Goal: Task Accomplishment & Management: Use online tool/utility

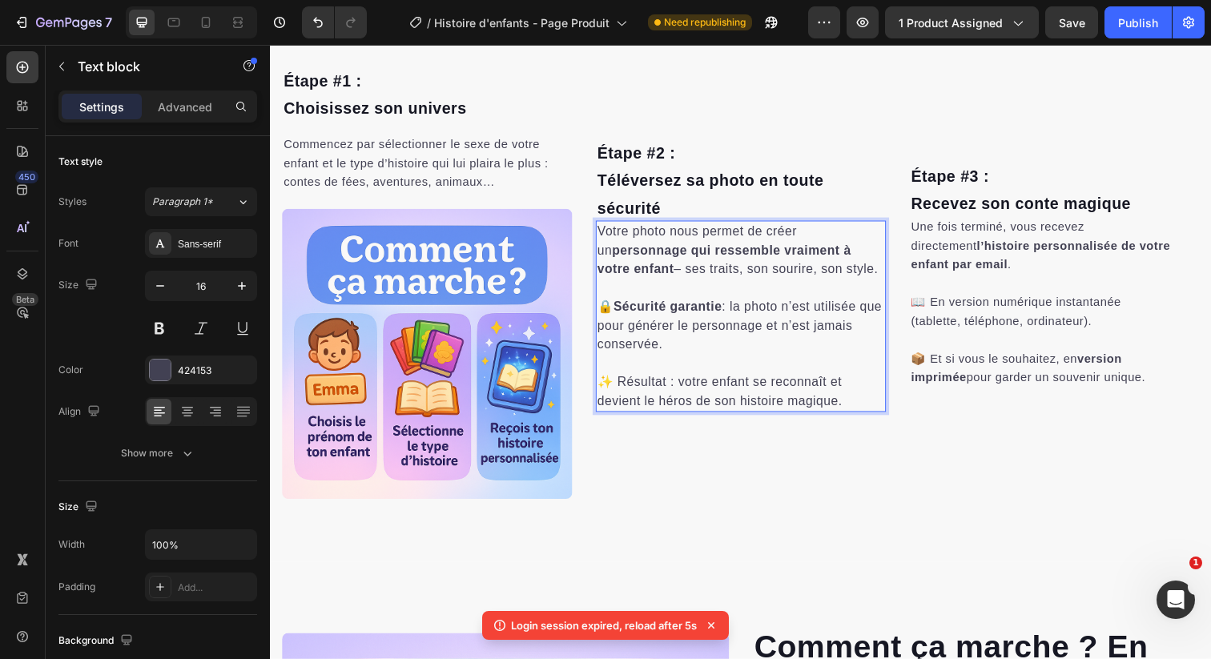
scroll to position [2750, 0]
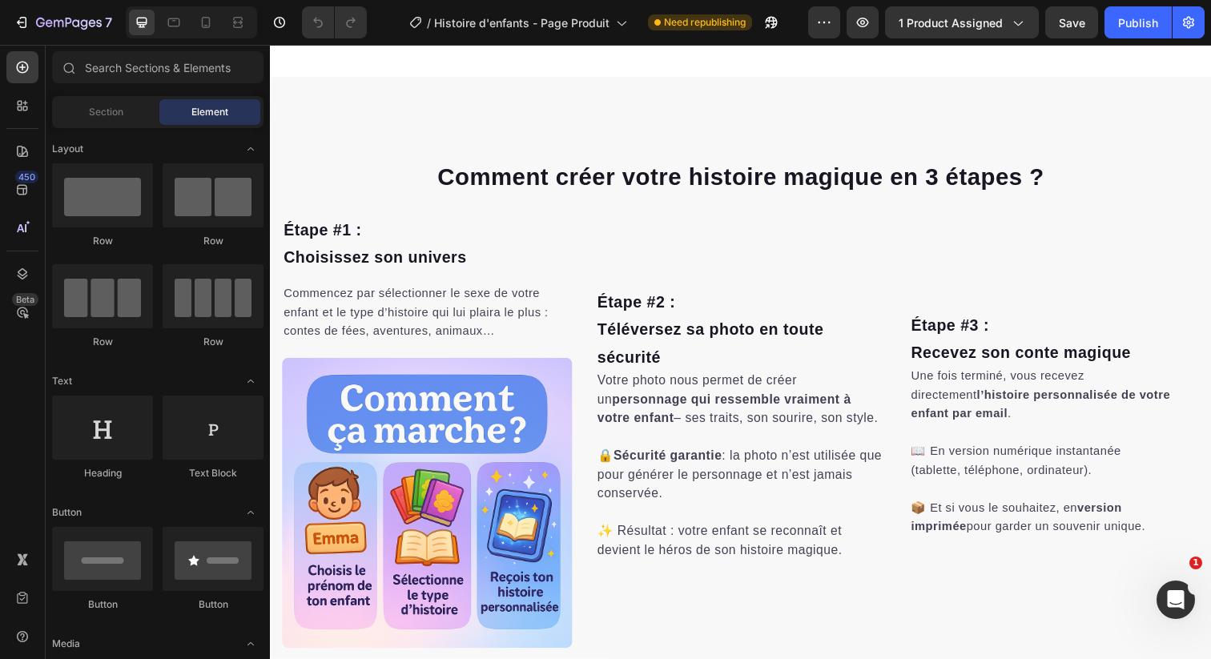
scroll to position [2626, 0]
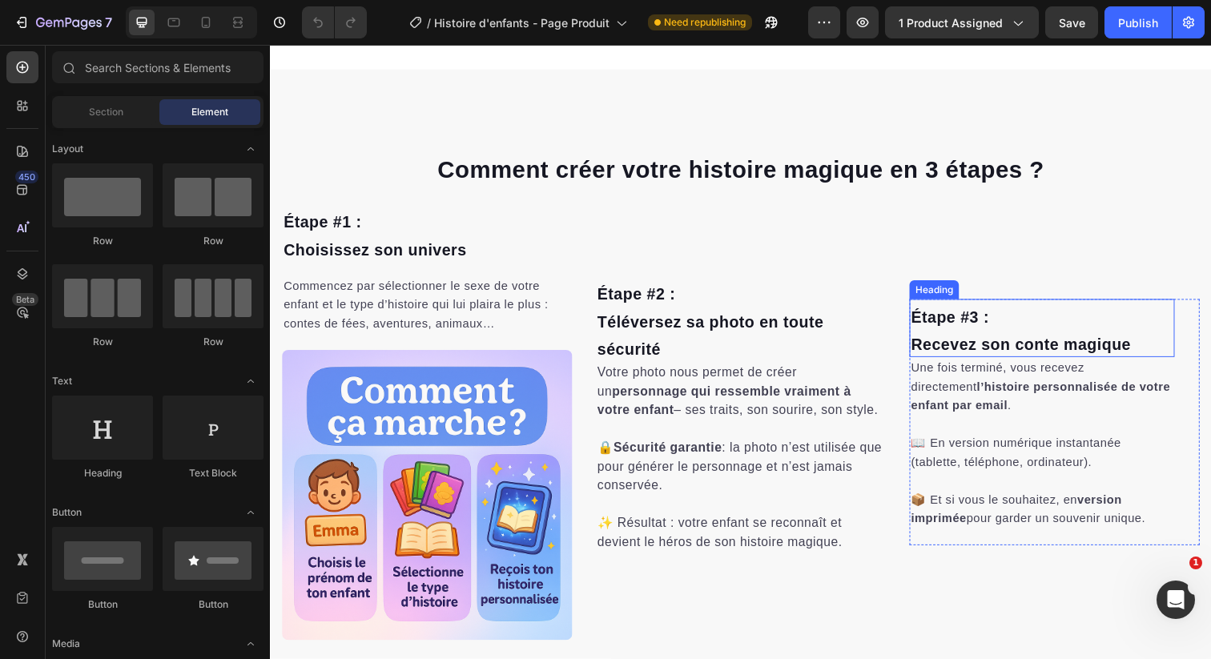
click at [1013, 360] on span "Recevez son conte magique" at bounding box center [1036, 351] width 224 height 18
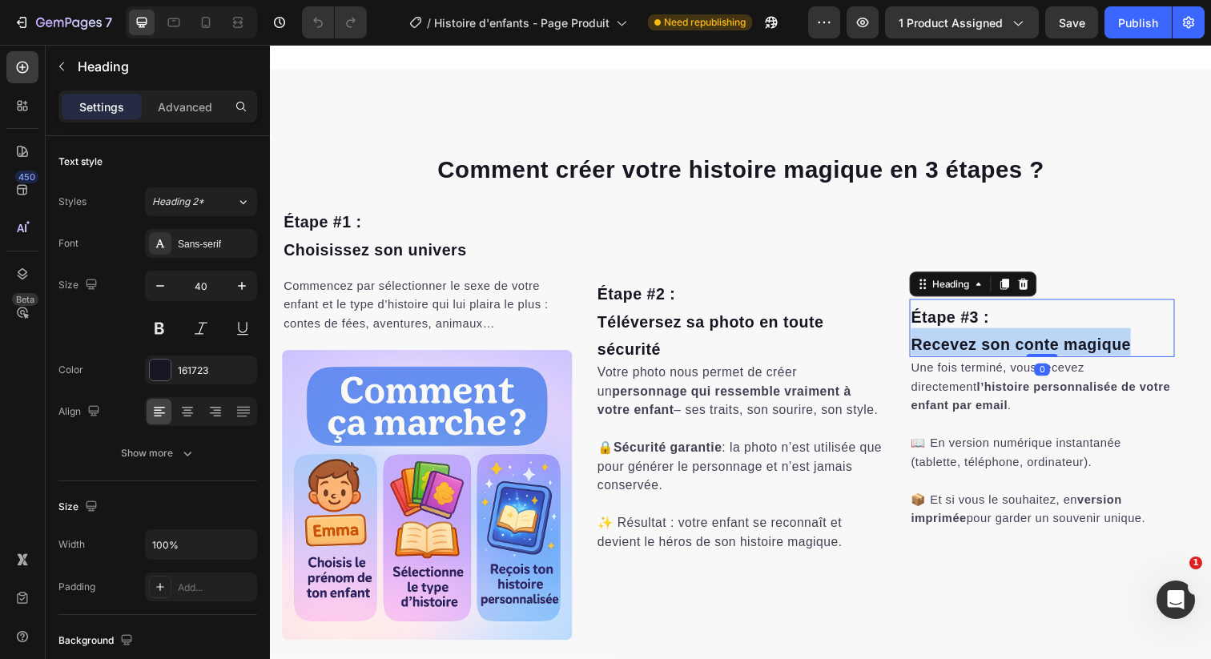
click at [1013, 360] on span "Recevez son conte magique" at bounding box center [1036, 351] width 224 height 18
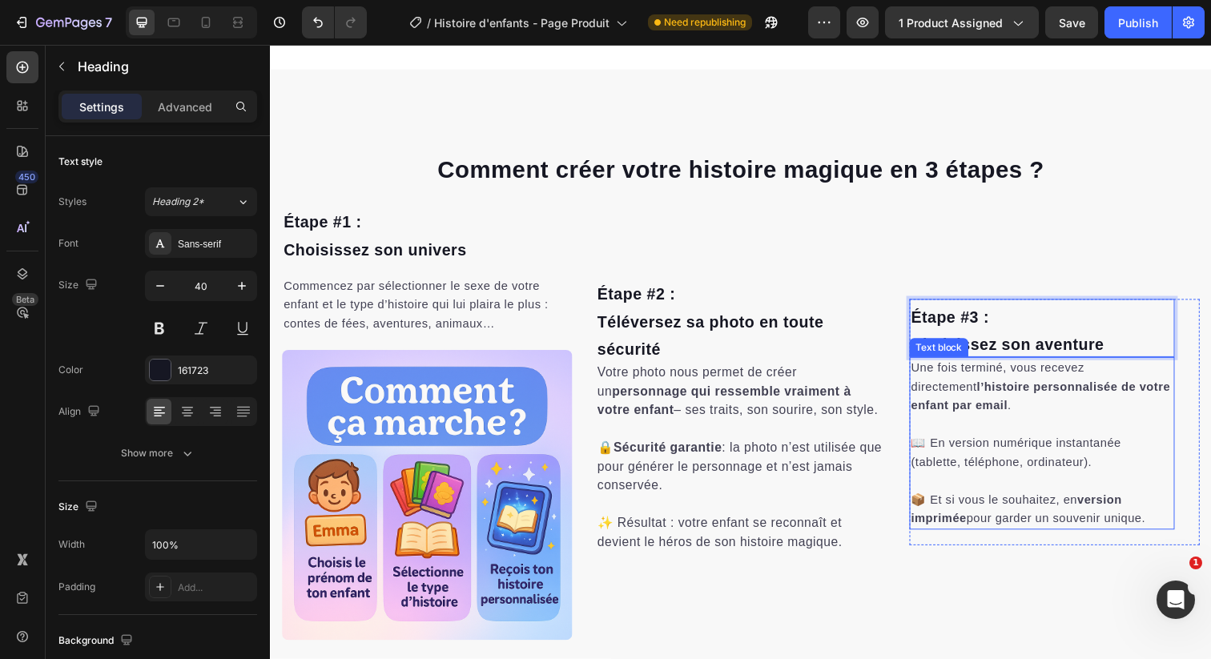
click at [986, 423] on p "Une fois terminé, vous recevez directement l’histoire personnalisée de votre en…" at bounding box center [1058, 394] width 268 height 58
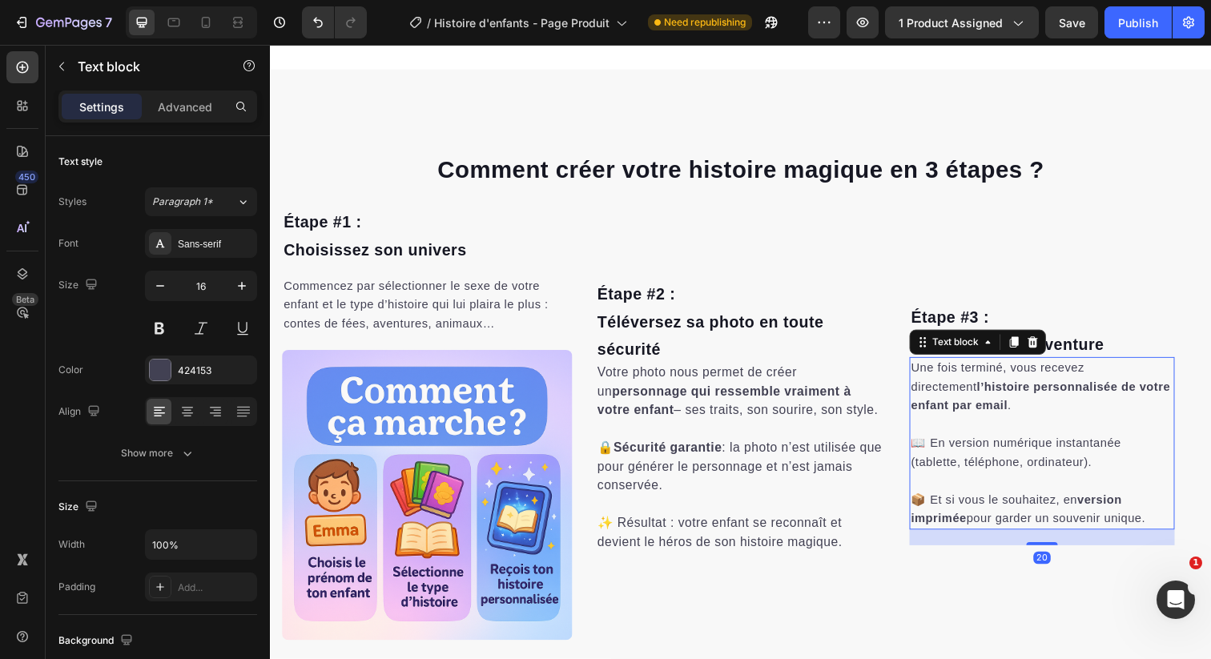
click at [986, 423] on p "Une fois terminé, vous recevez directement l’histoire personnalisée de votre en…" at bounding box center [1058, 394] width 268 height 58
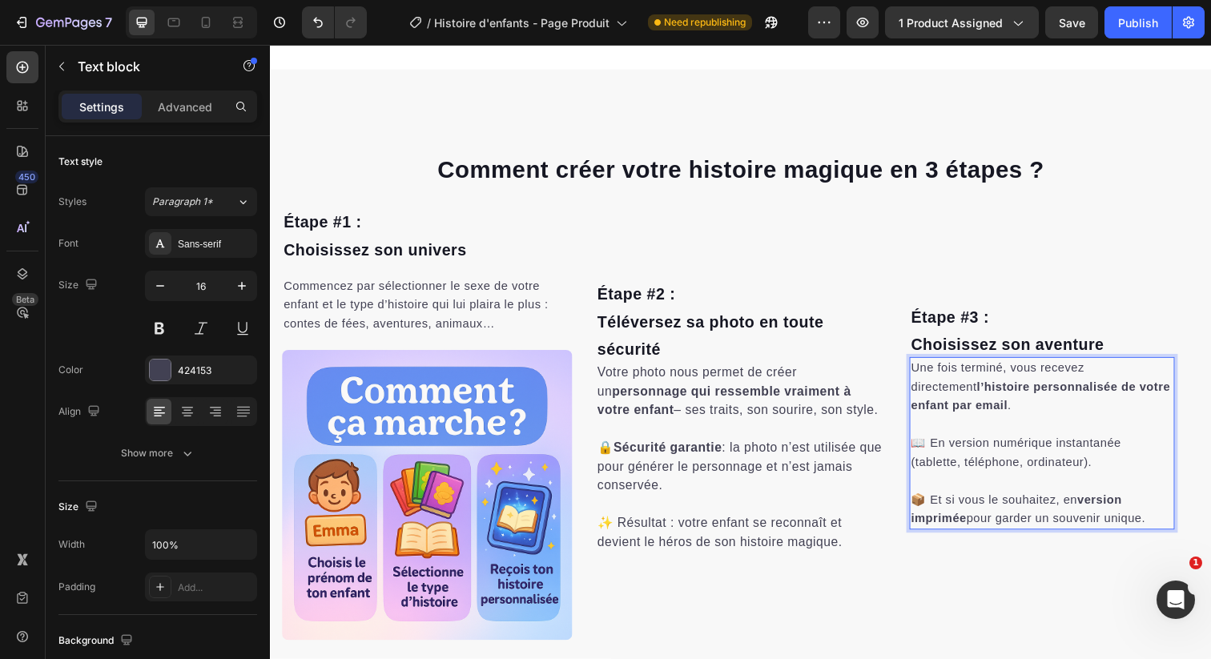
scroll to position [2645, 0]
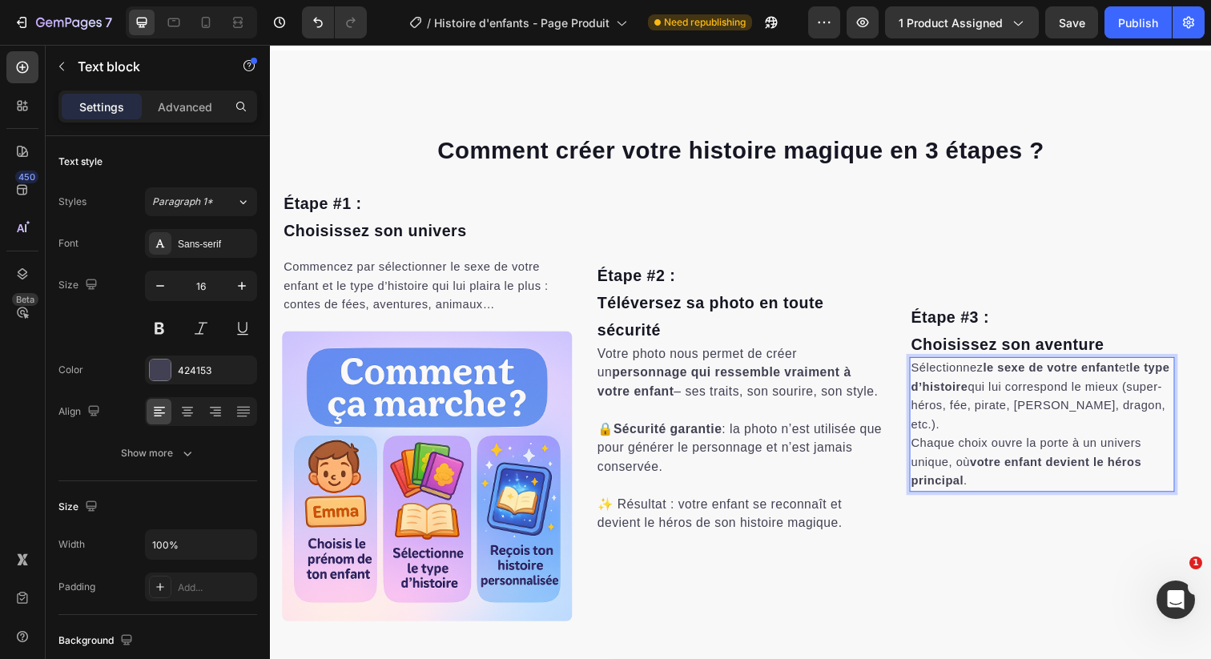
click at [980, 447] on p "Sélectionnez le sexe de votre enfant et le type d’histoire qui lui correspond l…" at bounding box center [1058, 432] width 268 height 135
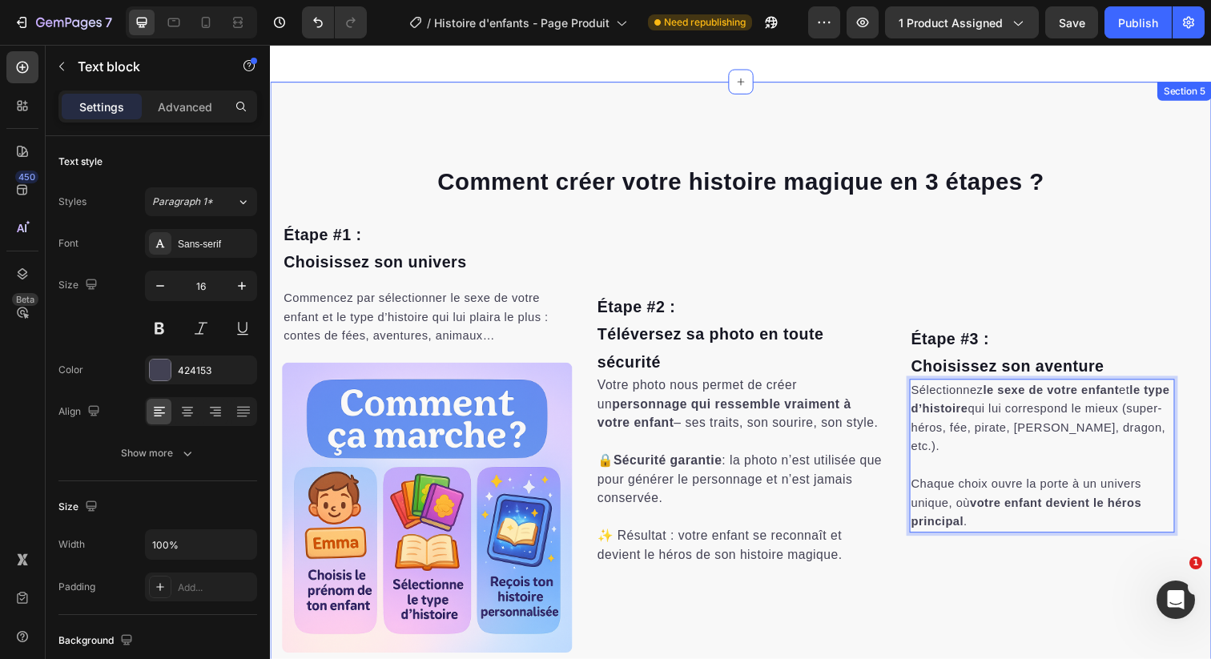
scroll to position [2538, 0]
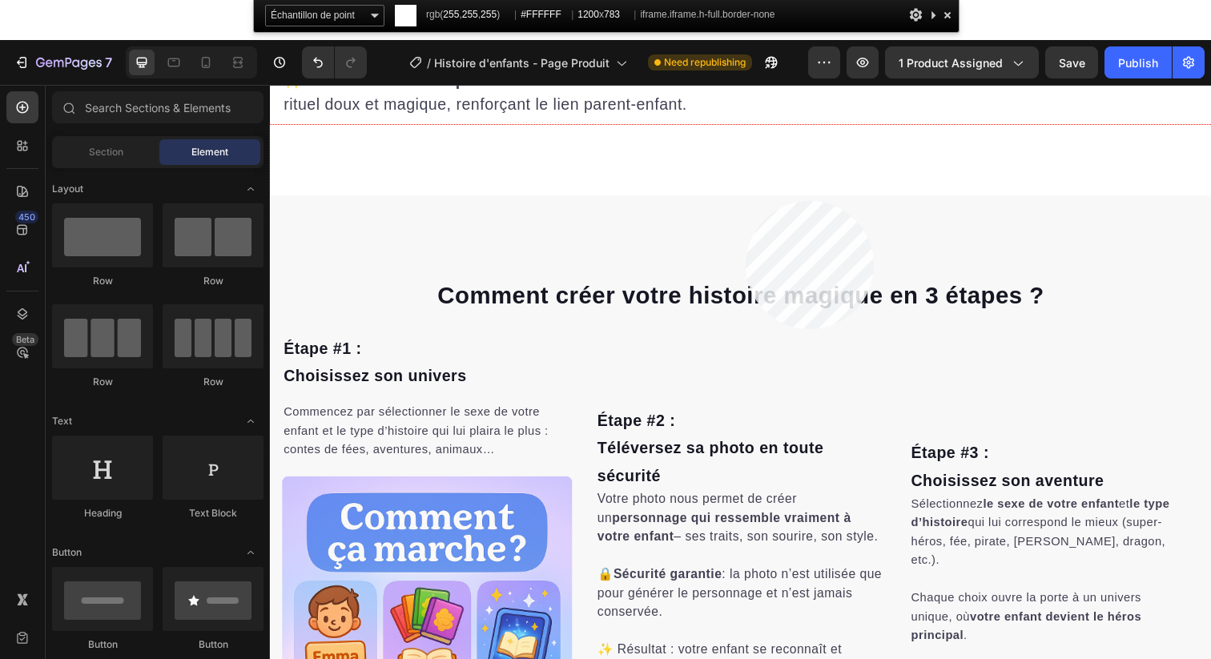
click at [746, 201] on div at bounding box center [750, 438] width 961 height 627
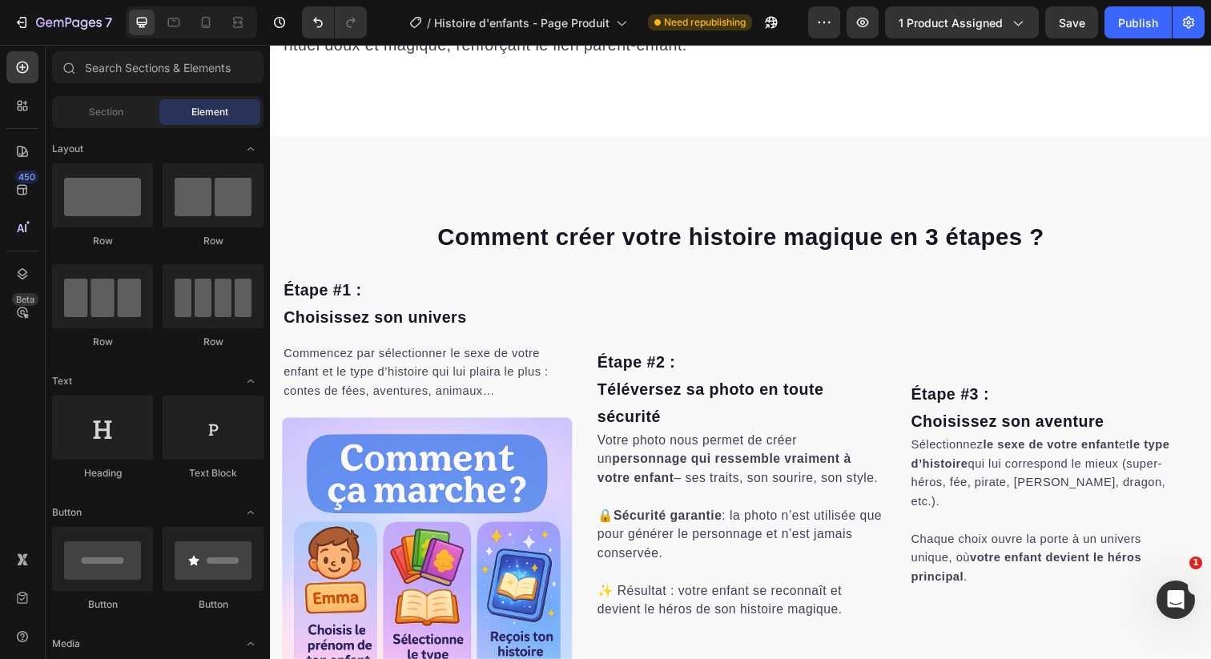
scroll to position [2546, 0]
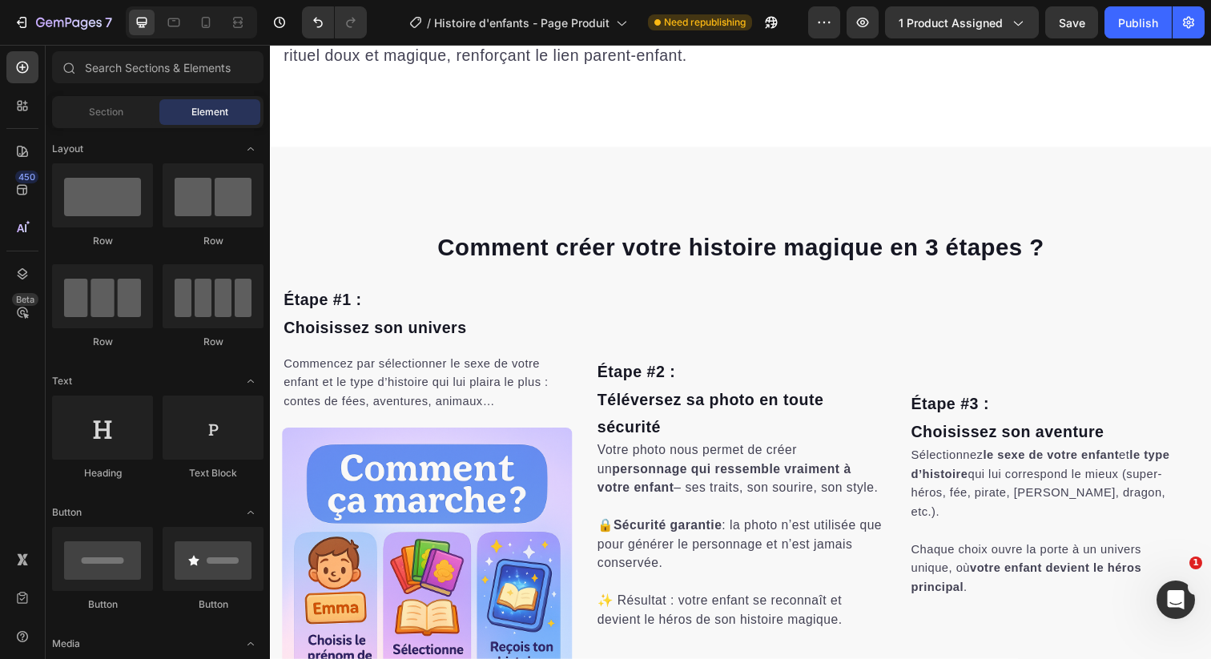
click at [392, 542] on img at bounding box center [430, 584] width 296 height 296
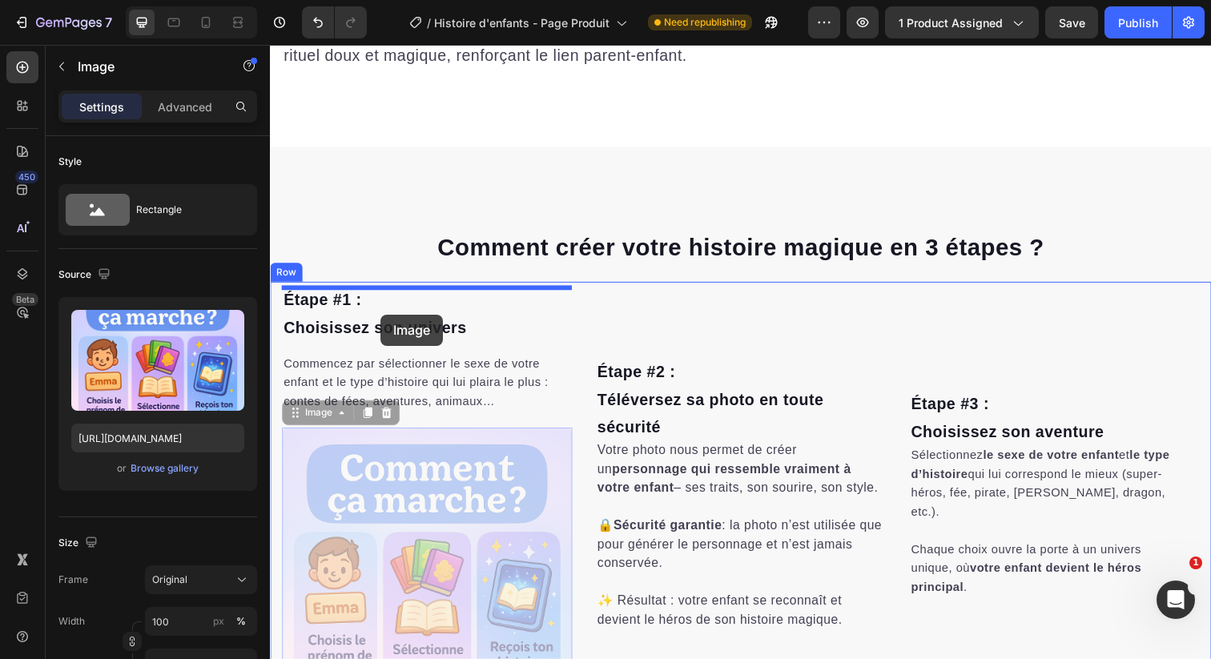
drag, startPoint x: 369, startPoint y: 540, endPoint x: 383, endPoint y: 320, distance: 219.9
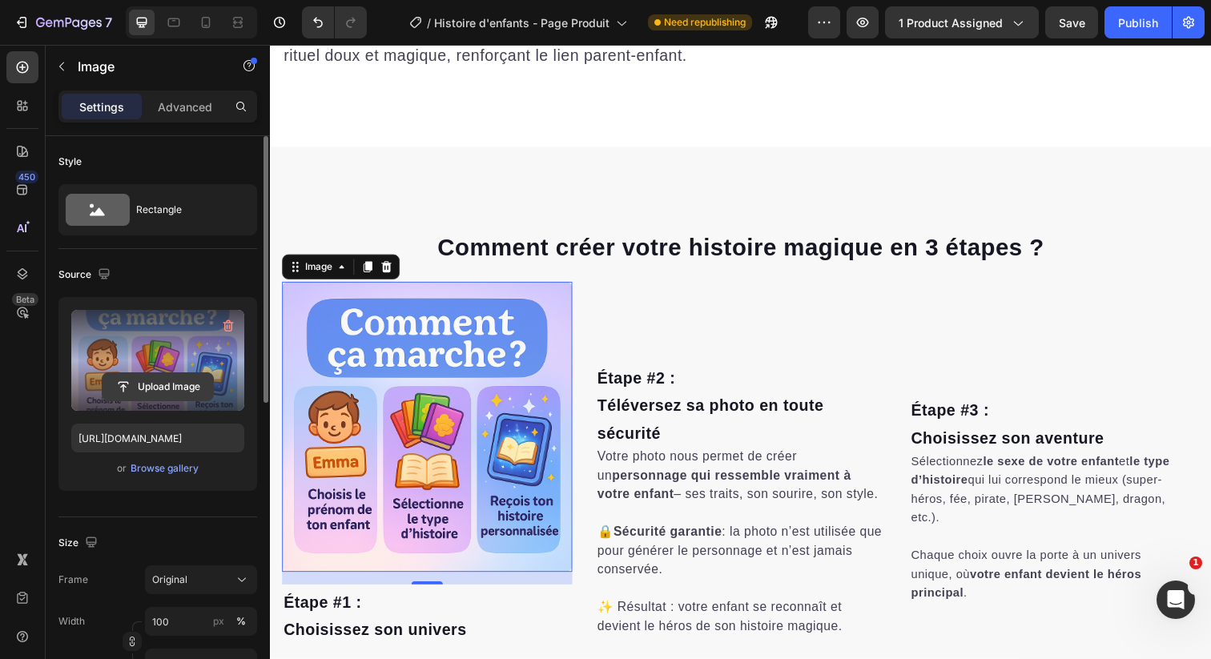
click at [153, 382] on input "file" at bounding box center [158, 386] width 111 height 27
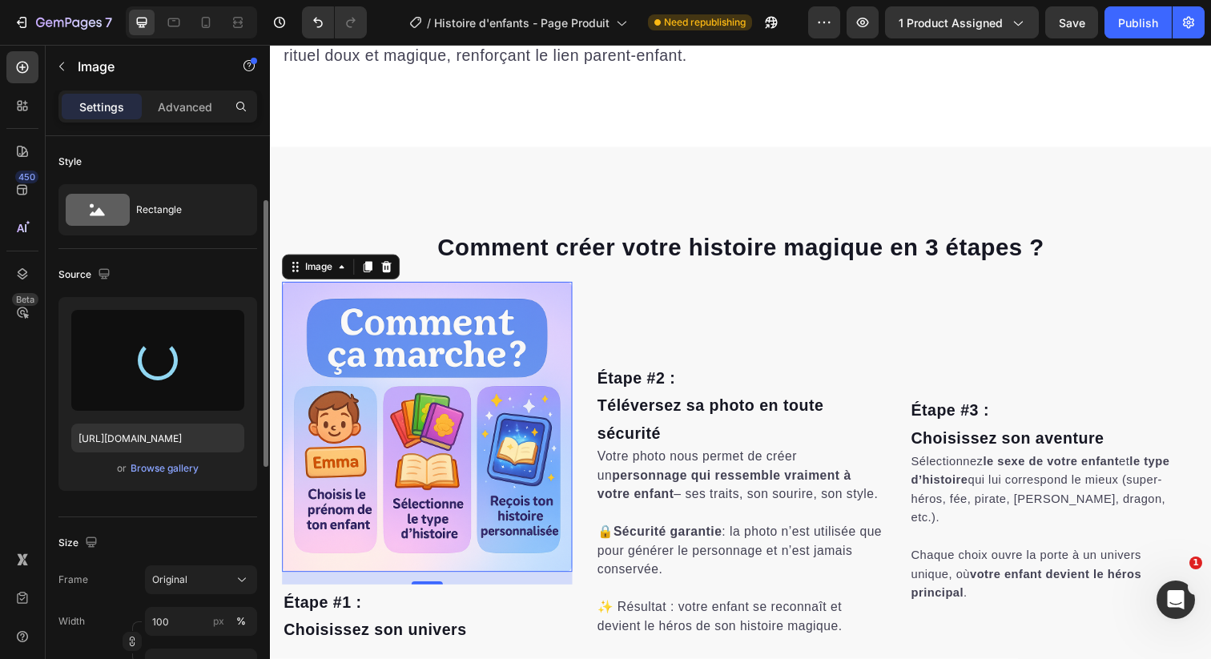
scroll to position [103, 0]
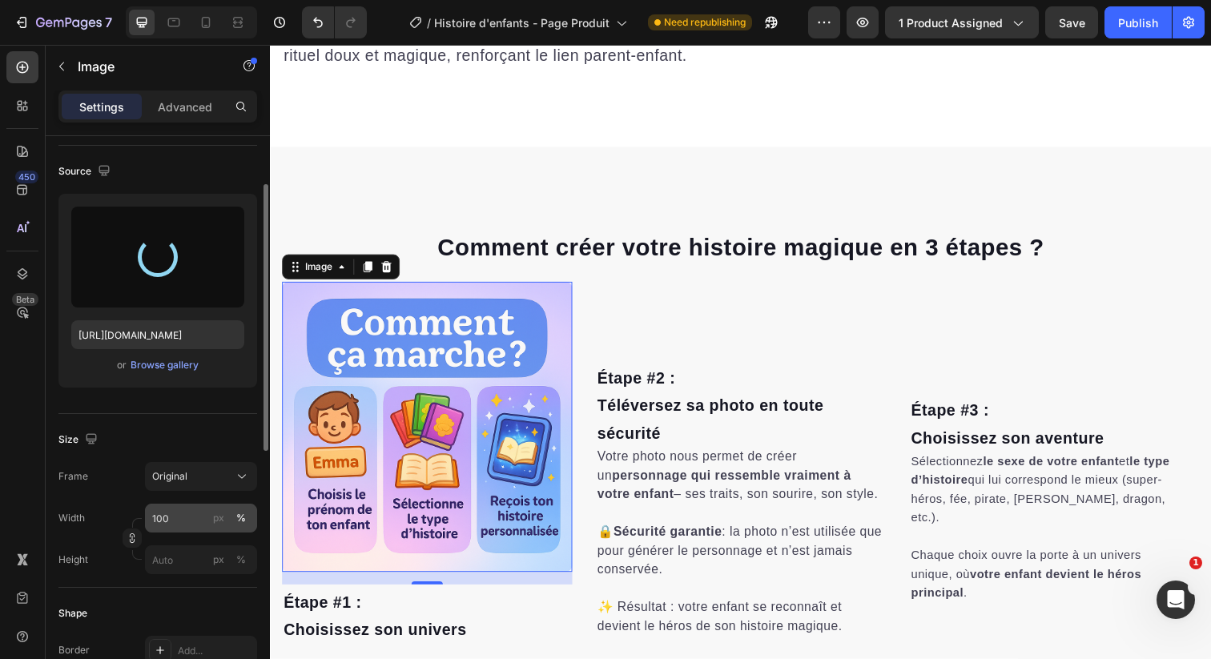
type input "[URL][DOMAIN_NAME]"
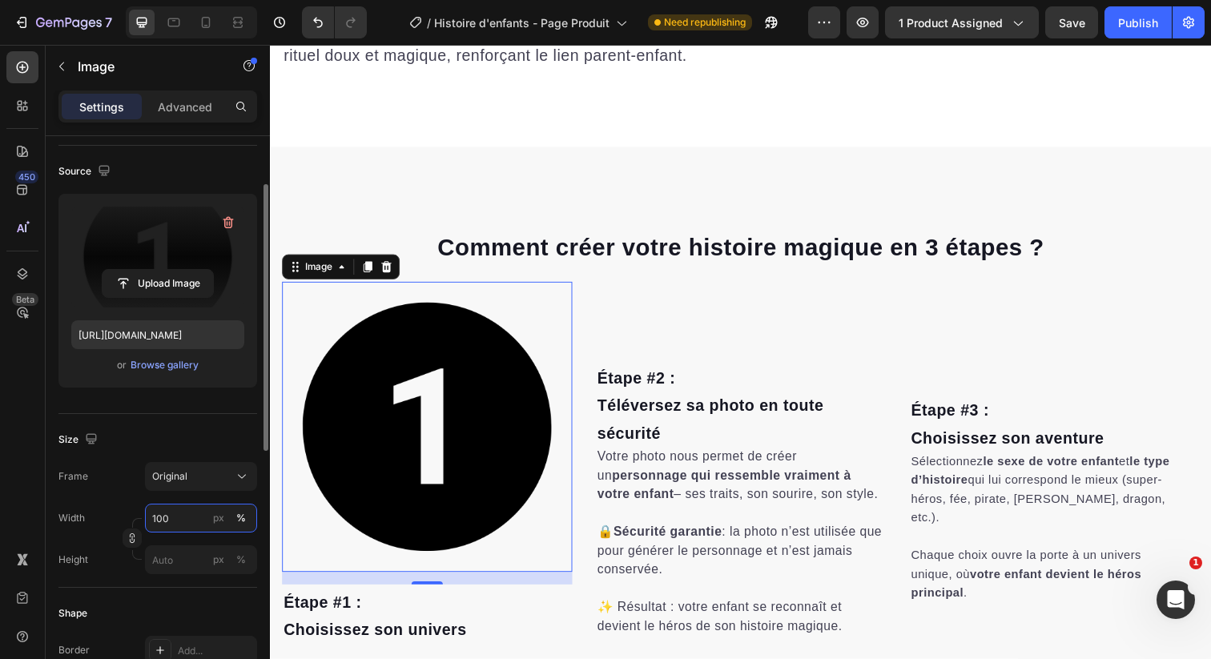
click at [161, 518] on input "100" at bounding box center [201, 518] width 112 height 29
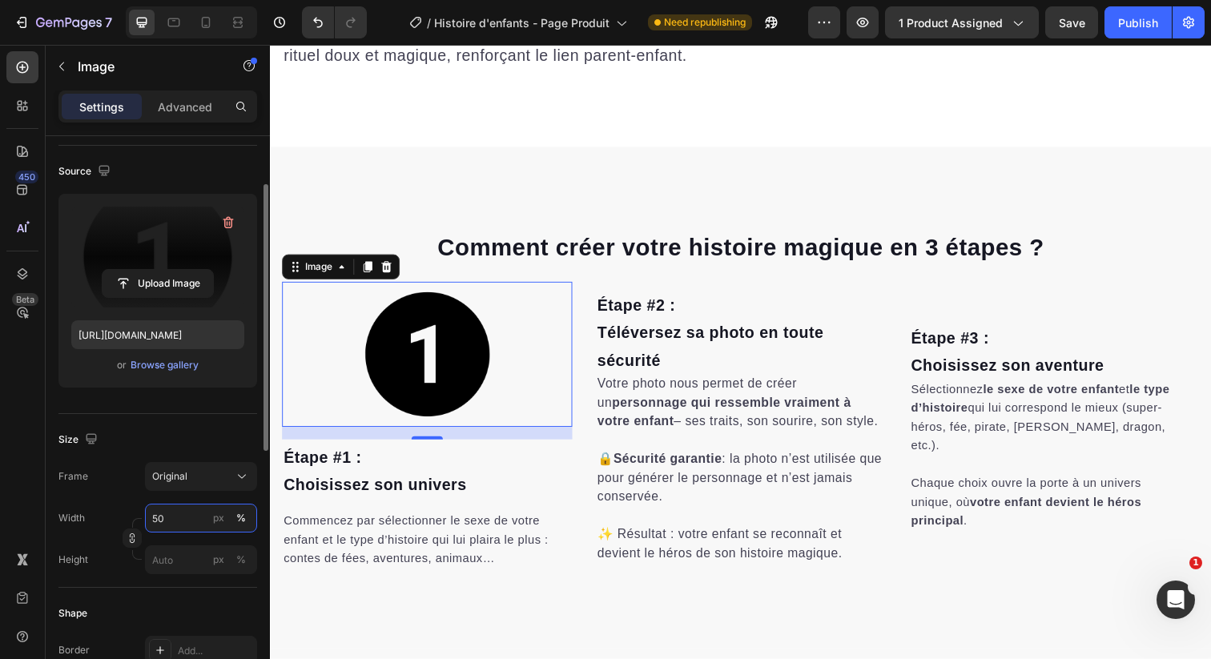
type input "5"
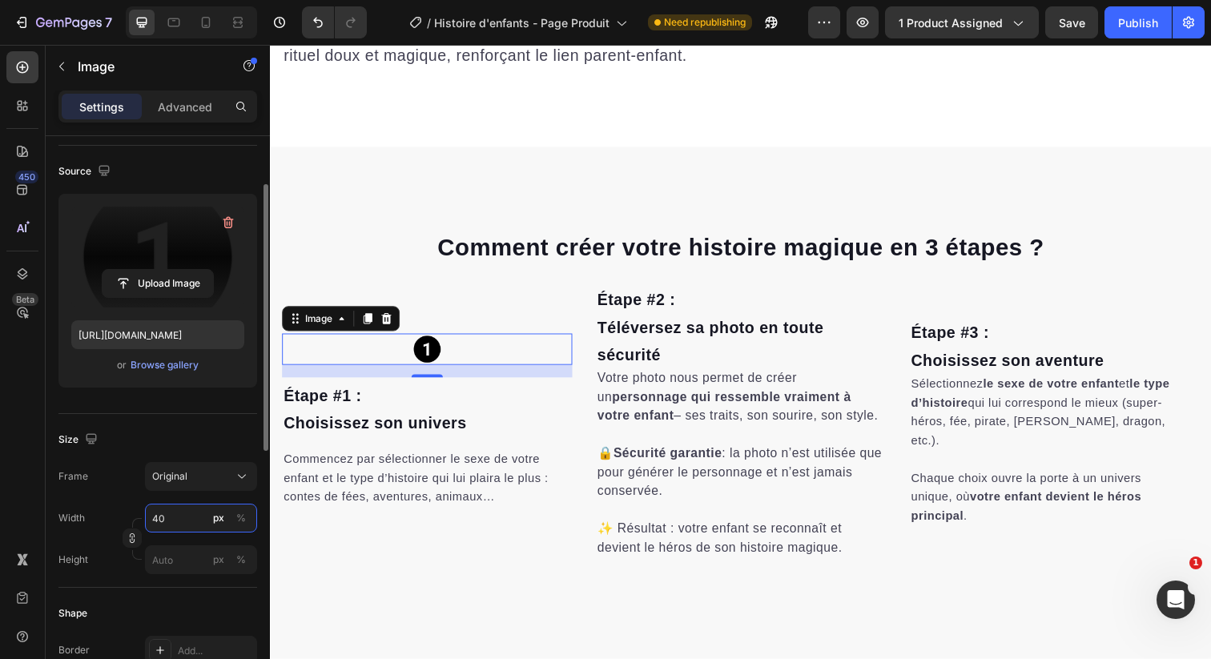
type input "4"
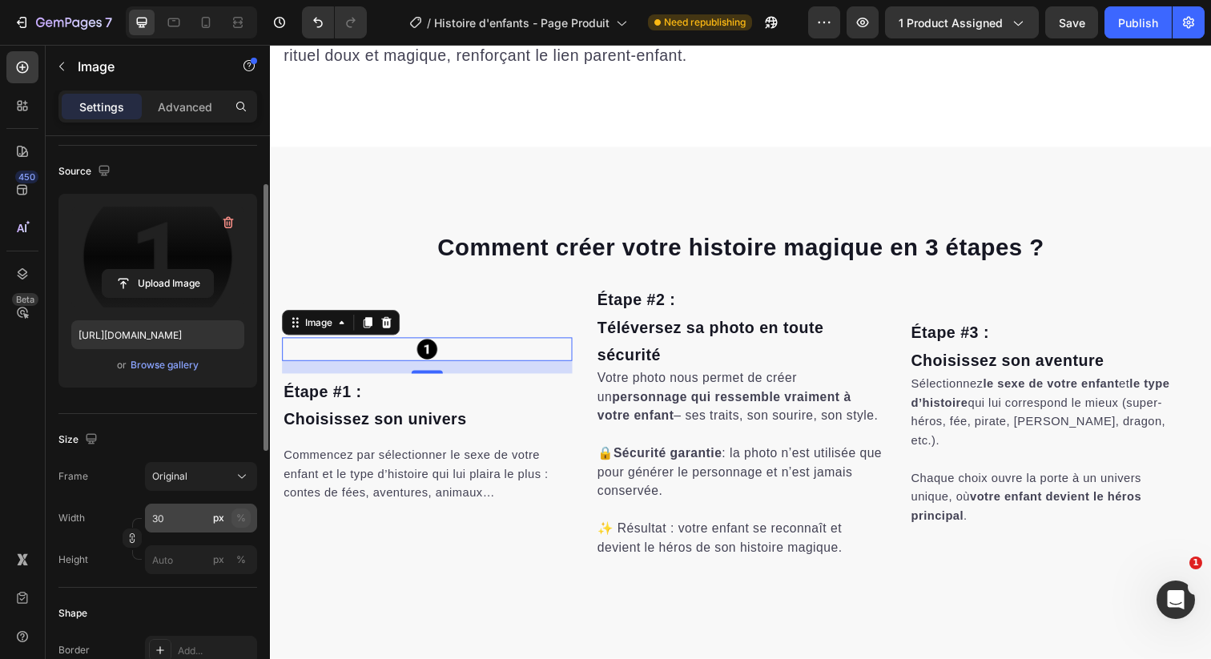
click at [248, 517] on button "%" at bounding box center [240, 518] width 19 height 19
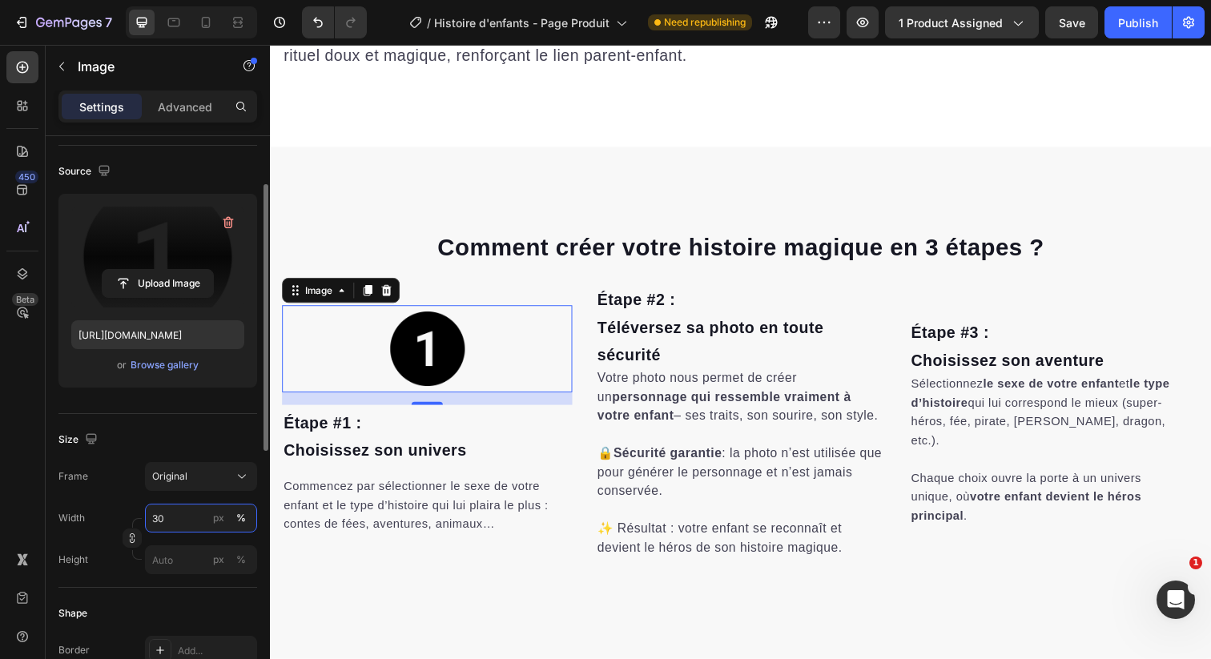
click at [173, 514] on input "30" at bounding box center [201, 518] width 112 height 29
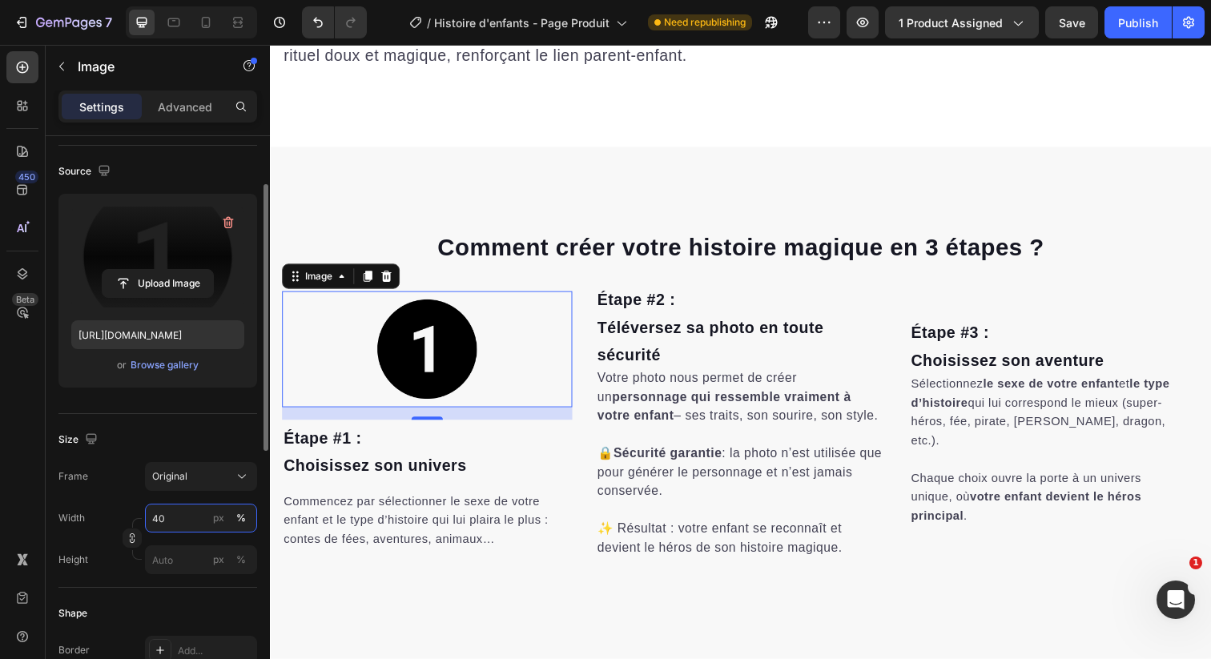
type input "40"
click at [240, 517] on div "%" at bounding box center [241, 518] width 10 height 14
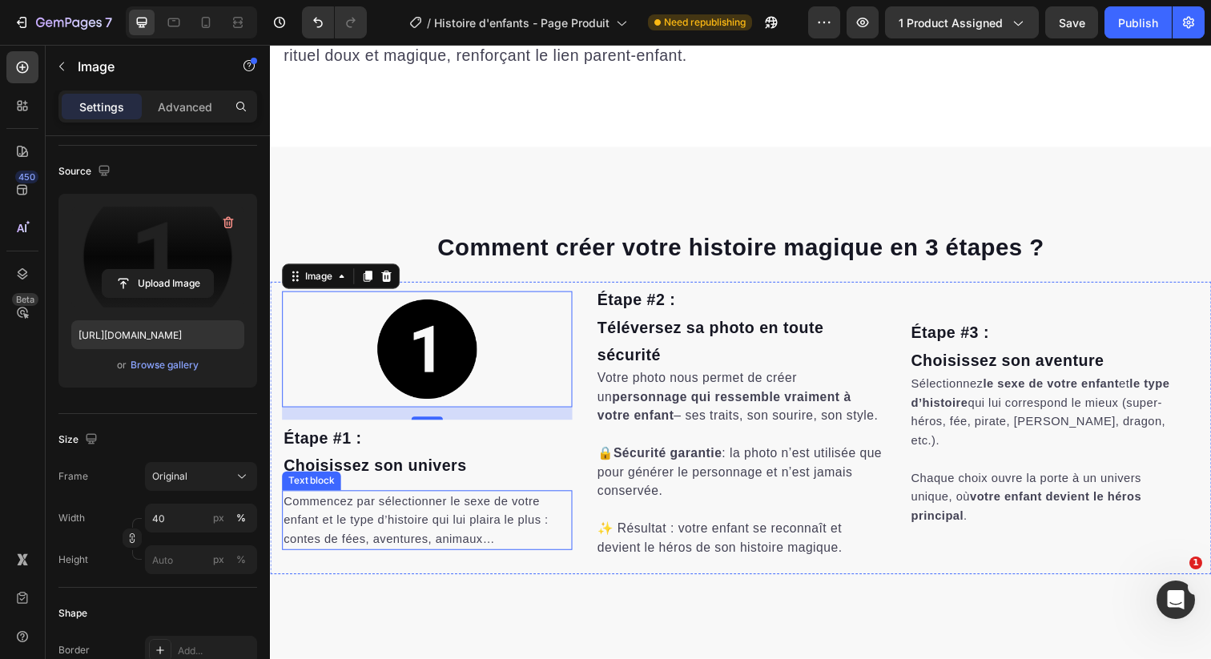
click at [565, 622] on div "Comment créer votre histoire magique en 3 étapes ? Heading Row Étape #3 : [PERS…" at bounding box center [750, 399] width 961 height 501
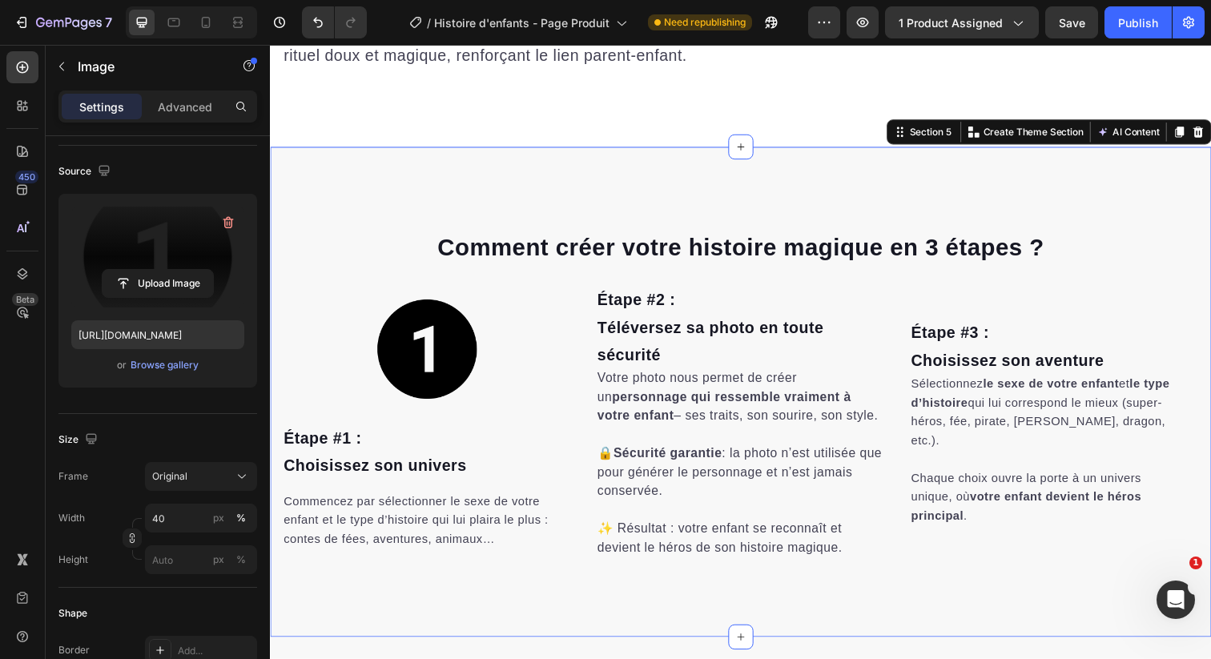
scroll to position [0, 0]
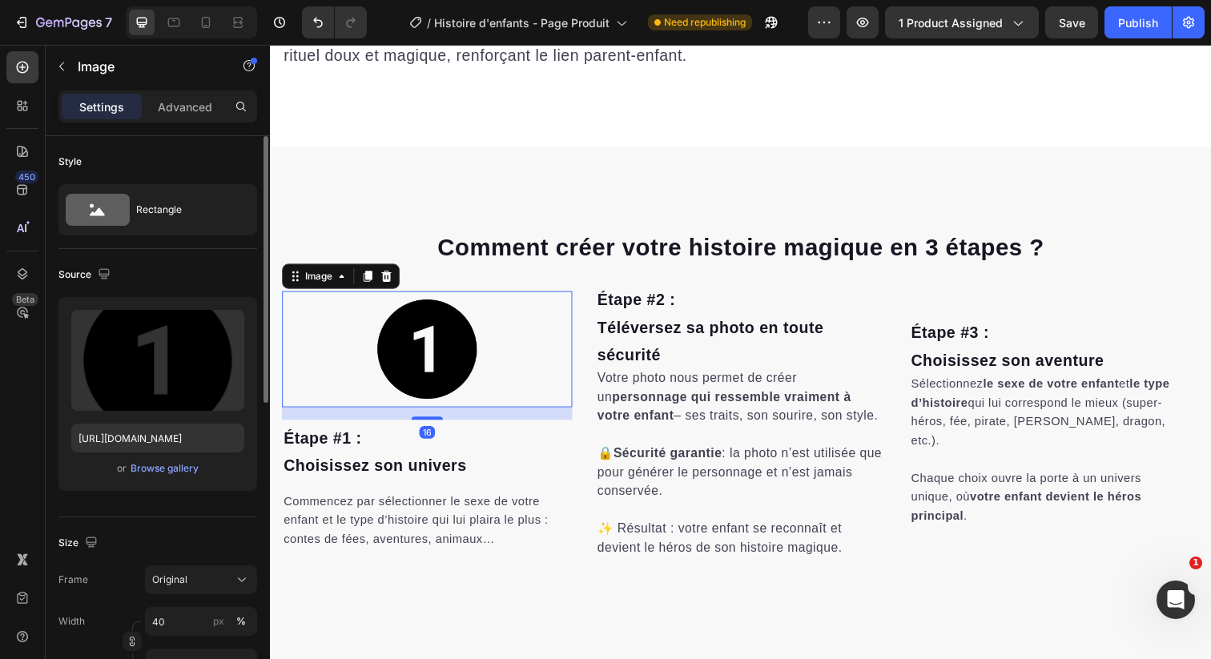
click at [487, 326] on img at bounding box center [430, 355] width 119 height 119
click at [366, 286] on icon at bounding box center [369, 281] width 13 height 13
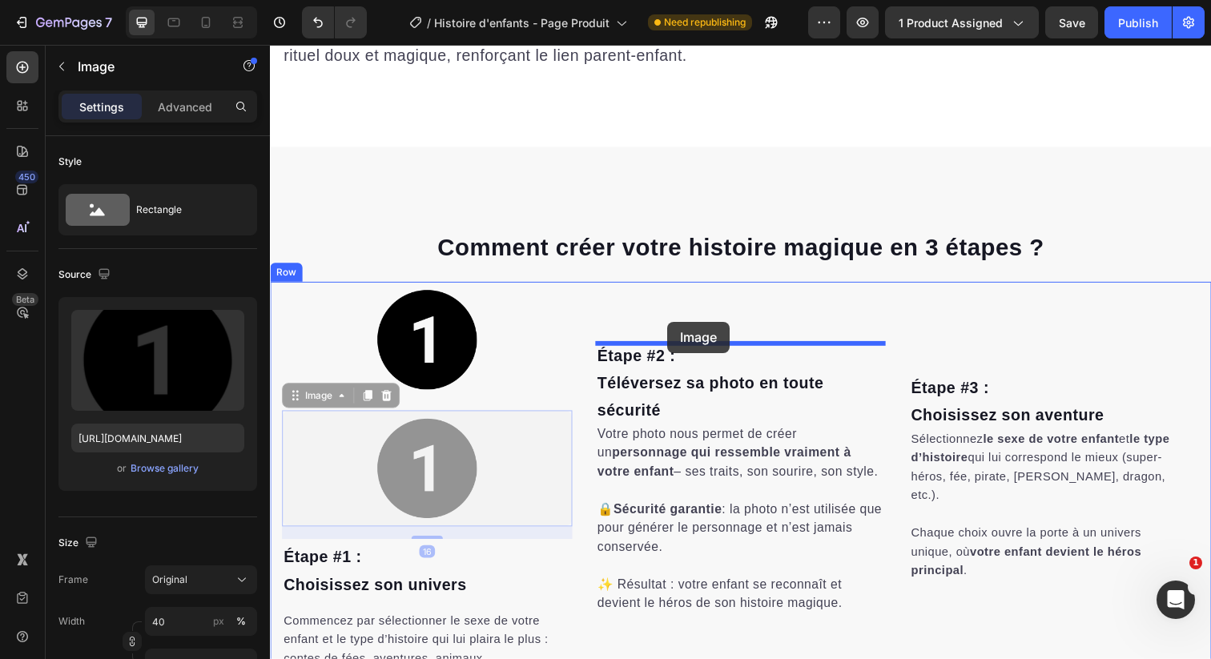
drag, startPoint x: 298, startPoint y: 404, endPoint x: 676, endPoint y: 330, distance: 385.2
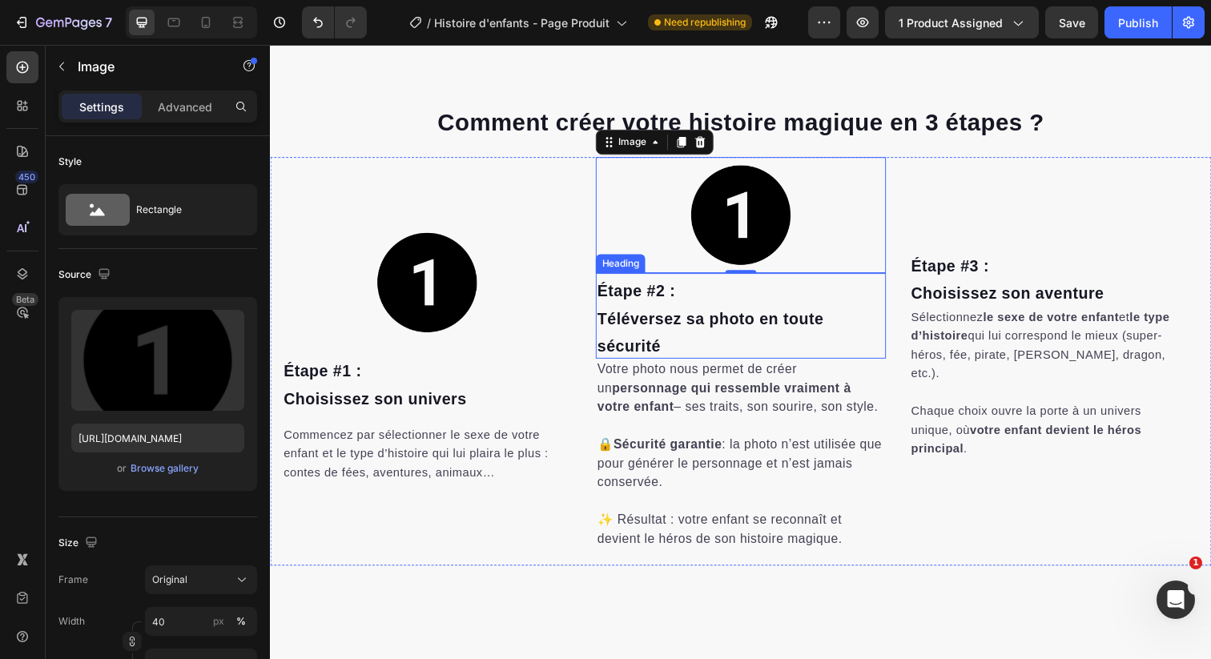
scroll to position [2682, 0]
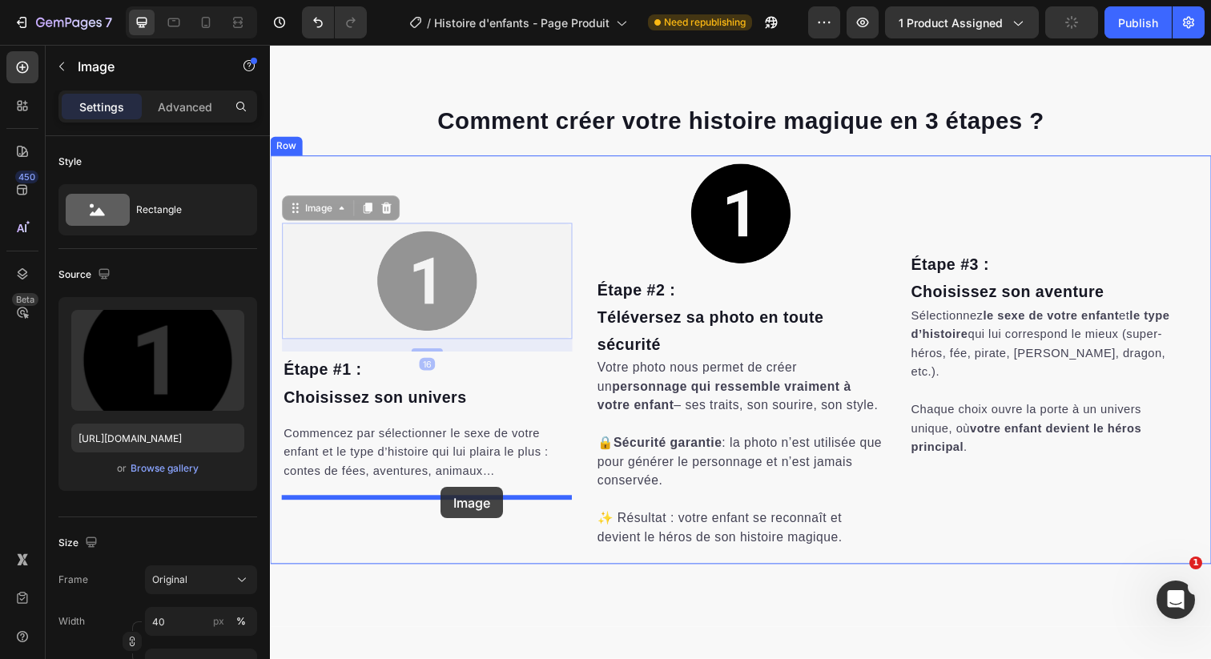
drag, startPoint x: 441, startPoint y: 300, endPoint x: 445, endPoint y: 497, distance: 197.1
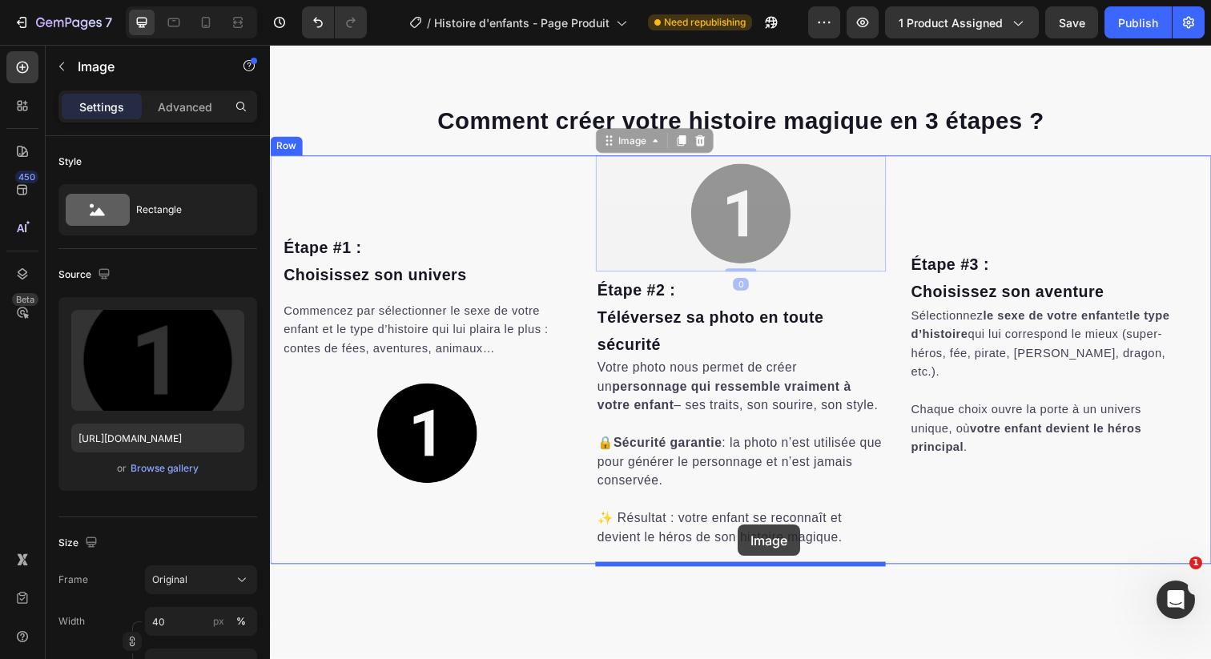
drag, startPoint x: 741, startPoint y: 202, endPoint x: 747, endPoint y: 535, distance: 333.3
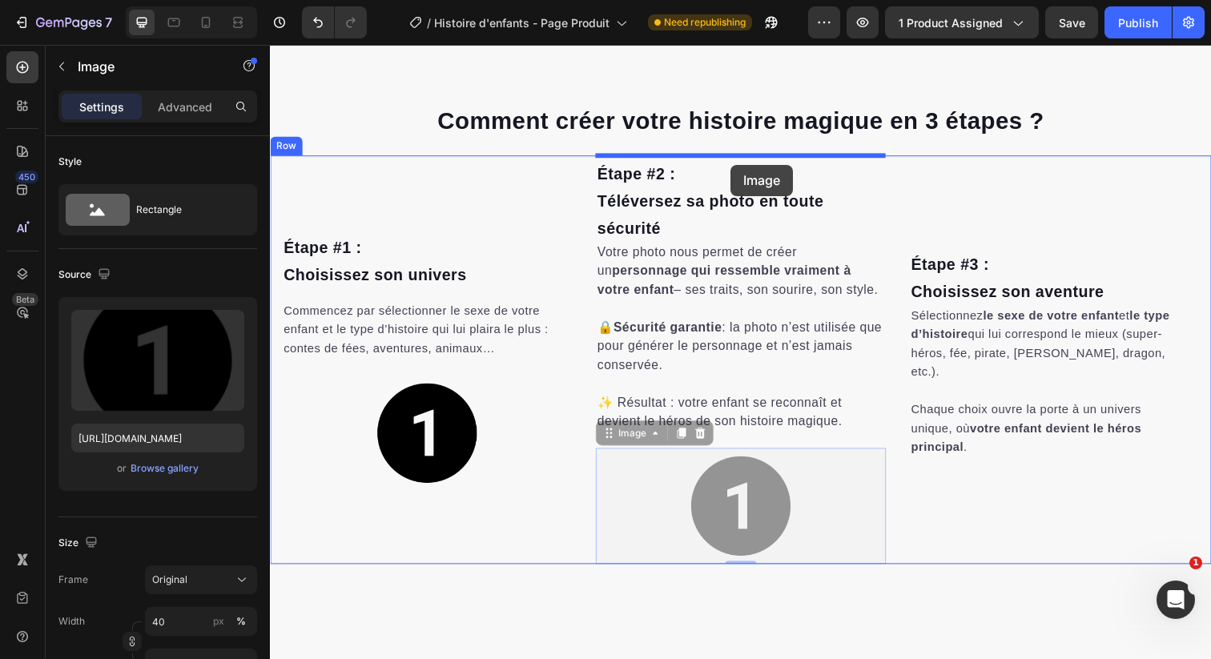
drag, startPoint x: 766, startPoint y: 515, endPoint x: 740, endPoint y: 167, distance: 348.6
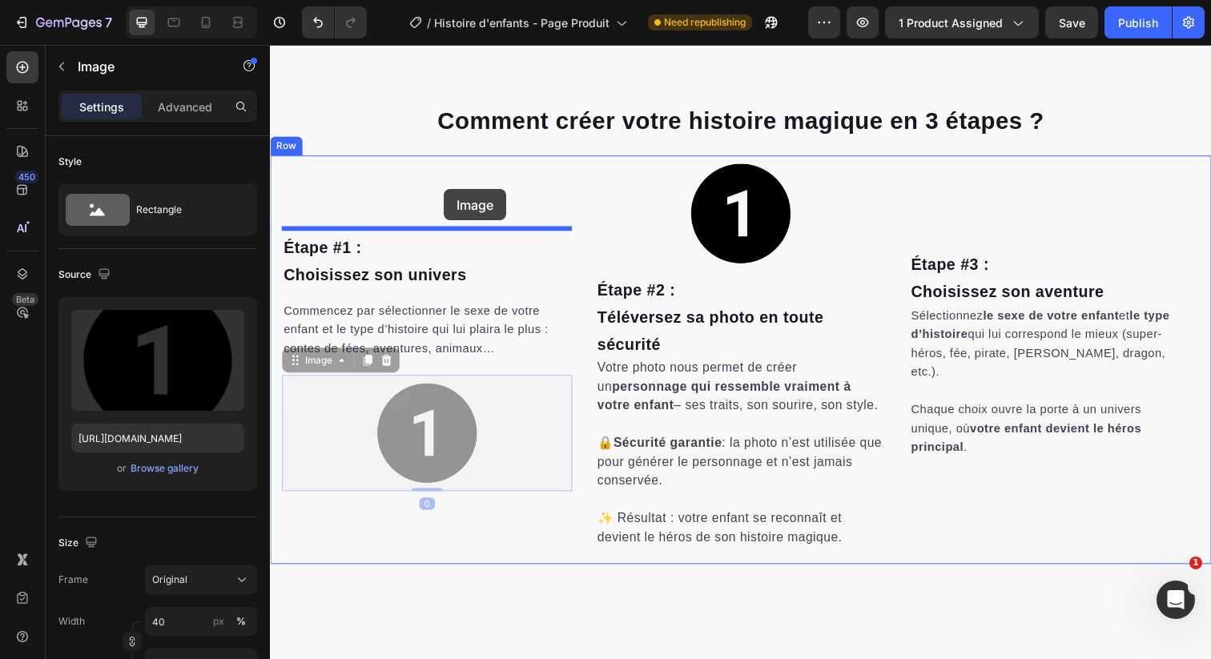
drag, startPoint x: 447, startPoint y: 439, endPoint x: 448, endPoint y: 194, distance: 245.1
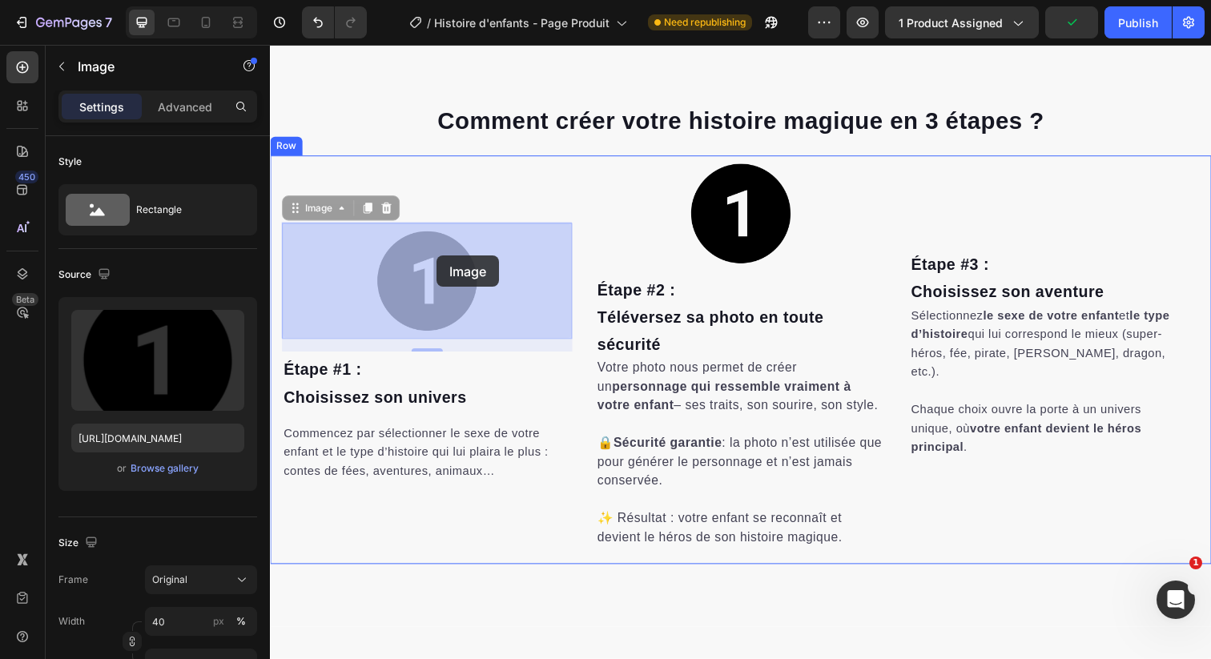
drag, startPoint x: 464, startPoint y: 283, endPoint x: 440, endPoint y: 260, distance: 32.9
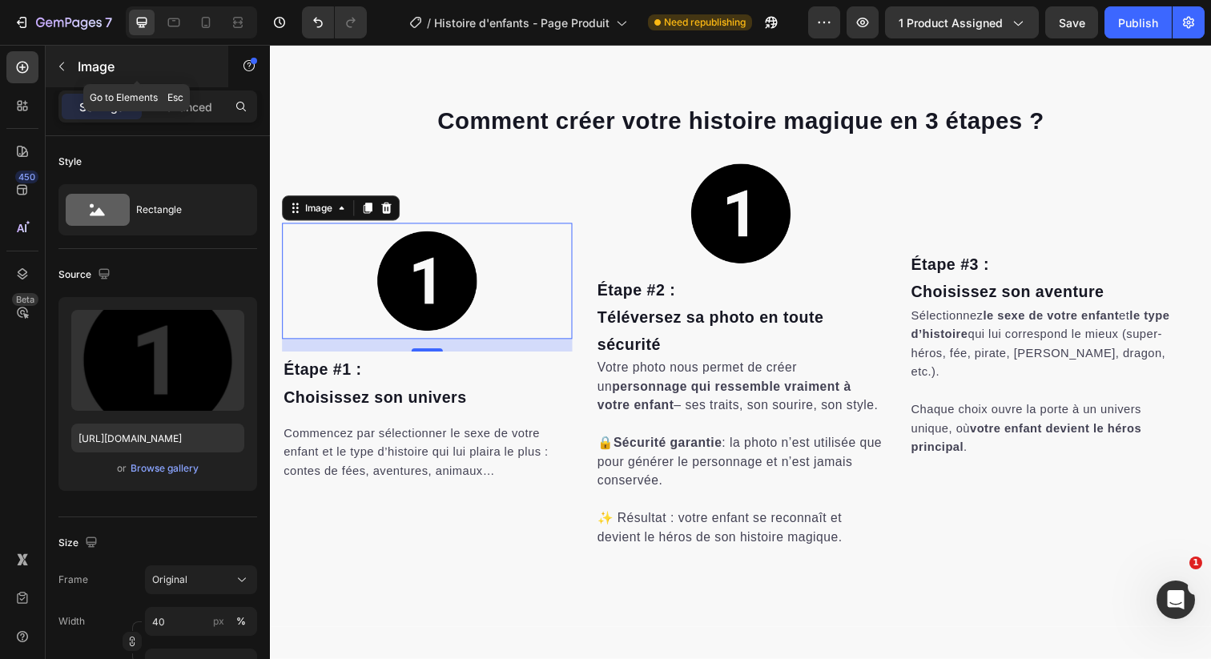
click at [81, 74] on p "Image" at bounding box center [146, 66] width 136 height 19
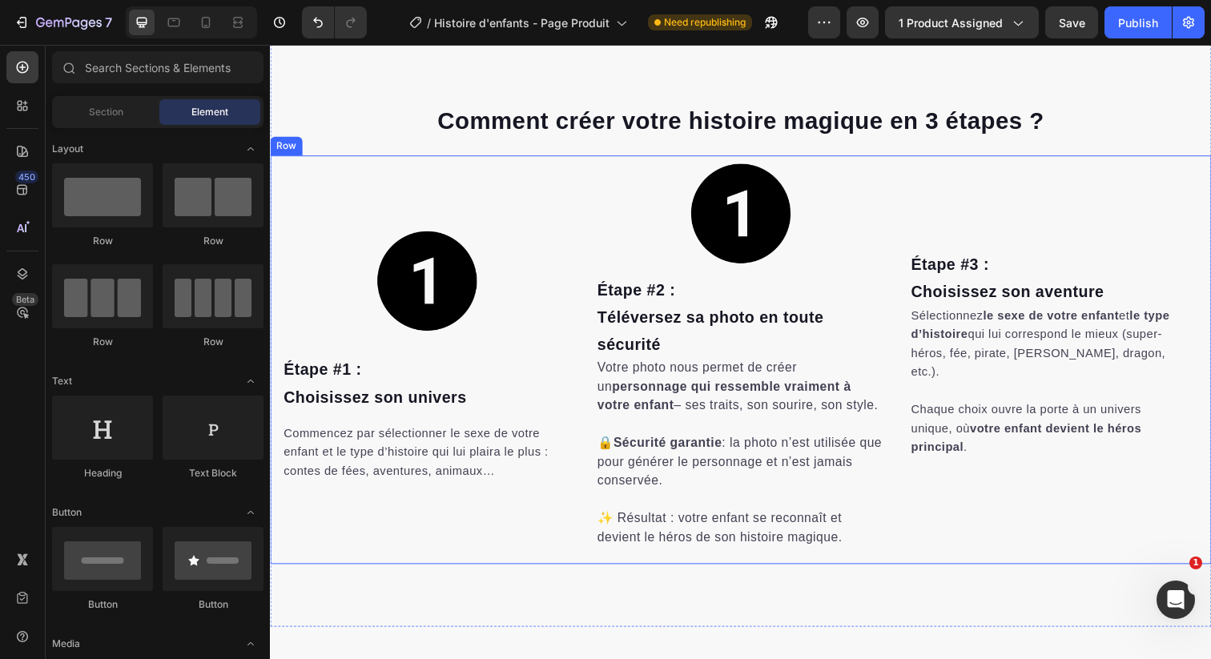
click at [569, 179] on div "Image Étape #1 : [PERSON_NAME] son univers Heading Commencez par sélectionner l…" at bounding box center [430, 366] width 296 height 417
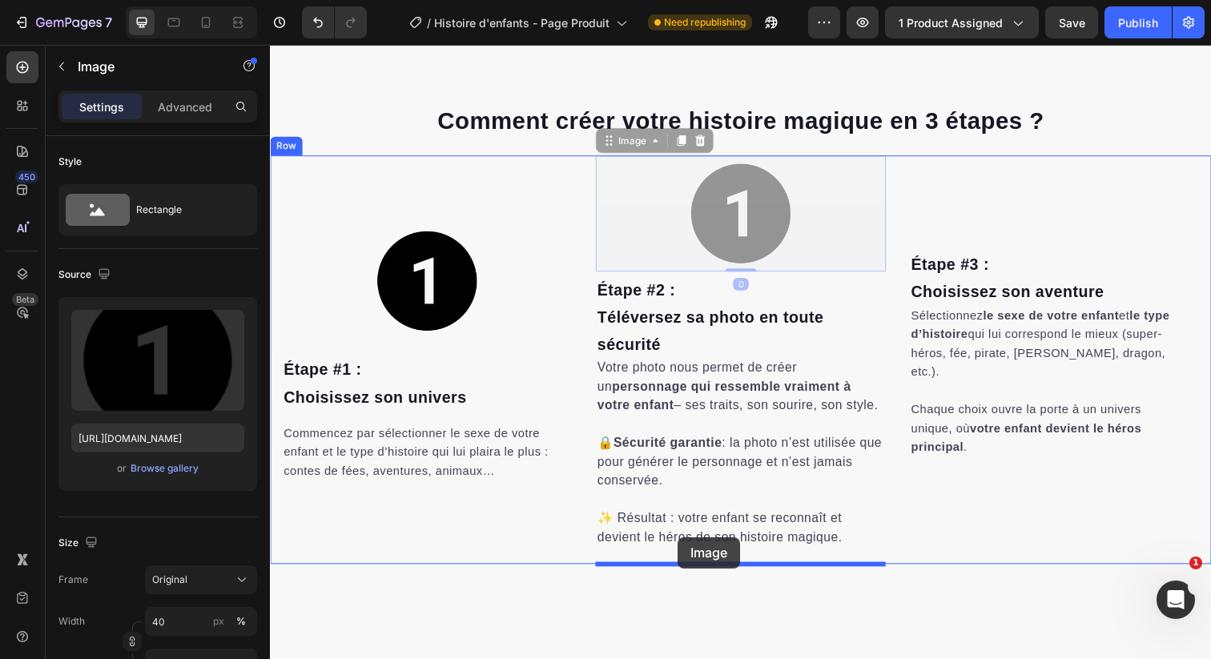
drag, startPoint x: 726, startPoint y: 227, endPoint x: 686, endPoint y: 548, distance: 323.7
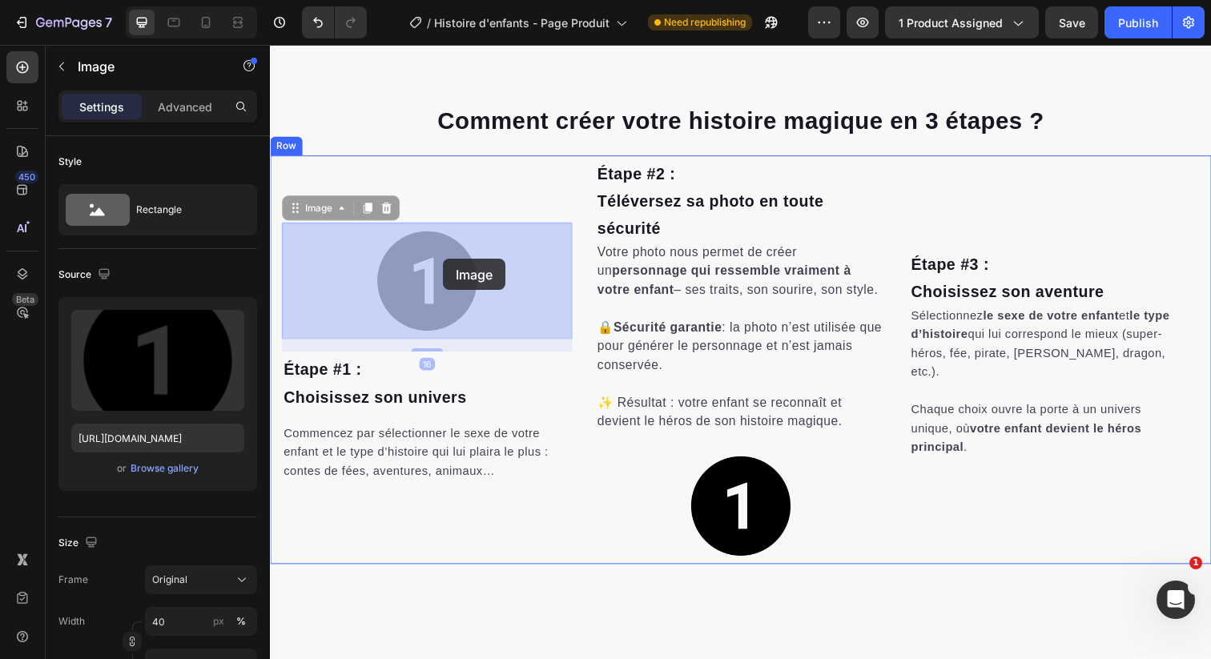
drag, startPoint x: 464, startPoint y: 303, endPoint x: 447, endPoint y: 264, distance: 42.0
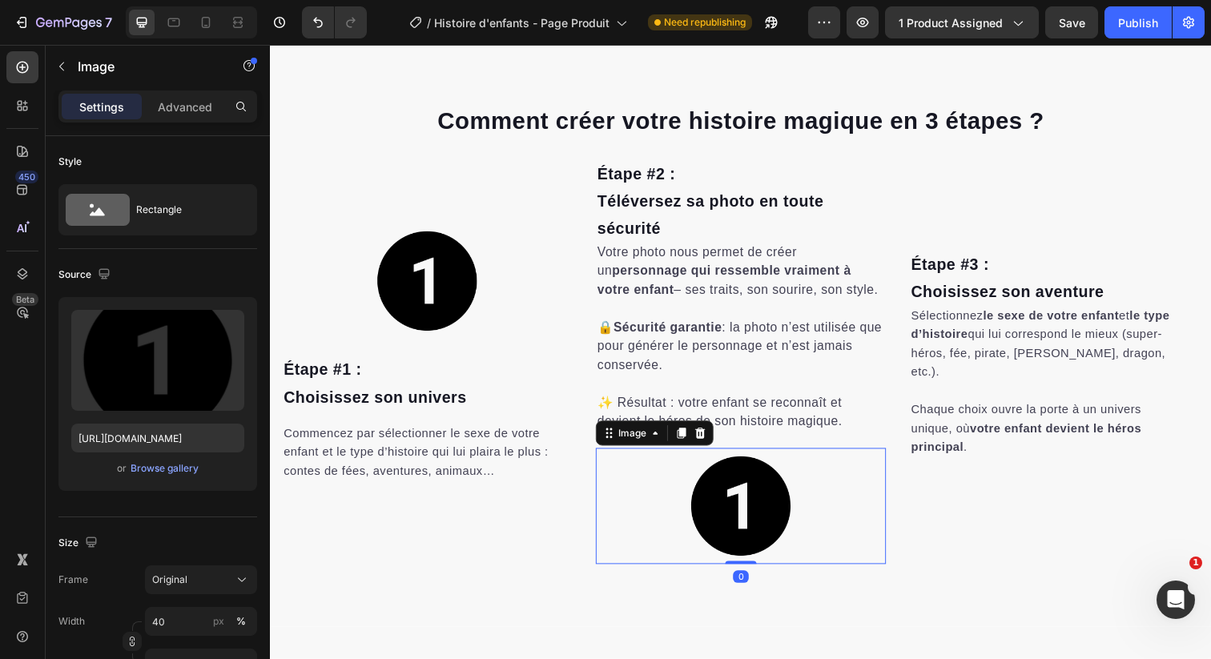
click at [688, 478] on div at bounding box center [750, 516] width 296 height 119
click at [97, 74] on p "Image" at bounding box center [146, 66] width 136 height 19
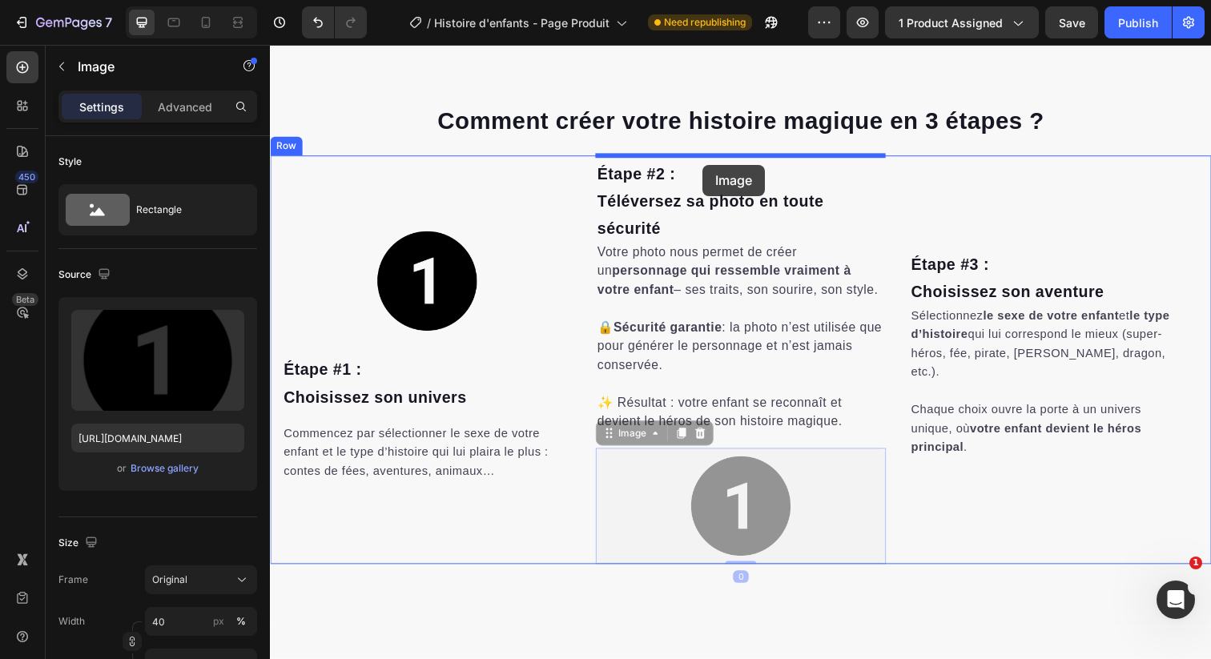
drag, startPoint x: 727, startPoint y: 517, endPoint x: 712, endPoint y: 167, distance: 349.6
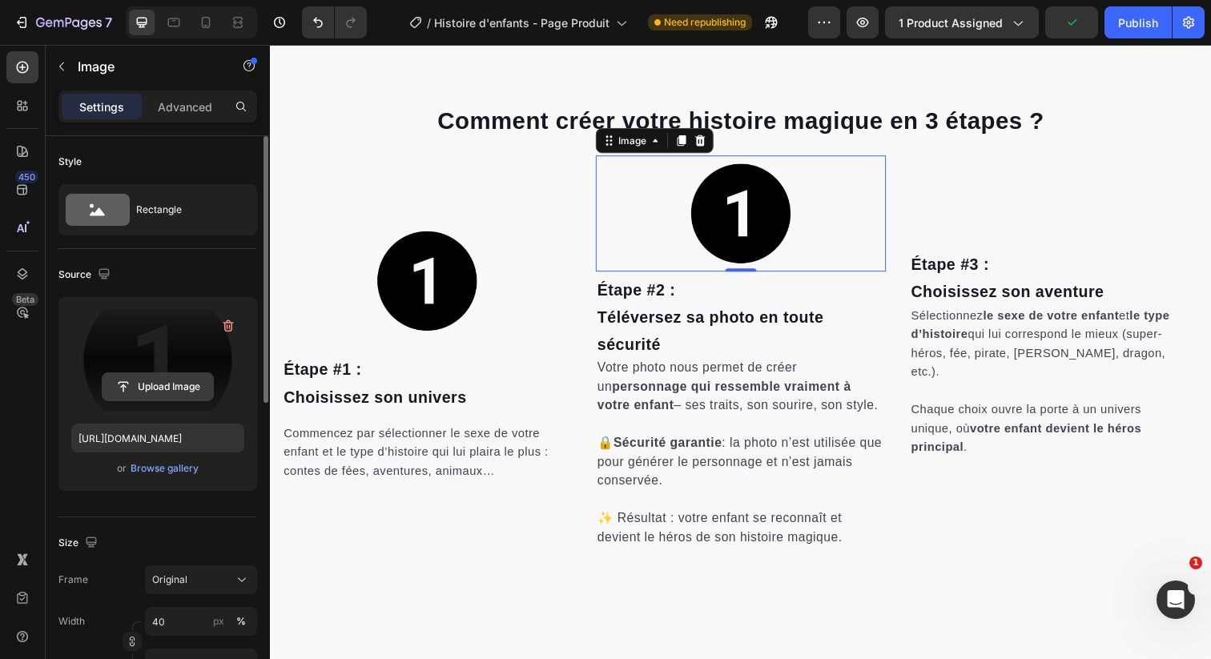
click at [182, 376] on input "file" at bounding box center [158, 386] width 111 height 27
type input "[URL][DOMAIN_NAME]"
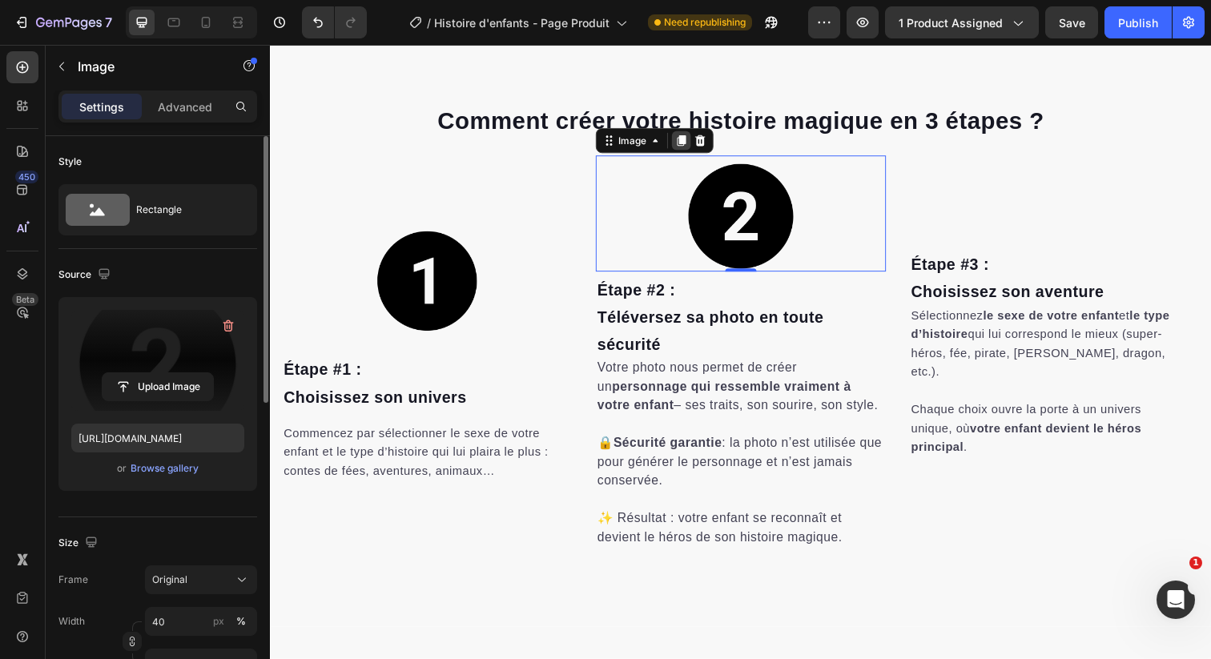
click at [689, 144] on icon at bounding box center [690, 142] width 9 height 11
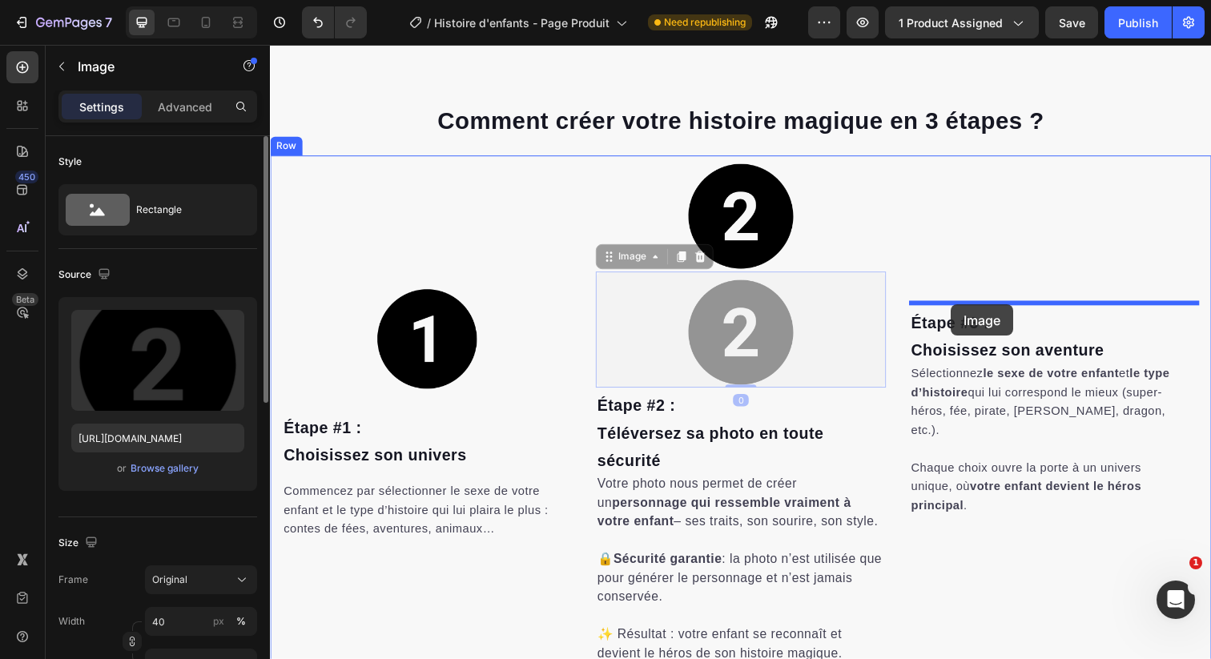
drag, startPoint x: 624, startPoint y: 261, endPoint x: 965, endPoint y: 310, distance: 344.7
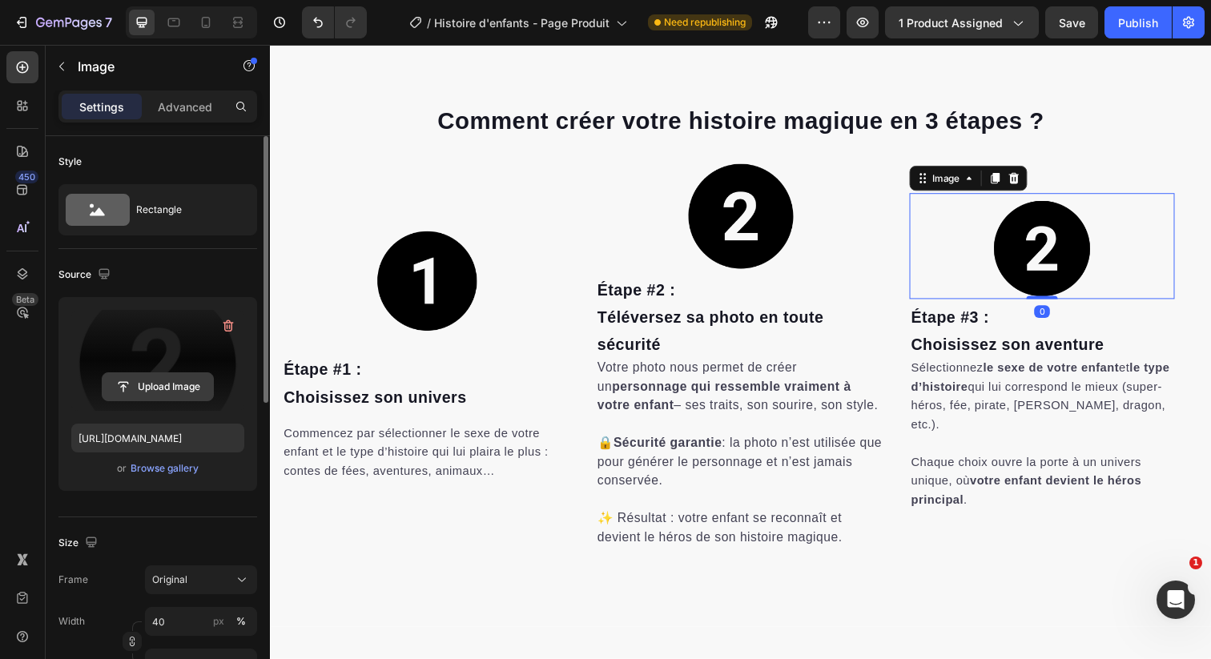
click at [171, 382] on input "file" at bounding box center [158, 386] width 111 height 27
type input "[URL][DOMAIN_NAME]"
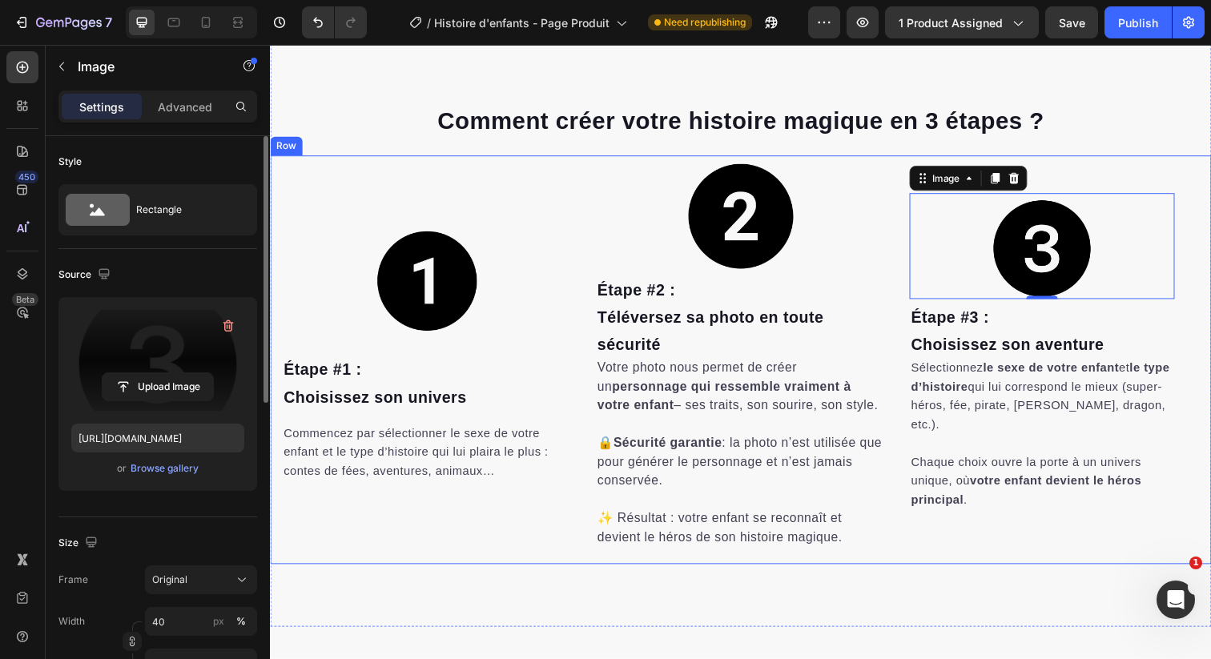
click at [473, 191] on div "Image Étape #1 : [PERSON_NAME] son univers Heading Commencez par sélectionner l…" at bounding box center [430, 366] width 296 height 417
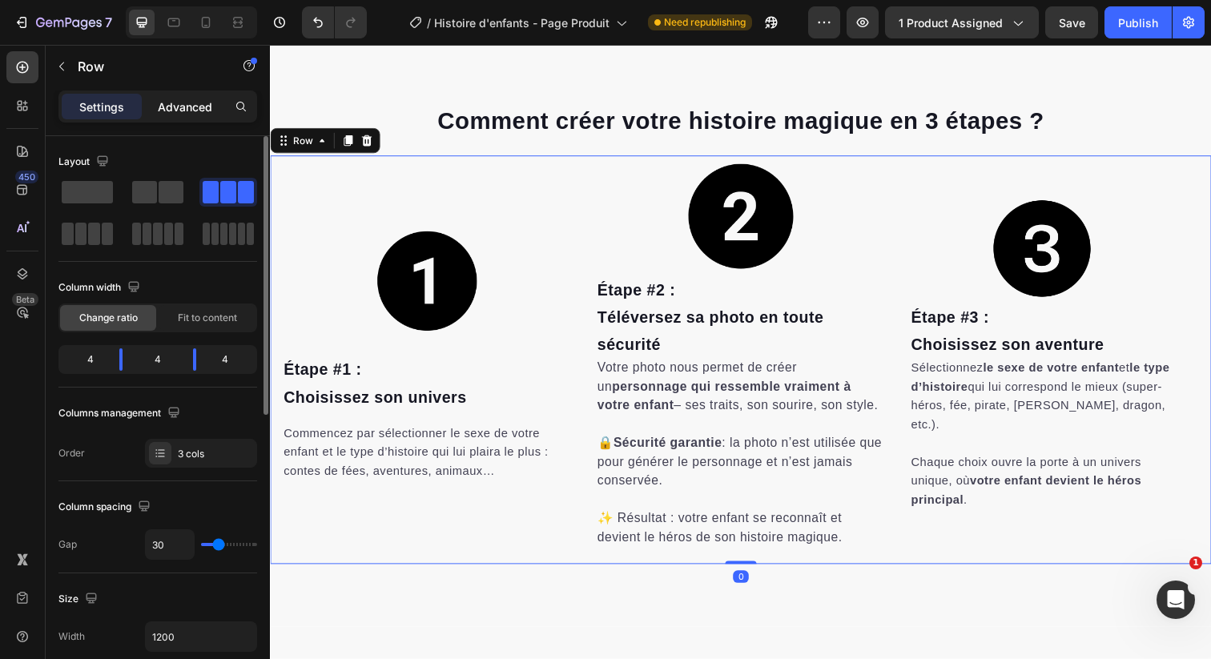
click at [191, 116] on div "Advanced" at bounding box center [185, 107] width 80 height 26
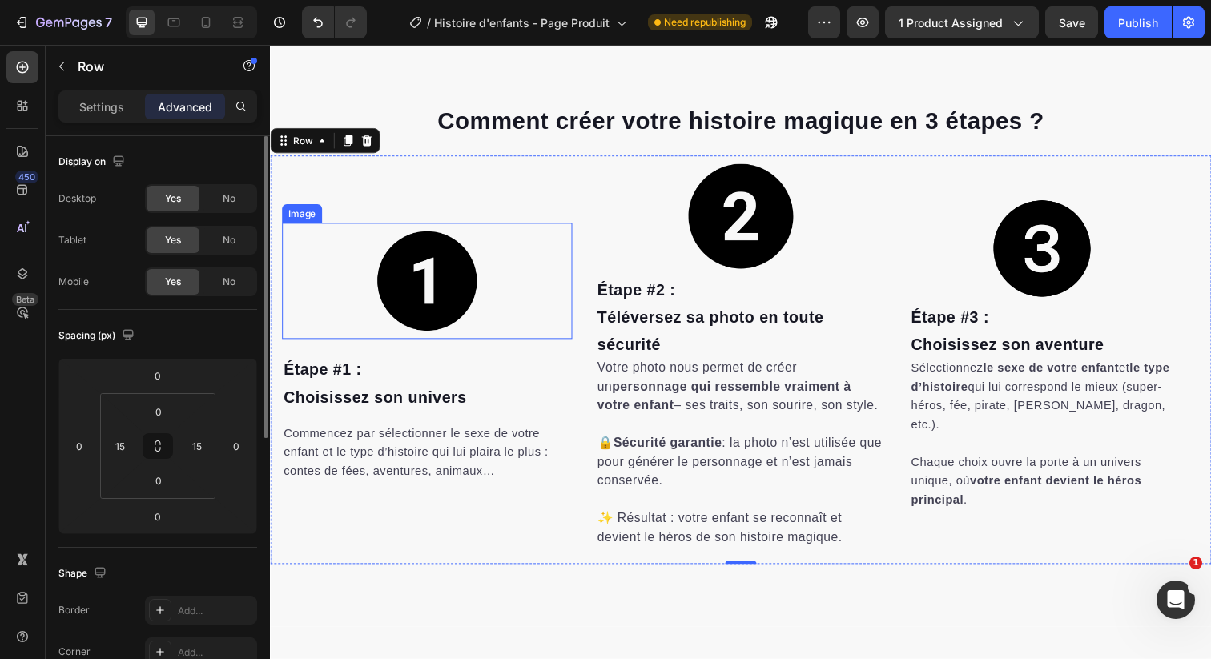
click at [384, 287] on img at bounding box center [430, 286] width 119 height 119
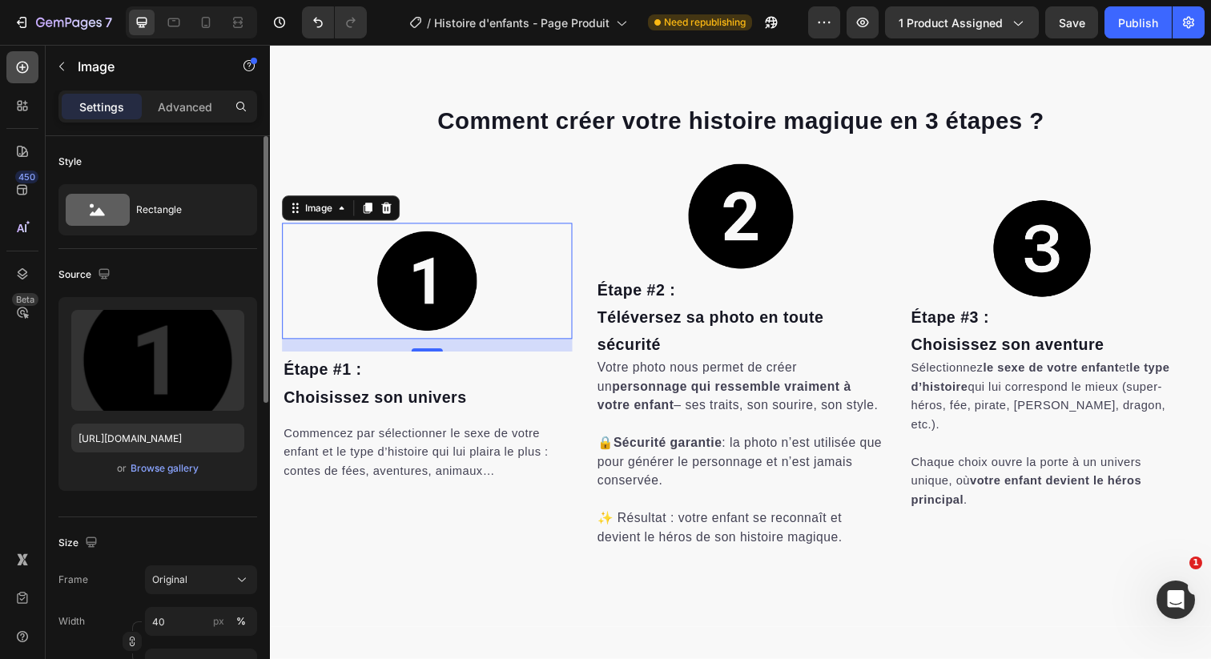
click at [24, 72] on icon at bounding box center [23, 68] width 12 height 12
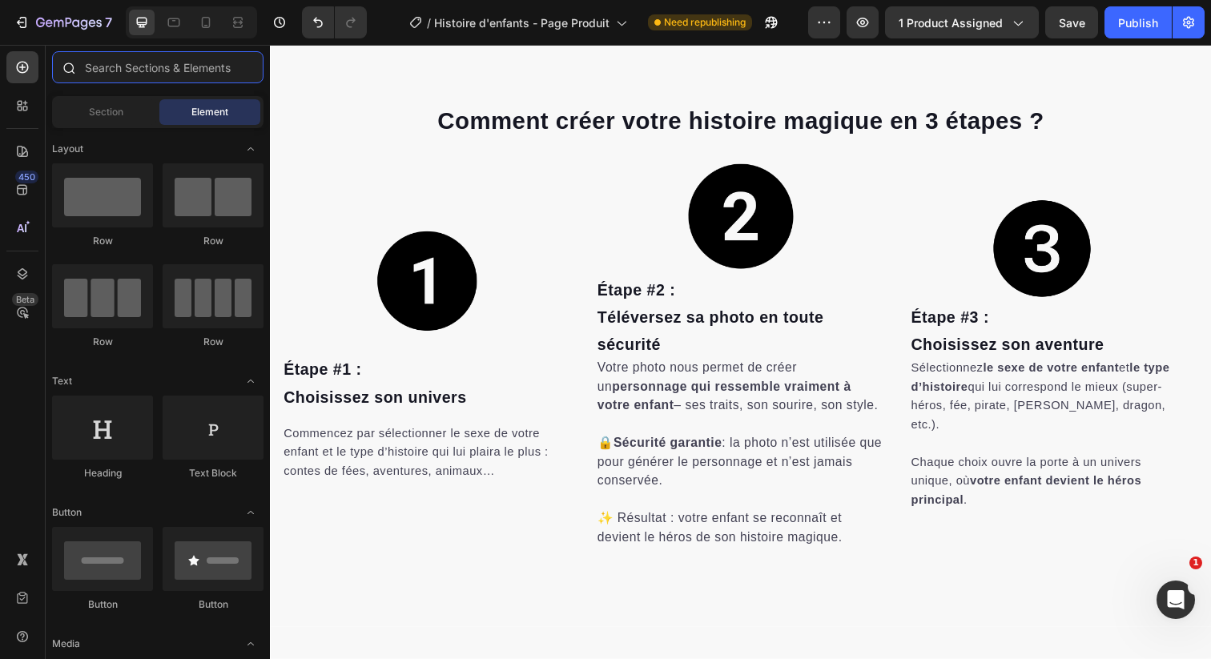
click at [143, 69] on input "text" at bounding box center [157, 67] width 211 height 32
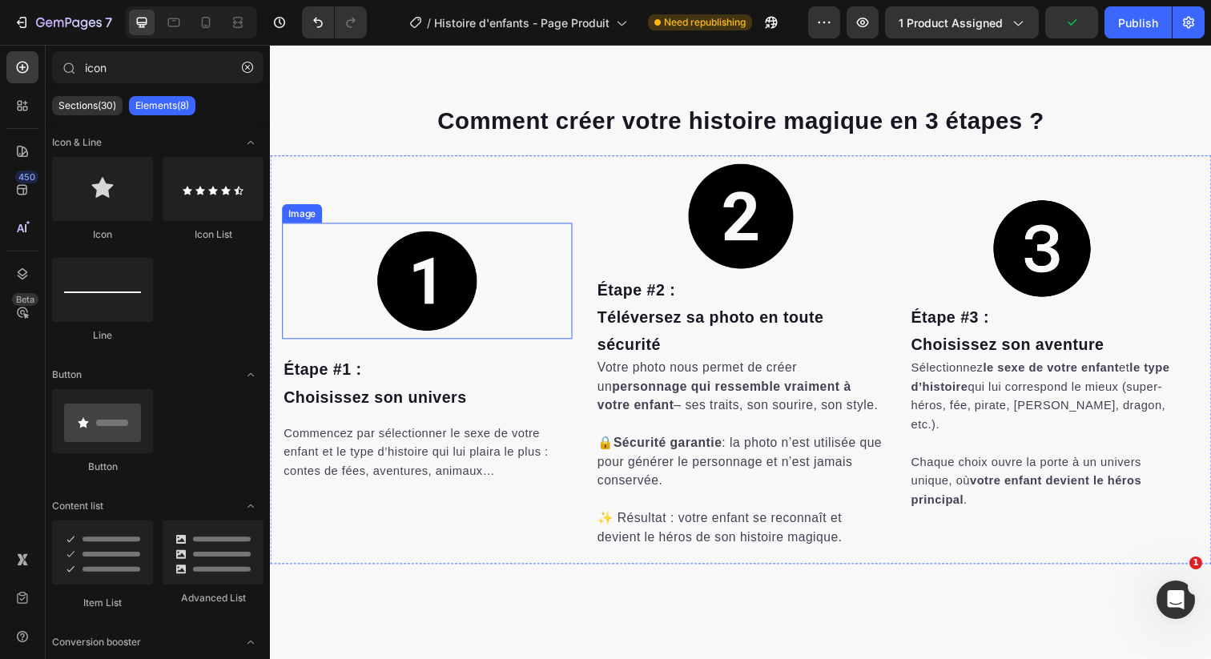
click at [404, 264] on img at bounding box center [430, 286] width 119 height 119
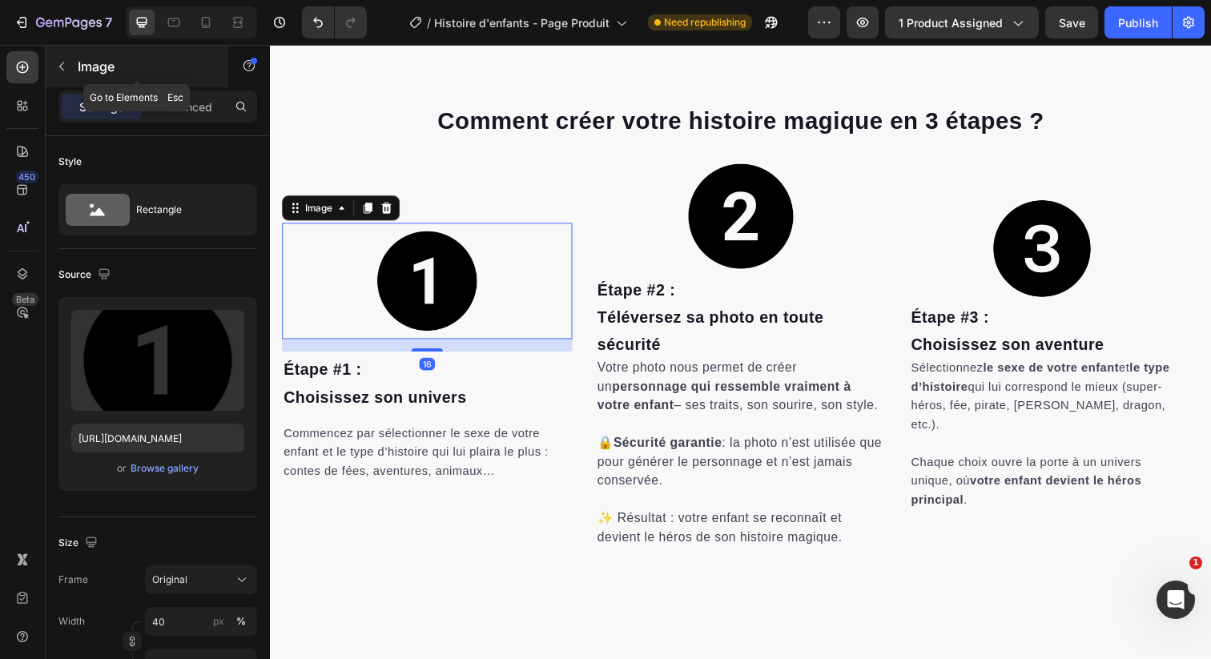
click at [62, 61] on icon "button" at bounding box center [61, 66] width 13 height 13
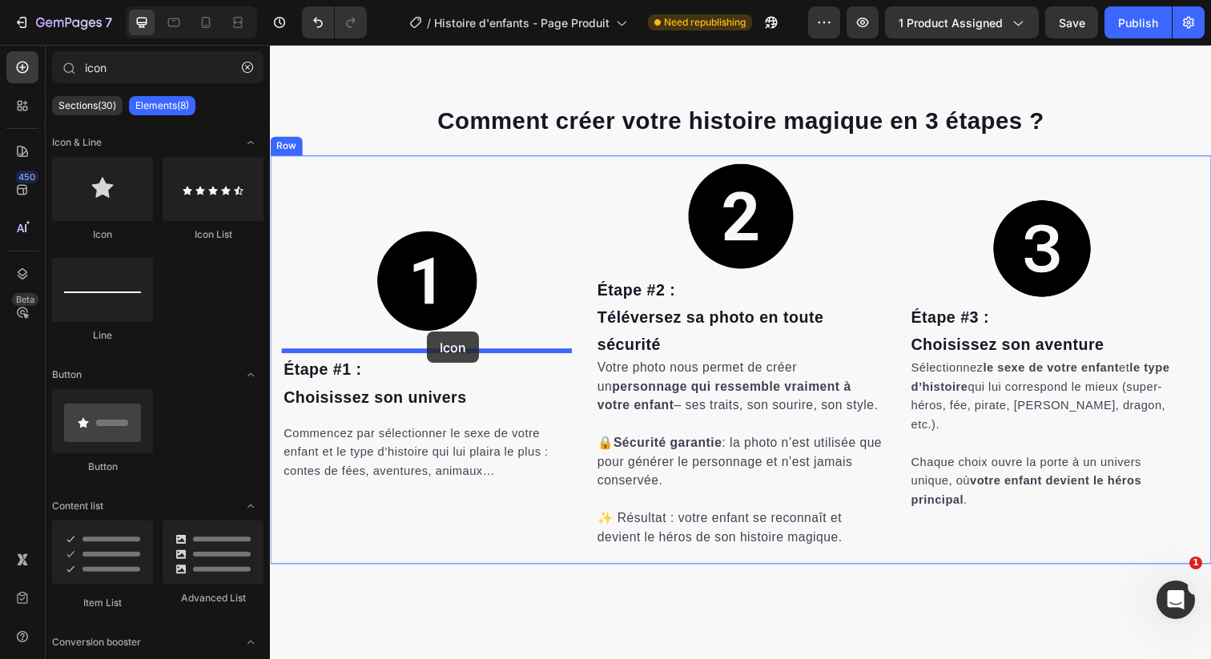
drag, startPoint x: 397, startPoint y: 243, endPoint x: 430, endPoint y: 338, distance: 100.1
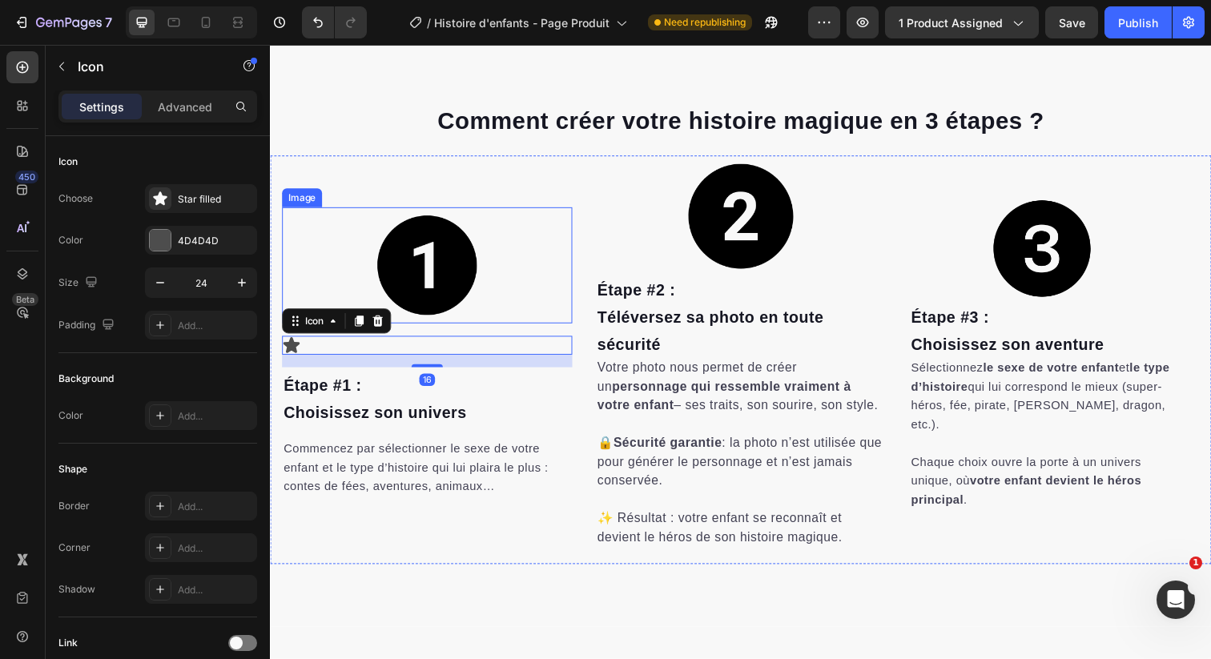
click at [434, 260] on img at bounding box center [430, 270] width 119 height 119
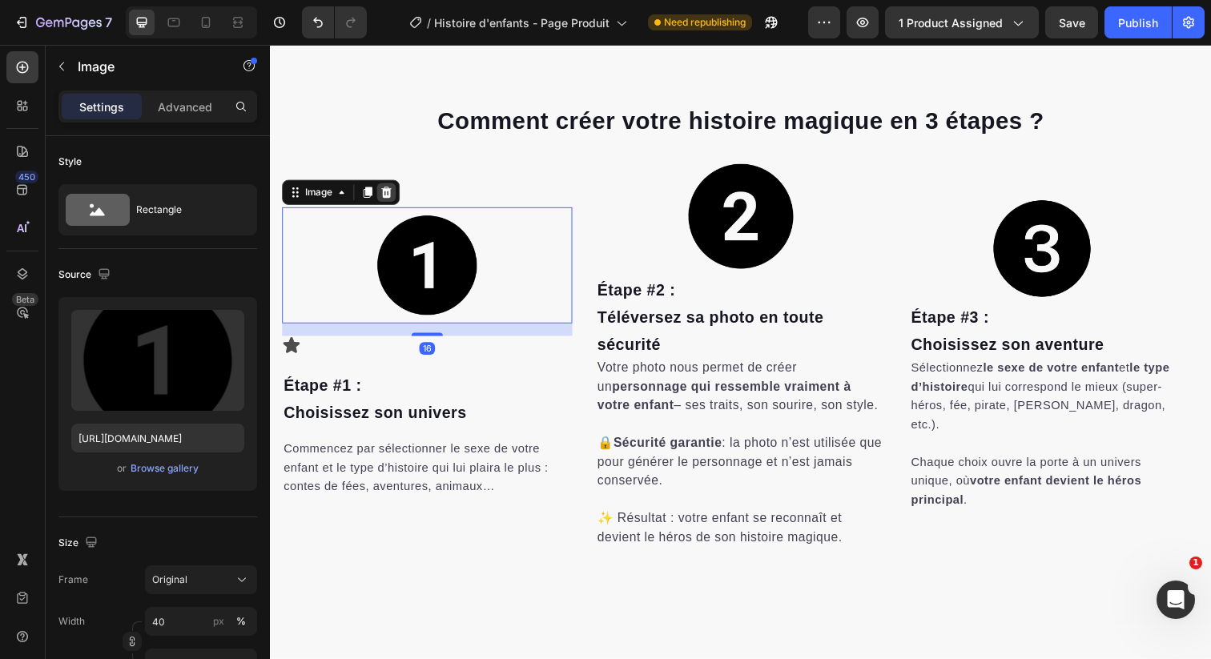
click at [386, 193] on icon at bounding box center [389, 194] width 10 height 11
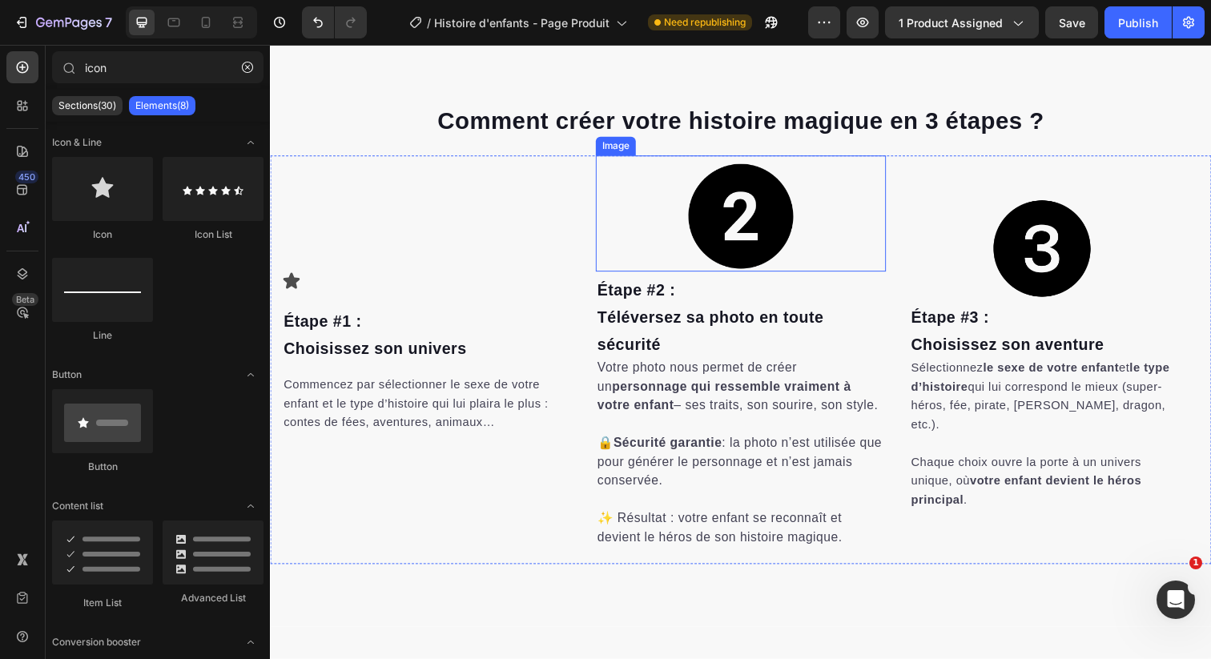
click at [792, 225] on img at bounding box center [750, 217] width 119 height 119
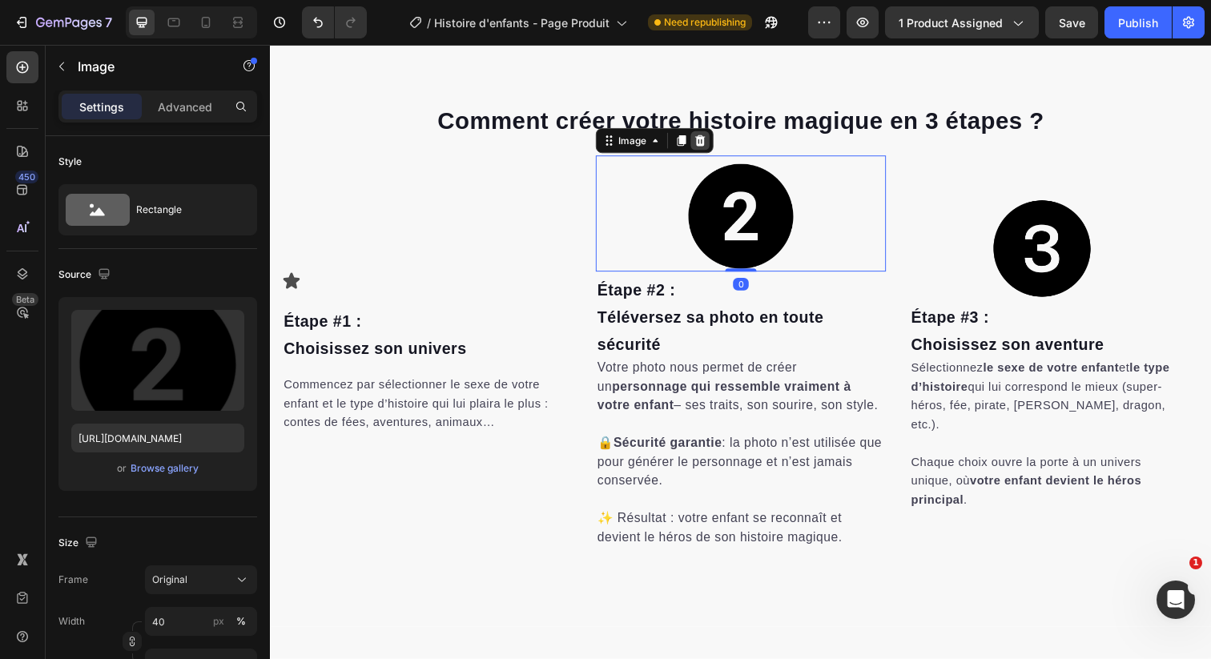
click at [707, 143] on icon at bounding box center [708, 142] width 13 height 13
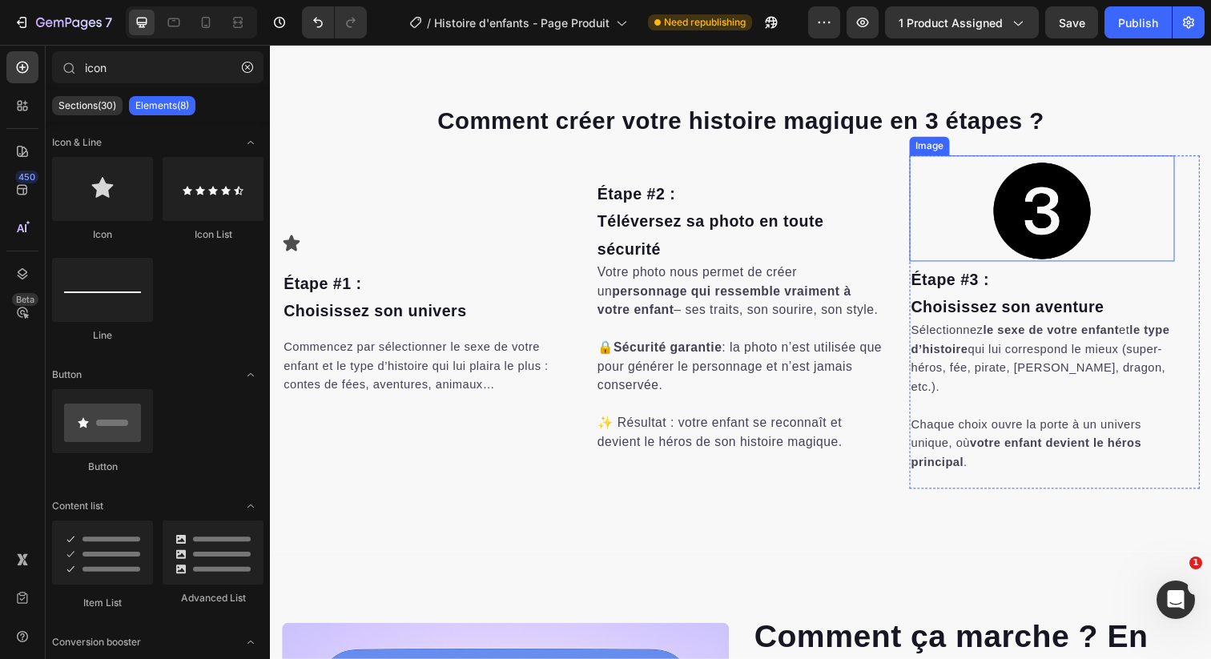
click at [1012, 202] on img at bounding box center [1058, 212] width 108 height 108
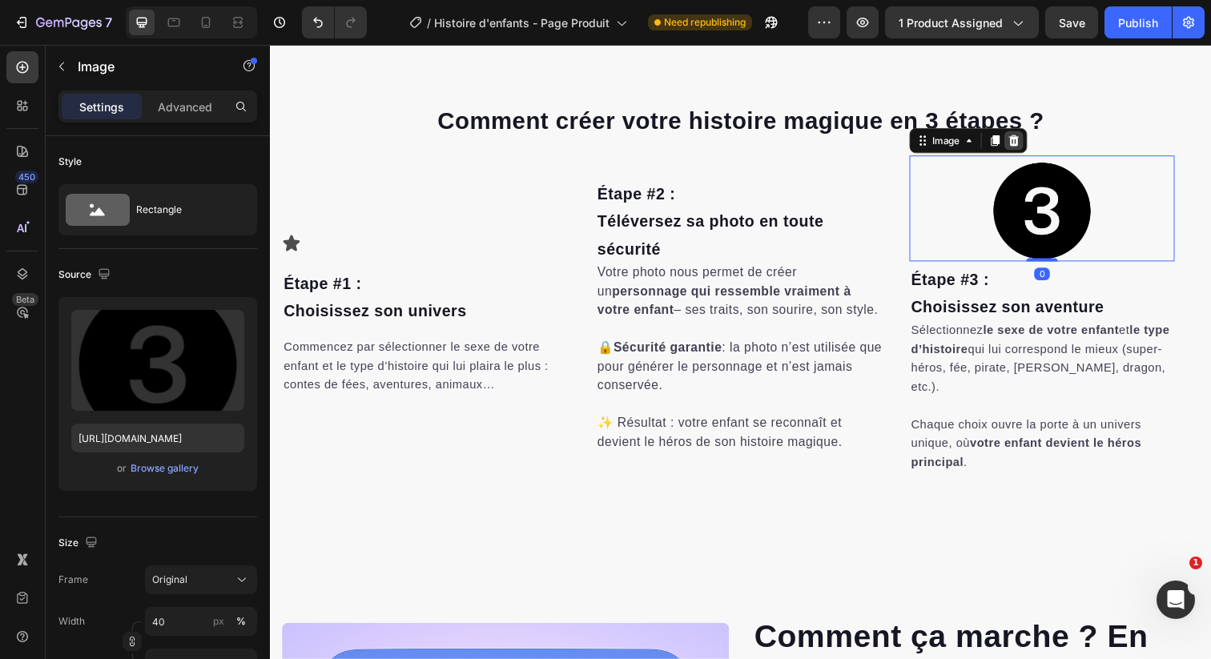
click at [1028, 139] on icon at bounding box center [1029, 142] width 10 height 11
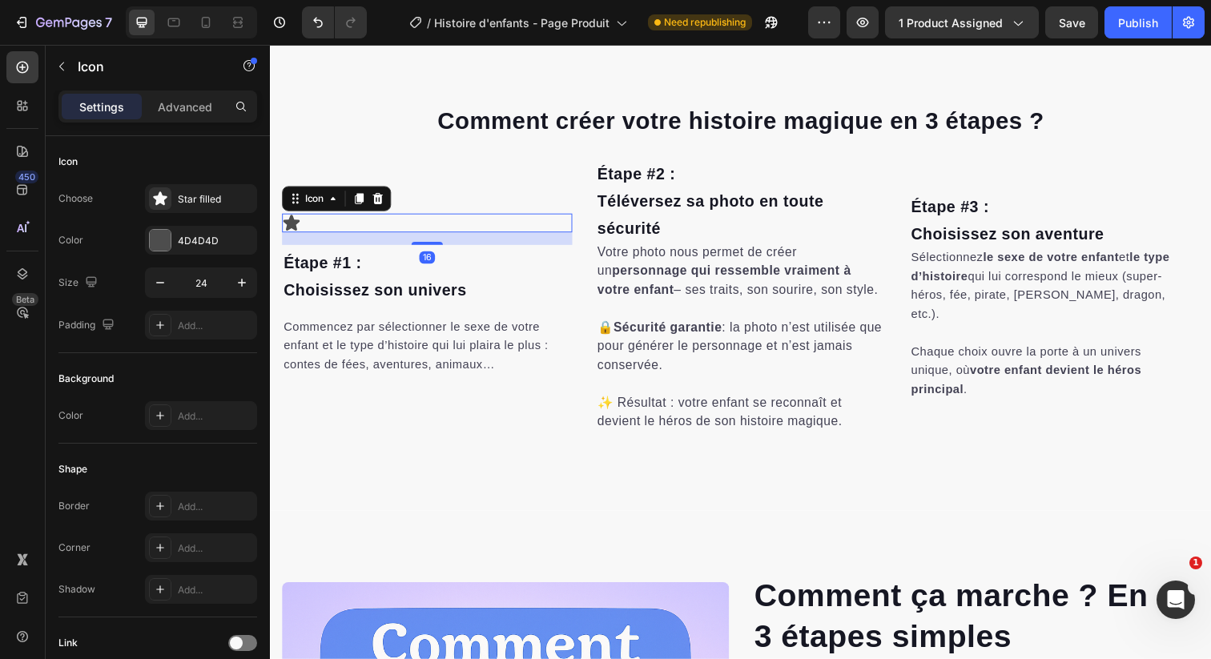
click at [407, 227] on div "Icon 16" at bounding box center [430, 226] width 296 height 19
click at [380, 199] on icon at bounding box center [380, 200] width 10 height 11
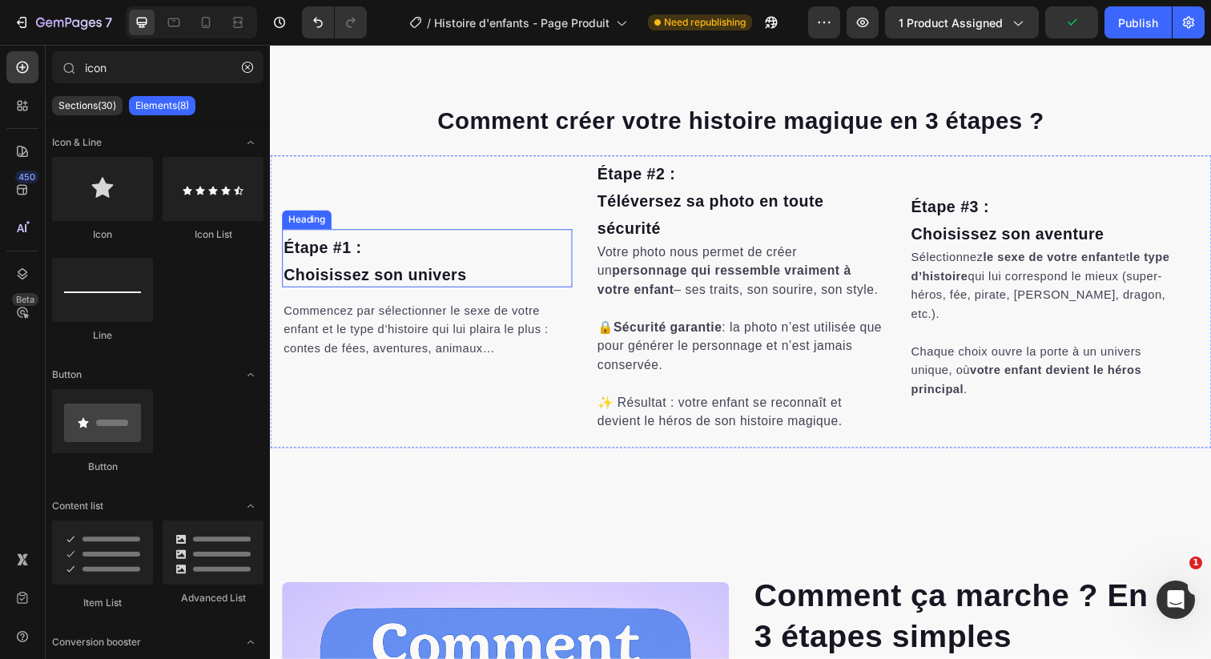
click at [346, 251] on span "Étape #1 :" at bounding box center [323, 252] width 79 height 18
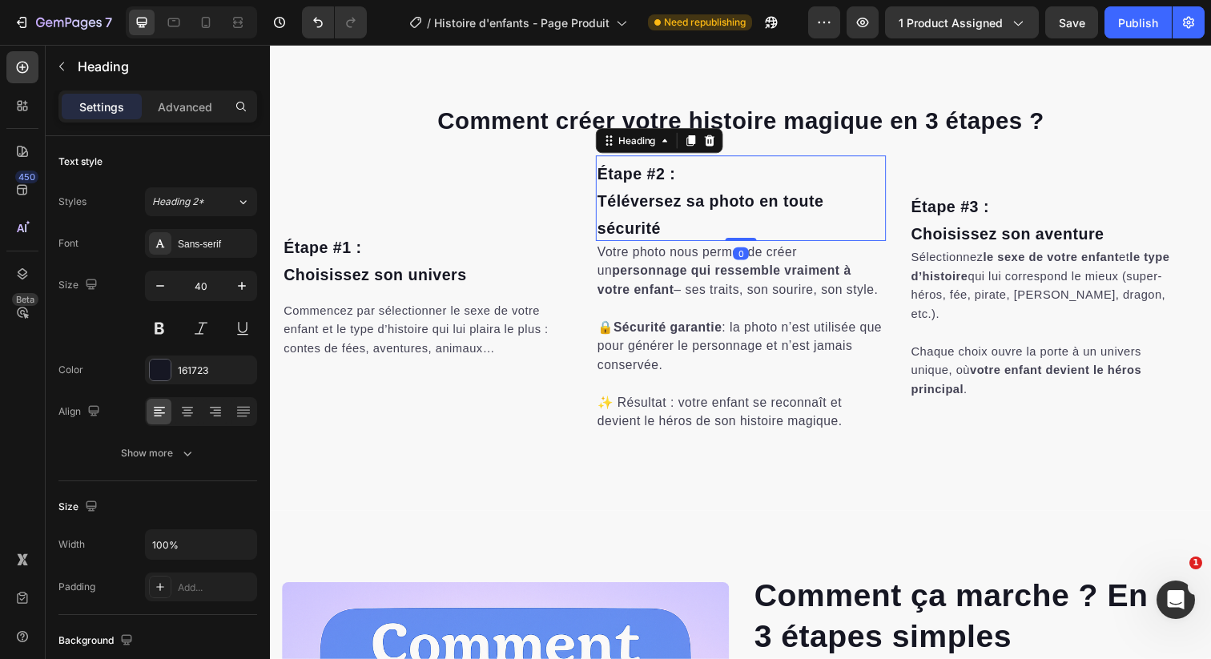
click at [630, 182] on span "Étape #2 :" at bounding box center [643, 176] width 79 height 18
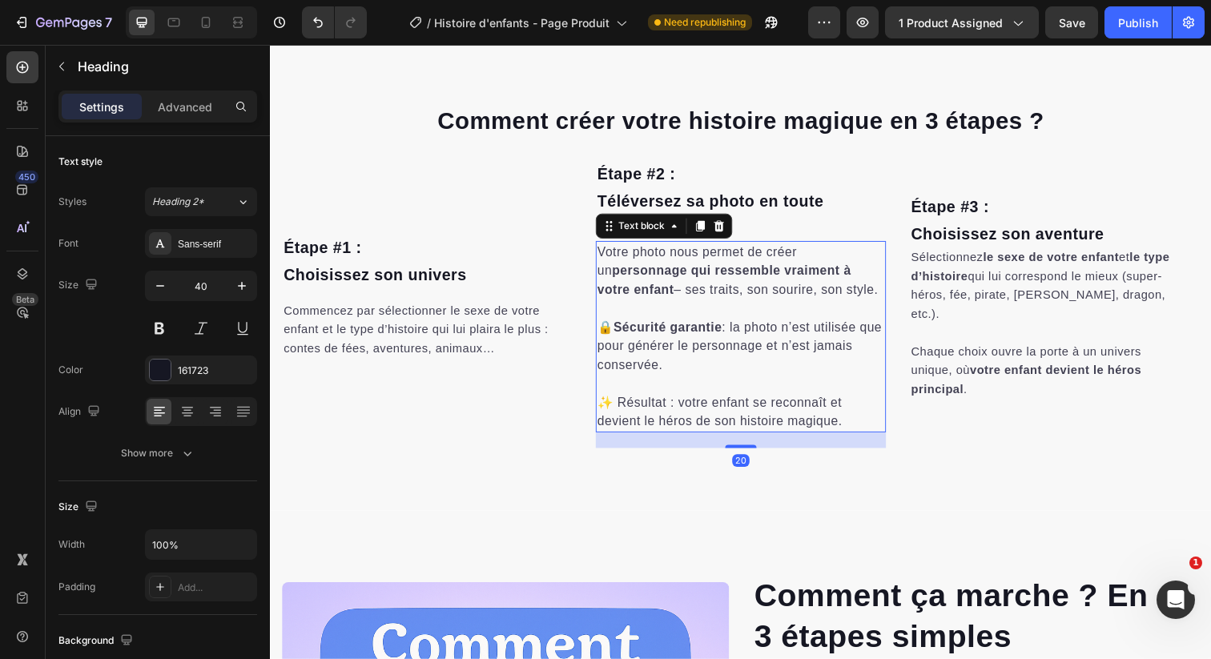
click at [641, 265] on p "Votre photo nous permet de créer un personnage qui ressemble vraiment à votre e…" at bounding box center [750, 276] width 293 height 58
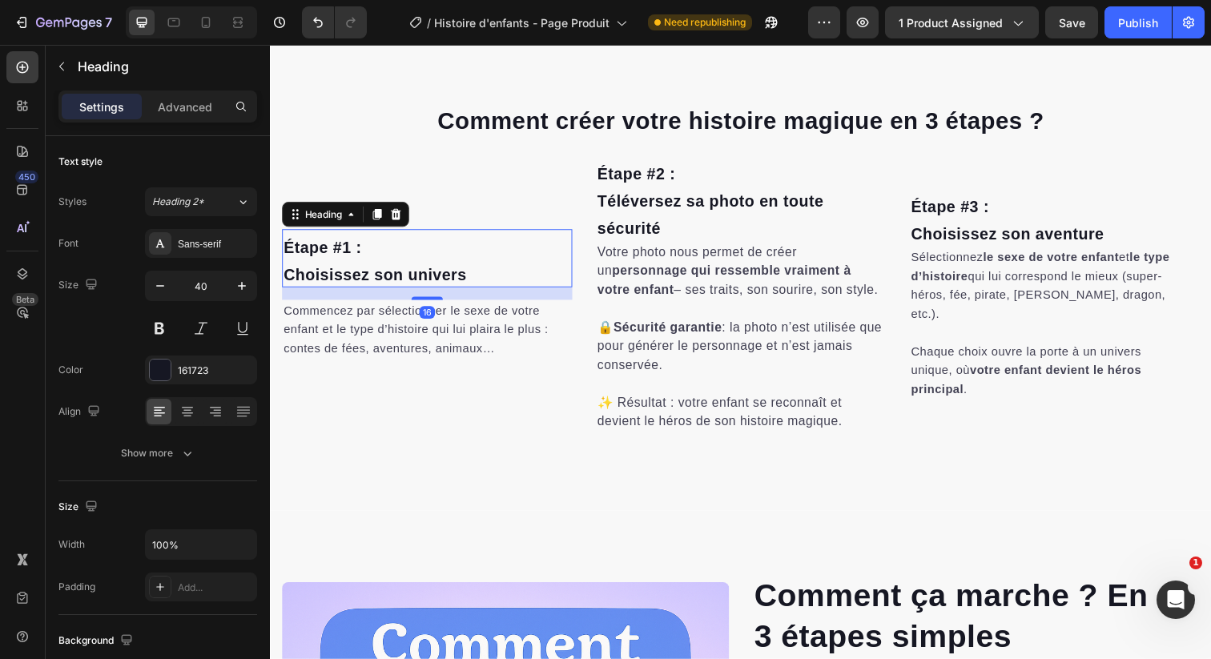
click at [401, 254] on h2 "Étape #1 : Choisissez son univers" at bounding box center [430, 262] width 296 height 59
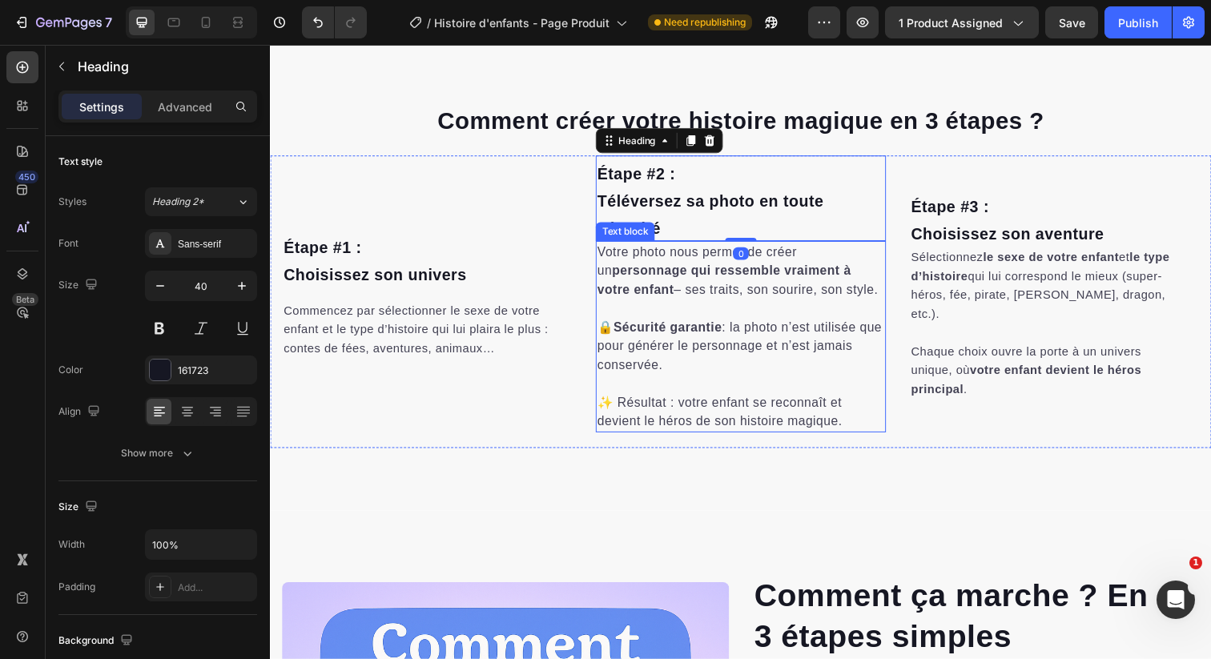
click at [658, 326] on strong "Sécurité garantie" at bounding box center [676, 333] width 111 height 14
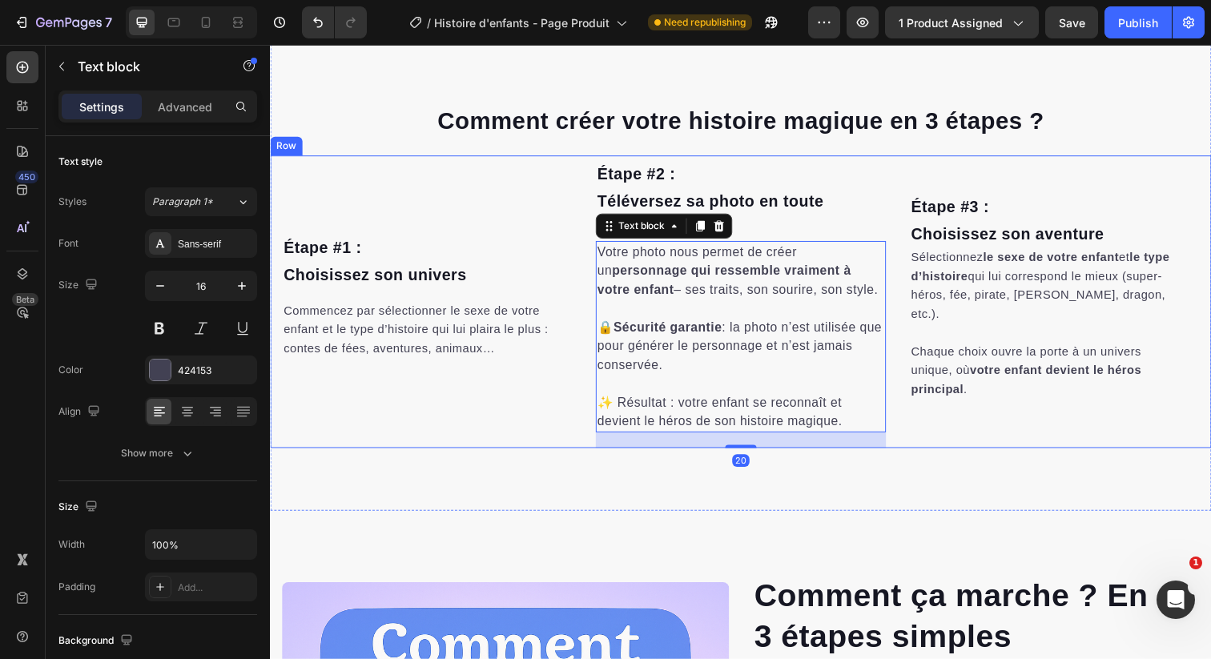
click at [933, 161] on div "Étape #3 : [PERSON_NAME] son aventure Heading Sélectionnez le sexe de votre enf…" at bounding box center [1071, 307] width 296 height 299
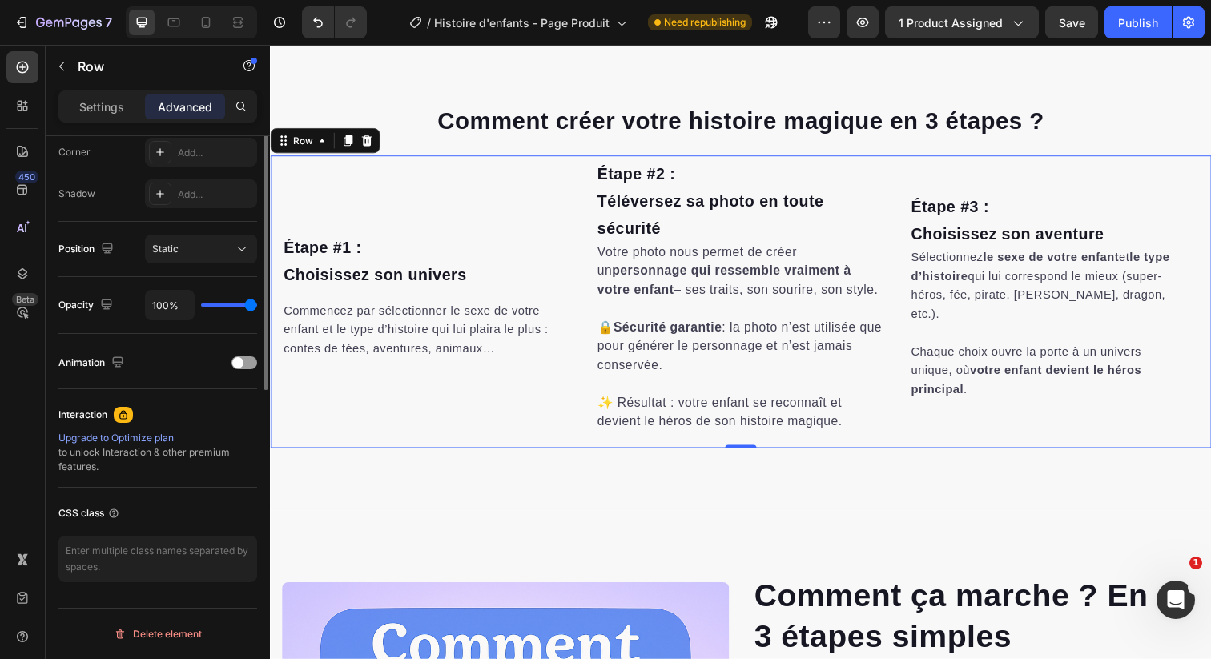
scroll to position [0, 0]
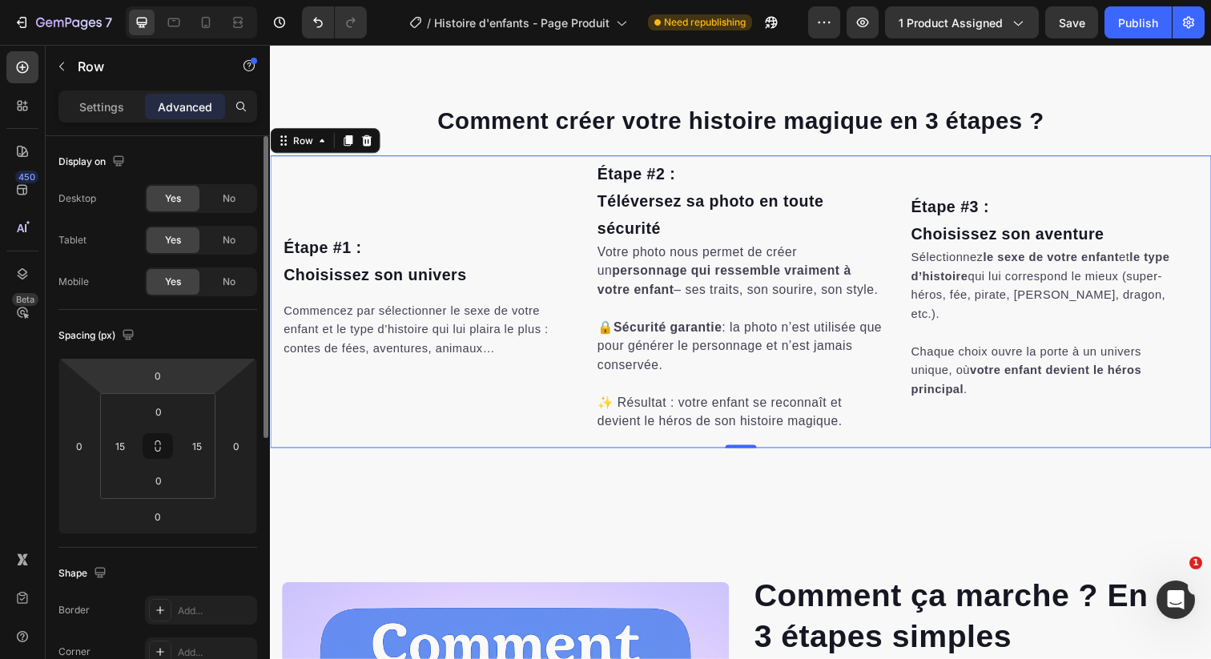
click at [95, 93] on div "Settings Advanced" at bounding box center [157, 107] width 199 height 32
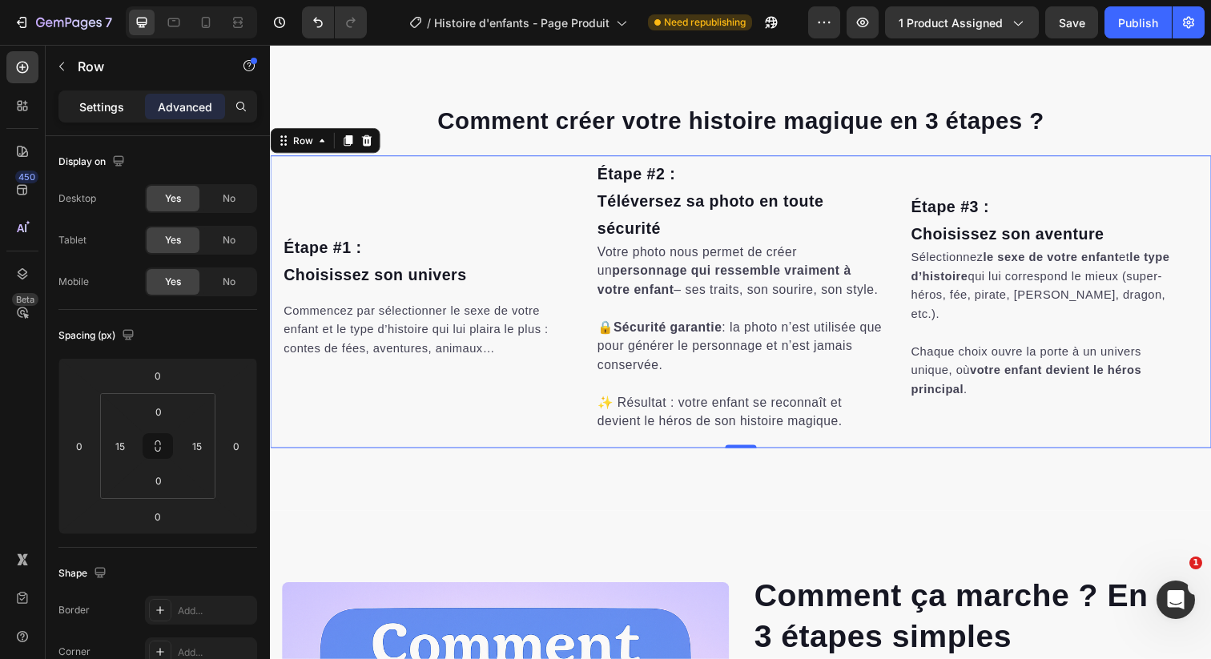
click at [96, 101] on p "Settings" at bounding box center [101, 107] width 45 height 17
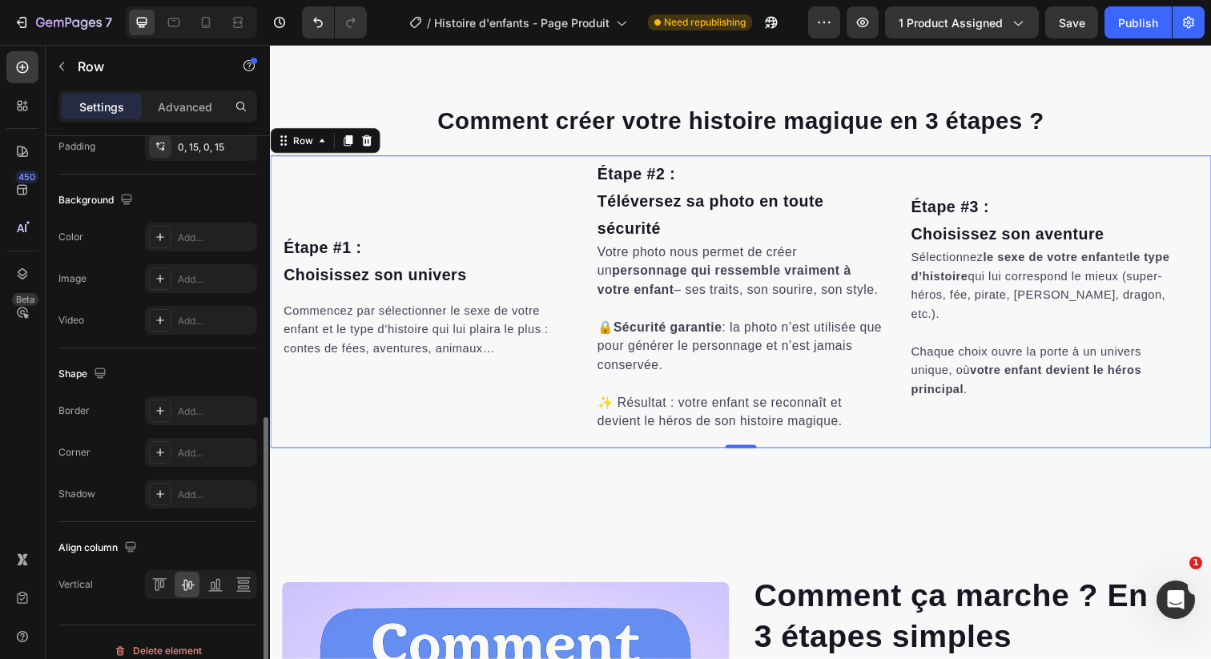
scroll to position [591, 0]
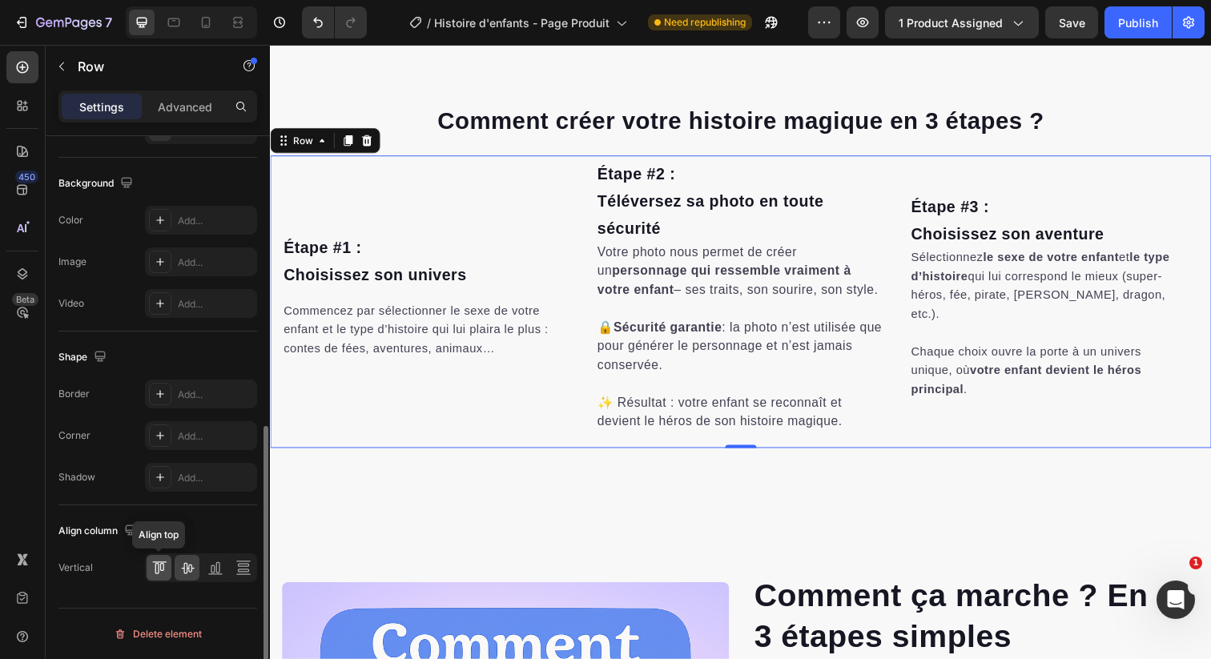
click at [151, 565] on icon at bounding box center [159, 568] width 16 height 16
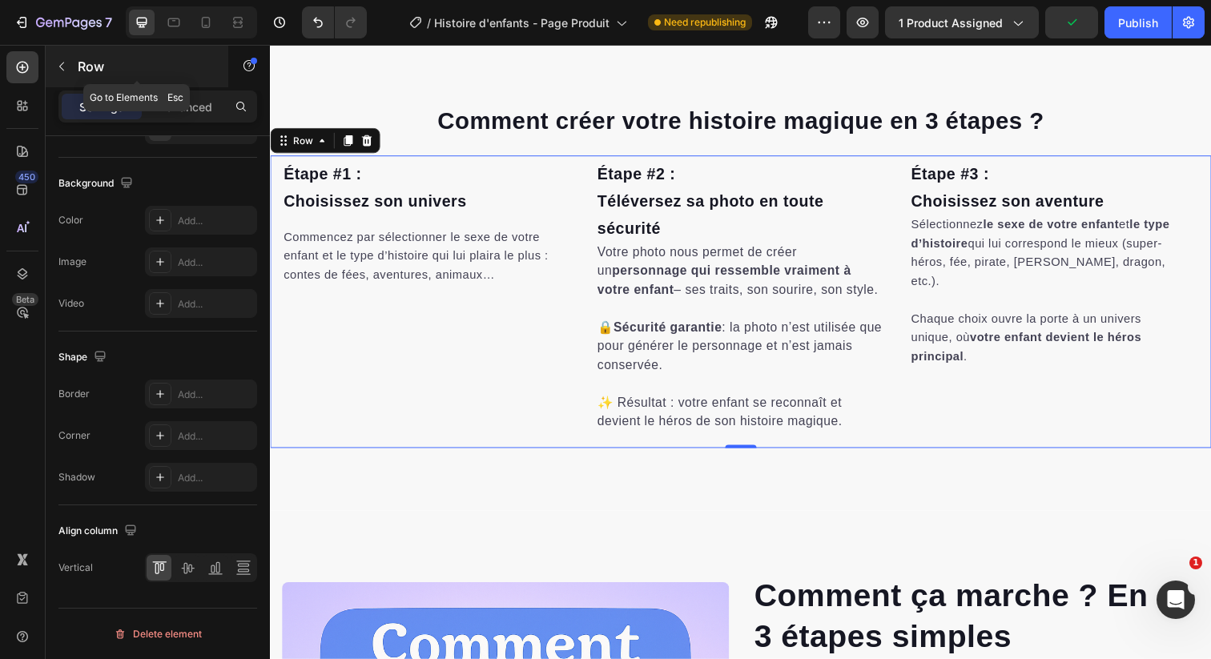
click at [72, 74] on button "button" at bounding box center [62, 67] width 26 height 26
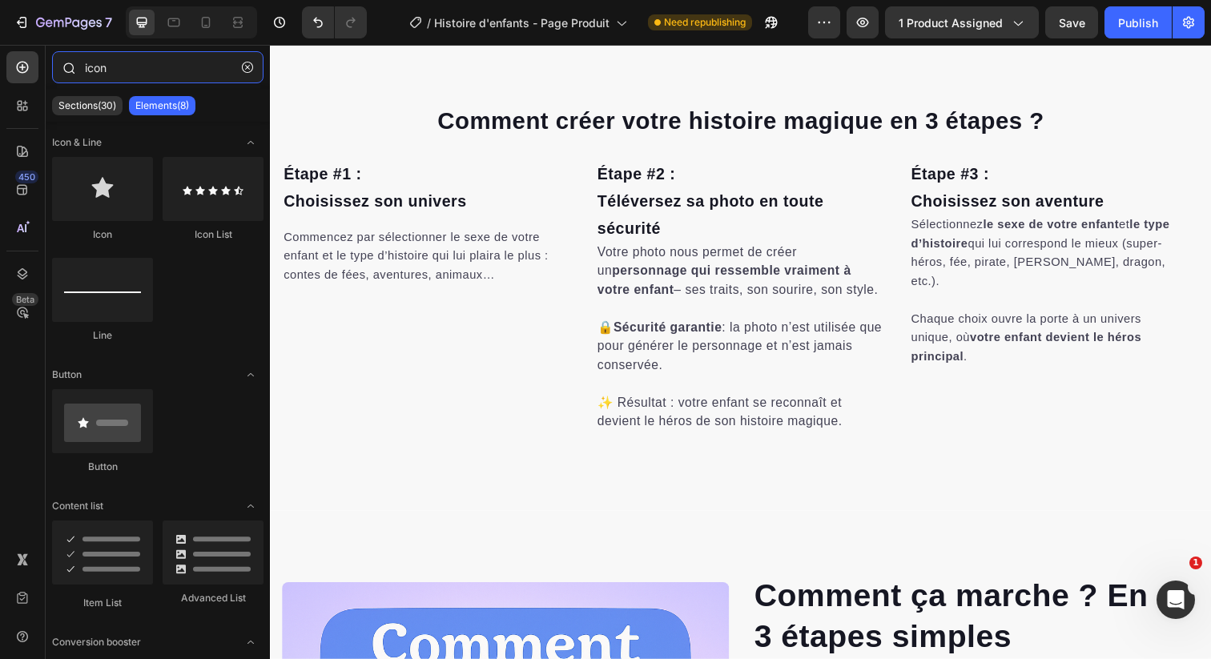
click at [116, 75] on input "icon" at bounding box center [157, 67] width 211 height 32
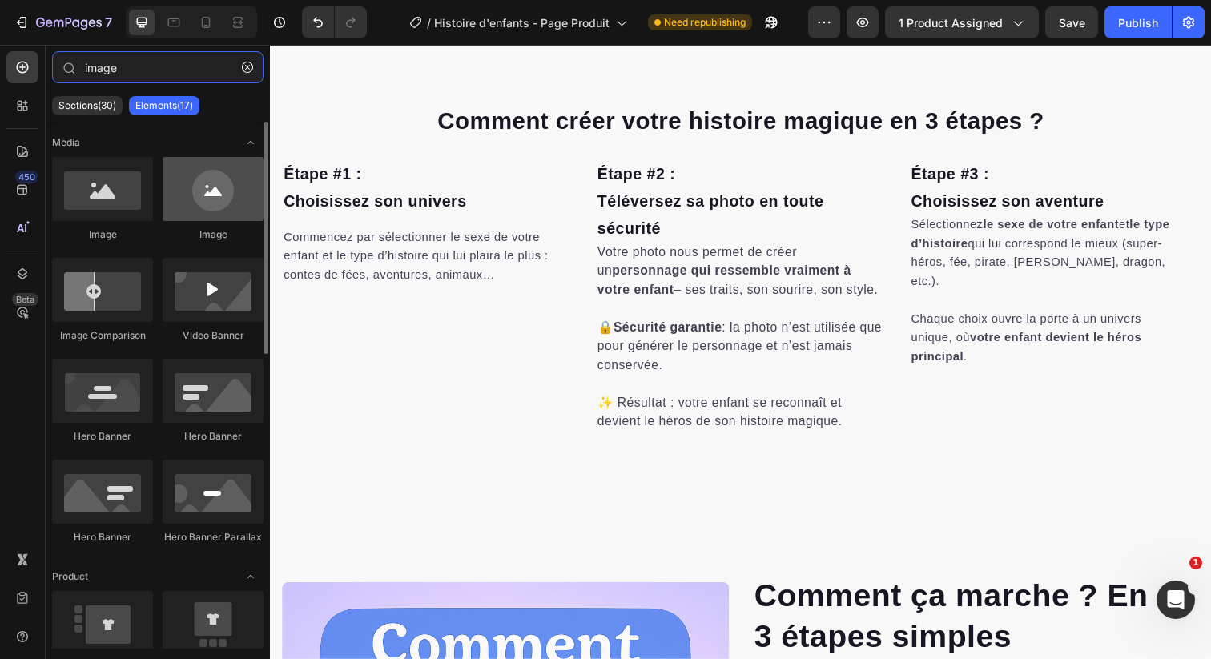
type input "image"
drag, startPoint x: 198, startPoint y: 203, endPoint x: 197, endPoint y: 192, distance: 11.2
click at [197, 192] on div at bounding box center [213, 189] width 101 height 64
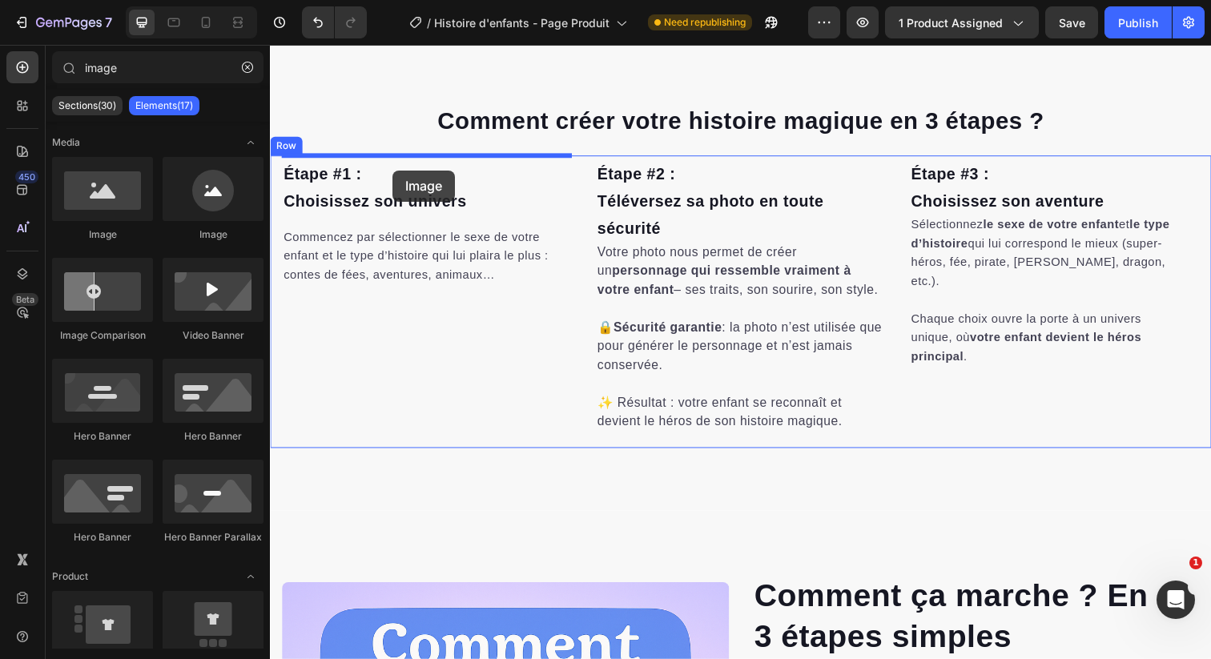
drag, startPoint x: 401, startPoint y: 246, endPoint x: 395, endPoint y: 172, distance: 74.0
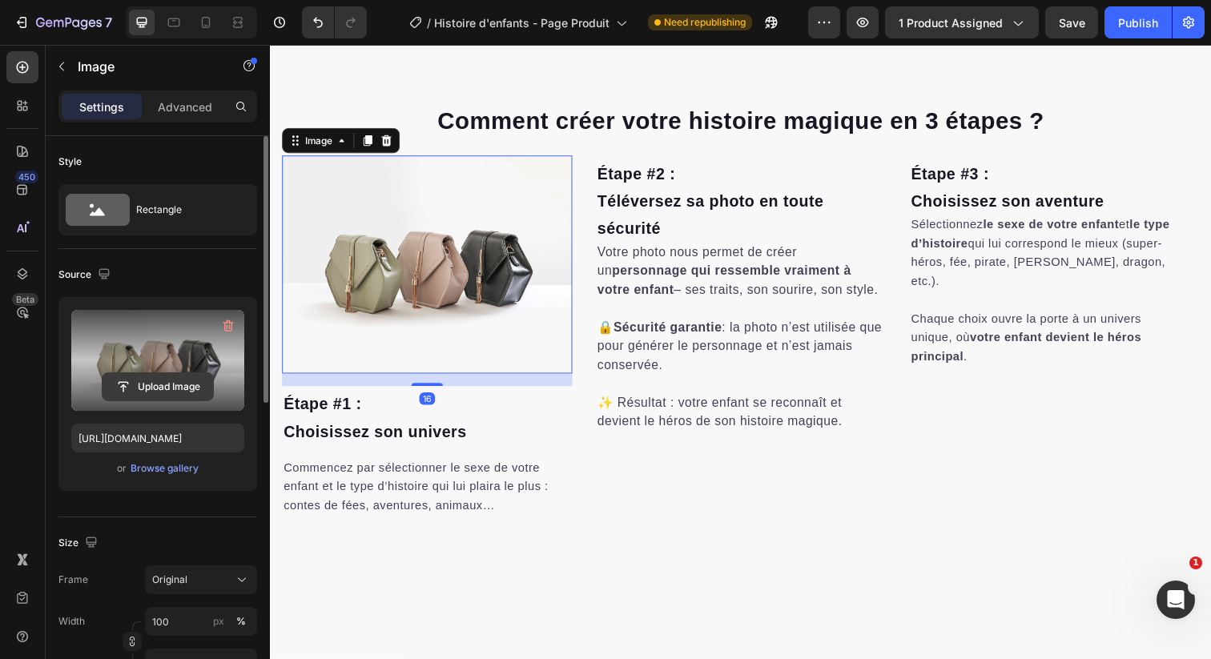
click at [151, 382] on input "file" at bounding box center [158, 386] width 111 height 27
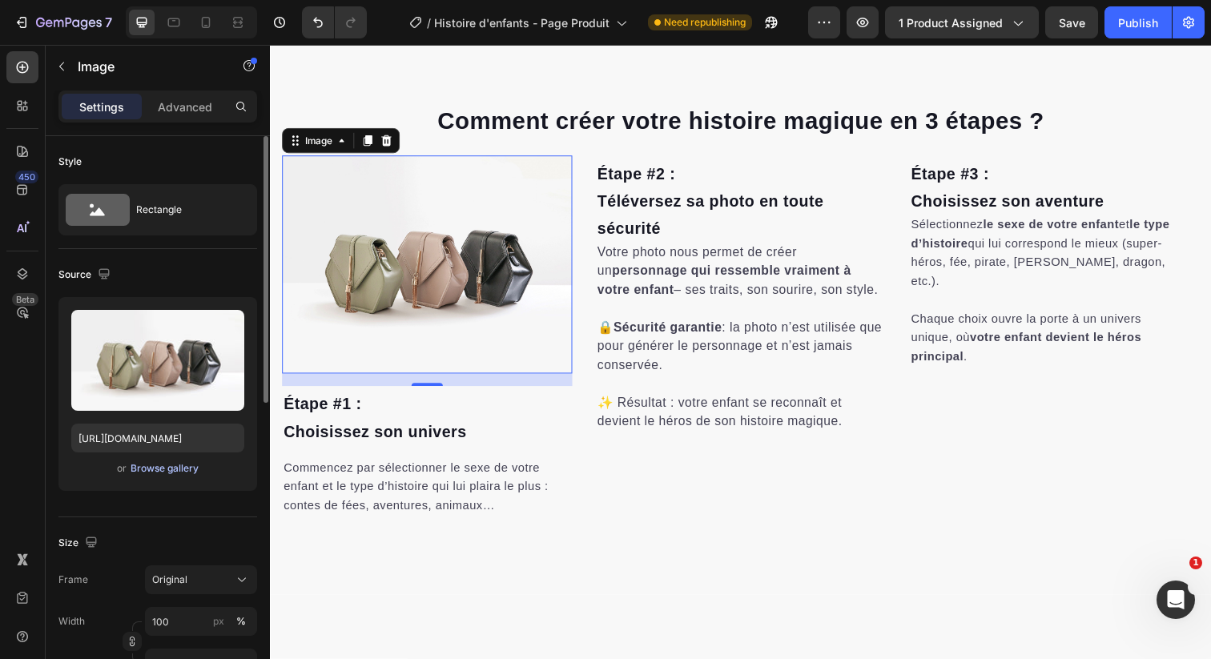
click at [151, 473] on div "Browse gallery" at bounding box center [165, 468] width 68 height 14
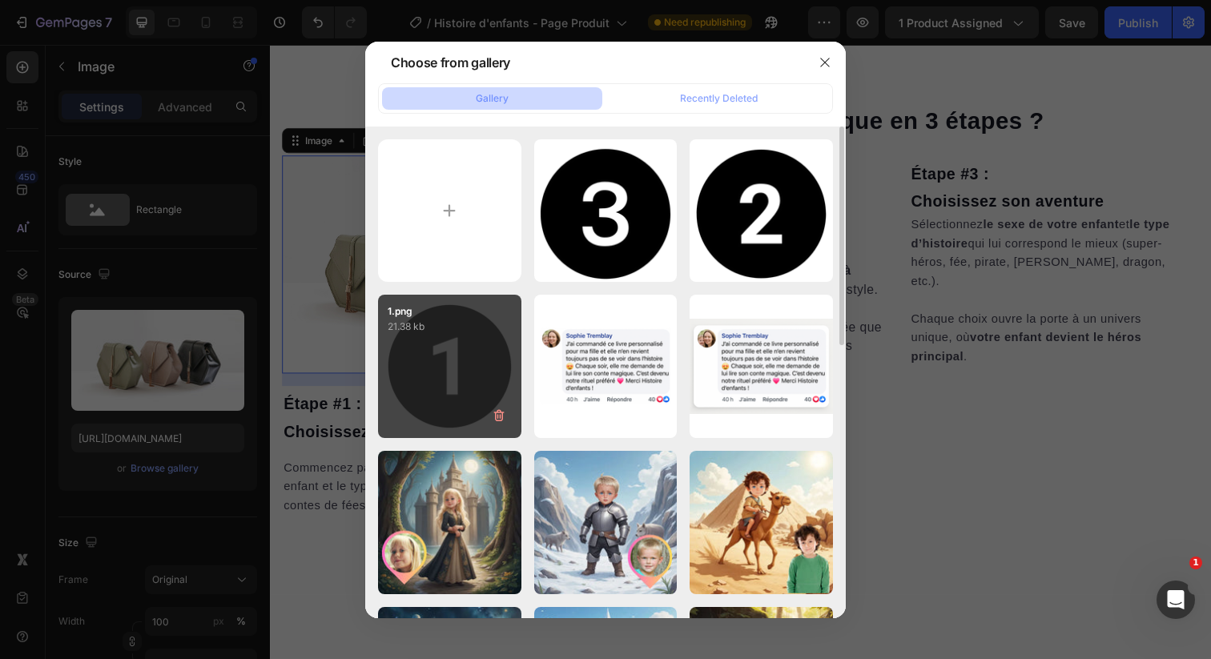
click at [473, 336] on div "1.png 21.38 kb" at bounding box center [449, 366] width 143 height 143
type input "[URL][DOMAIN_NAME]"
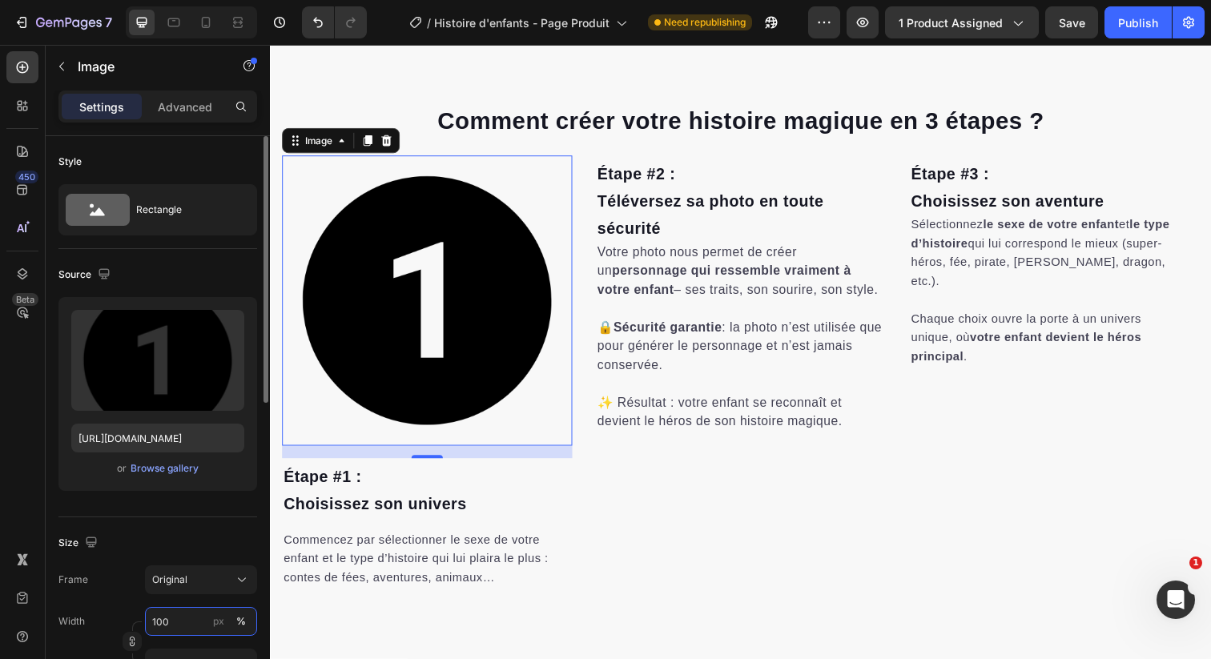
click at [169, 622] on input "100" at bounding box center [201, 621] width 112 height 29
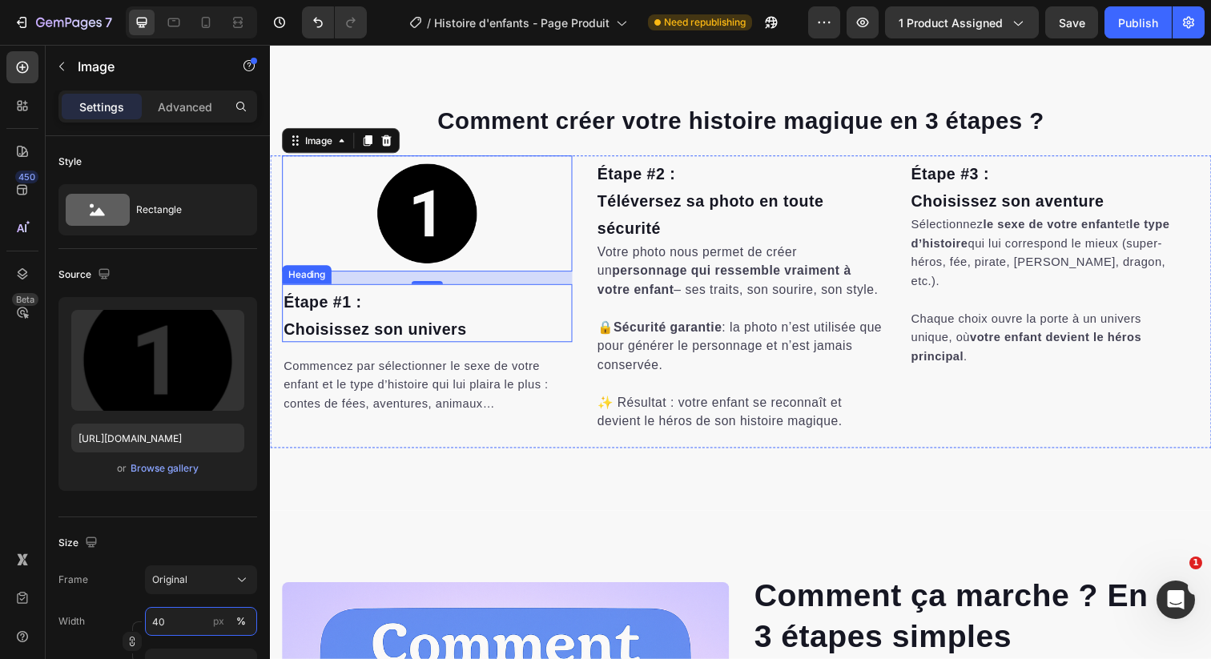
type input "4"
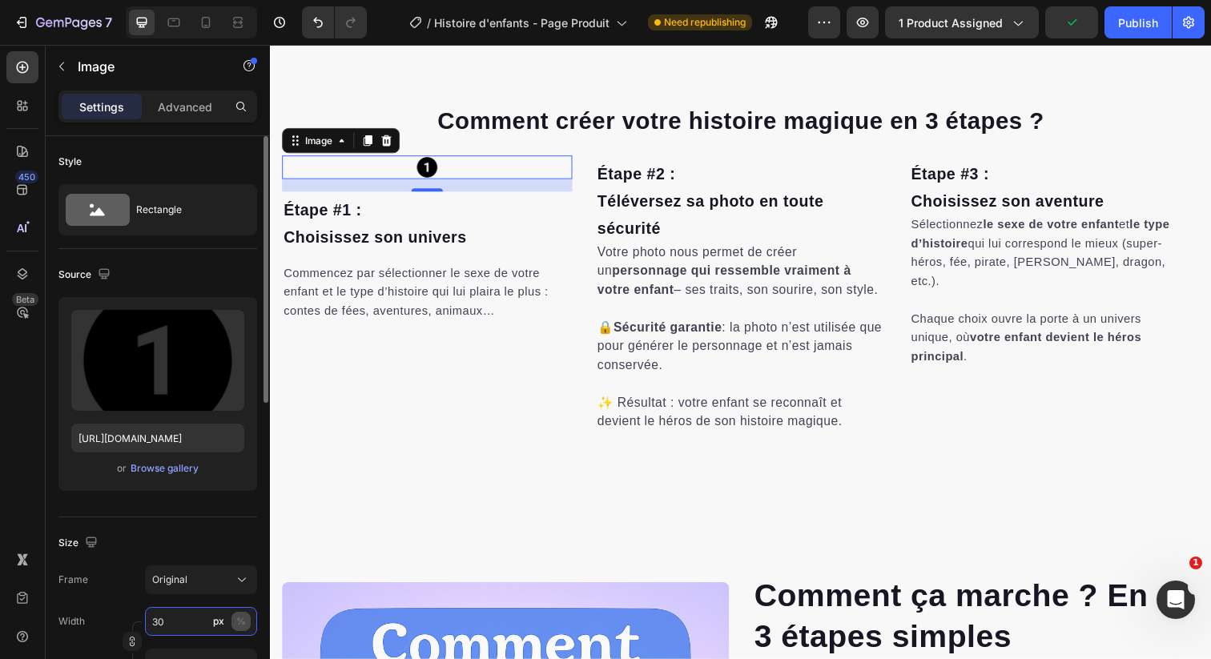
type input "30"
click at [249, 615] on button "%" at bounding box center [240, 621] width 19 height 19
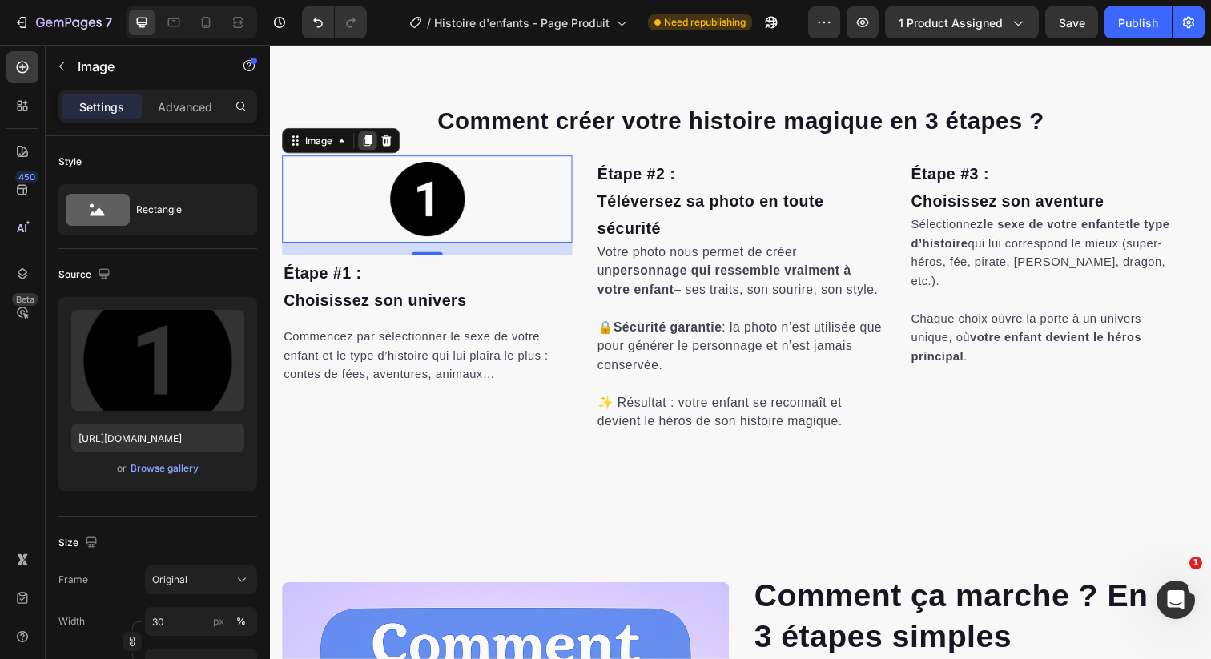
click at [371, 143] on icon at bounding box center [369, 142] width 9 height 11
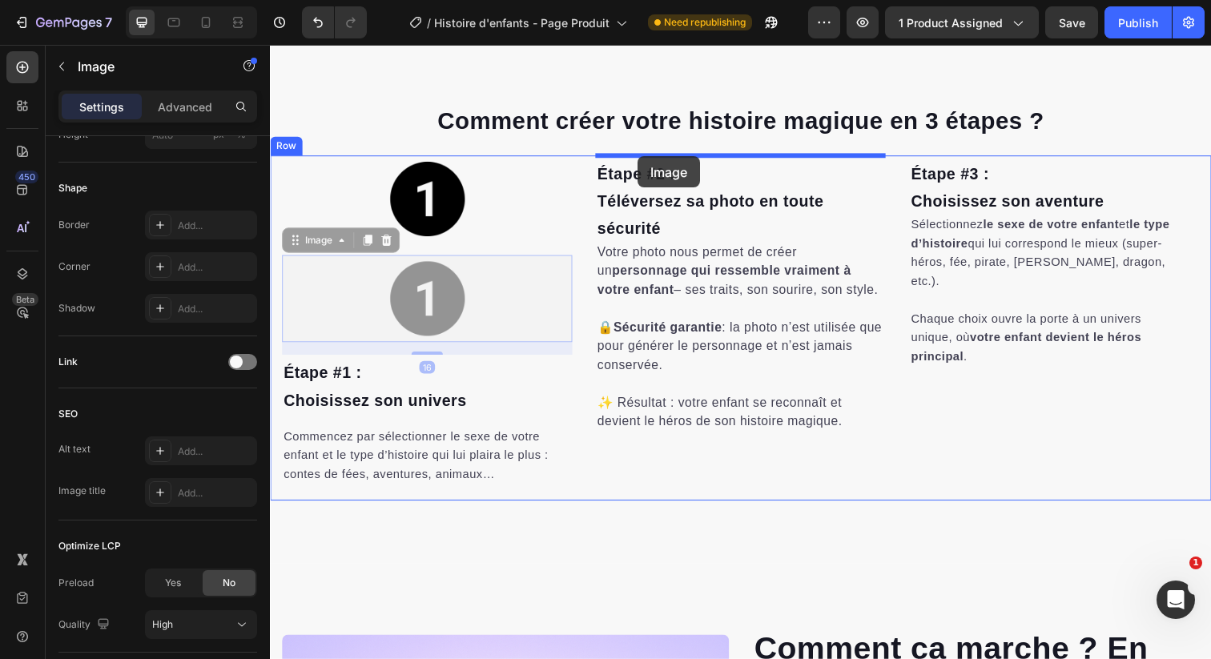
drag, startPoint x: 327, startPoint y: 245, endPoint x: 646, endPoint y: 159, distance: 330.3
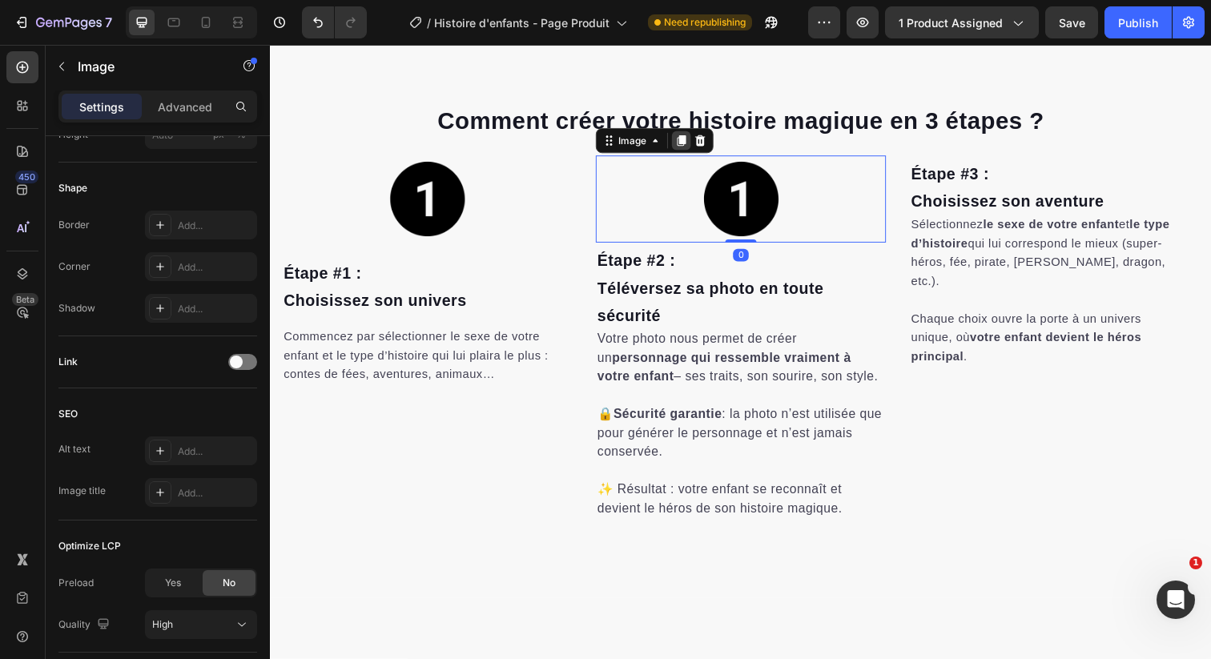
click at [688, 139] on icon at bounding box center [690, 142] width 9 height 11
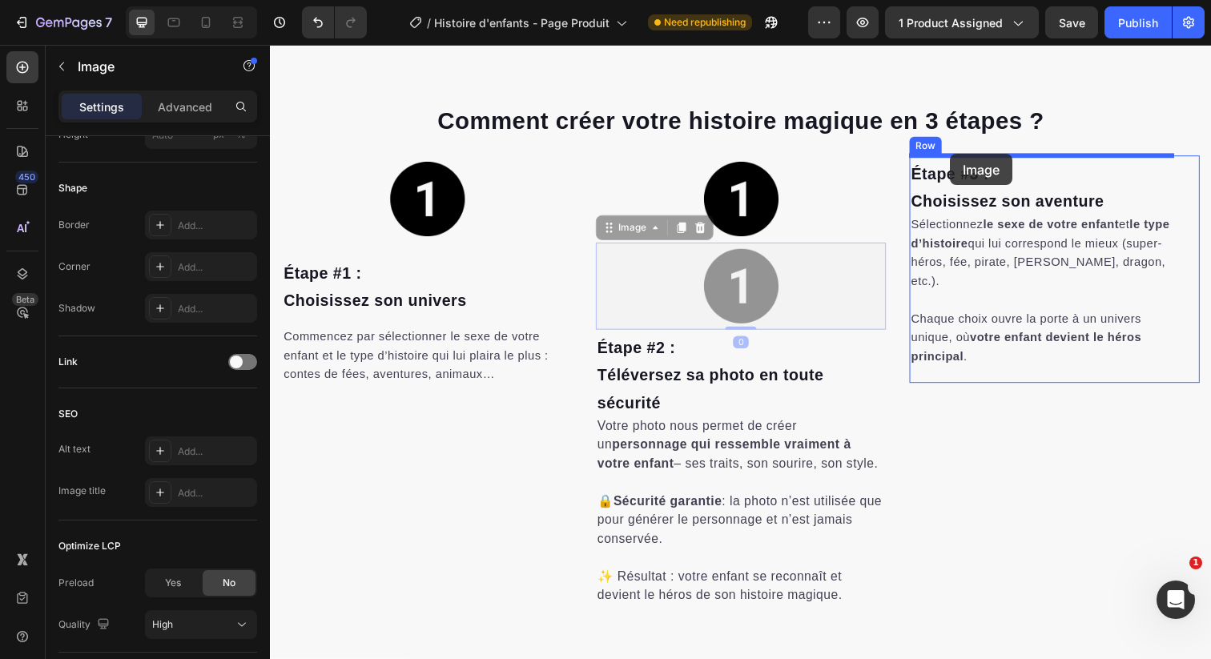
drag, startPoint x: 641, startPoint y: 235, endPoint x: 964, endPoint y: 156, distance: 333.2
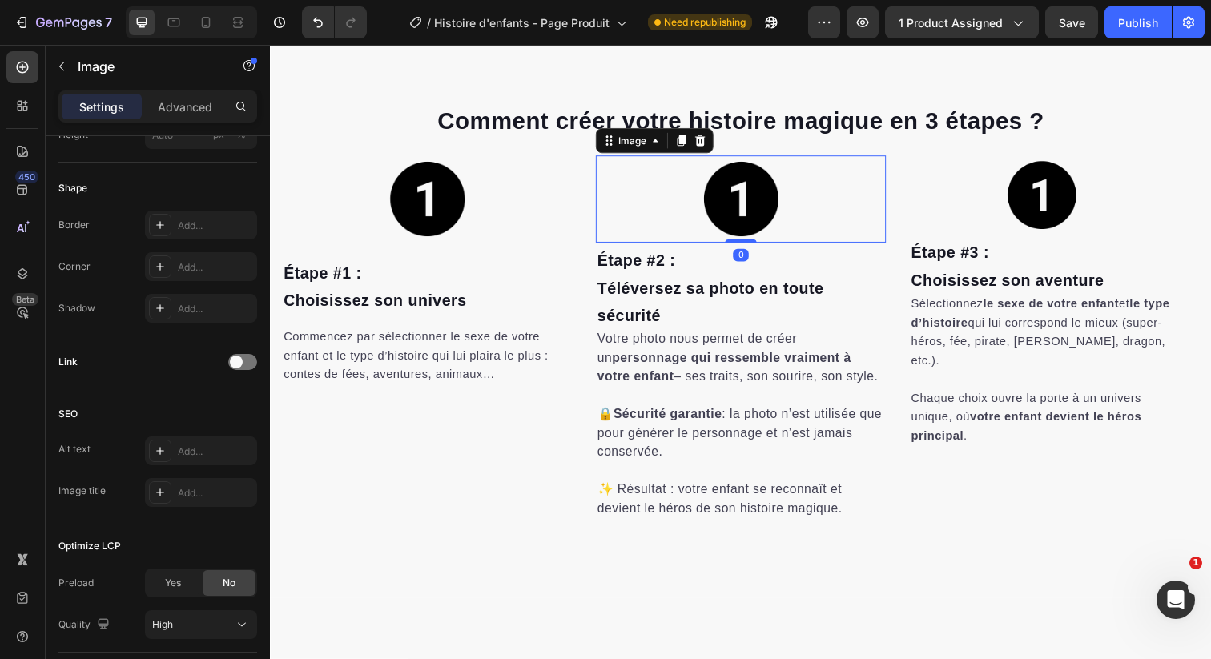
click at [754, 210] on img at bounding box center [750, 202] width 89 height 89
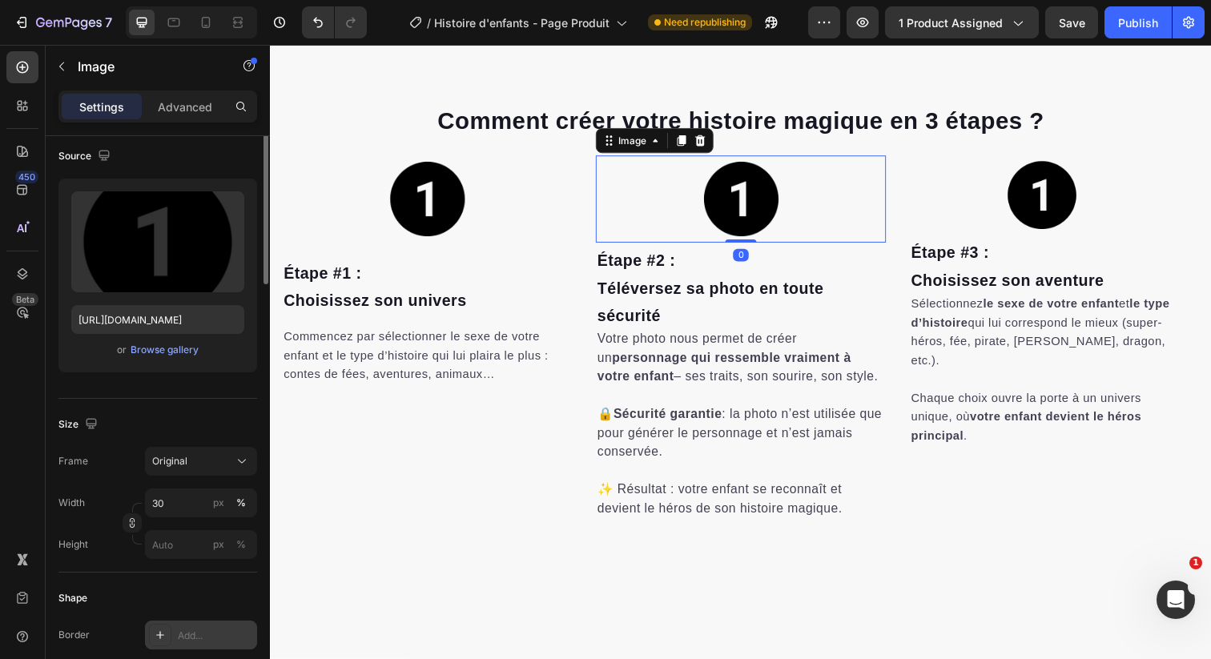
scroll to position [0, 0]
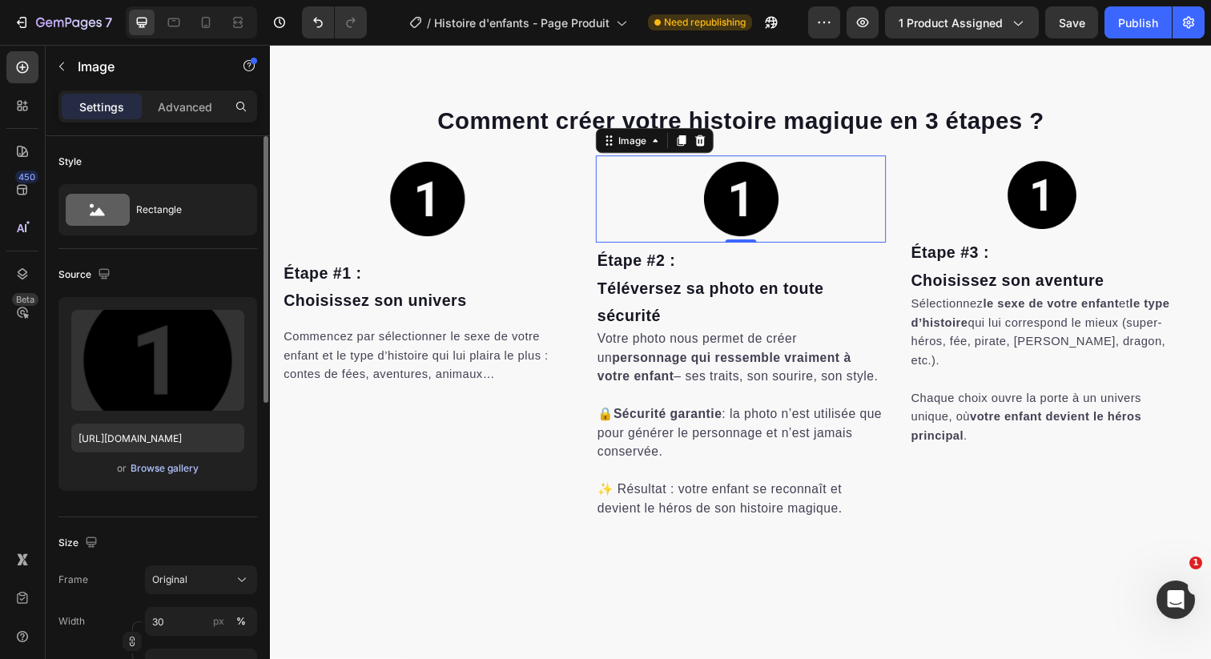
click at [171, 469] on div "Browse gallery" at bounding box center [165, 468] width 68 height 14
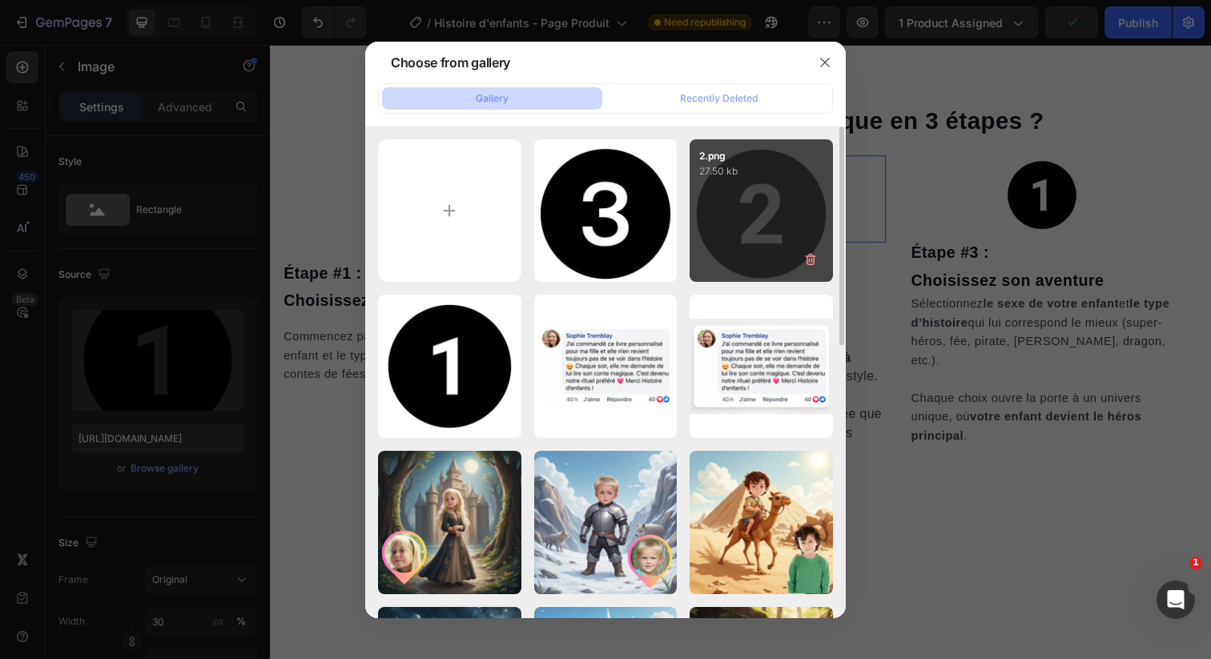
click at [761, 179] on div "2.png 27.50 kb" at bounding box center [761, 210] width 143 height 143
type input "[URL][DOMAIN_NAME]"
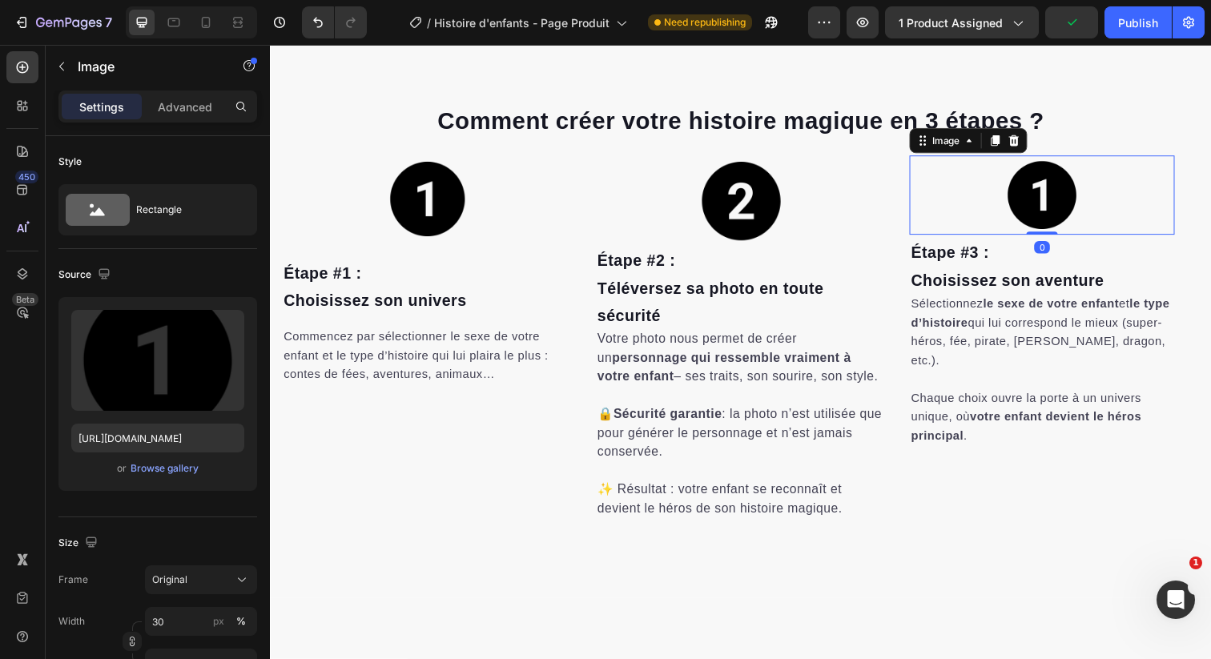
click at [1038, 189] on img at bounding box center [1057, 198] width 81 height 81
click at [171, 469] on div "Browse gallery" at bounding box center [165, 468] width 68 height 14
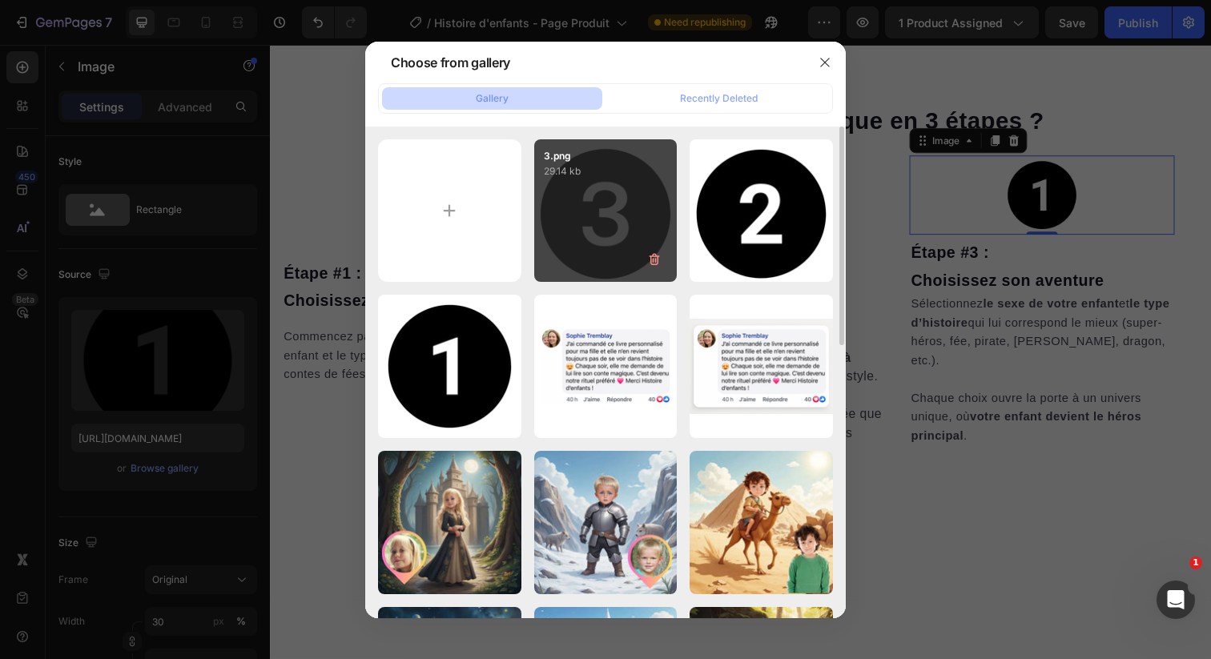
click at [634, 195] on div "3.png 29.14 kb" at bounding box center [605, 210] width 143 height 143
type input "[URL][DOMAIN_NAME]"
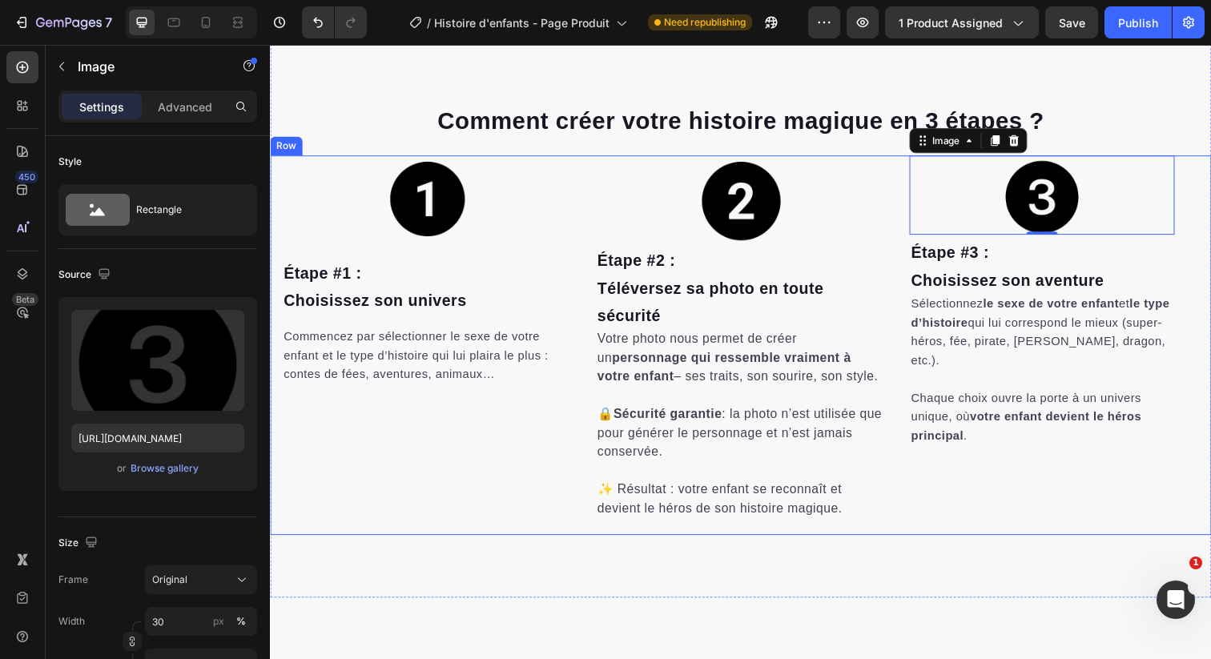
click at [962, 537] on div "Image 0 Étape #3 : [PERSON_NAME] son aventure Heading Sélectionnez le sexe de v…" at bounding box center [1071, 352] width 296 height 388
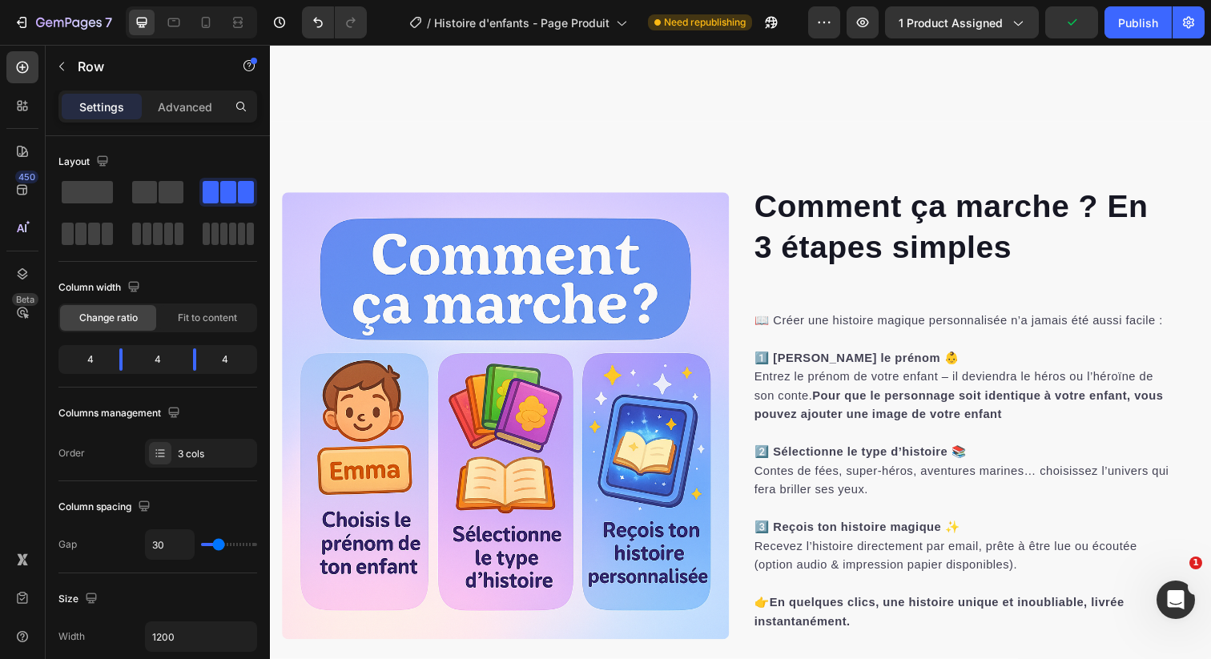
scroll to position [3071, 0]
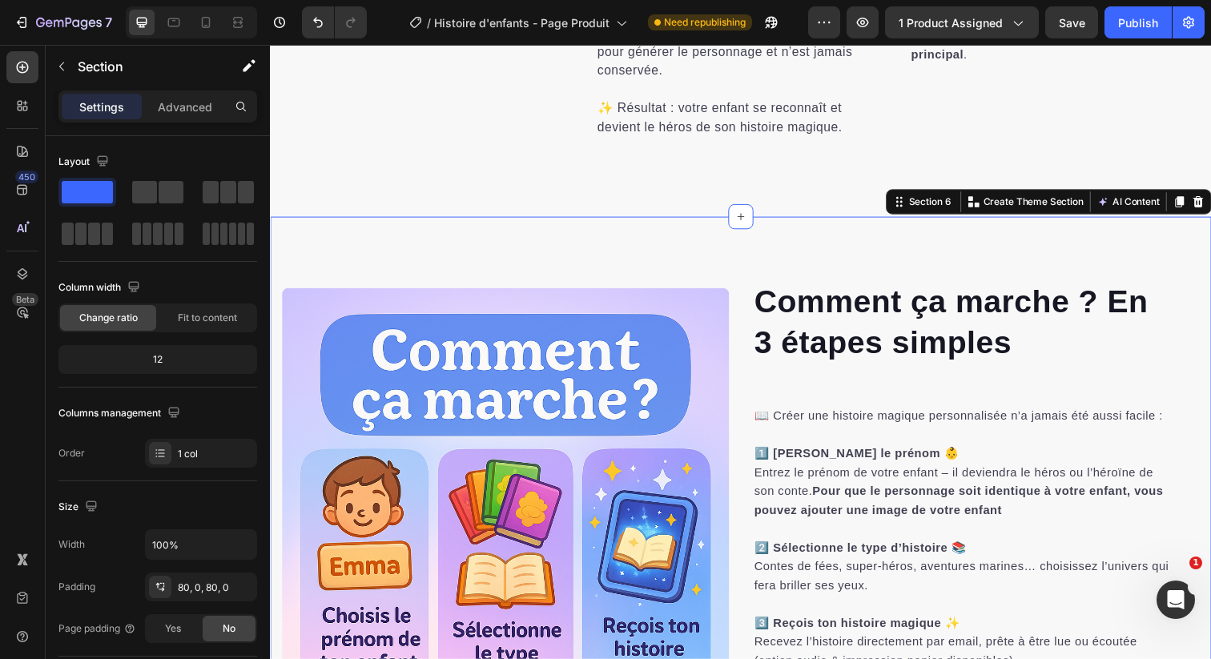
click at [768, 265] on div "Comment ça marche ? En 3 étapes simples Heading 📖 Créer une histoire magique pe…" at bounding box center [750, 521] width 961 height 602
click at [1055, 211] on p "Create Theme Section" at bounding box center [1049, 205] width 103 height 14
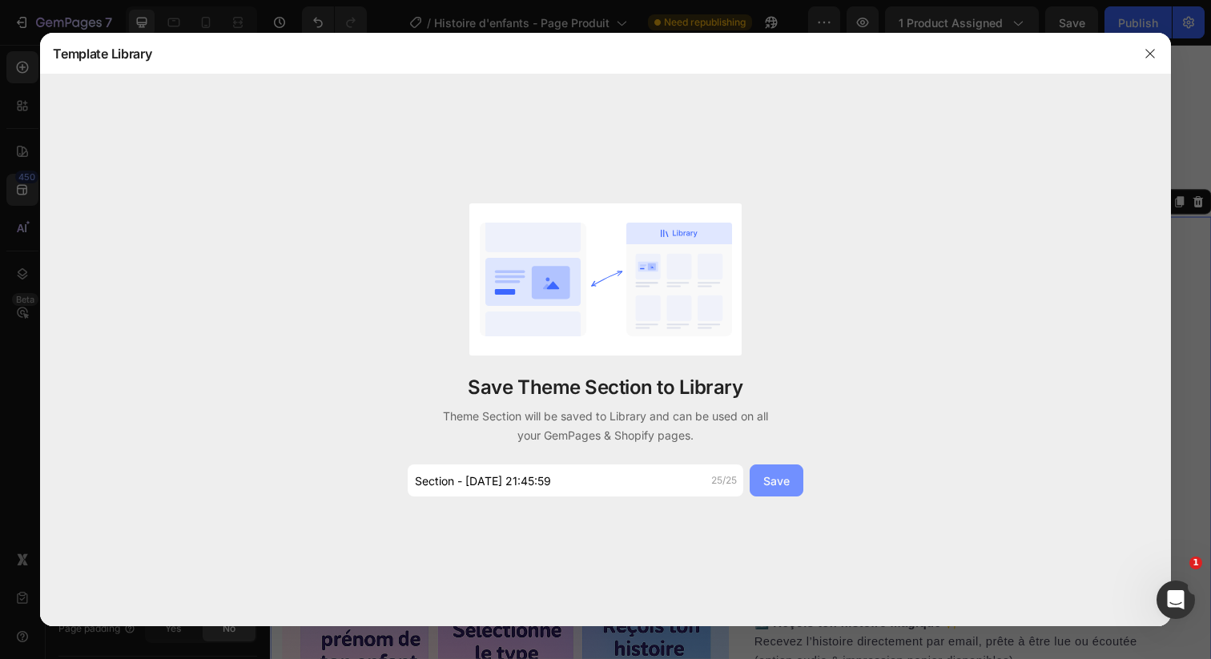
click at [774, 476] on div "Save" at bounding box center [776, 481] width 26 height 17
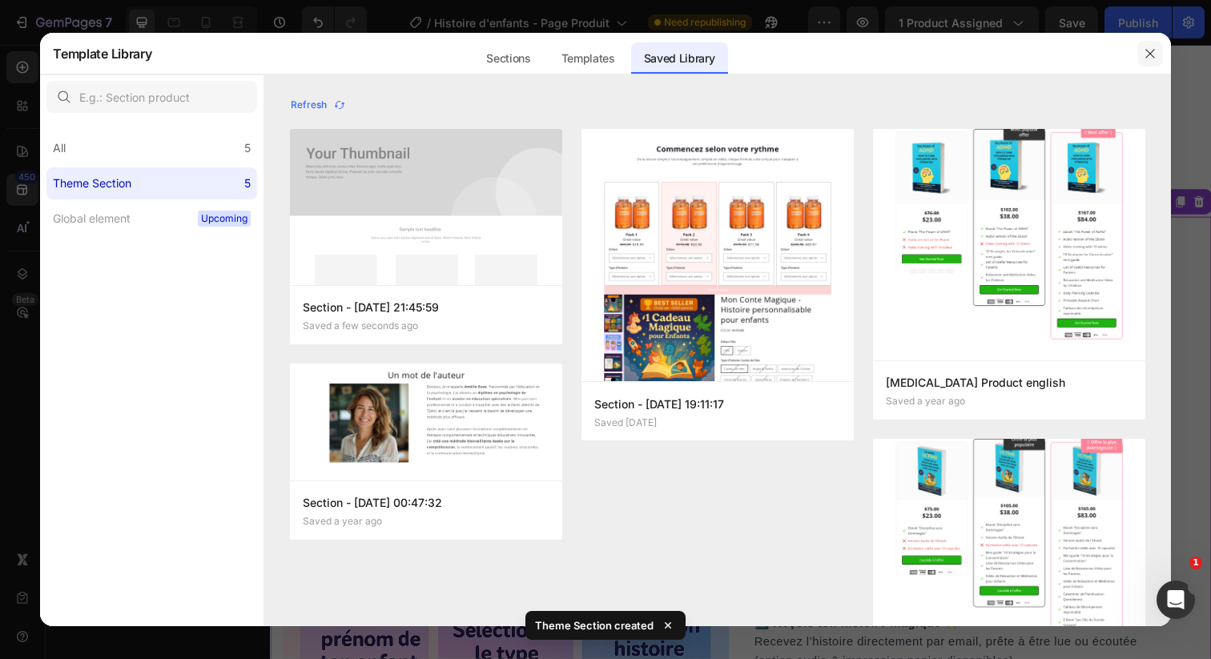
click at [1145, 54] on icon "button" at bounding box center [1150, 53] width 13 height 13
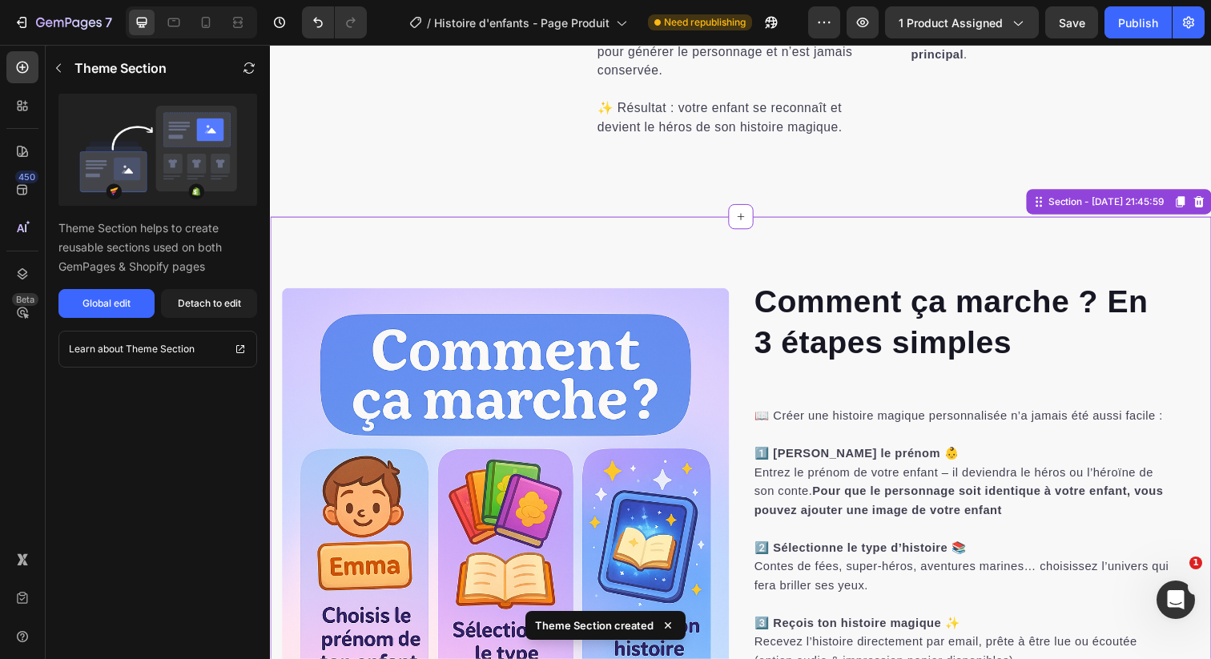
click at [782, 260] on div "Comment ça marche ? En 3 étapes simples Heading 📖 Créer une histoire magique pe…" at bounding box center [750, 521] width 961 height 602
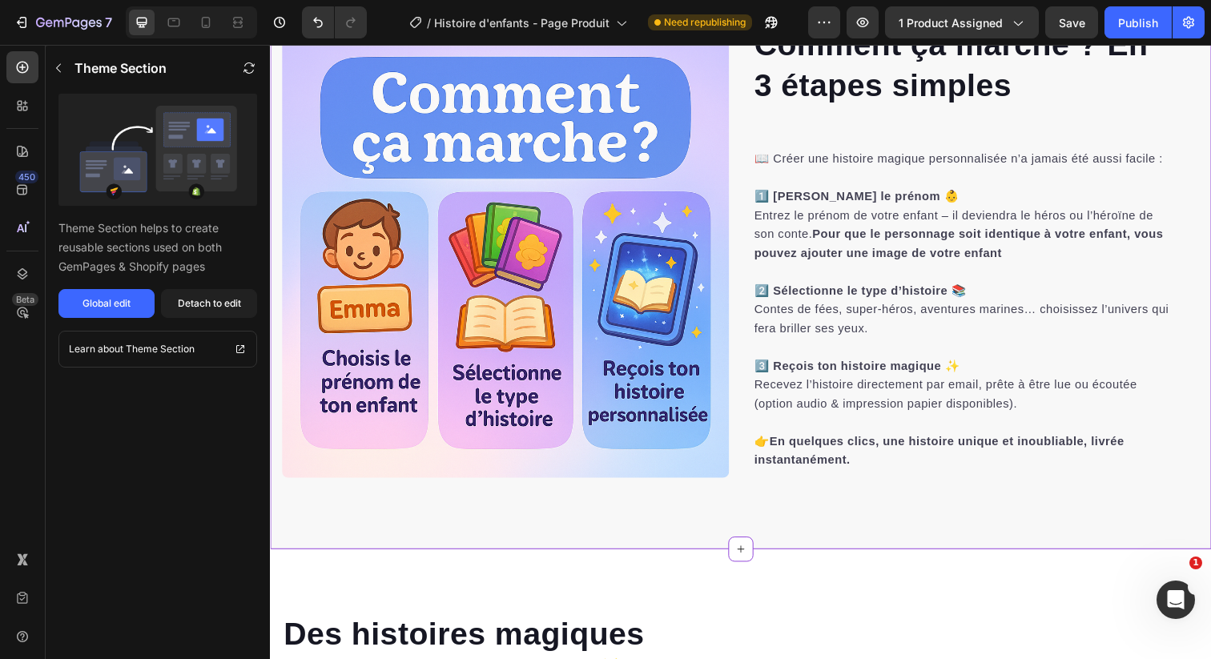
scroll to position [3210, 0]
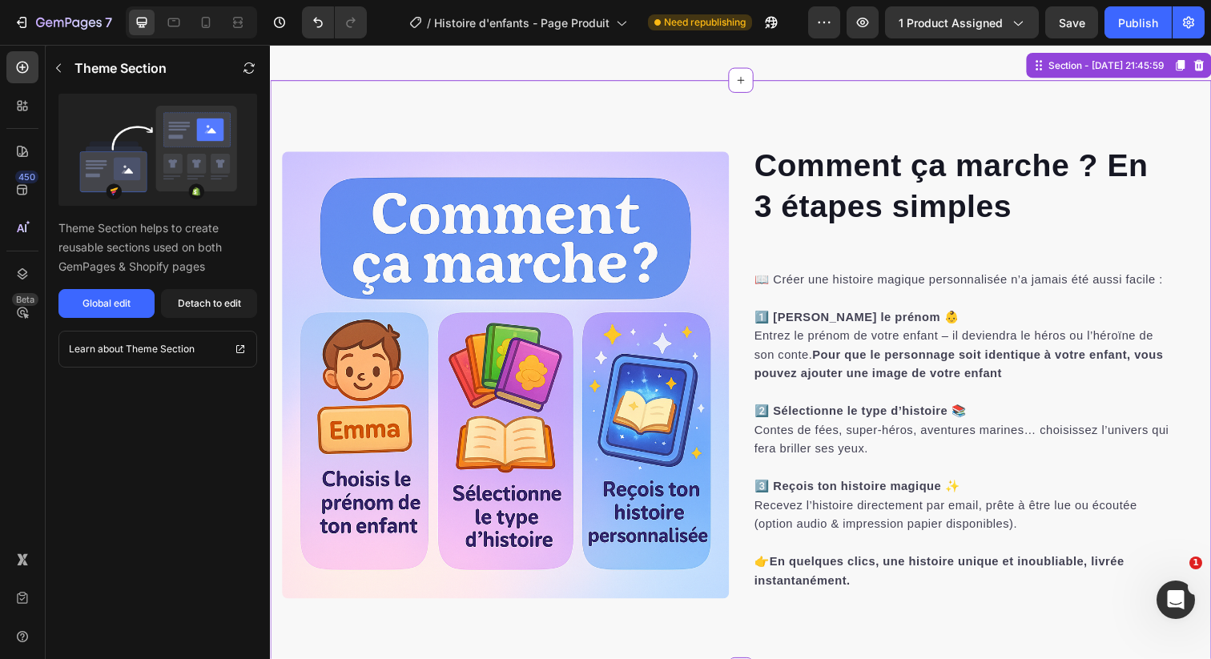
click at [693, 111] on div "Comment ça marche ? En 3 étapes simples Heading 📖 Créer une histoire magique pe…" at bounding box center [750, 382] width 961 height 602
click at [1210, 66] on icon at bounding box center [1218, 65] width 10 height 11
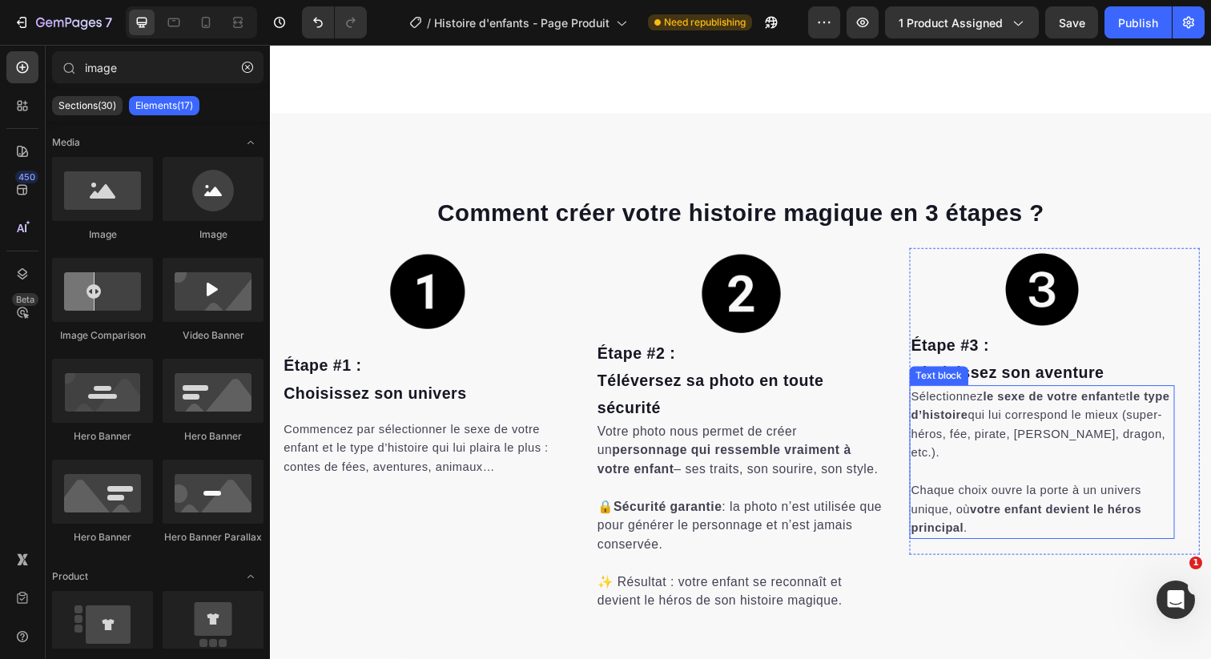
scroll to position [2563, 0]
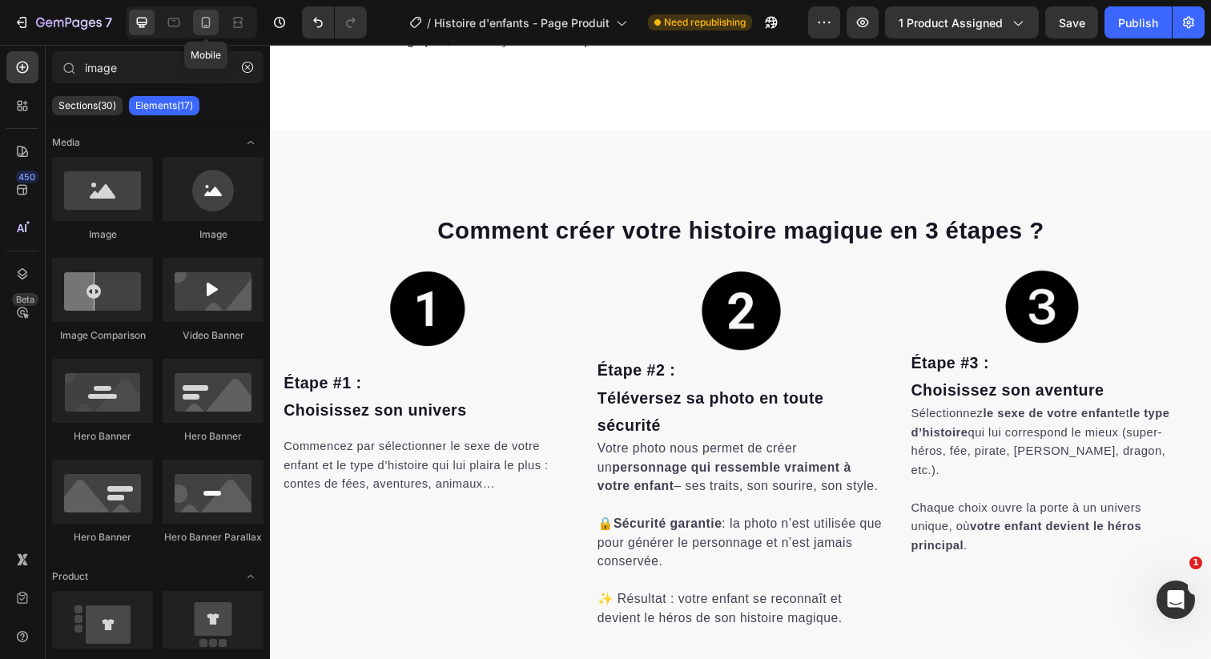
click at [207, 26] on icon at bounding box center [206, 22] width 16 height 16
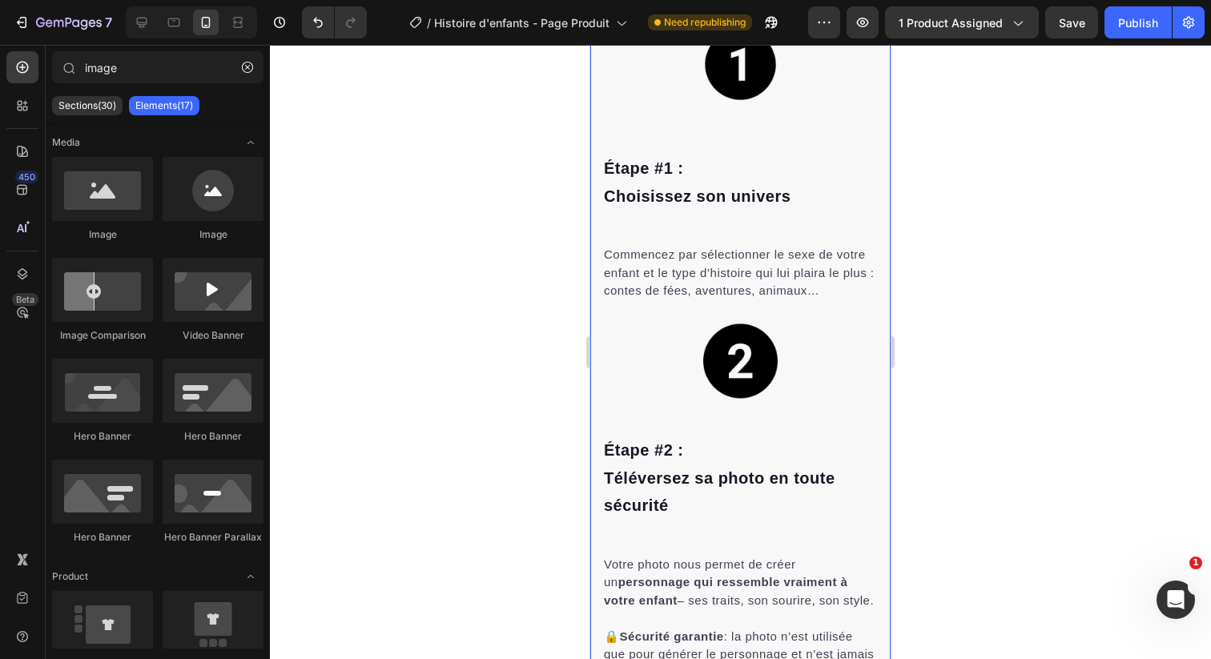
scroll to position [2753, 0]
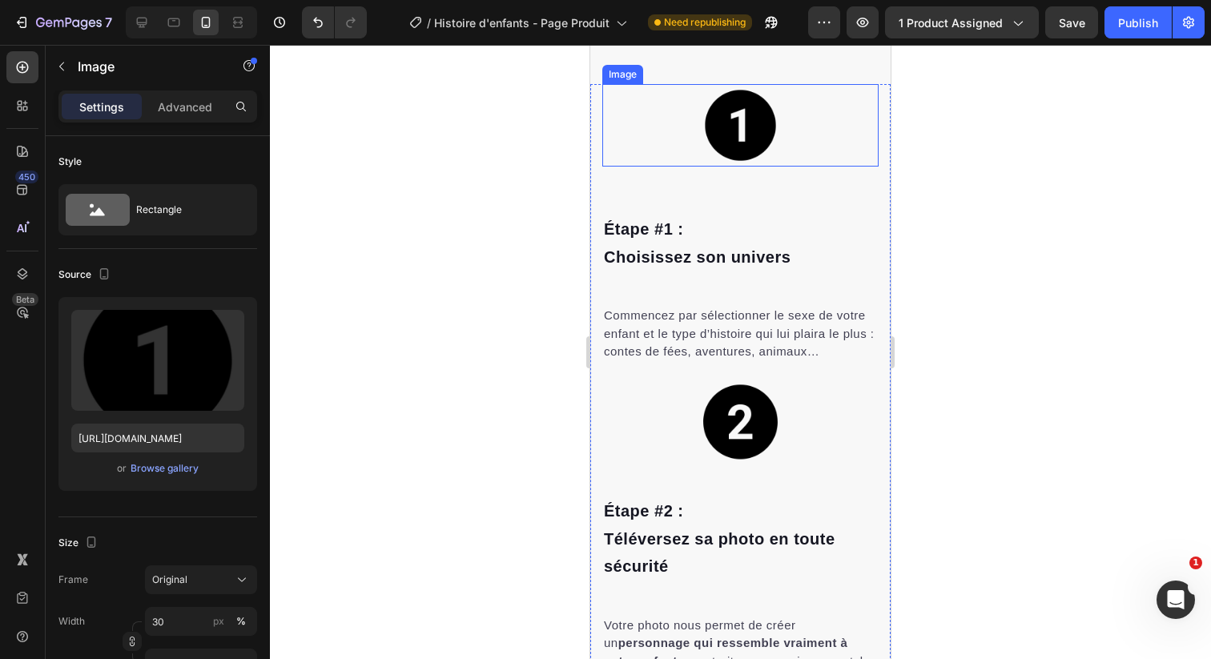
click at [734, 167] on img at bounding box center [740, 125] width 83 height 83
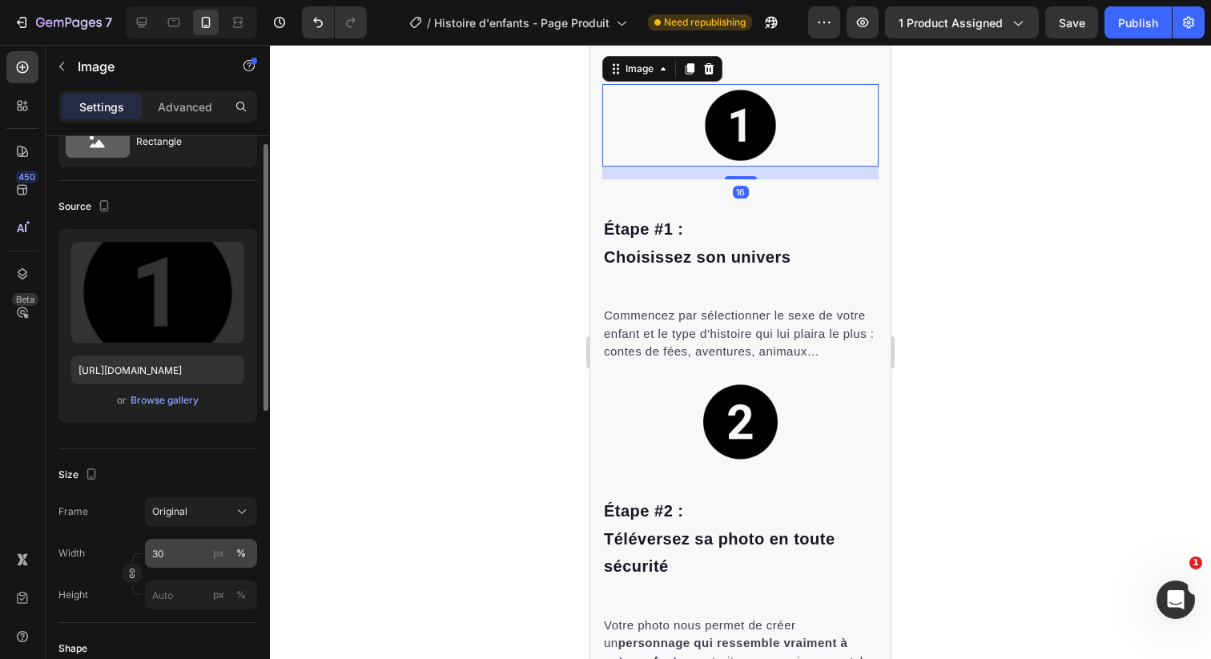
scroll to position [96, 0]
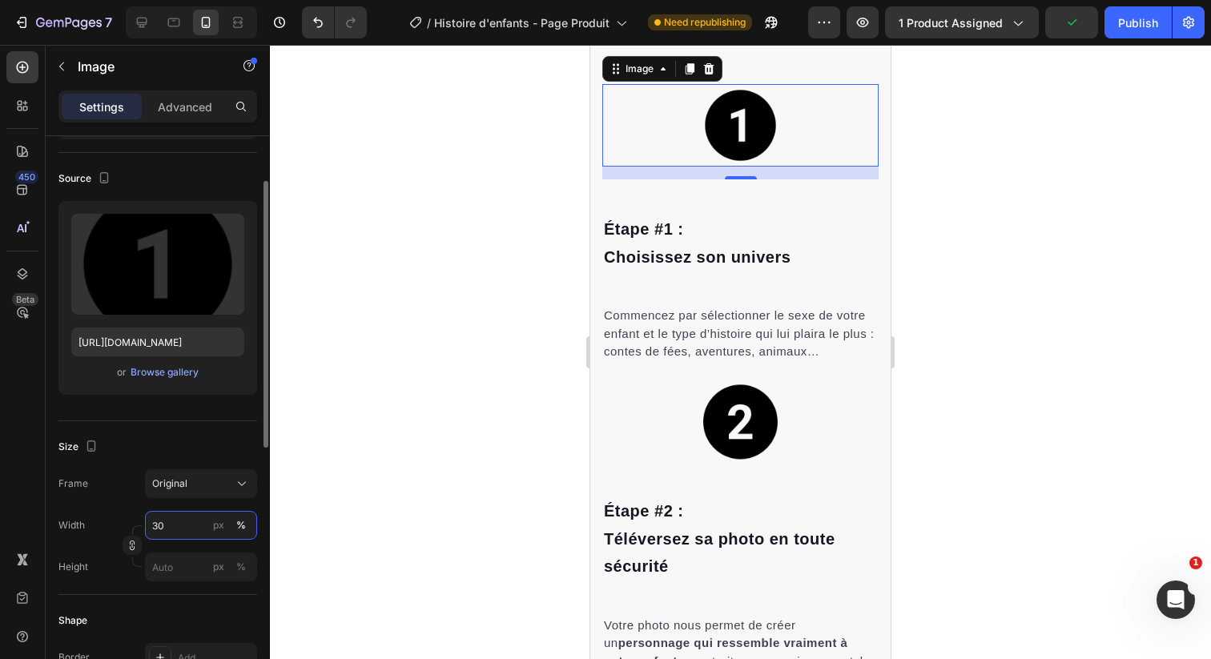
click at [167, 527] on input "30" at bounding box center [201, 525] width 112 height 29
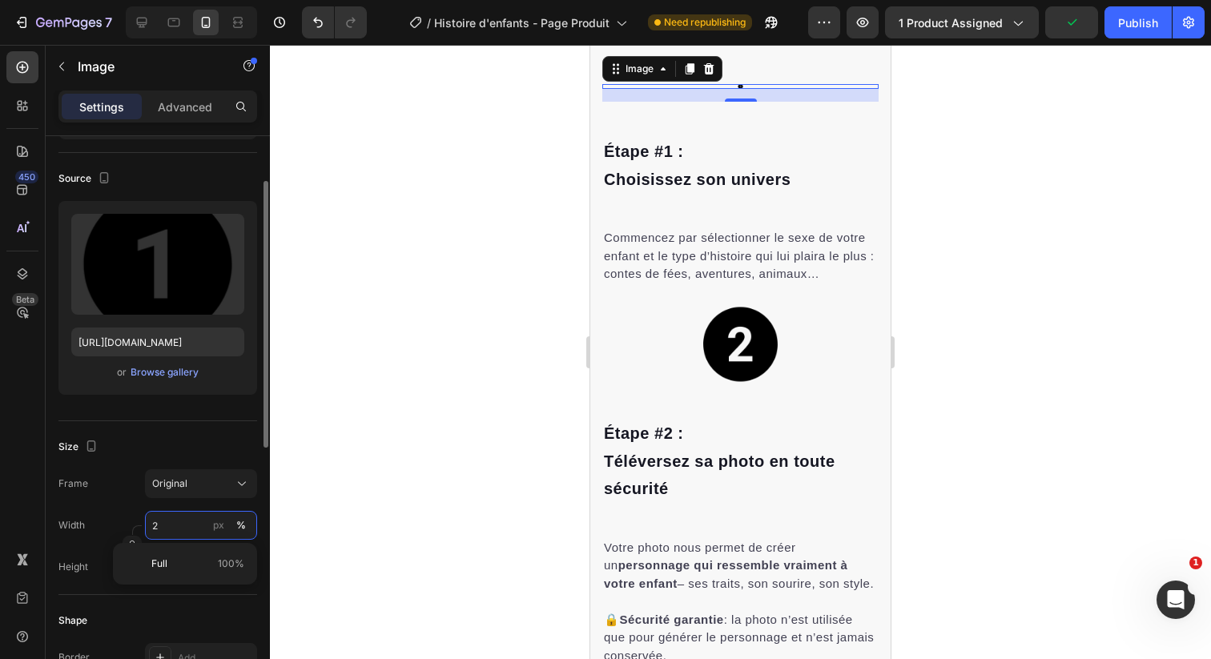
type input "20"
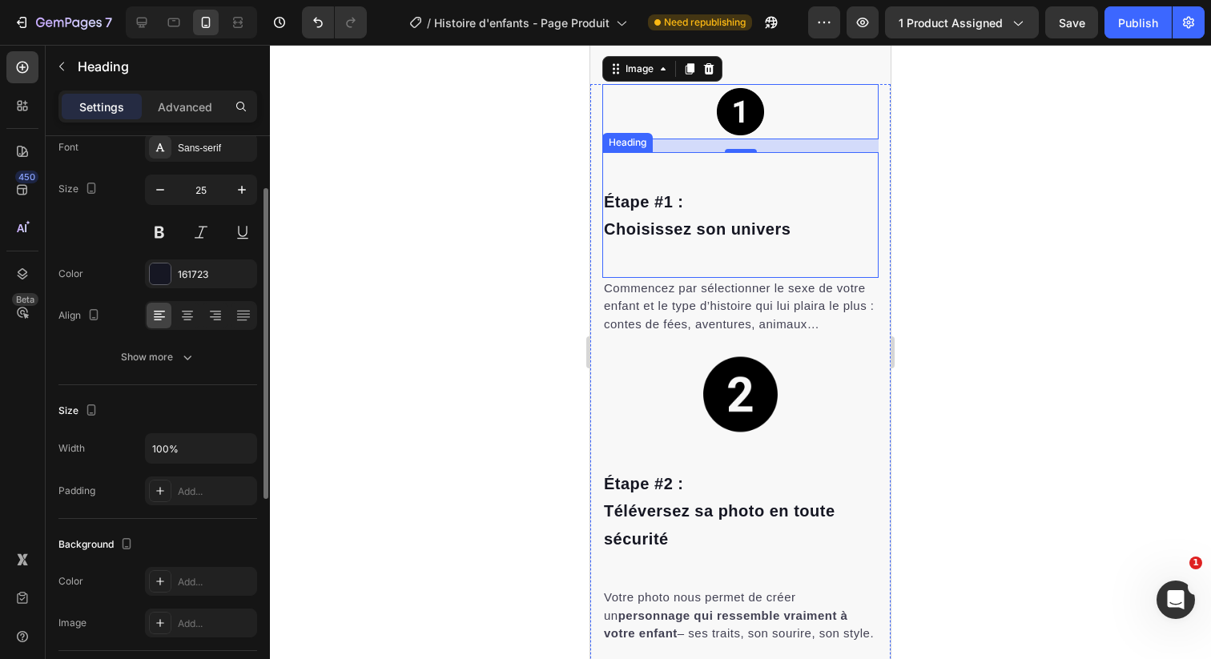
click at [755, 278] on div "Étape #1 : Choisissez son univers Heading" at bounding box center [740, 215] width 276 height 126
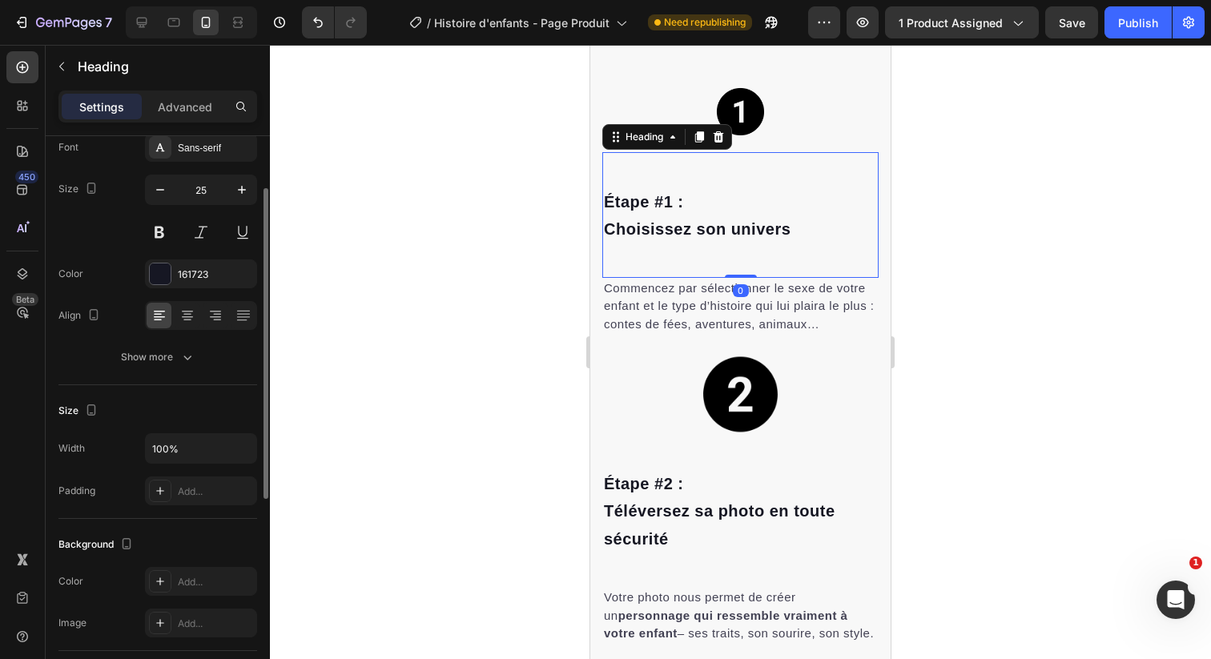
scroll to position [0, 0]
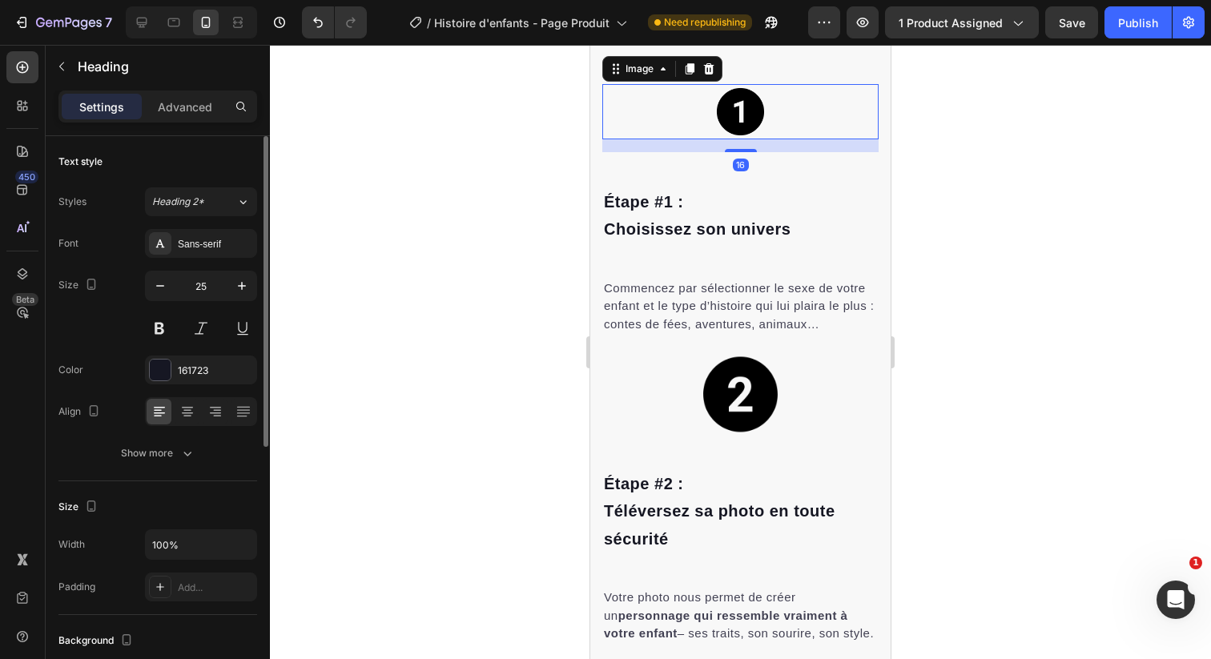
click at [763, 139] on img at bounding box center [740, 111] width 55 height 55
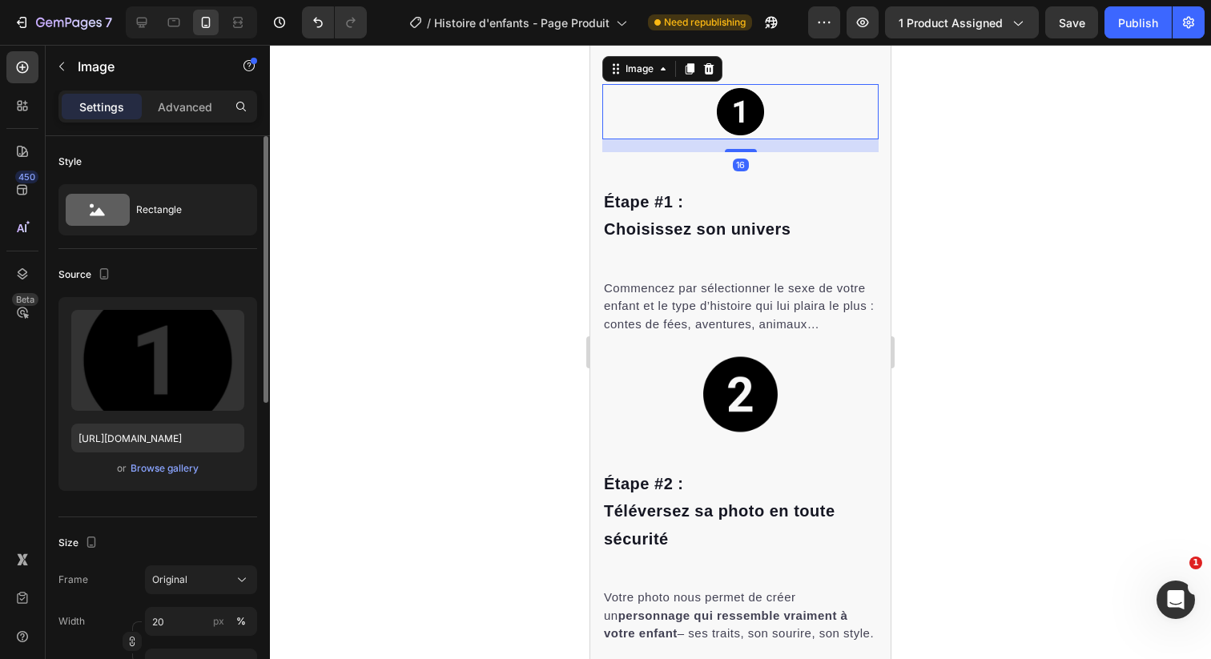
click at [752, 152] on div "16" at bounding box center [740, 145] width 276 height 13
click at [751, 152] on div "16" at bounding box center [740, 145] width 276 height 13
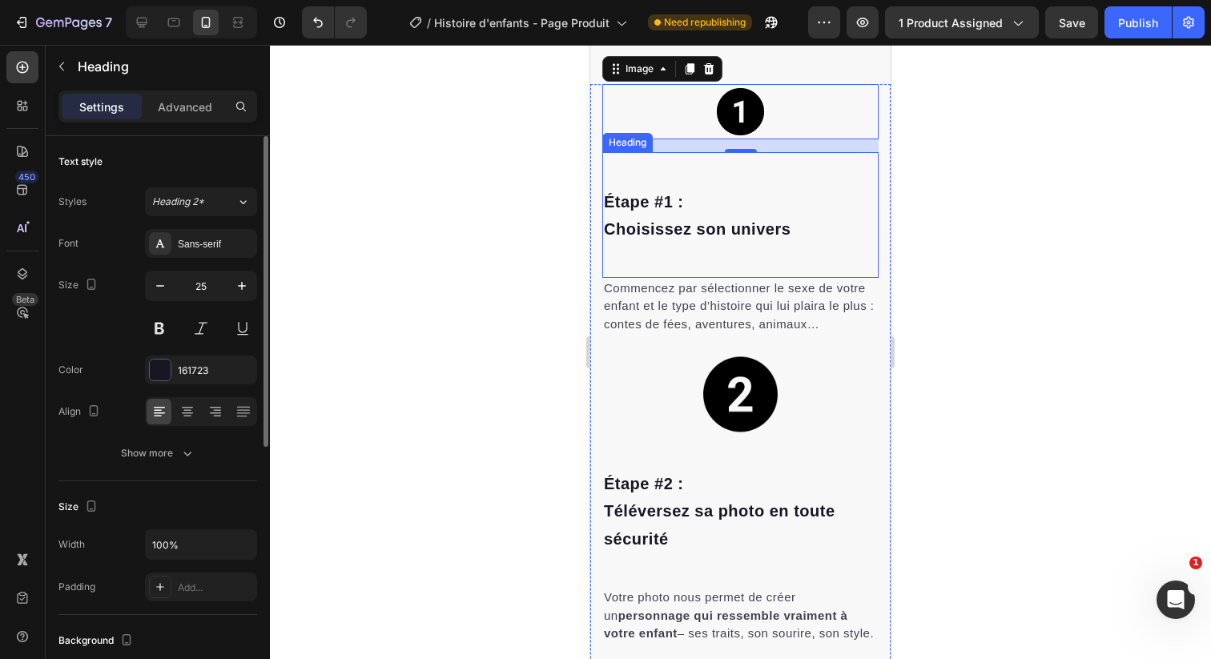
click at [749, 278] on div "Étape #1 : Choisissez son univers Heading" at bounding box center [740, 215] width 276 height 126
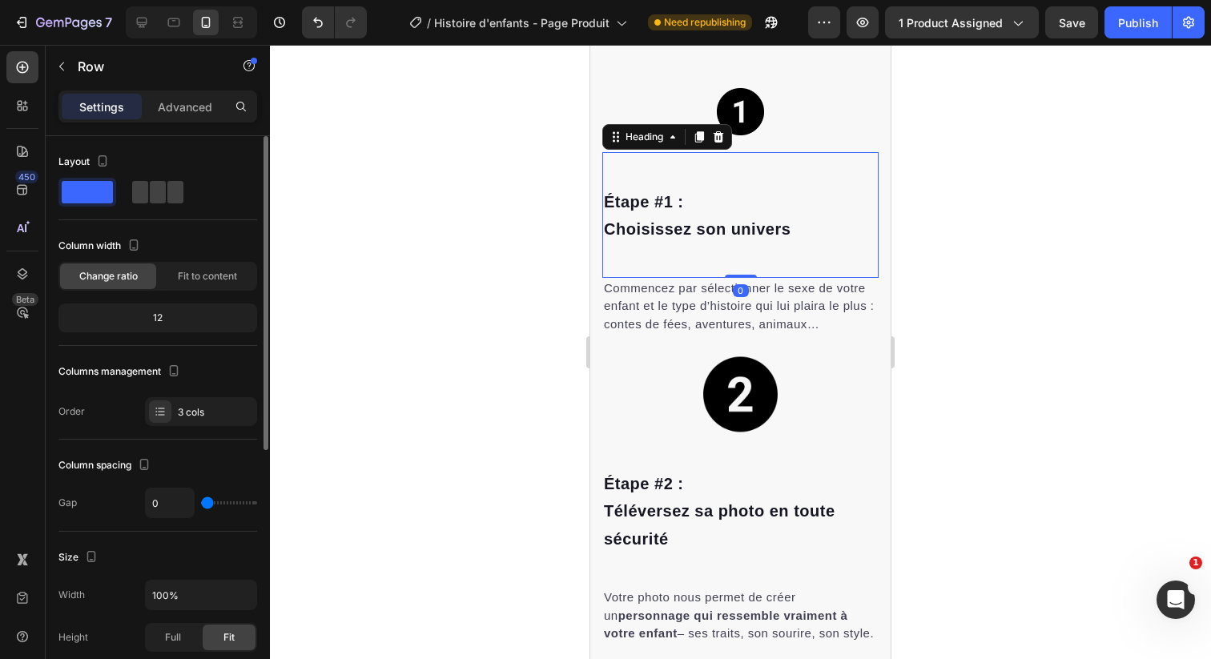
click at [752, 352] on div "Image Étape #1 : [PERSON_NAME] son univers Heading 0 Commencez par sélectionner…" at bounding box center [740, 218] width 276 height 268
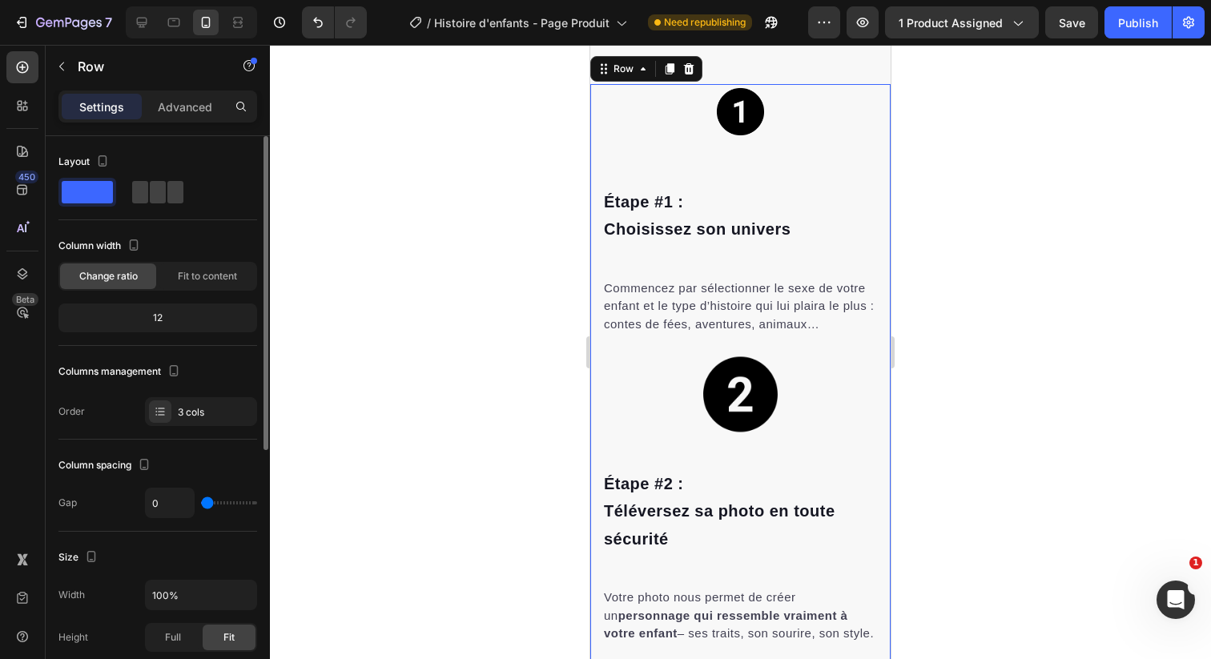
click at [747, 352] on div "Image Étape #1 : [PERSON_NAME] son univers Heading Commencez par sélectionner l…" at bounding box center [740, 218] width 276 height 268
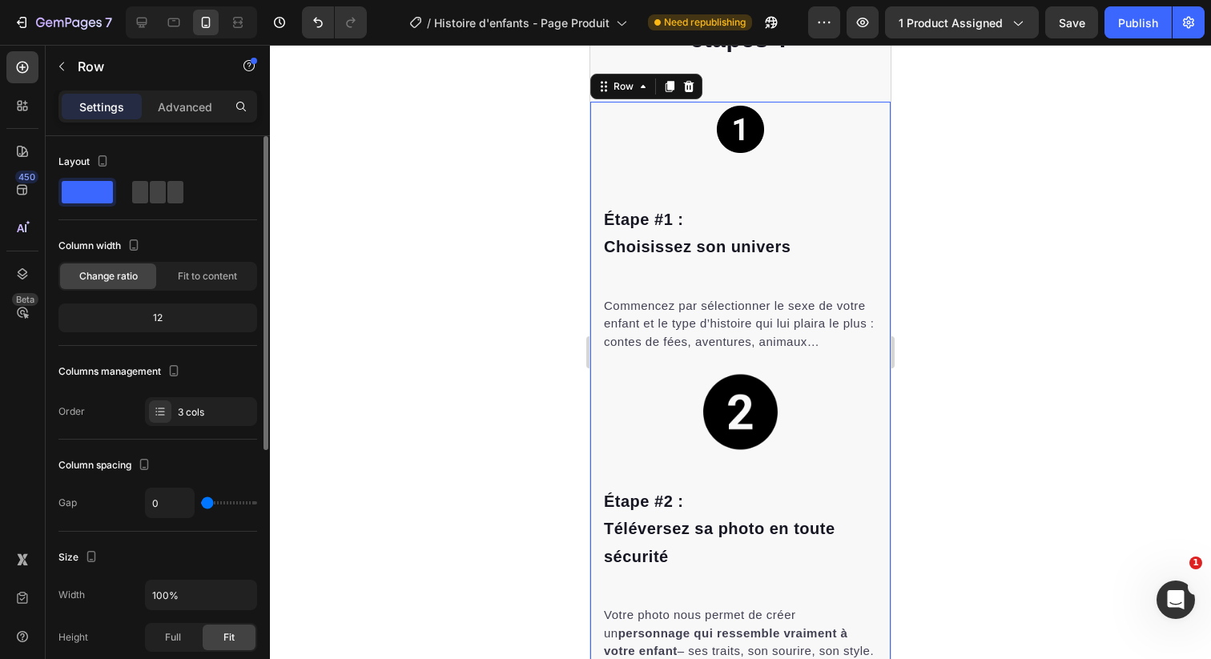
scroll to position [3070, 0]
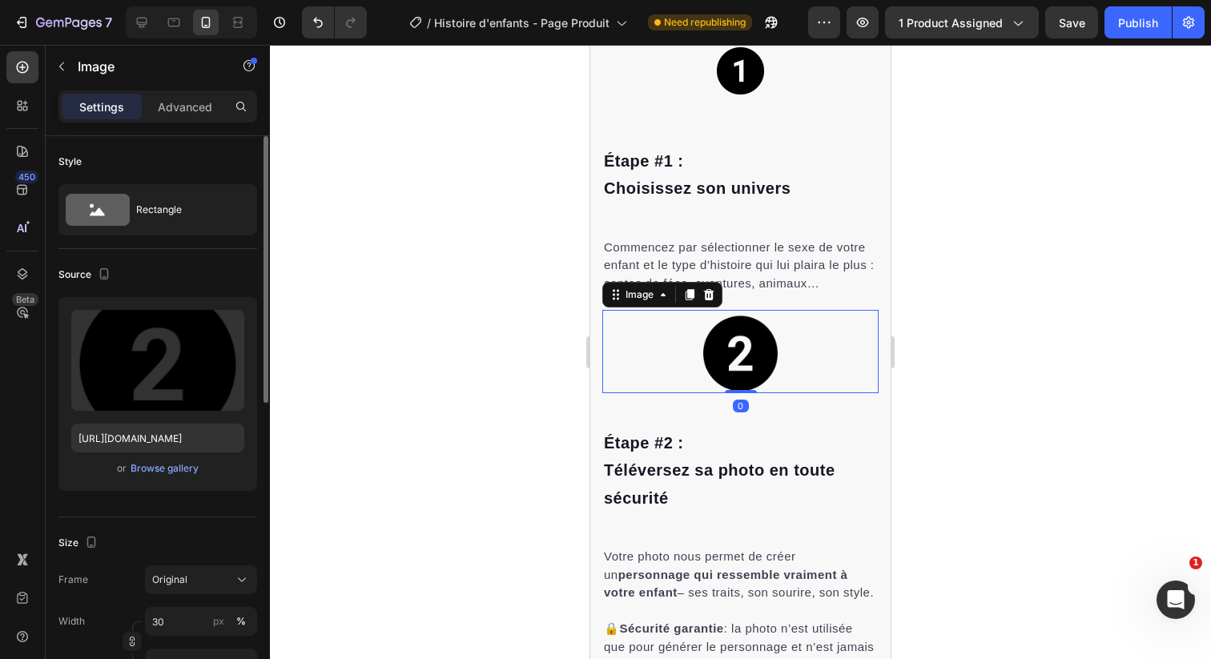
click at [741, 368] on img at bounding box center [740, 351] width 83 height 83
click at [178, 622] on input "30" at bounding box center [201, 621] width 112 height 29
paste input "2"
type input "20"
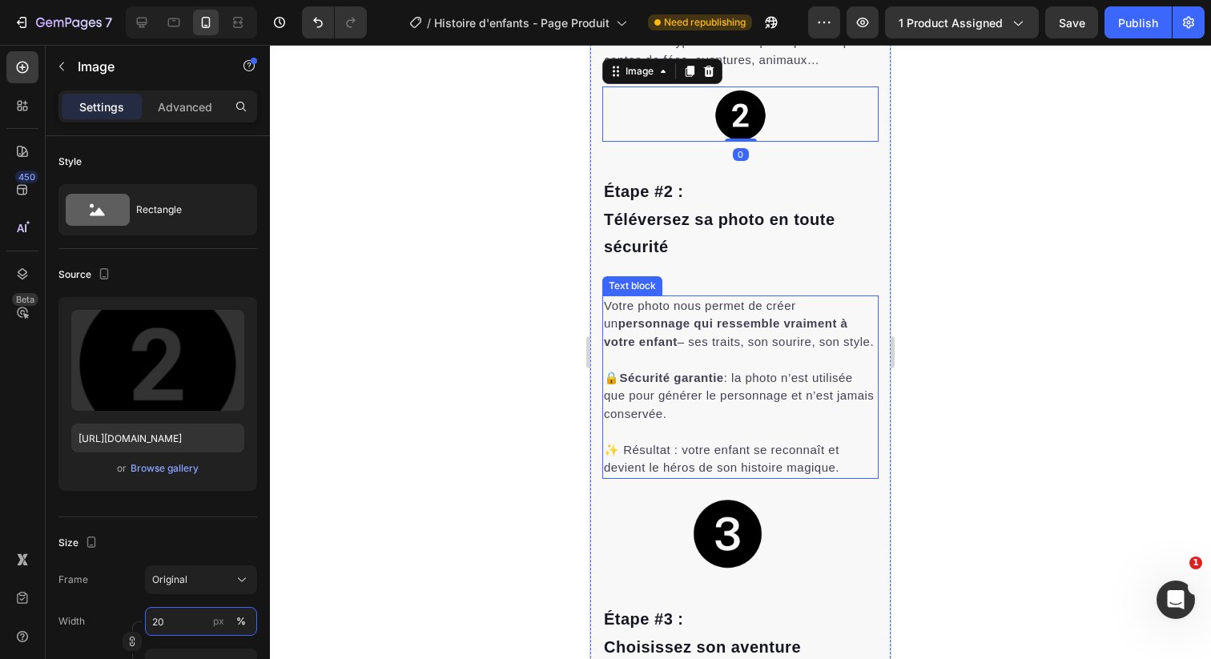
scroll to position [3422, 0]
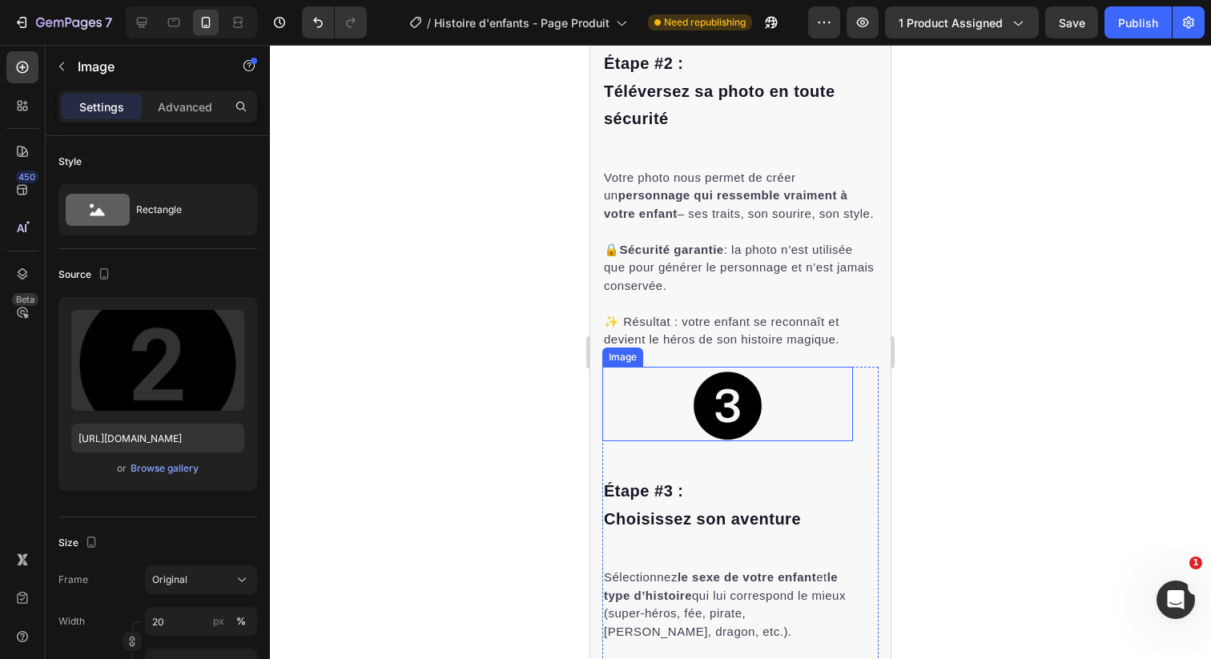
click at [773, 417] on div at bounding box center [727, 404] width 251 height 75
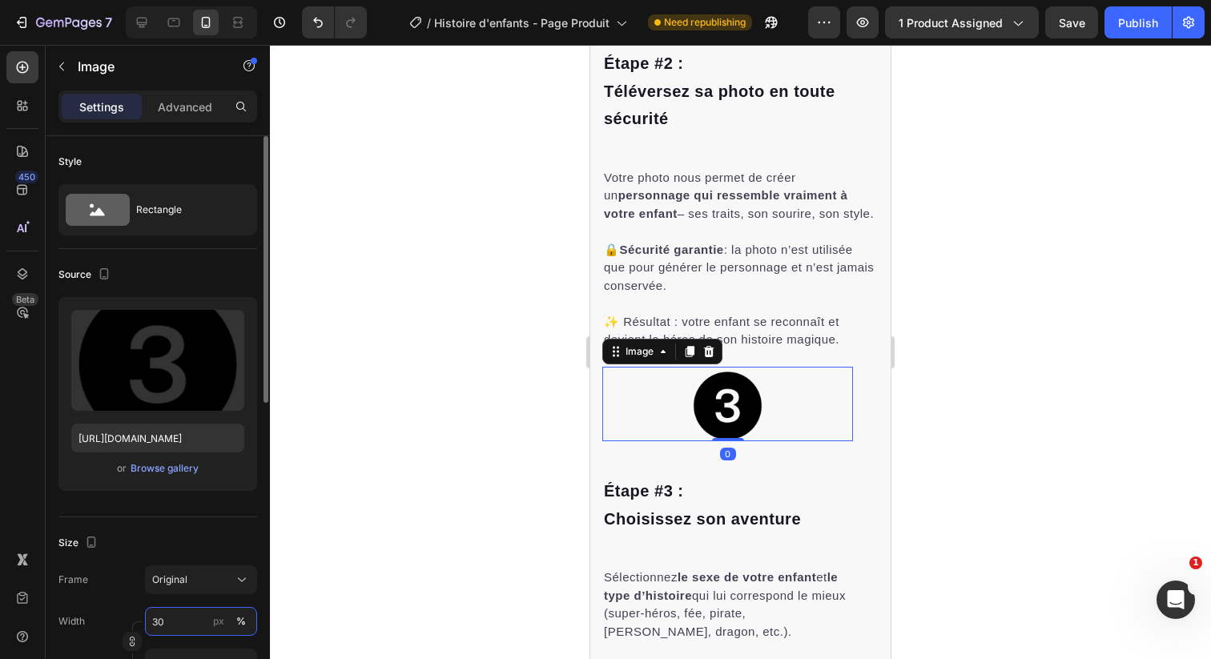
click at [166, 613] on input "30" at bounding box center [201, 621] width 112 height 29
paste input "2"
type input "20"
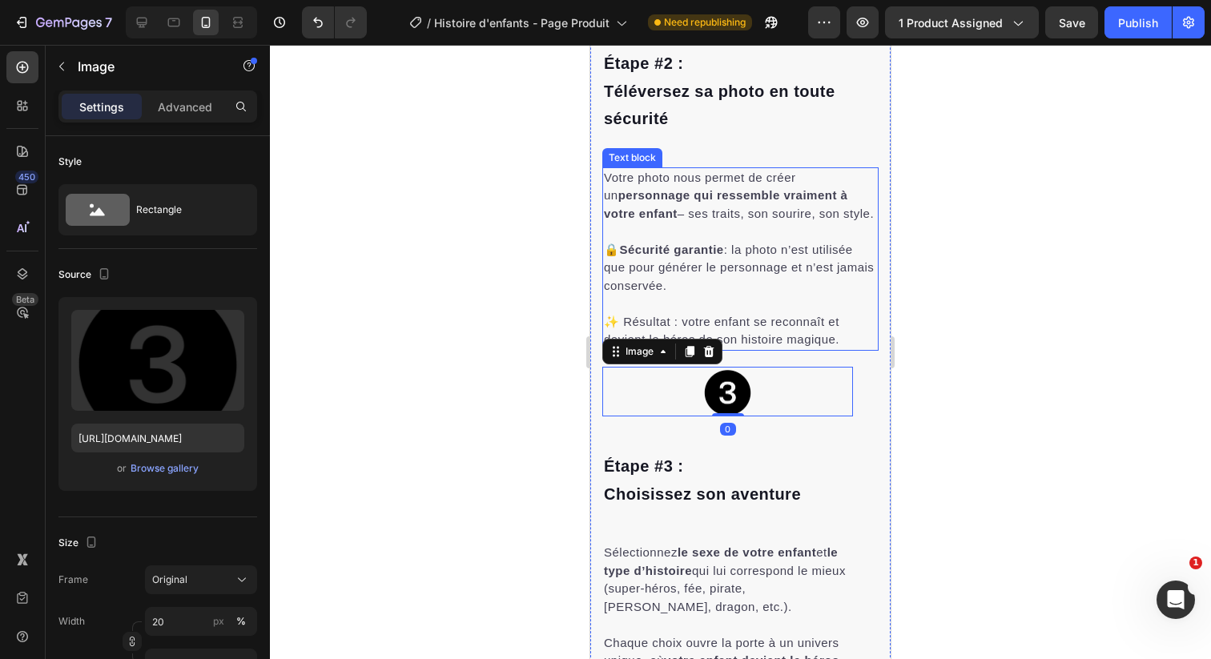
click at [745, 447] on div "Étape #3 : [PERSON_NAME] son aventure Heading" at bounding box center [727, 480] width 251 height 126
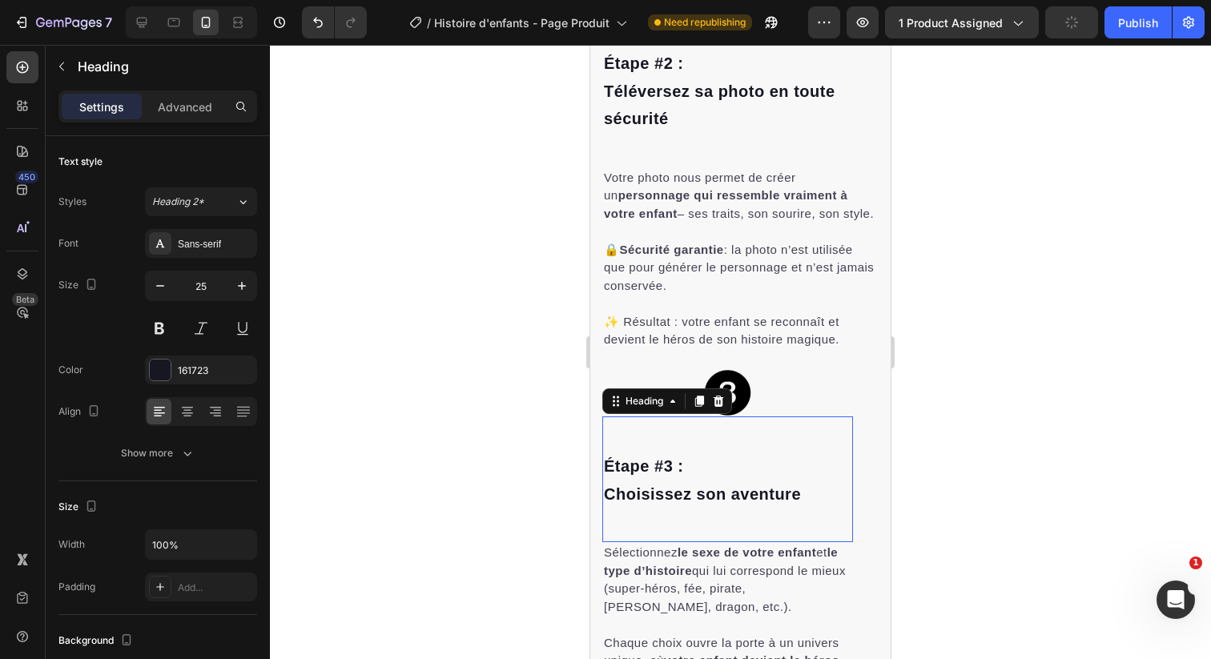
click at [670, 446] on div "Étape #3 : [PERSON_NAME] son aventure Heading 0" at bounding box center [727, 480] width 251 height 126
click at [174, 115] on p "Advanced" at bounding box center [185, 107] width 54 height 17
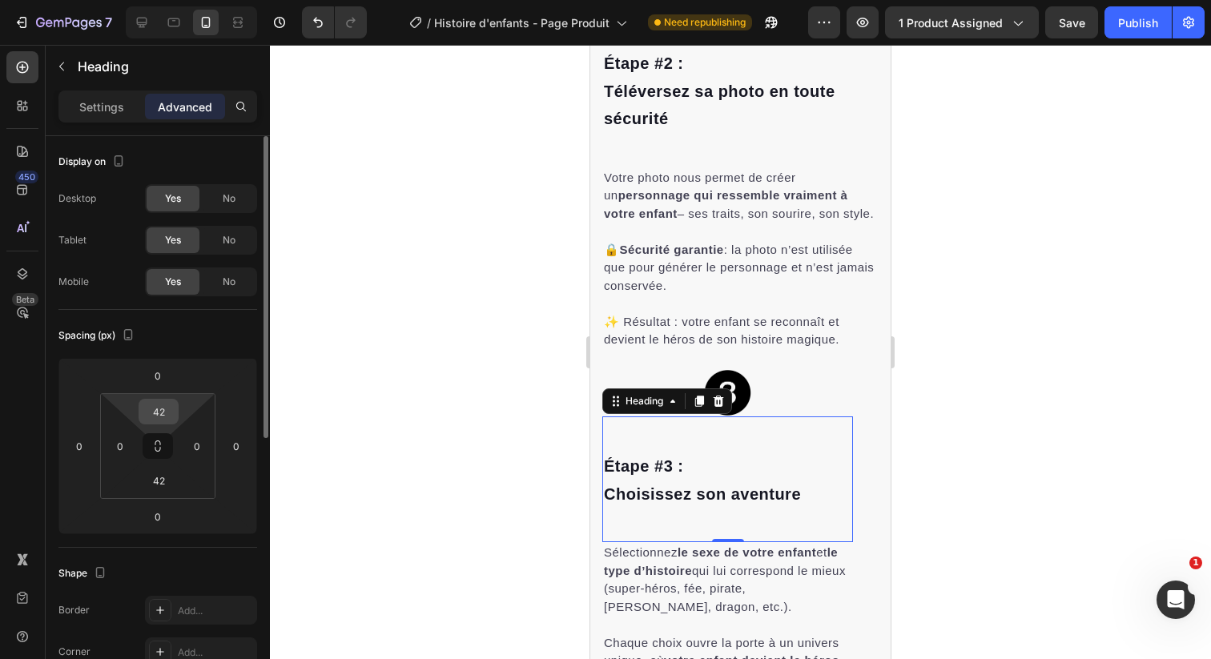
click at [165, 415] on input "42" at bounding box center [159, 412] width 32 height 24
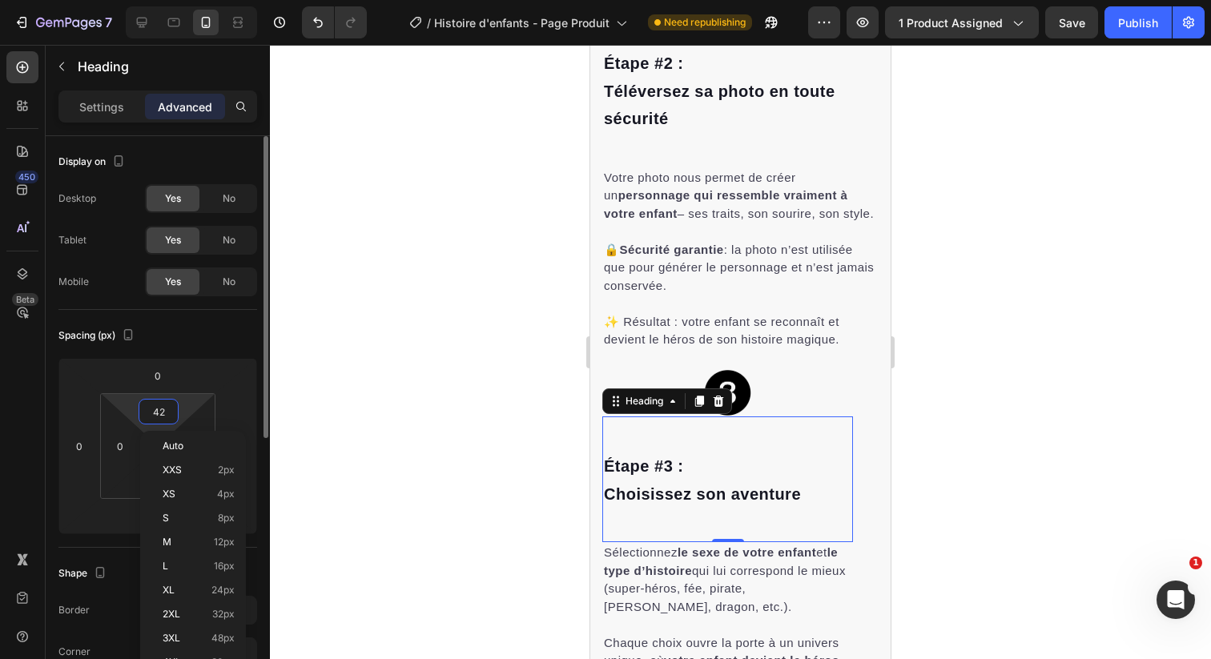
click at [165, 415] on input "42" at bounding box center [159, 412] width 32 height 24
type input "0"
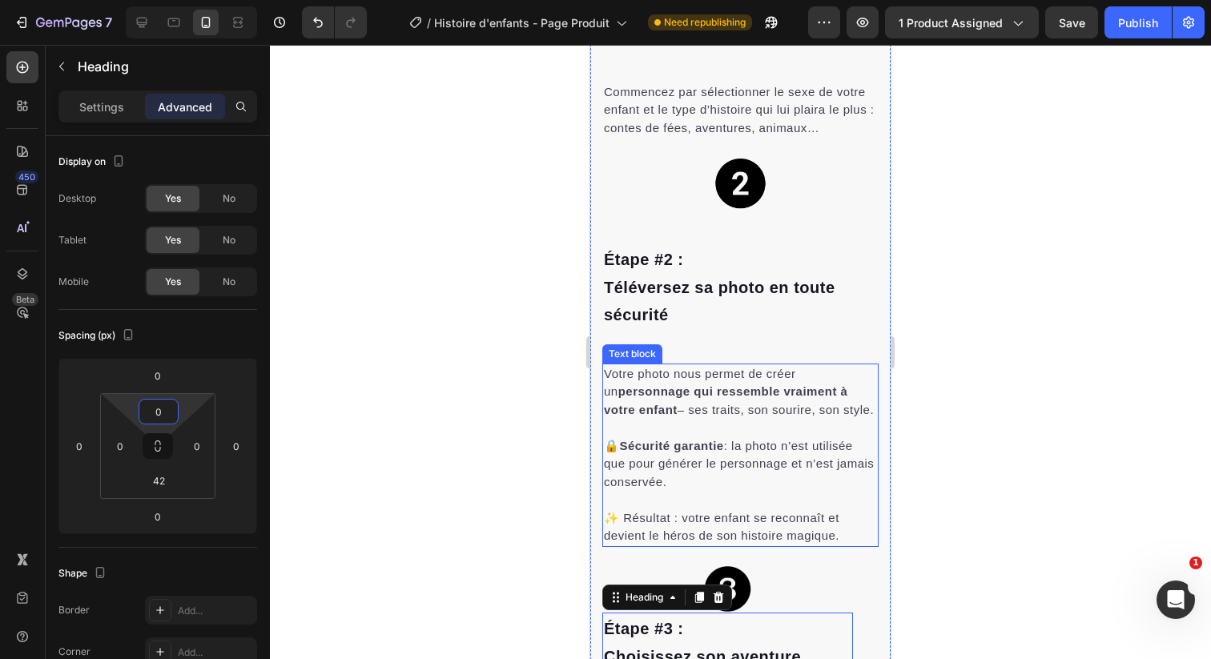
scroll to position [3216, 0]
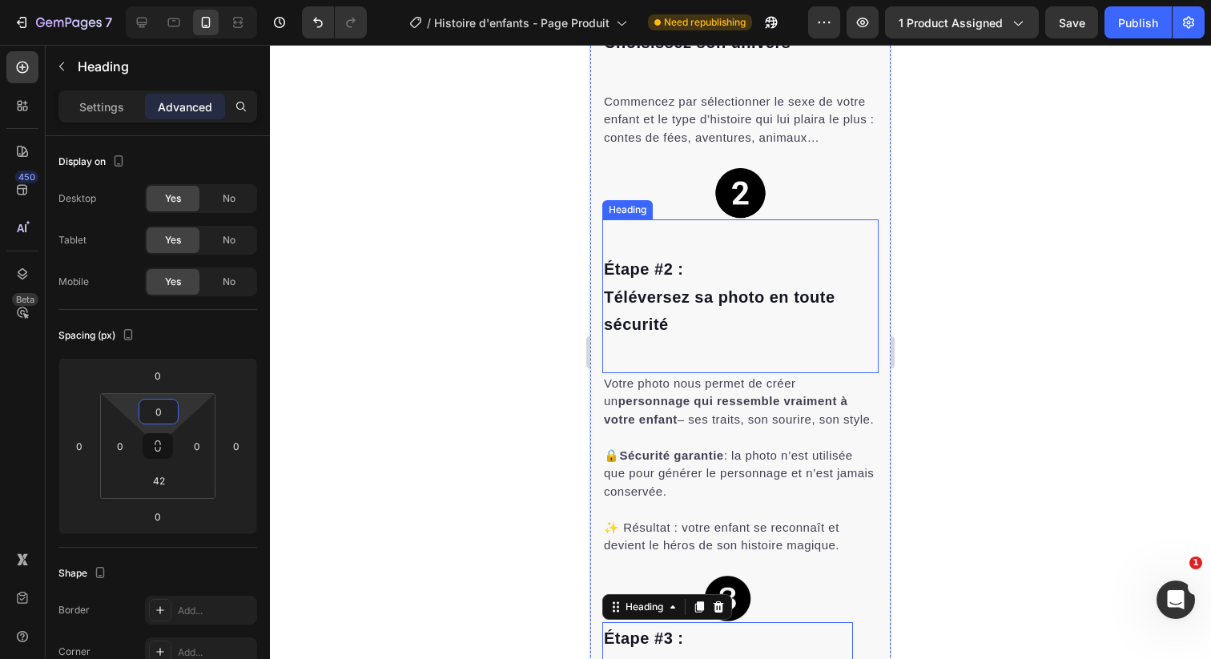
click at [678, 264] on span "Étape #2 :" at bounding box center [643, 269] width 79 height 18
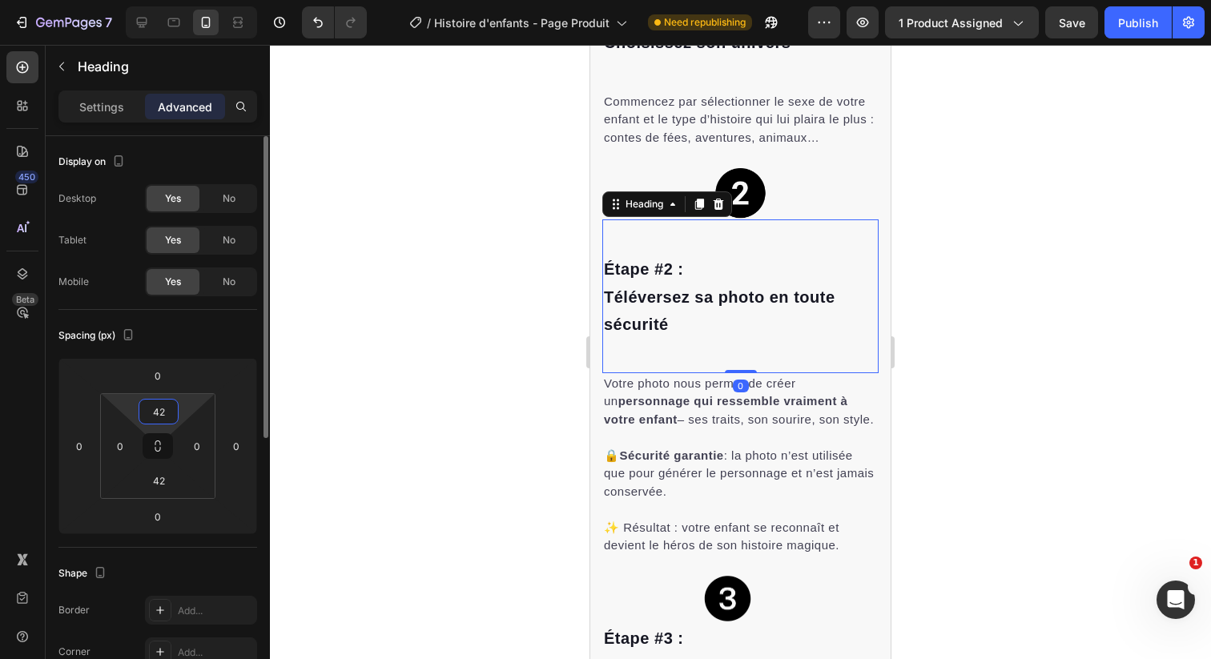
click at [163, 413] on input "42" at bounding box center [159, 412] width 32 height 24
type input "0"
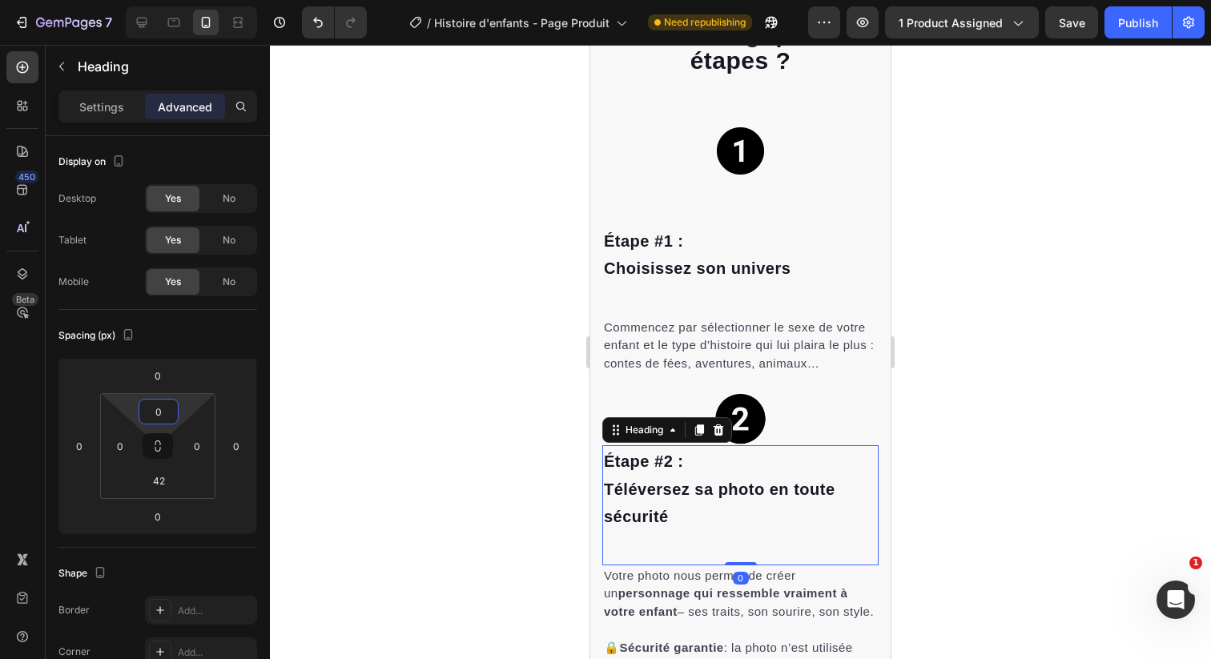
scroll to position [2892, 0]
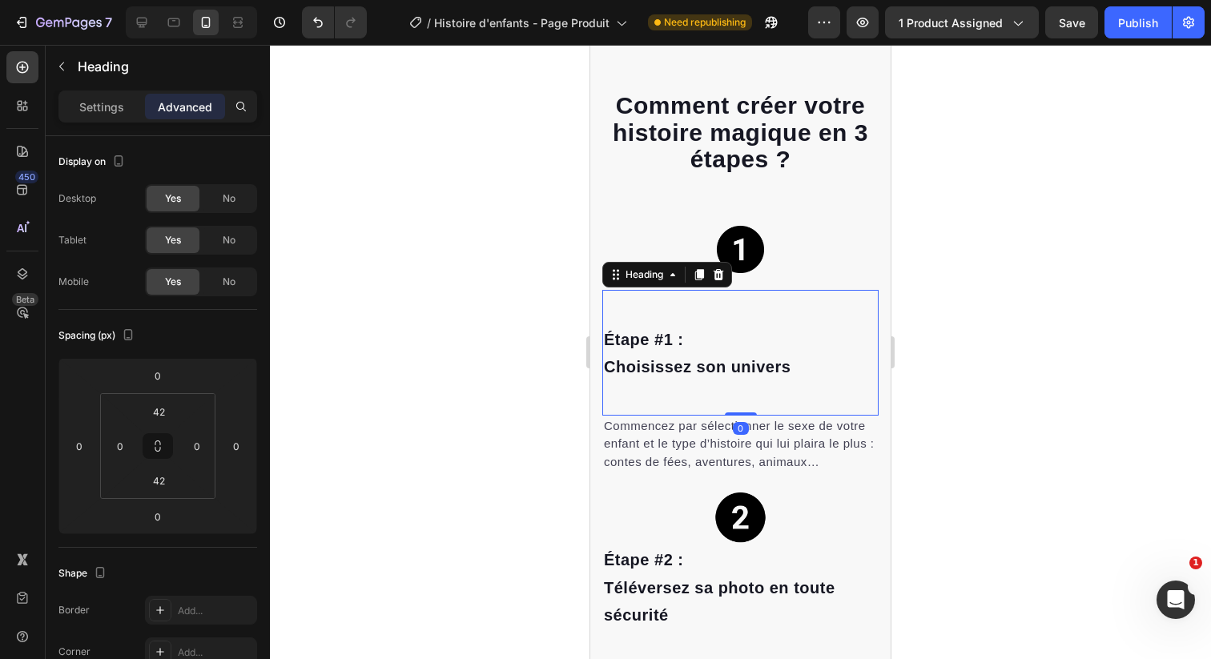
click at [656, 308] on div "Étape #1 : Choisissez son univers Heading 0" at bounding box center [740, 353] width 276 height 126
click at [167, 416] on input "42" at bounding box center [159, 412] width 32 height 24
type input "0"
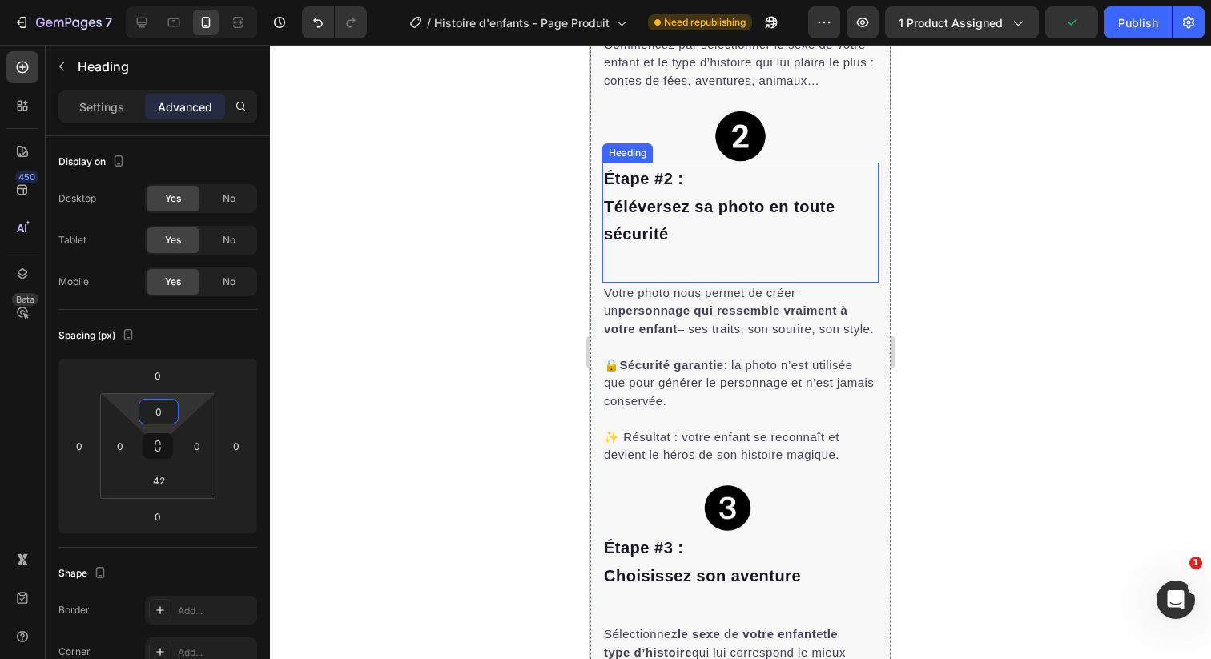
scroll to position [3312, 0]
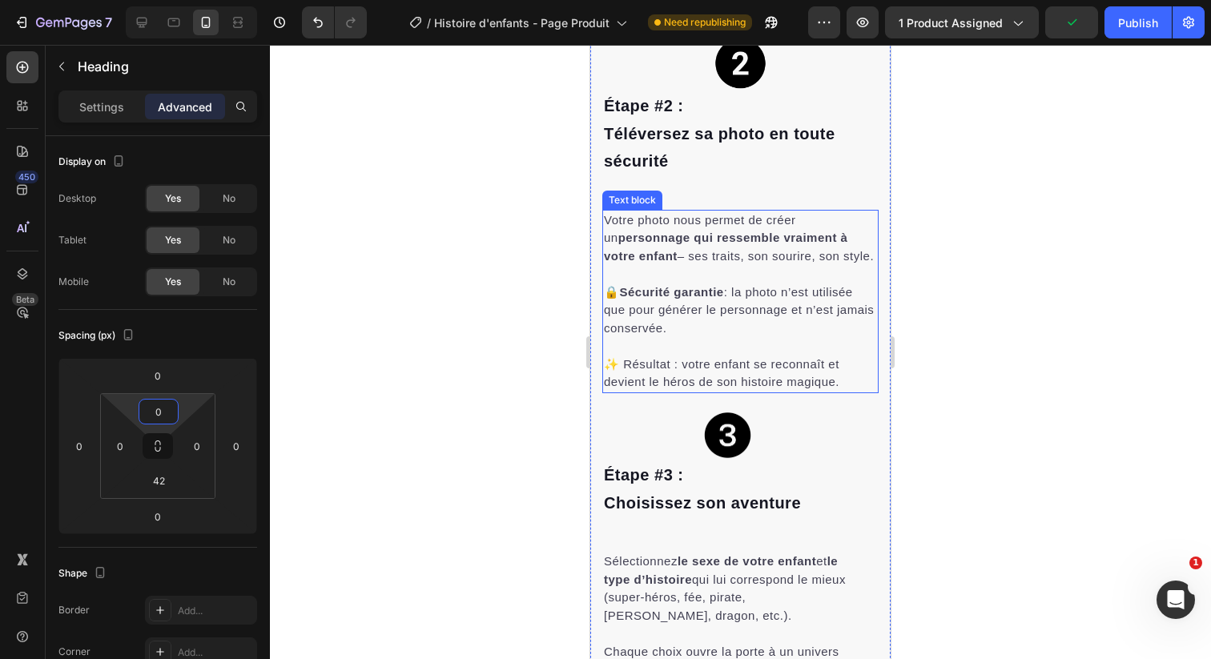
click at [659, 176] on h2 "Étape #2 : Téléversez sa photo en toute sécurité" at bounding box center [740, 133] width 276 height 87
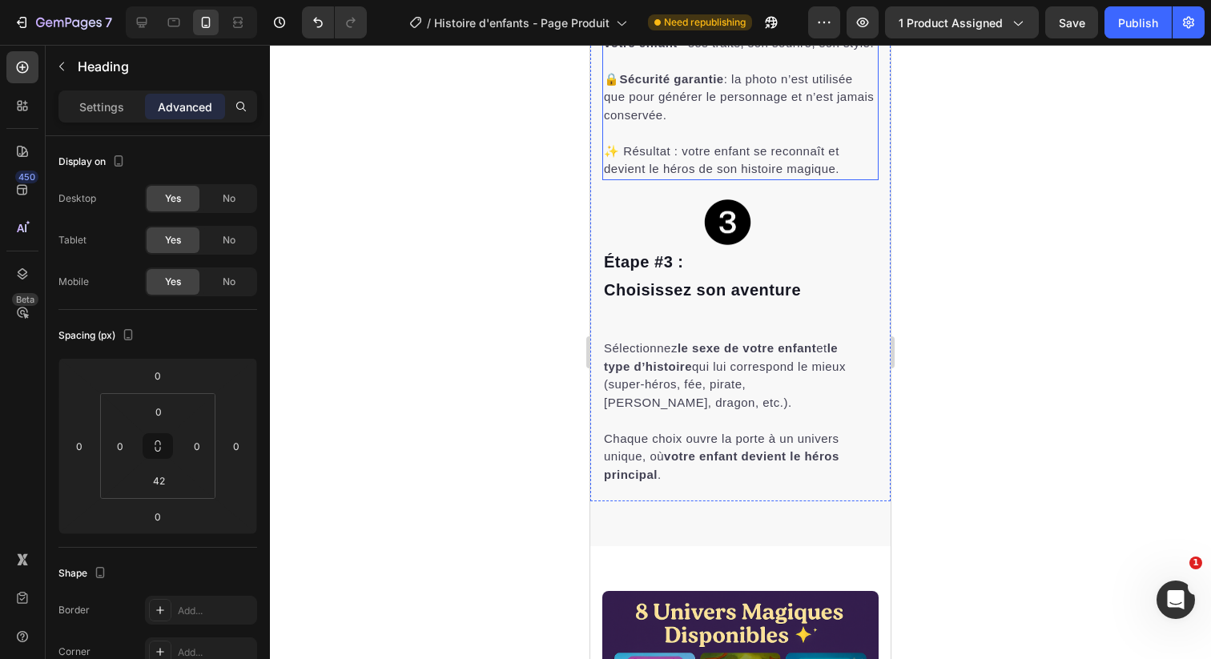
scroll to position [3520, 0]
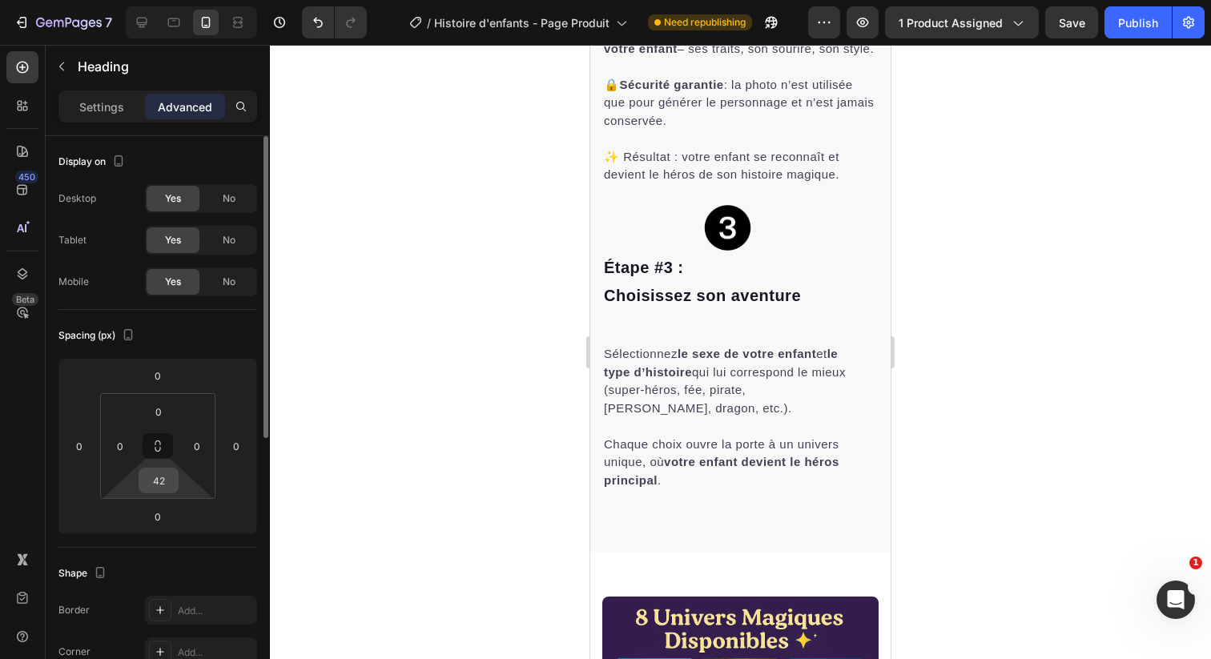
click at [155, 480] on input "42" at bounding box center [159, 481] width 32 height 24
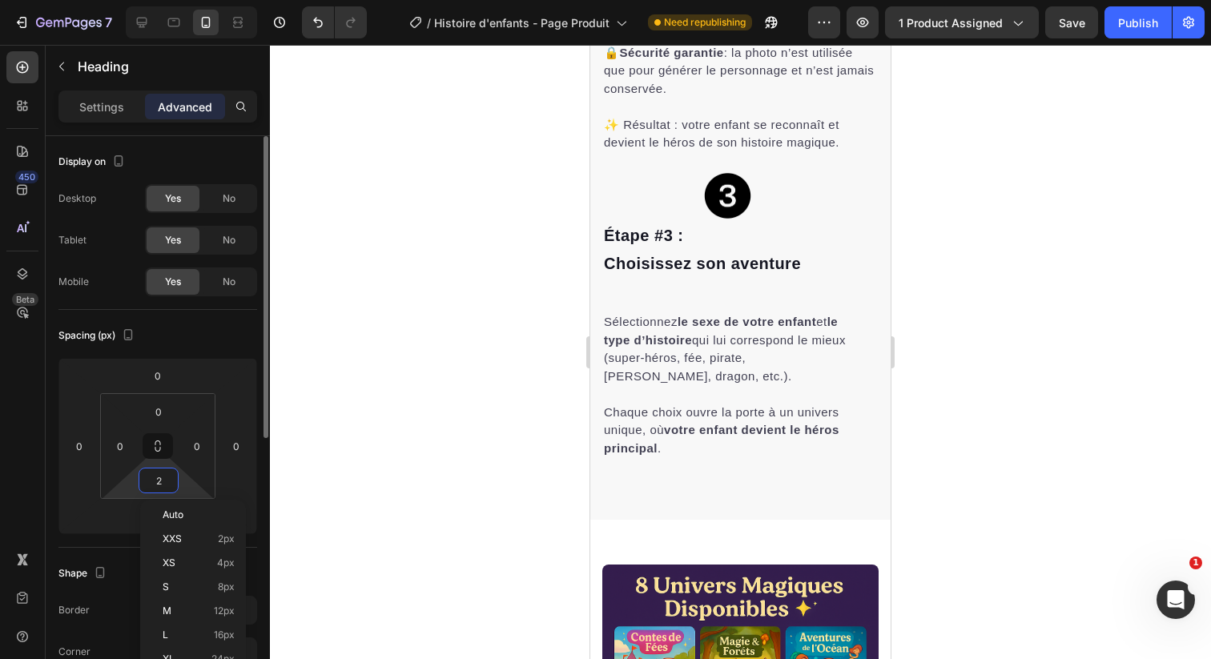
scroll to position [3502, 0]
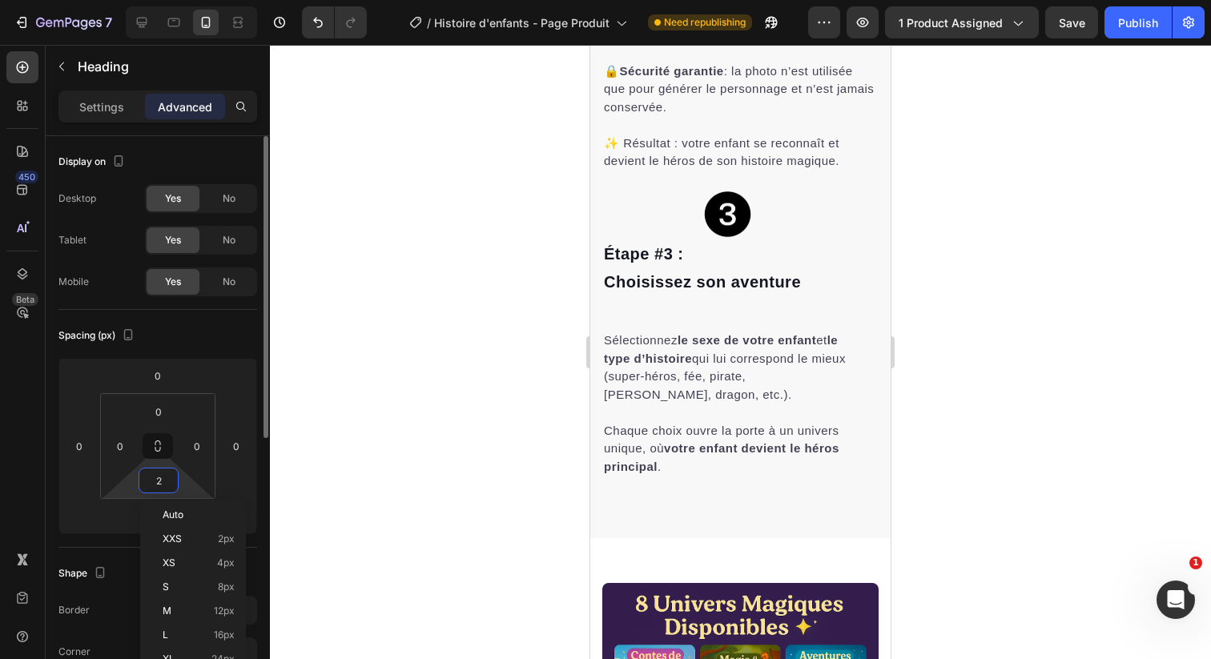
type input "20"
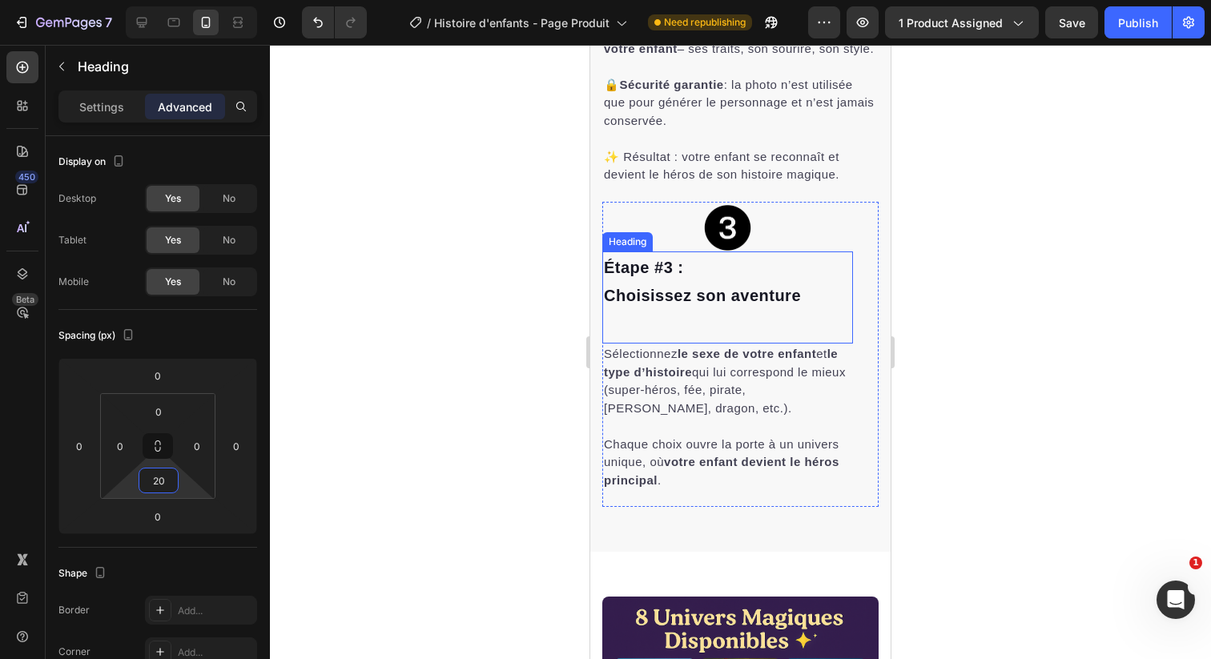
click at [783, 304] on span "Choisissez son aventure" at bounding box center [702, 296] width 197 height 18
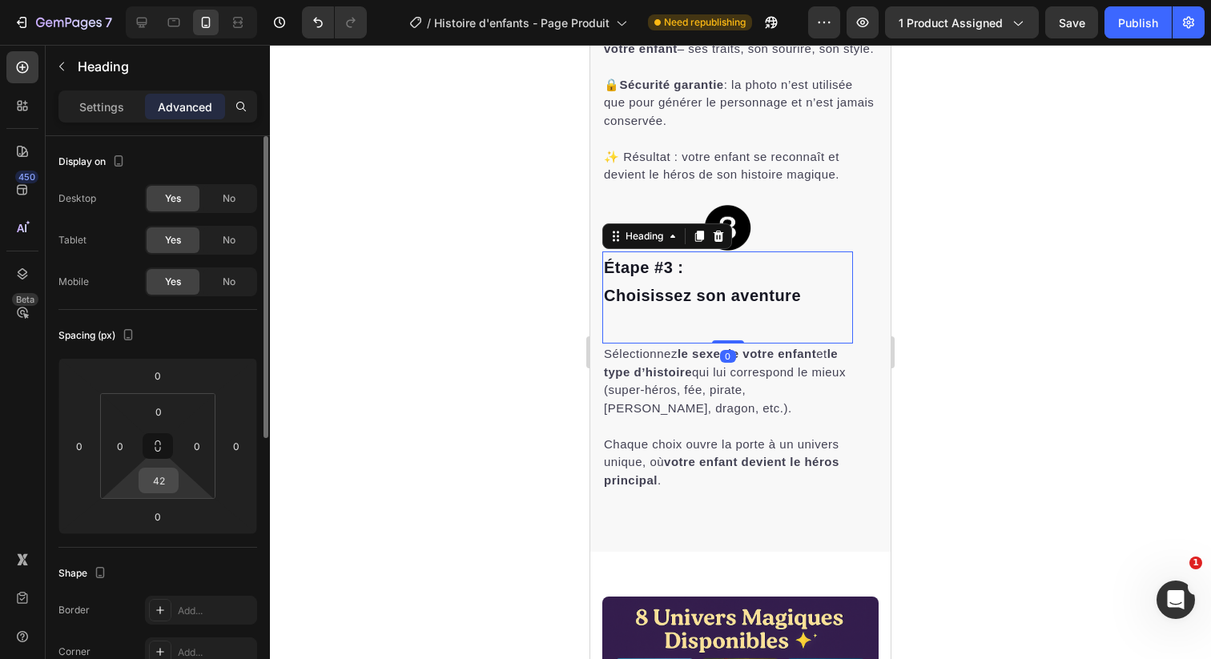
click at [151, 476] on input "42" at bounding box center [159, 481] width 32 height 24
paste input "20"
type input "20"
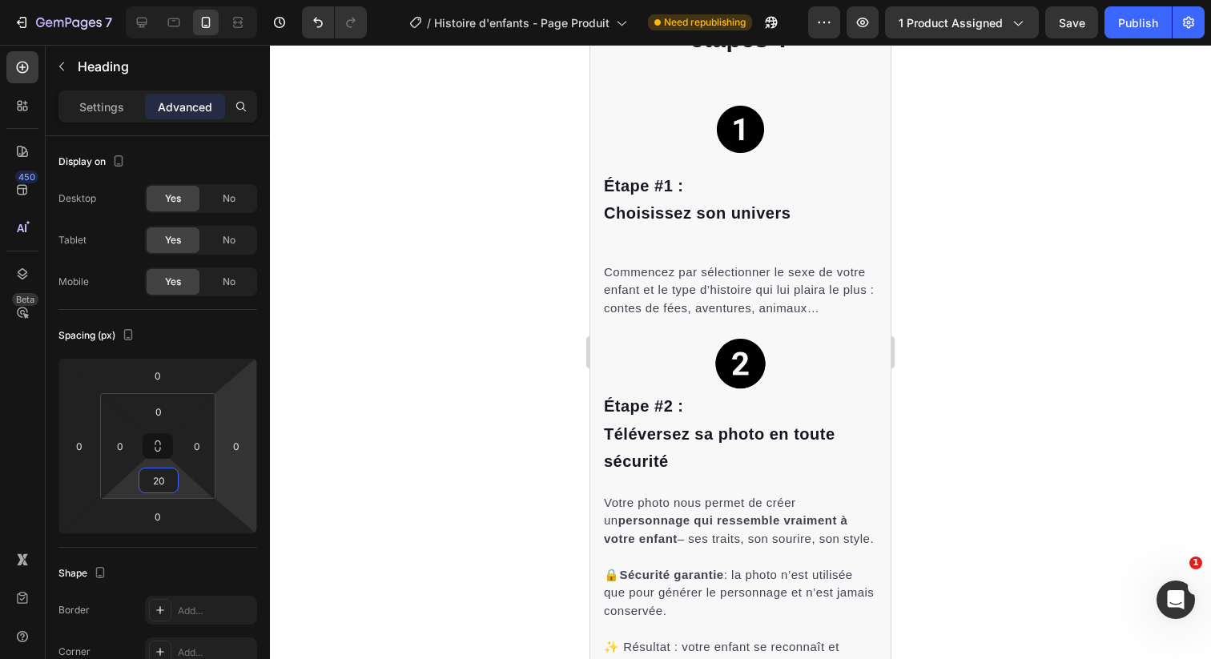
scroll to position [2801, 0]
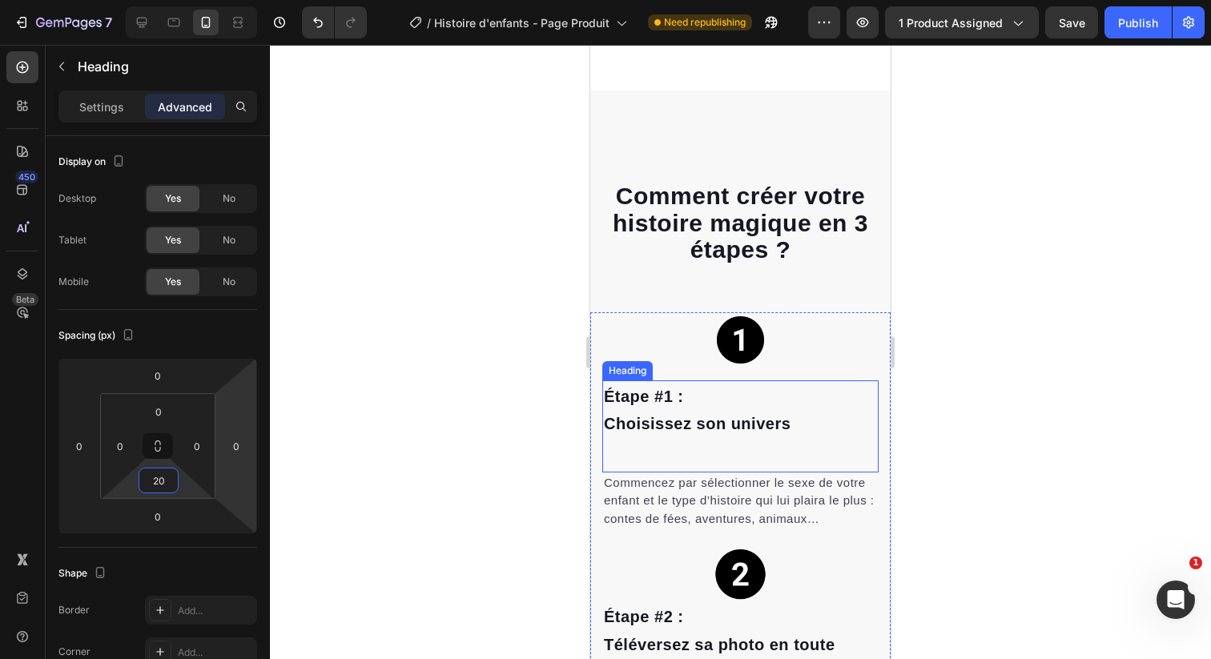
click at [713, 420] on span "Choisissez son univers" at bounding box center [697, 424] width 187 height 18
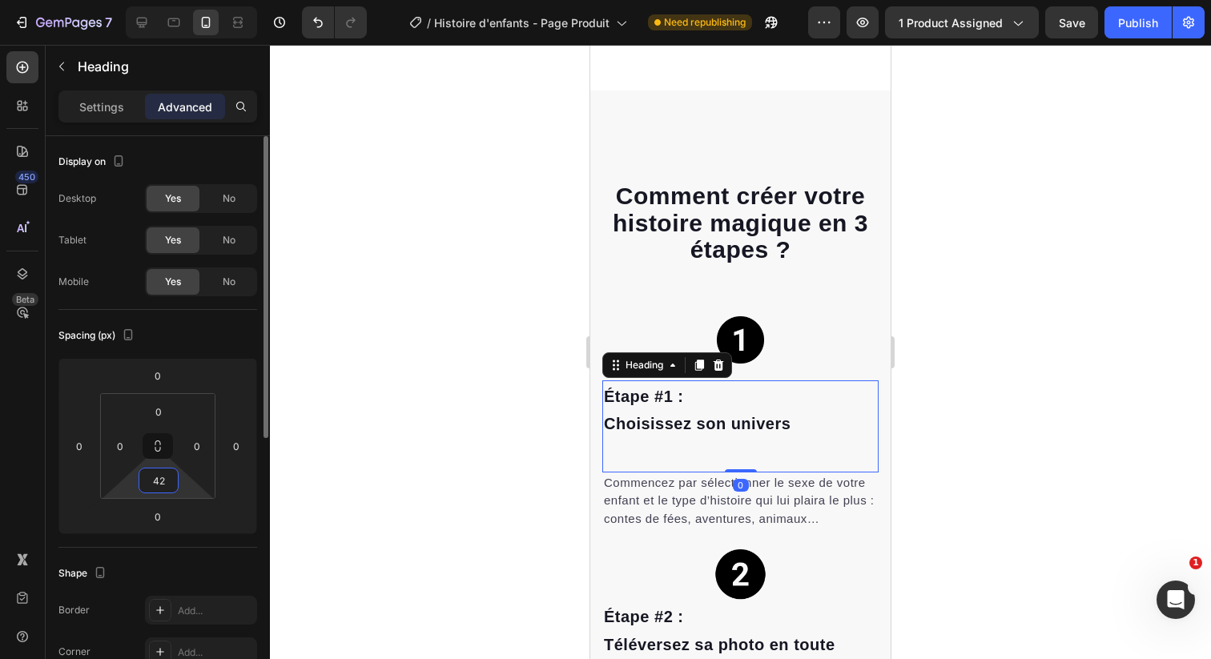
click at [163, 492] on input "42" at bounding box center [159, 481] width 32 height 24
paste input "20"
type input "20"
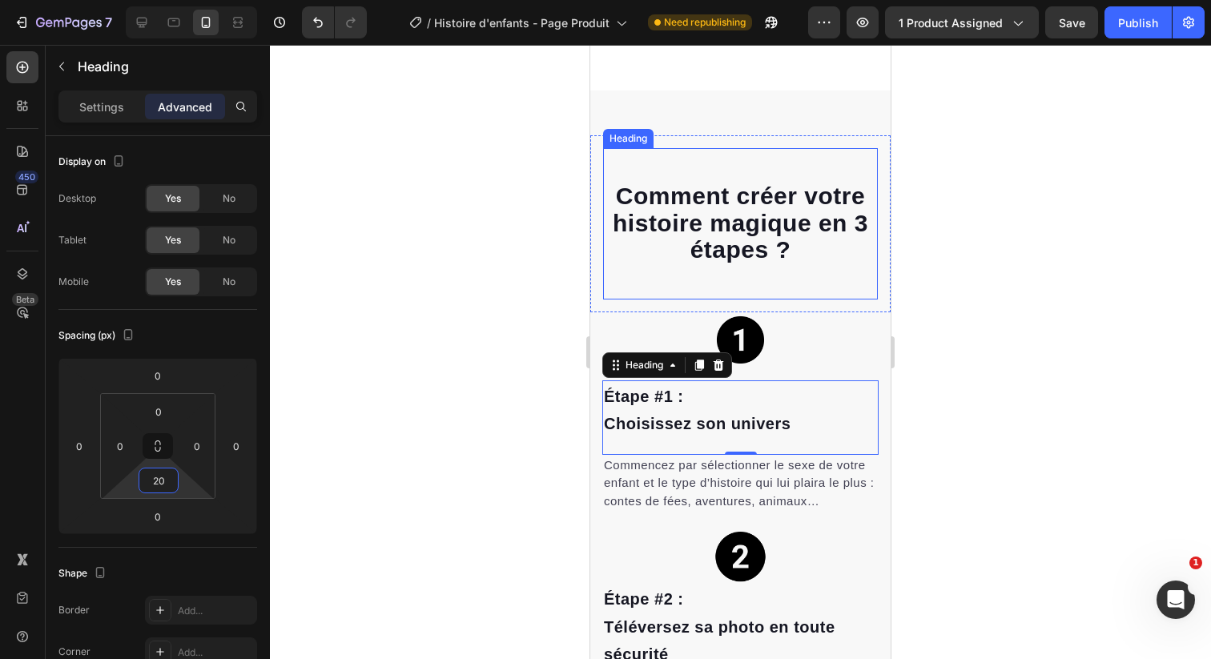
click at [699, 227] on span "Comment créer votre histoire magique en 3 étapes ?" at bounding box center [741, 223] width 256 height 80
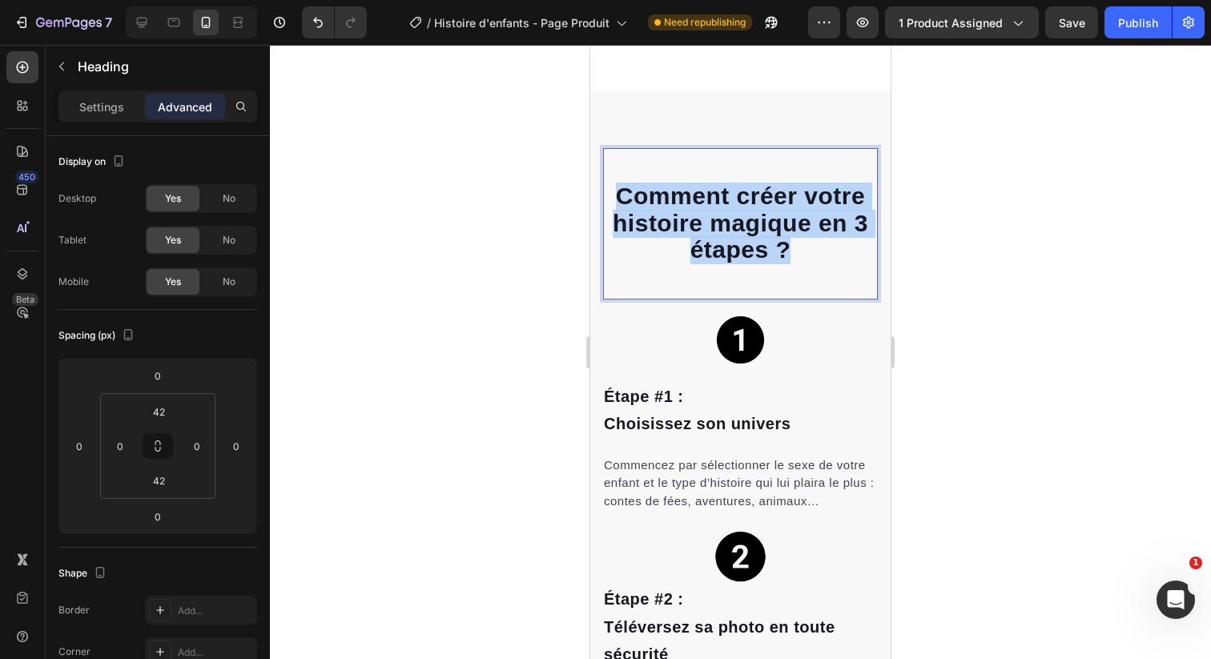
click at [699, 227] on span "Comment créer votre histoire magique en 3 étapes ?" at bounding box center [741, 223] width 256 height 80
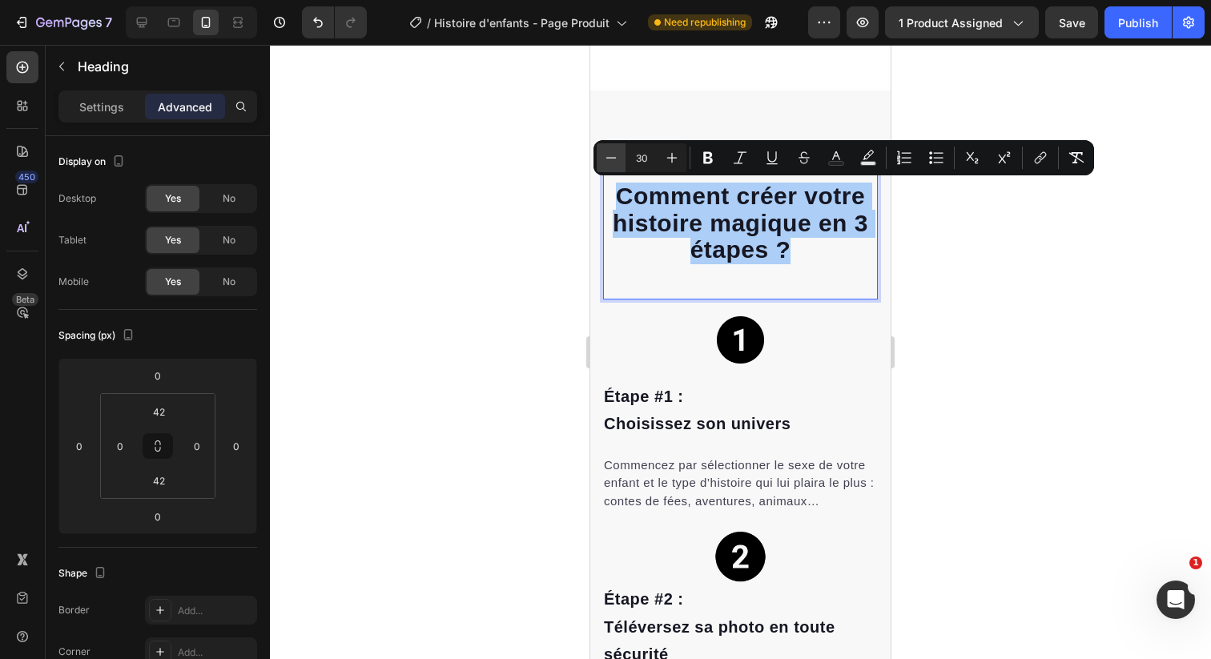
click at [615, 153] on icon "Editor contextual toolbar" at bounding box center [611, 158] width 16 height 16
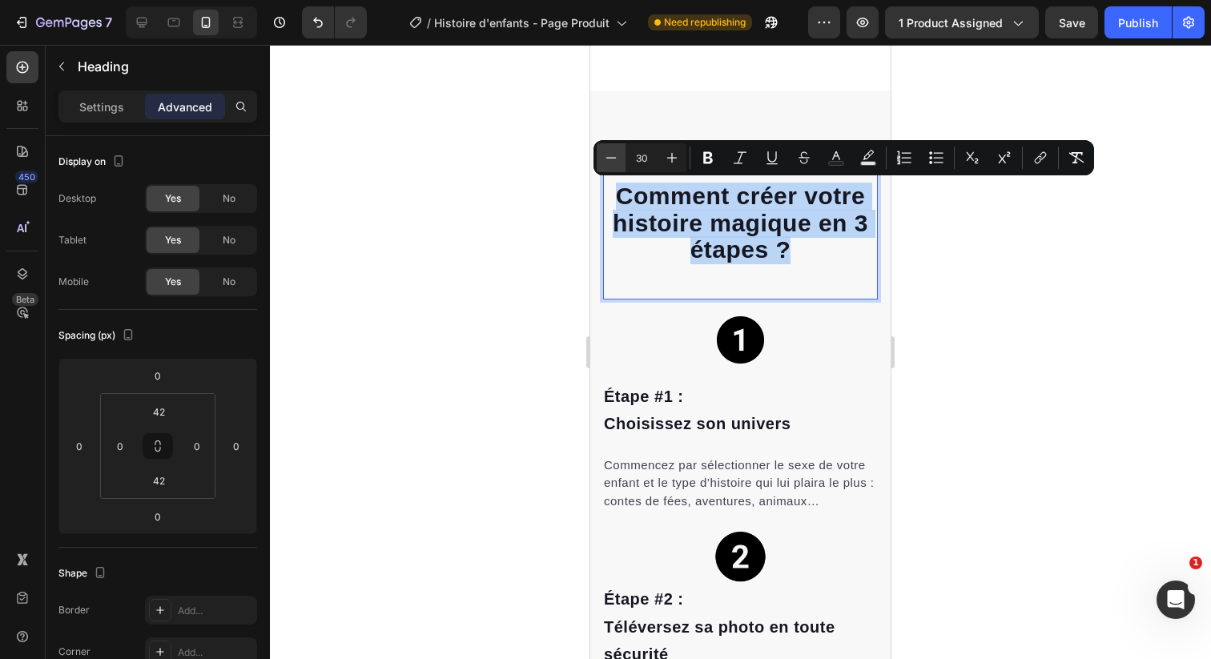
type input "29"
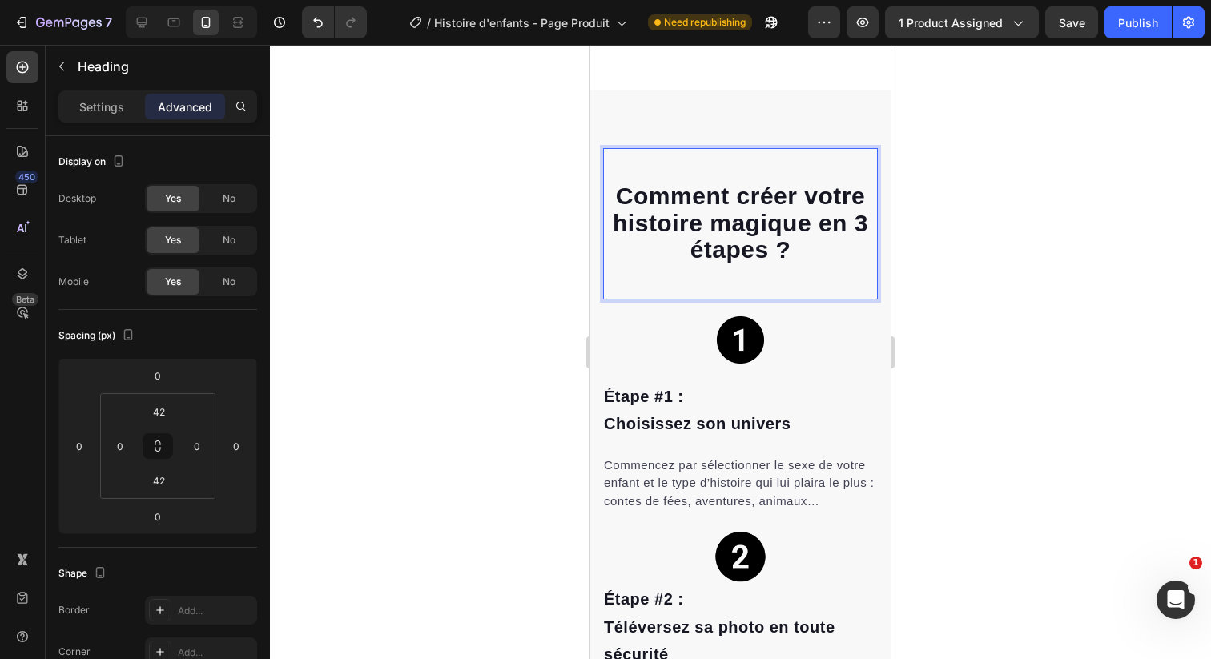
click at [615, 153] on div "Comment créer votre histoire magique en 3 étapes ? Heading 0" at bounding box center [740, 223] width 275 height 151
click at [719, 228] on span "Comment créer votre histoire magique en 3 étapes ?" at bounding box center [741, 222] width 248 height 79
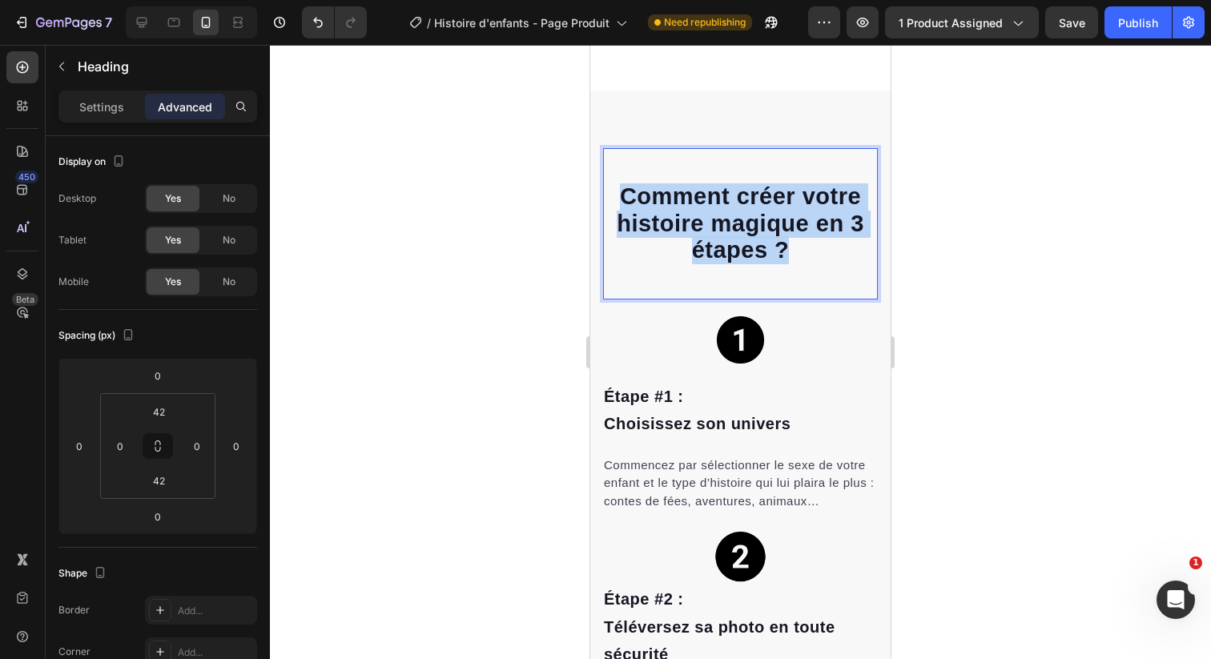
click at [719, 228] on span "Comment créer votre histoire magique en 3 étapes ?" at bounding box center [741, 222] width 248 height 79
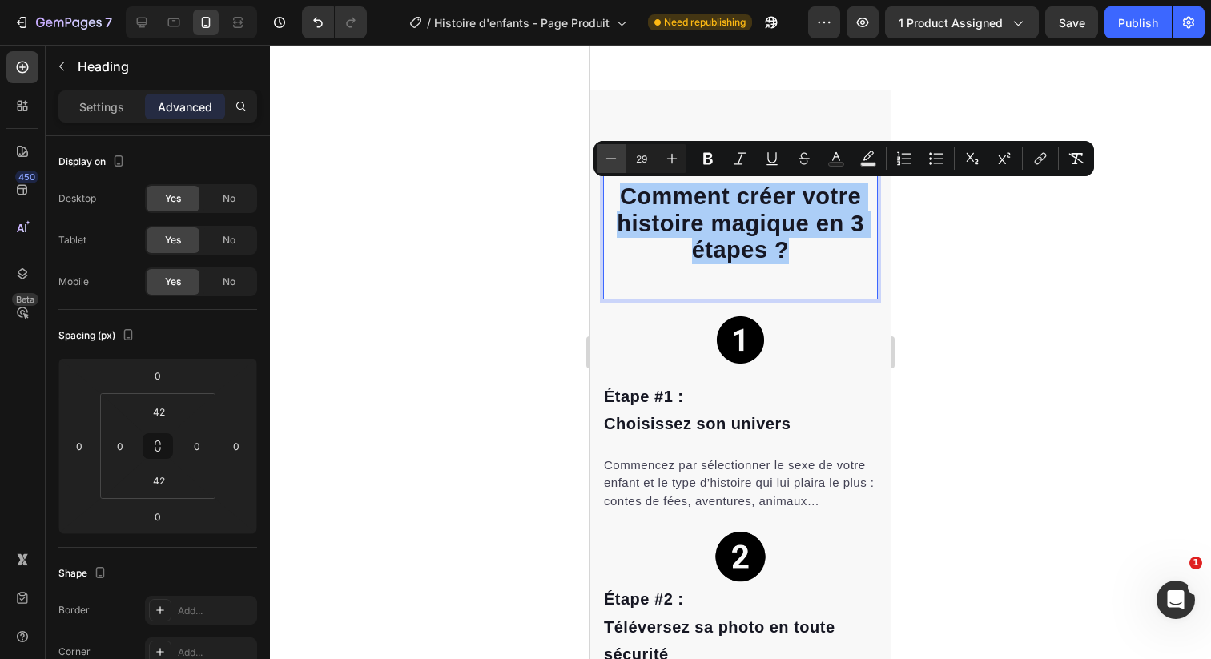
click at [616, 158] on icon "Editor contextual toolbar" at bounding box center [611, 159] width 16 height 16
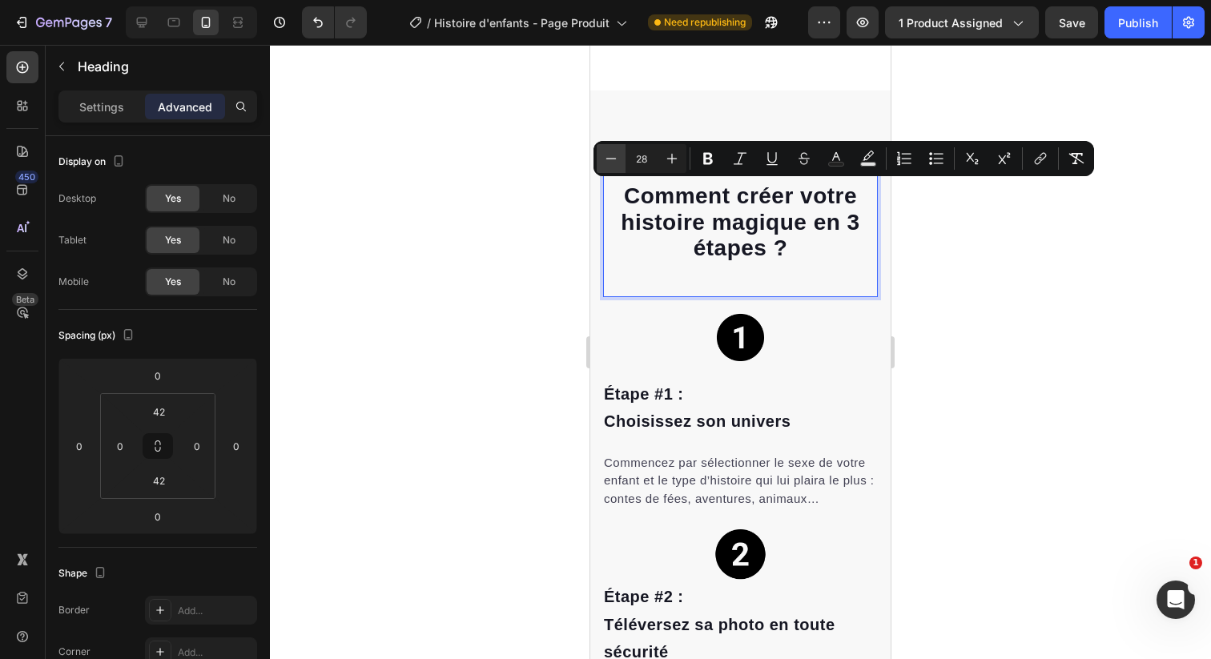
click at [616, 158] on icon "Editor contextual toolbar" at bounding box center [611, 159] width 16 height 16
type input "27"
click at [475, 175] on div at bounding box center [740, 352] width 941 height 614
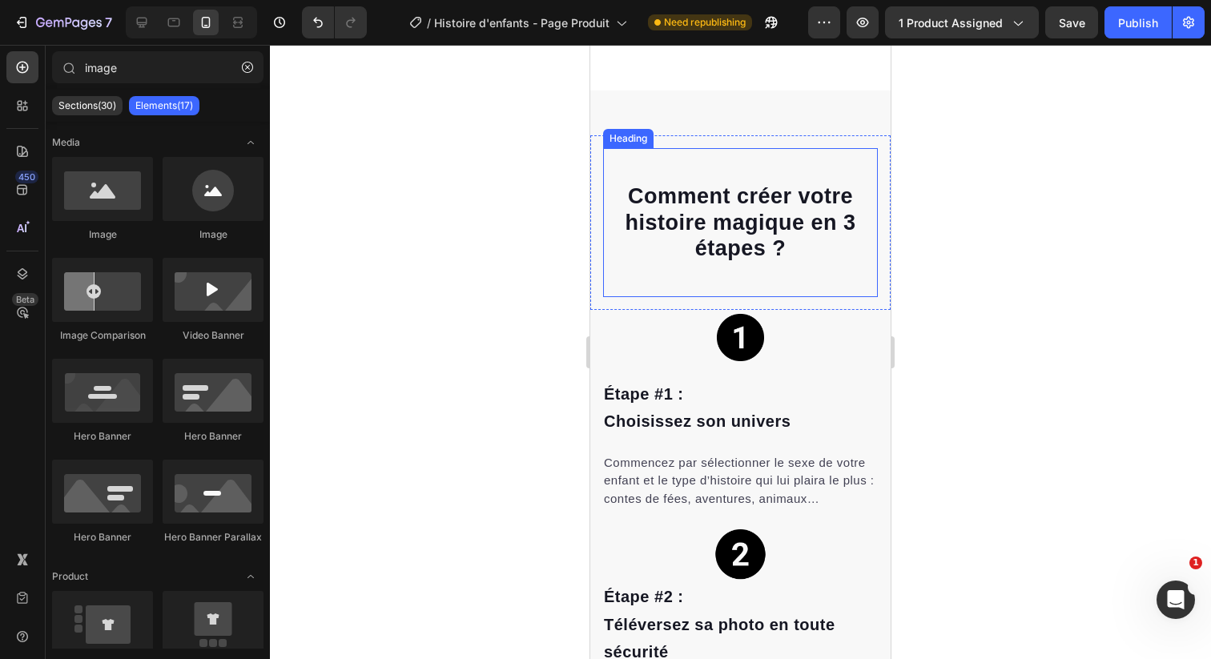
scroll to position [2546, 0]
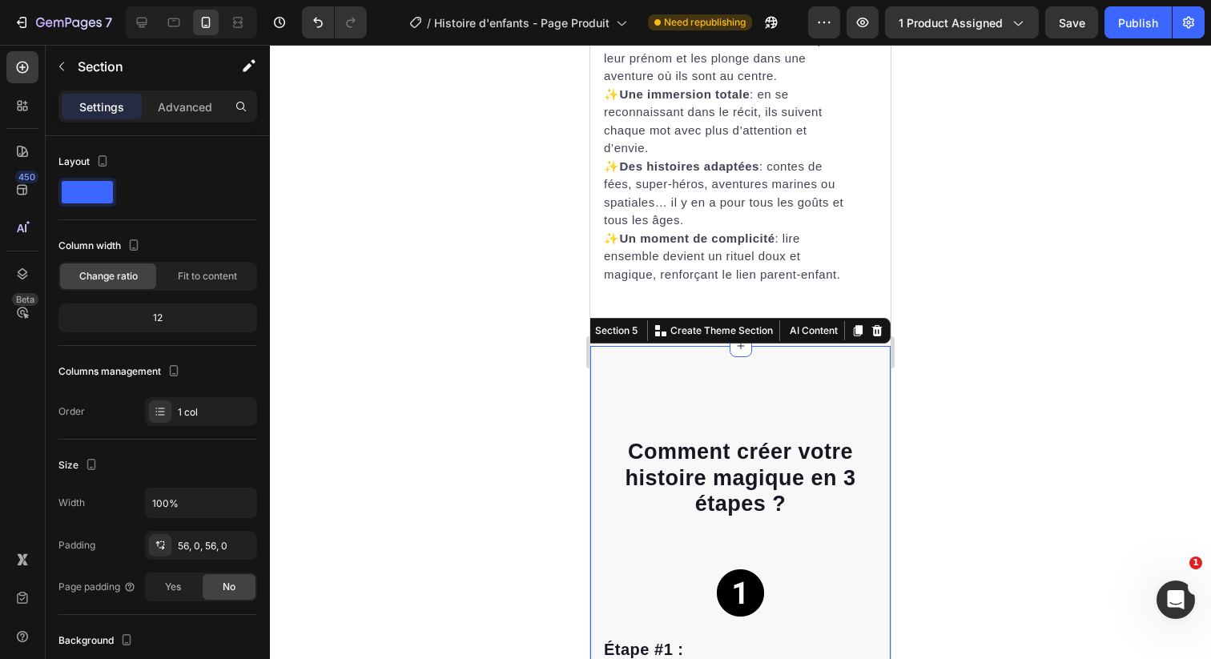
click at [190, 105] on p "Advanced" at bounding box center [185, 107] width 54 height 17
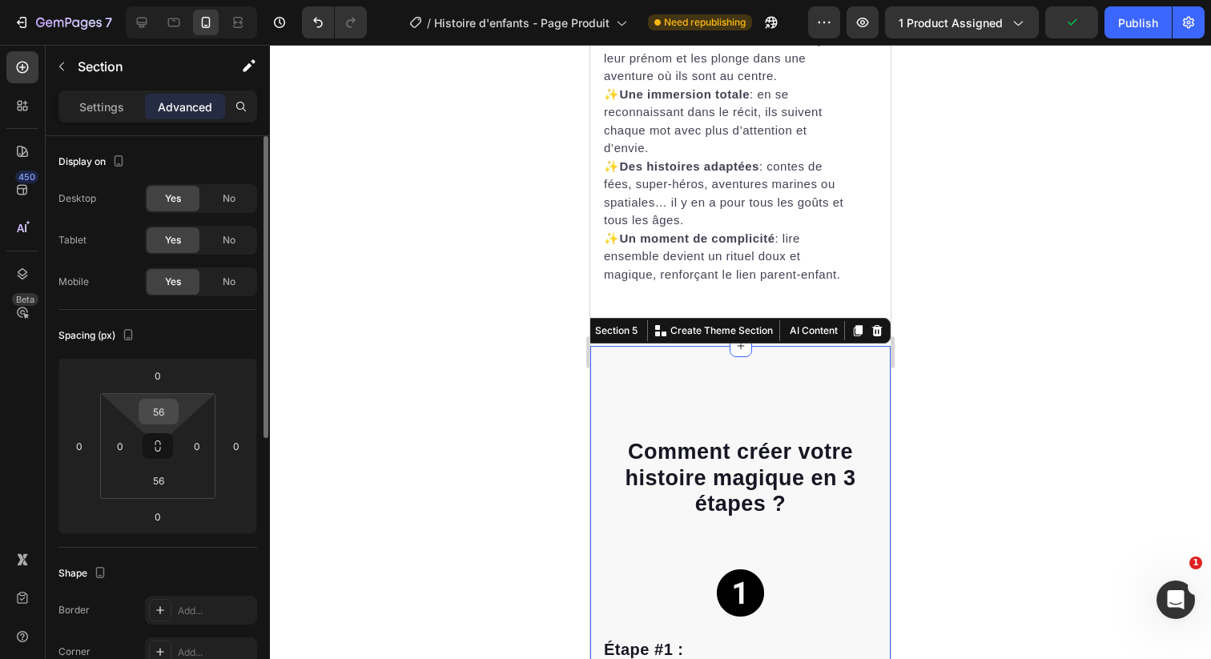
click at [160, 407] on input "56" at bounding box center [159, 412] width 32 height 24
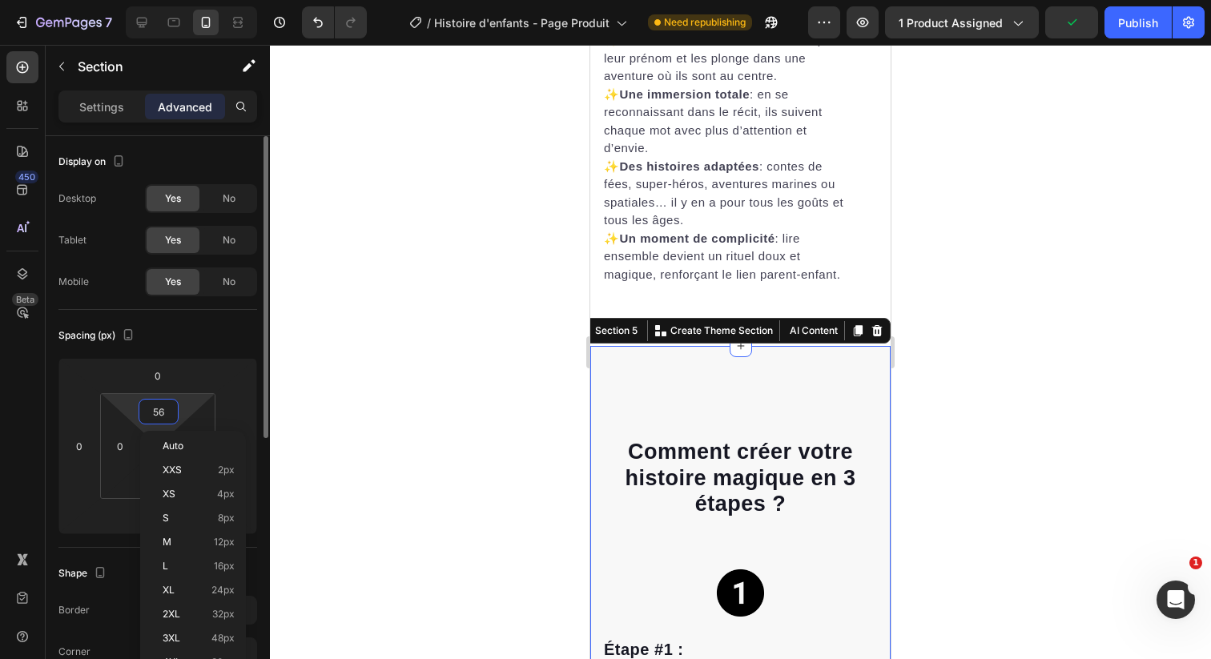
click at [160, 407] on input "56" at bounding box center [159, 412] width 32 height 24
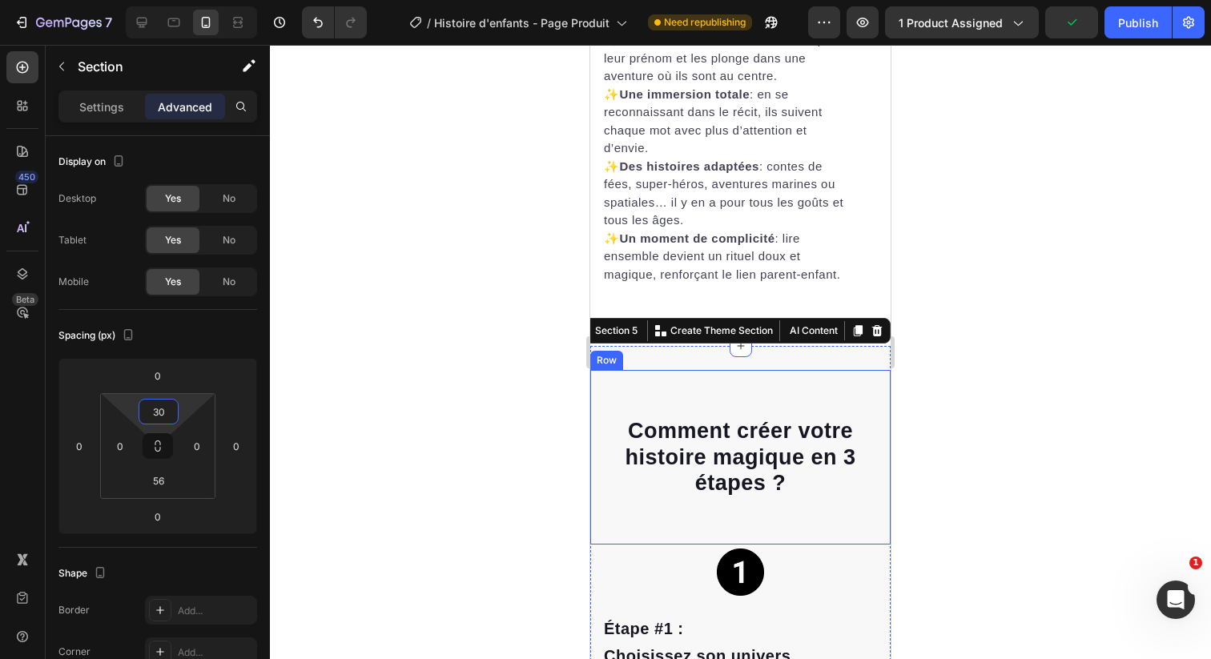
type input "30"
click at [960, 476] on div at bounding box center [740, 352] width 941 height 614
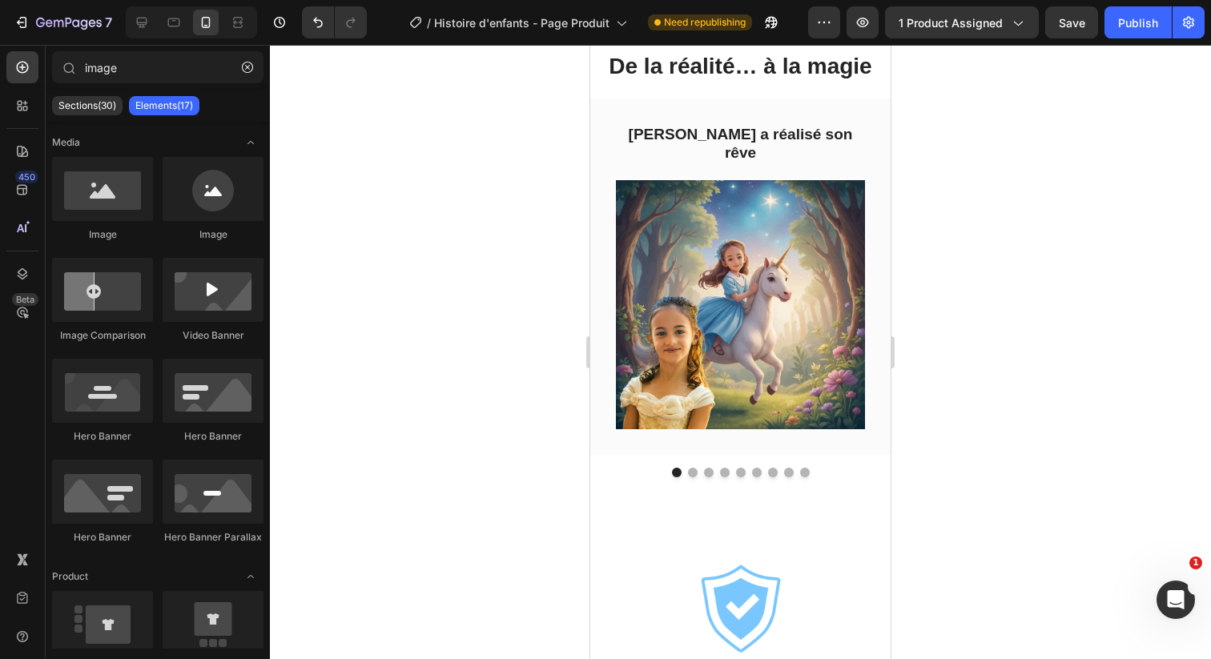
scroll to position [7654, 0]
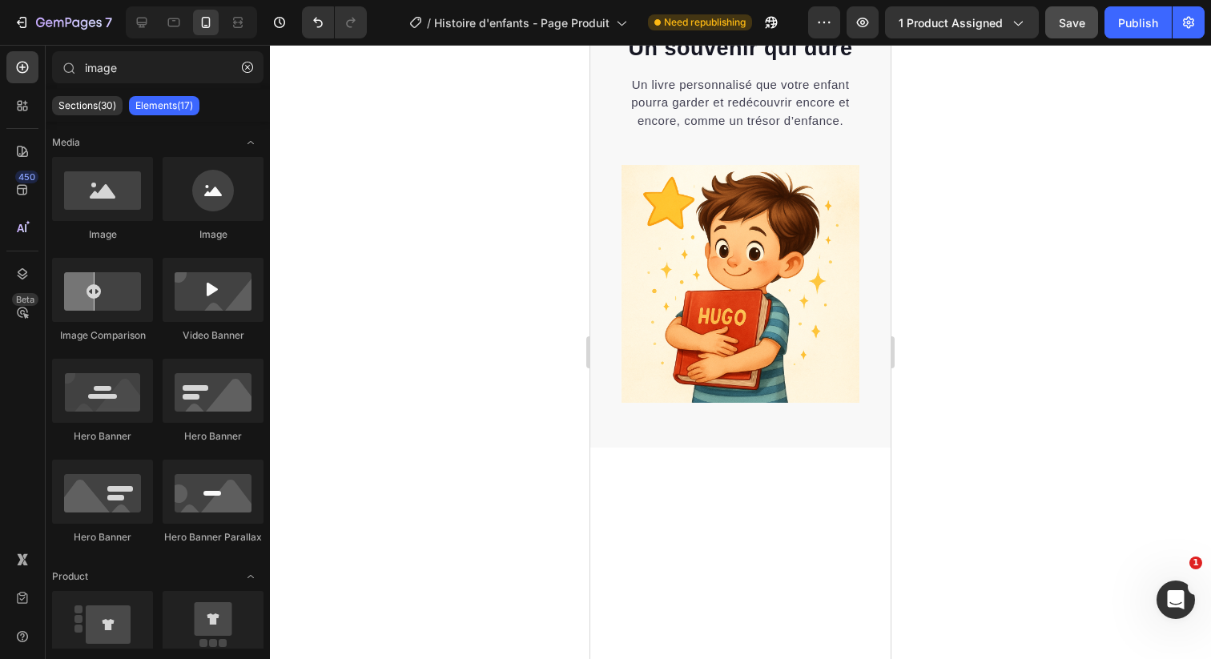
click at [1095, 23] on button "Save" at bounding box center [1071, 22] width 53 height 32
click at [1130, 26] on div "Publish" at bounding box center [1138, 22] width 40 height 17
click at [147, 31] on div at bounding box center [142, 23] width 26 height 26
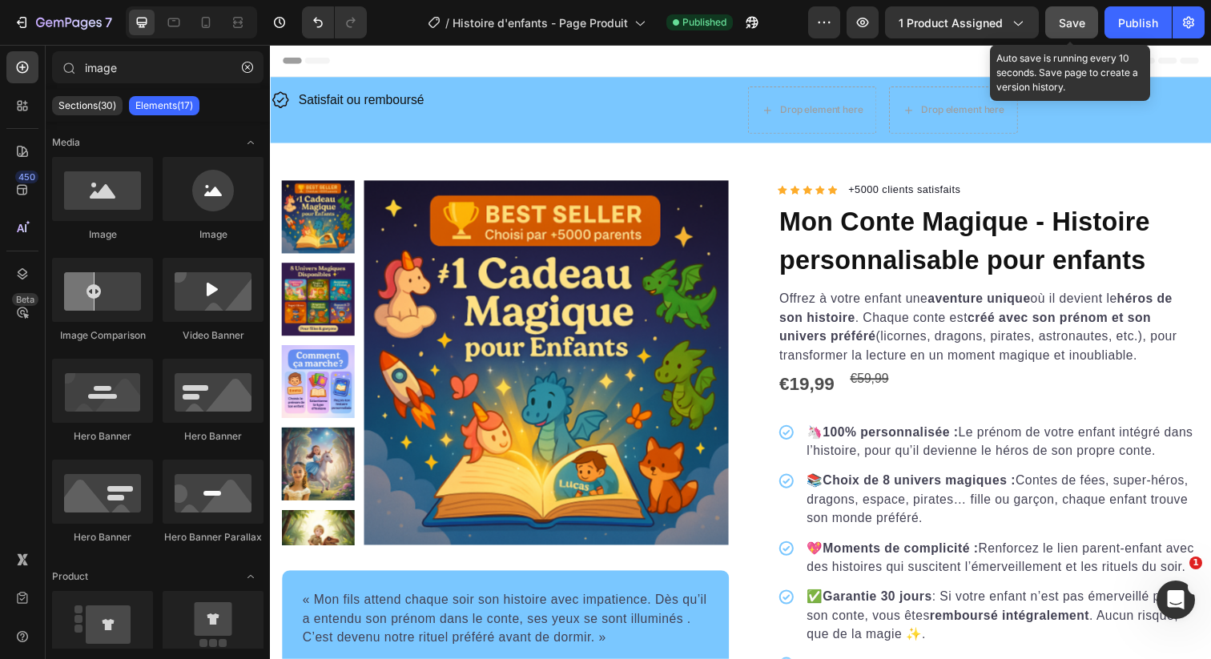
click at [1070, 30] on div "Save" at bounding box center [1072, 22] width 26 height 17
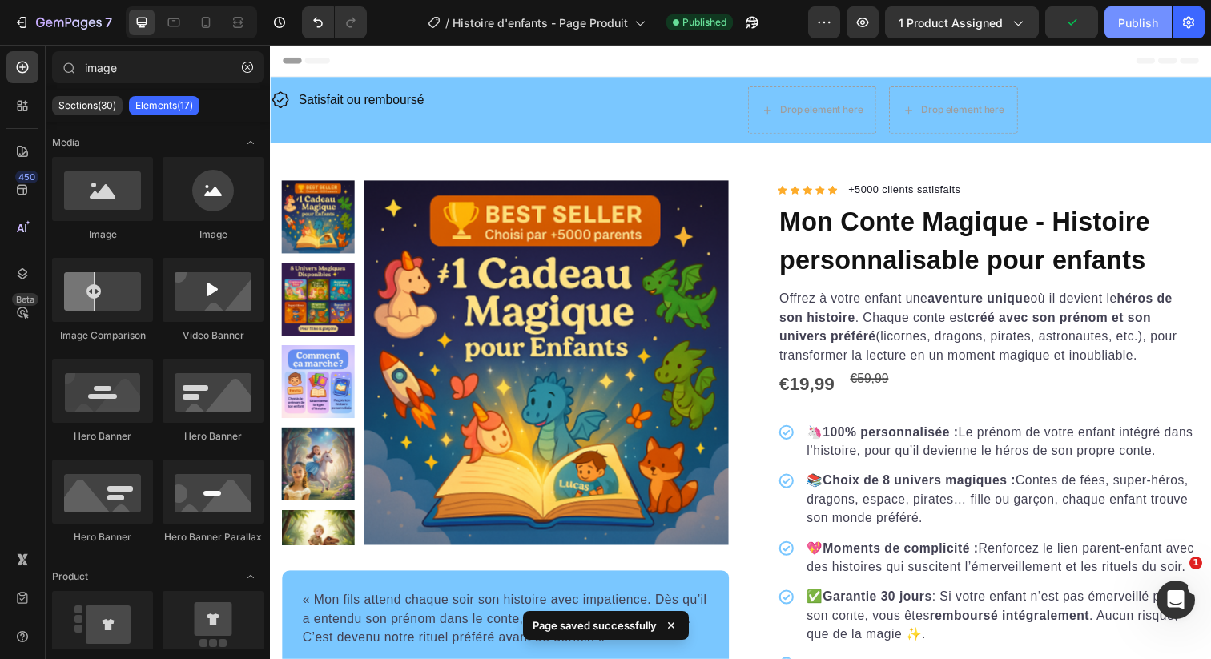
click at [1132, 18] on div "Publish" at bounding box center [1138, 22] width 40 height 17
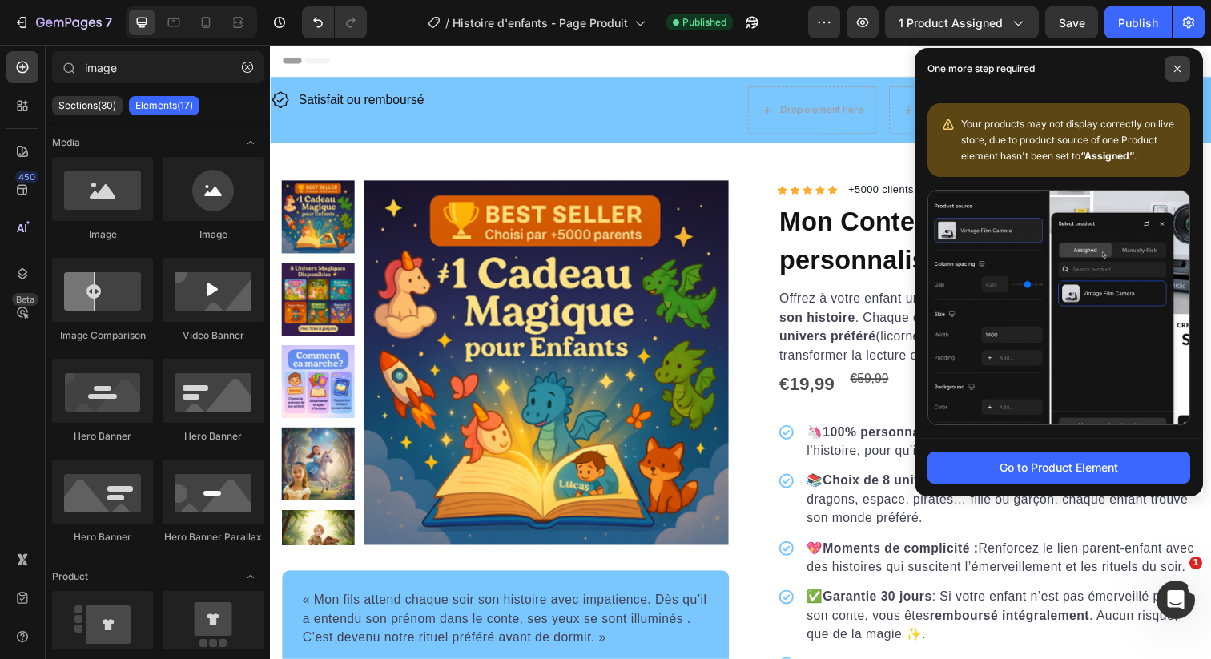
click at [1180, 71] on icon at bounding box center [1177, 69] width 6 height 6
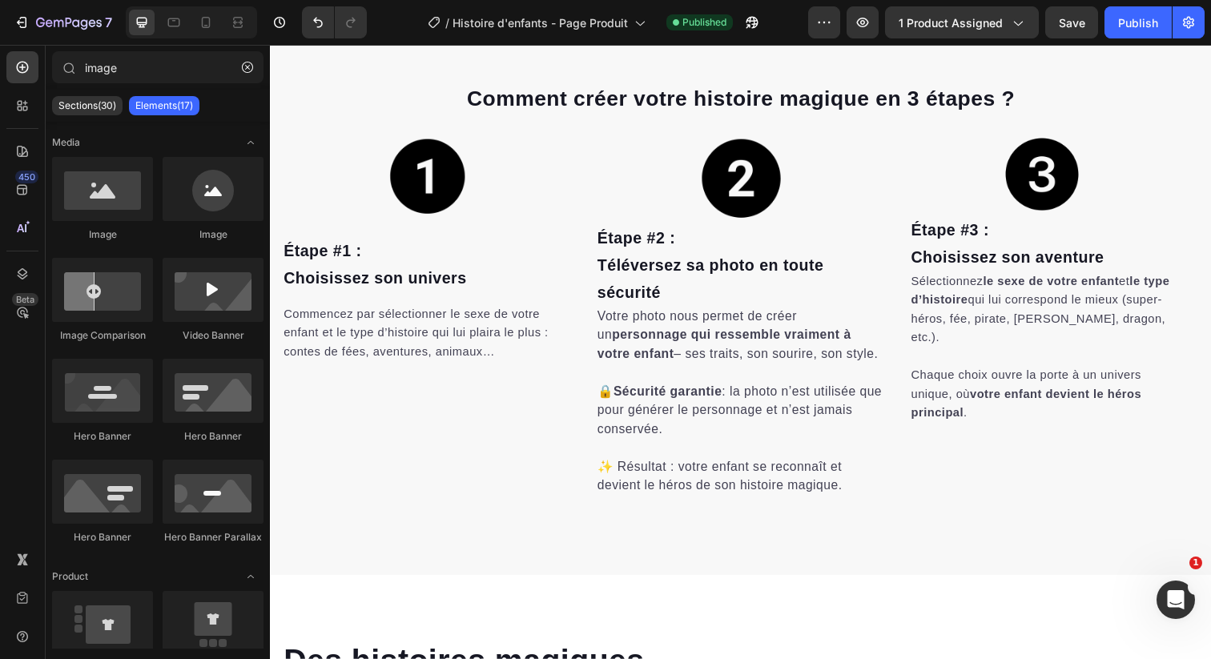
scroll to position [2538, 0]
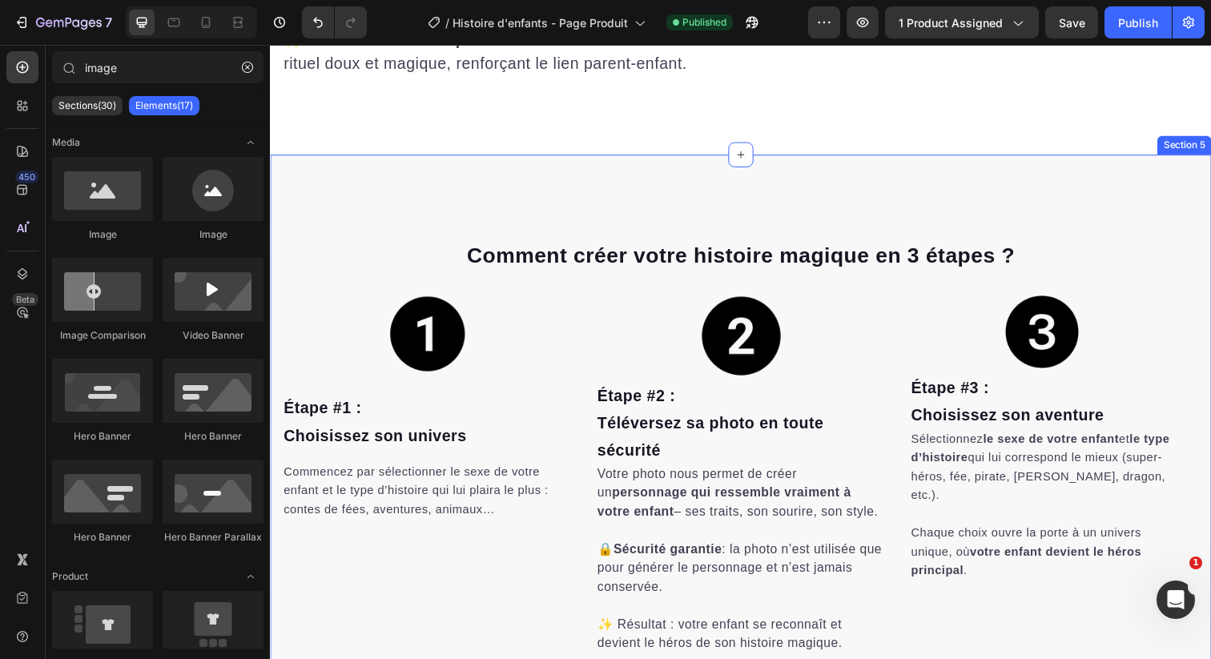
click at [528, 205] on div "Comment créer votre histoire magique en 3 étapes ? Heading Row Image Étape #3 :…" at bounding box center [750, 452] width 961 height 590
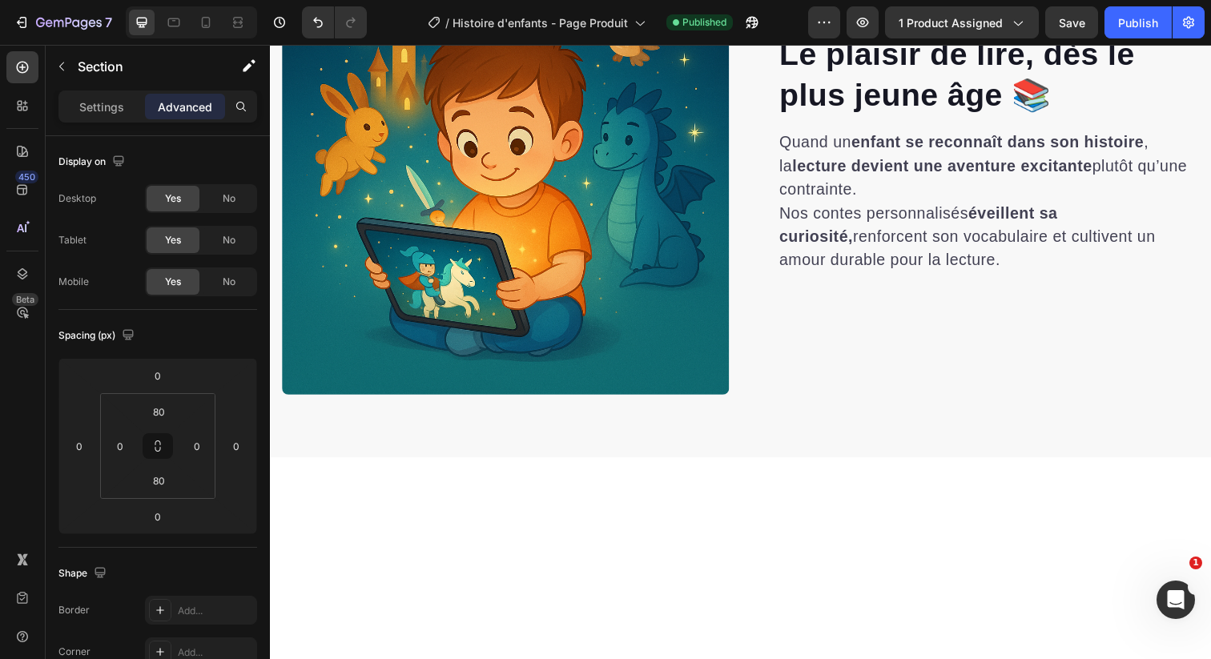
scroll to position [1303, 0]
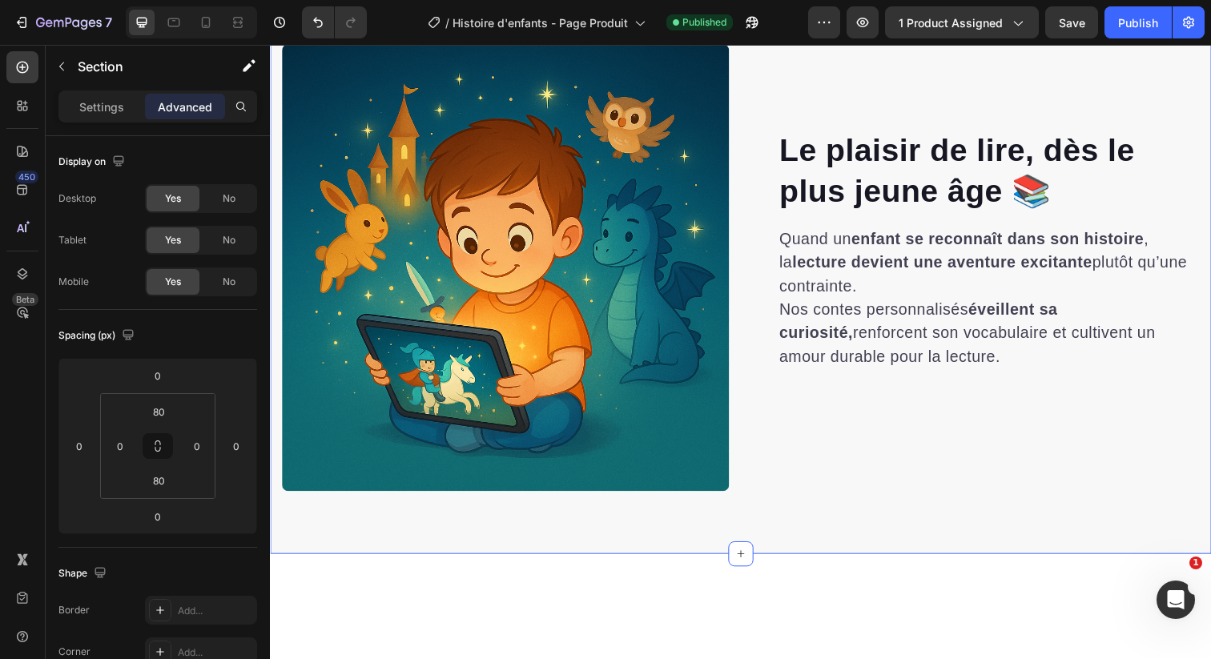
click at [397, 261] on div "Le plaisir de lire, dès le plus jeune âge 📚 Heading Quand un enfant se reconnaî…" at bounding box center [750, 272] width 961 height 585
click at [345, 273] on div "Le plaisir de lire, dès le plus jeune âge 📚 Heading Quand un enfant se reconnaî…" at bounding box center [750, 272] width 961 height 585
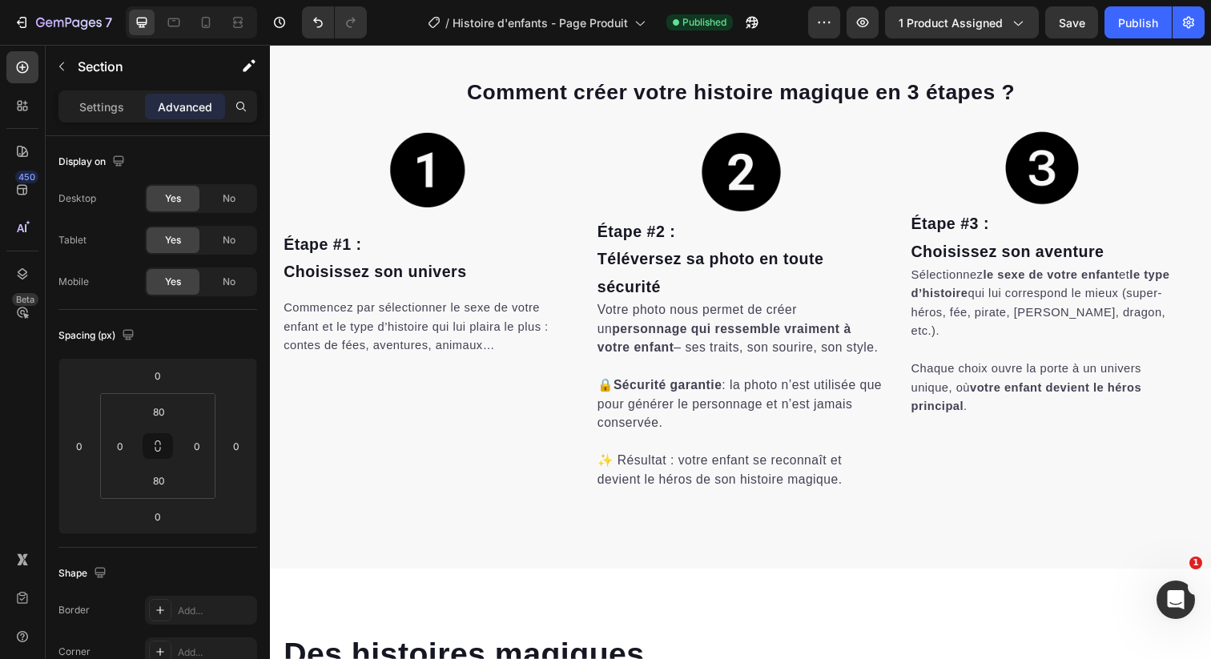
scroll to position [2932, 0]
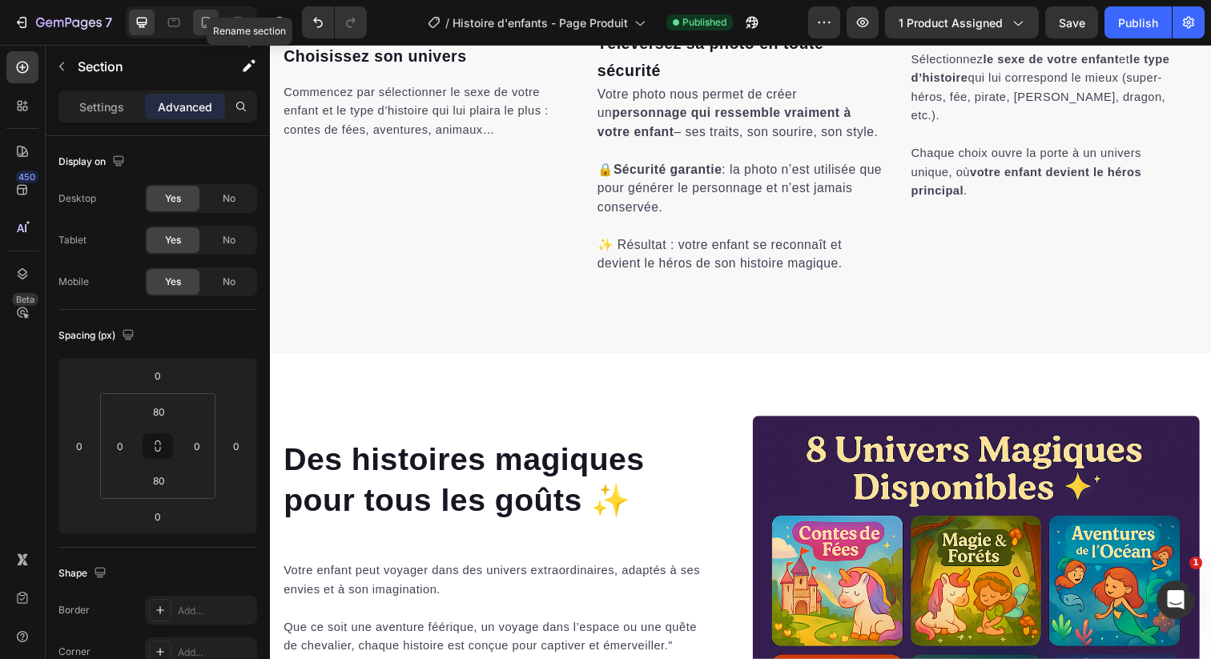
click at [194, 10] on div at bounding box center [206, 23] width 26 height 26
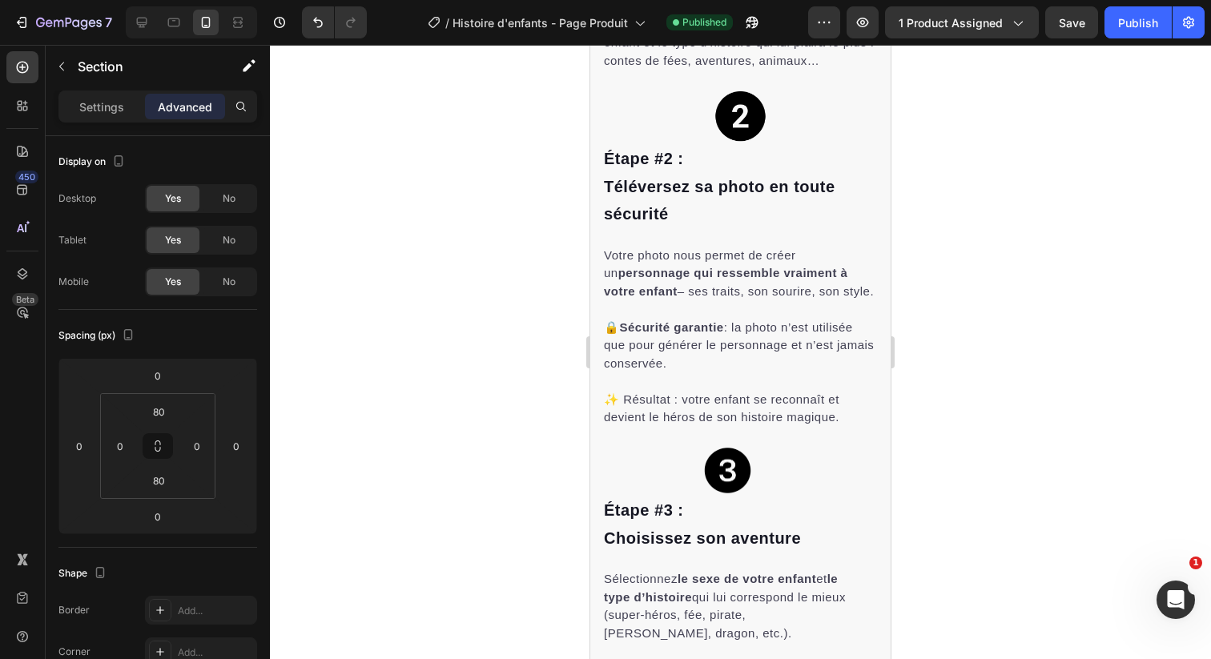
type input "56"
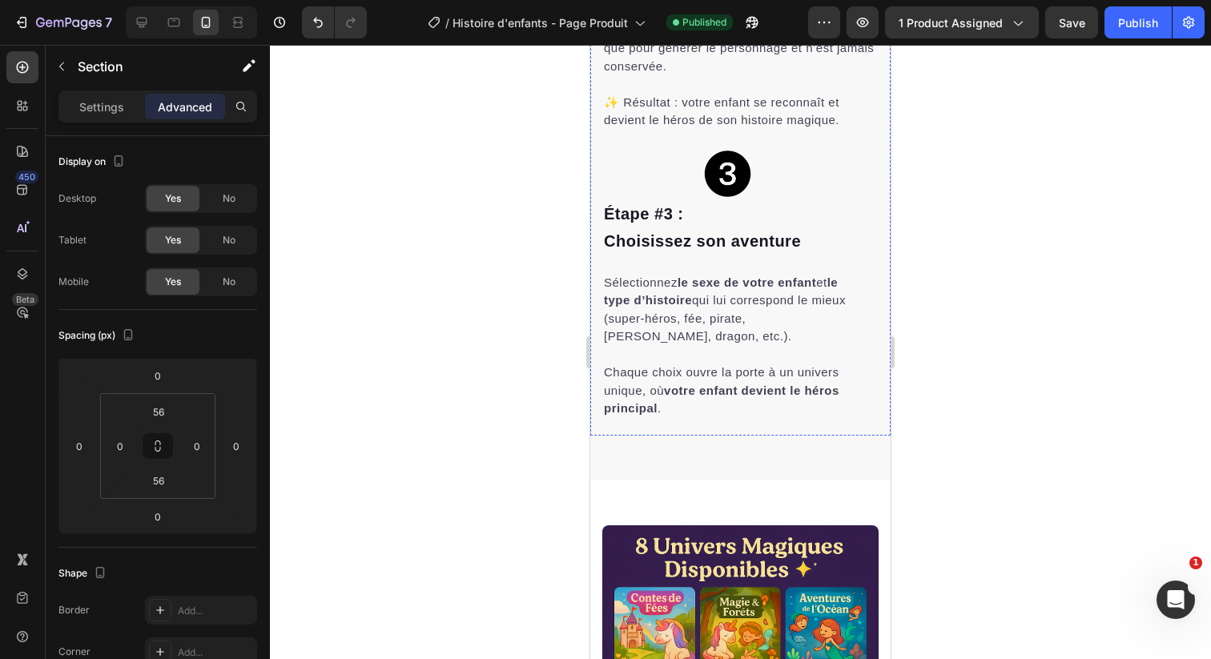
scroll to position [3657, 0]
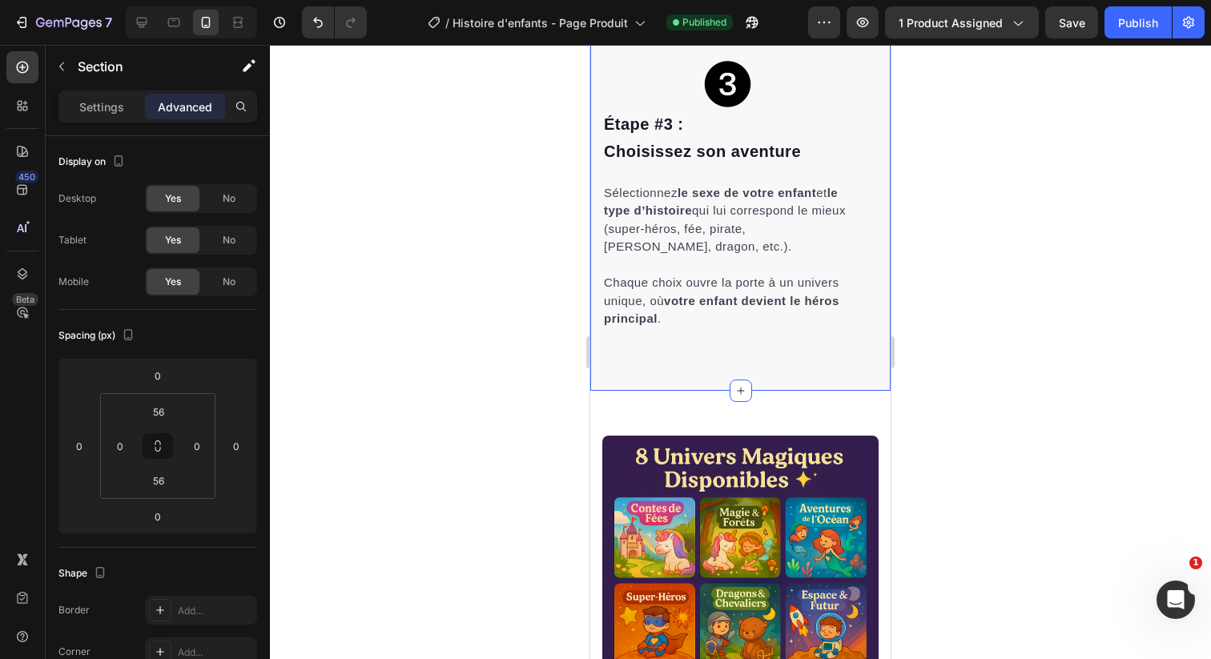
click at [156, 480] on input "56" at bounding box center [159, 481] width 32 height 24
type input "30"
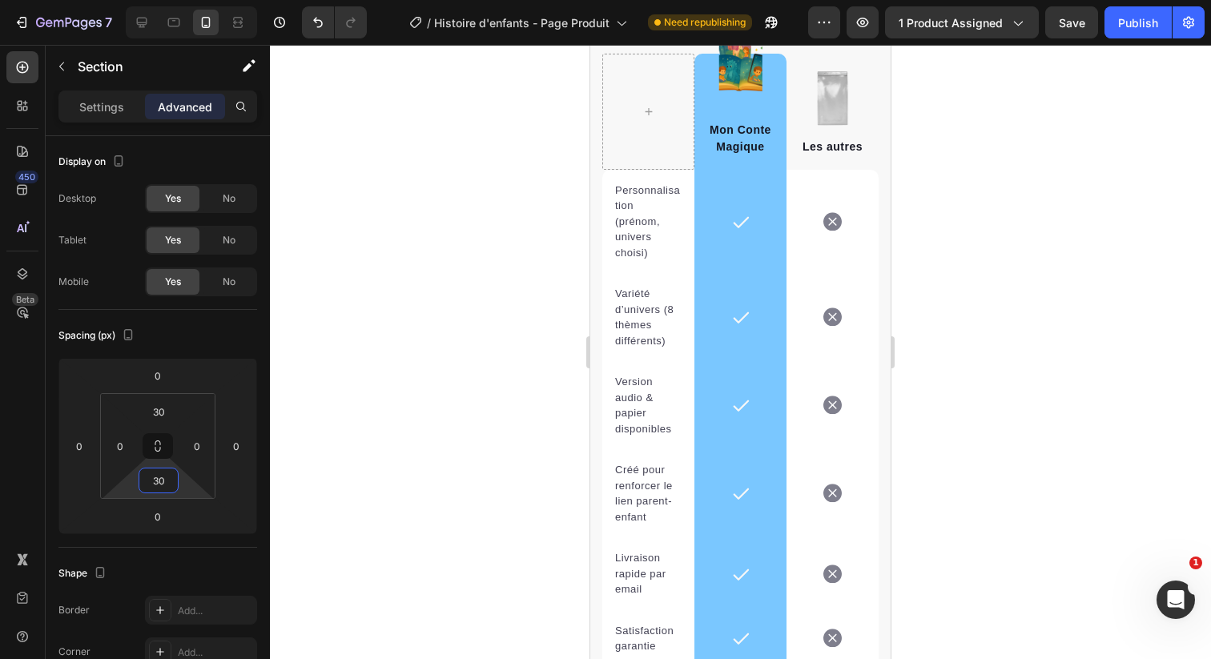
scroll to position [5957, 0]
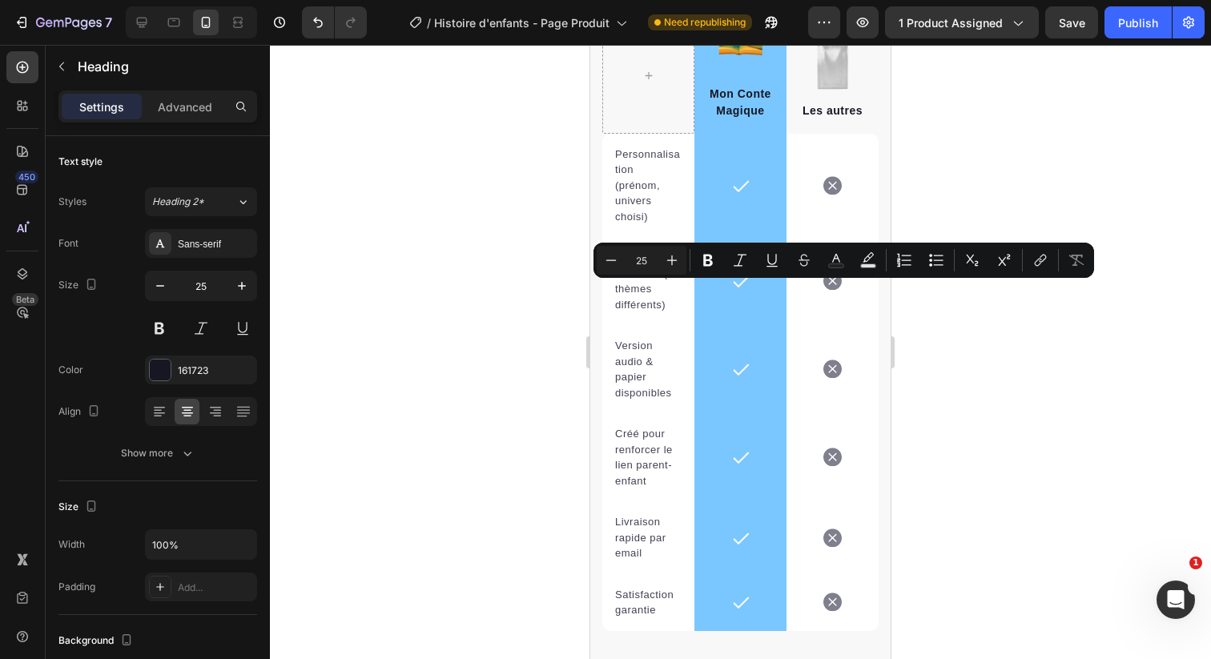
click at [980, 375] on div at bounding box center [740, 352] width 941 height 614
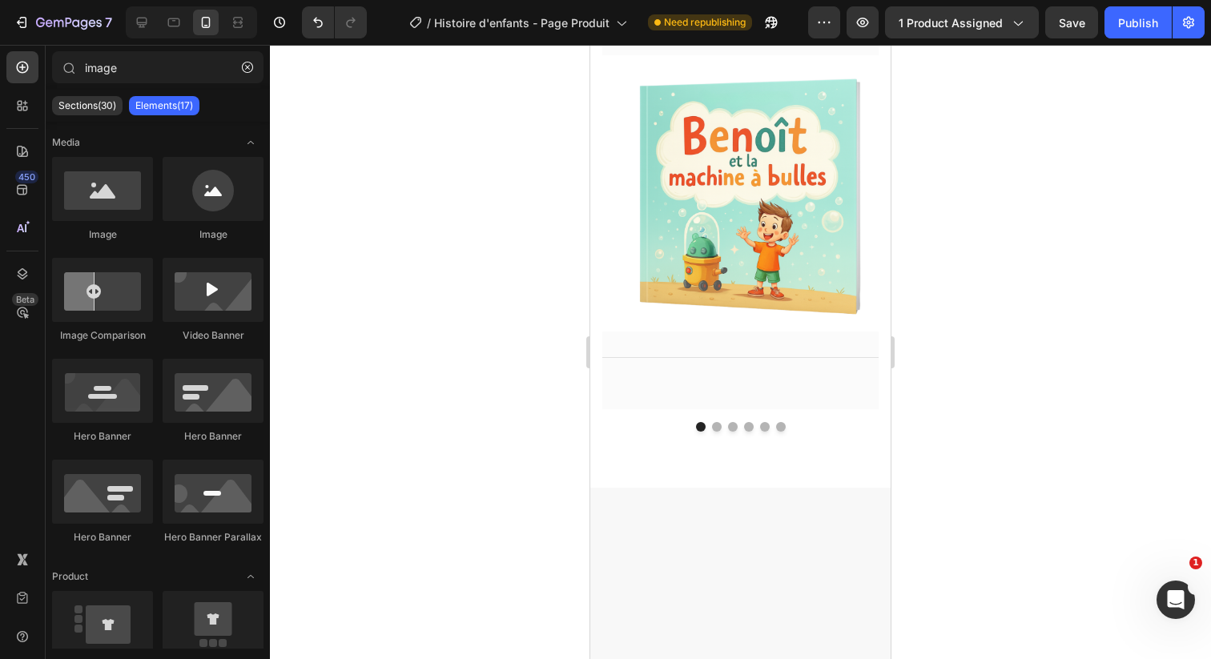
scroll to position [5372, 0]
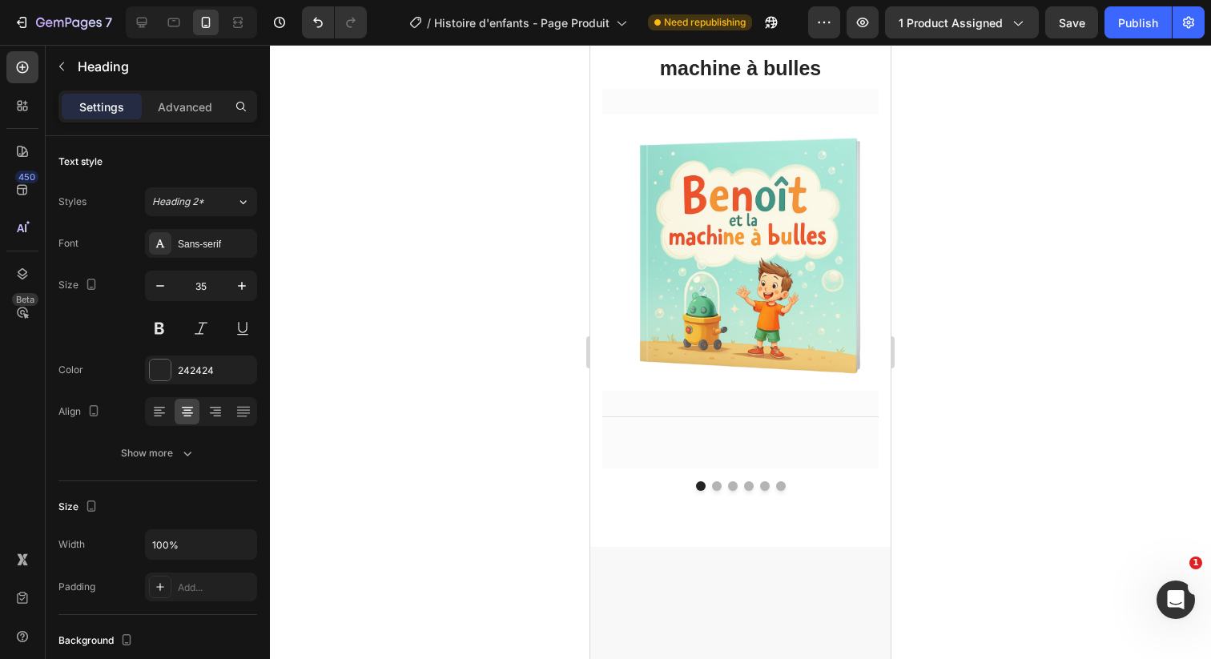
click at [749, 80] on span "[PERSON_NAME] et la machine à bulles" at bounding box center [741, 49] width 214 height 62
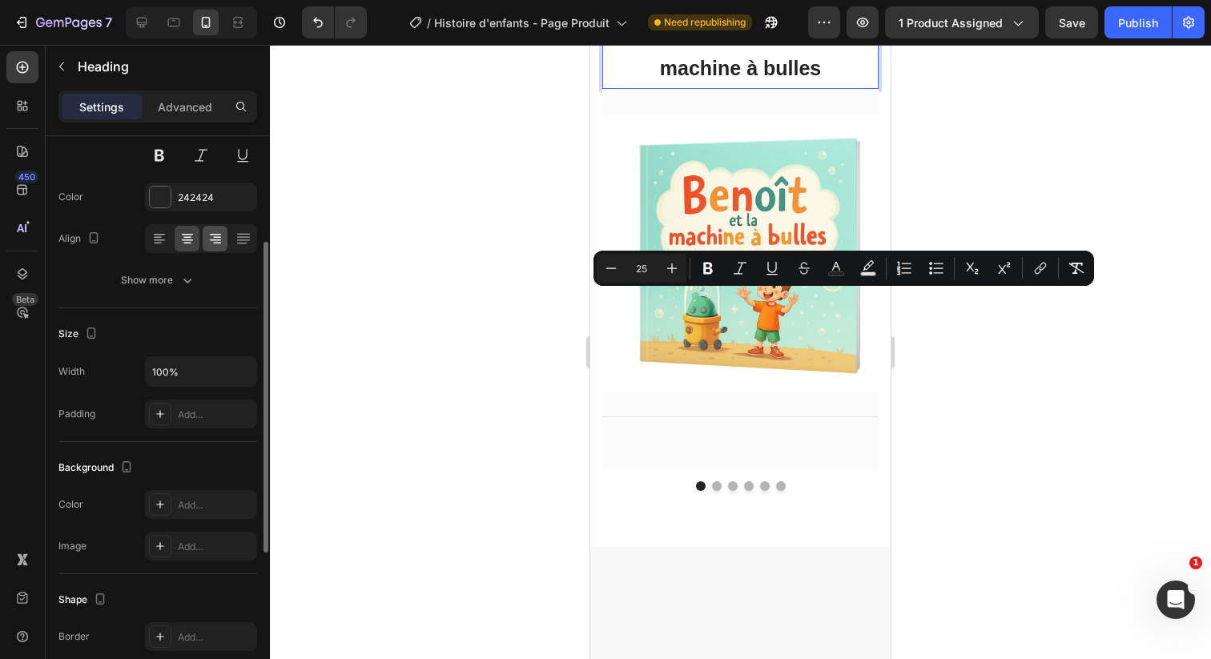
scroll to position [180, 0]
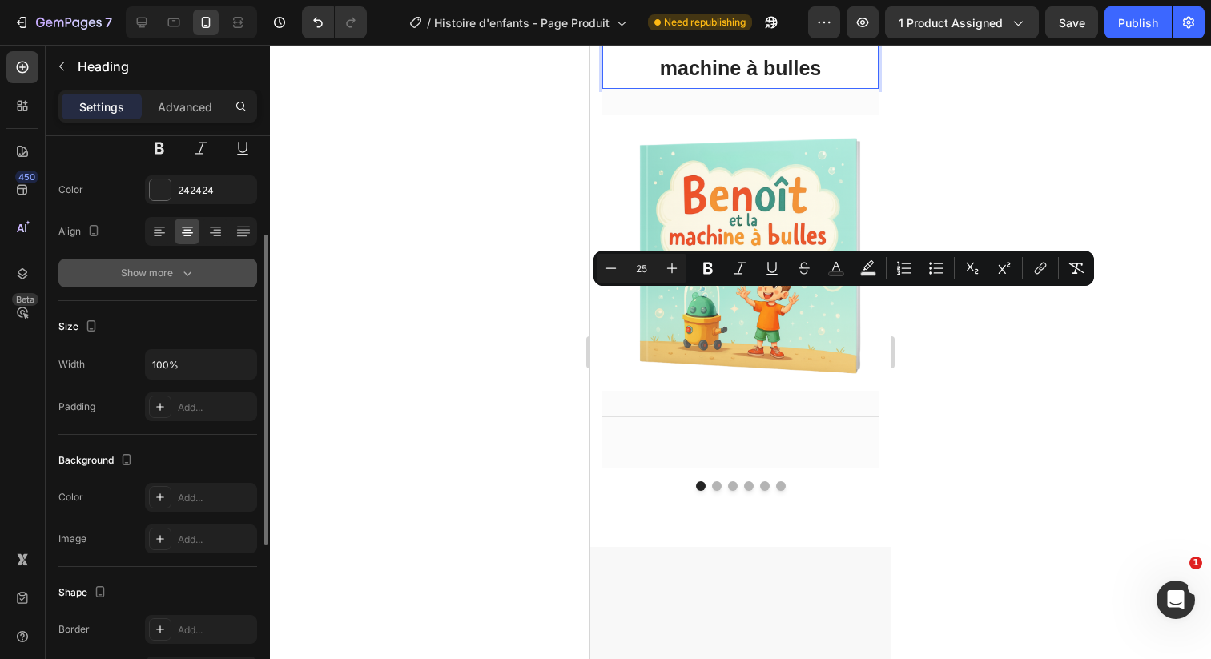
click at [150, 278] on div "Show more" at bounding box center [158, 273] width 74 height 16
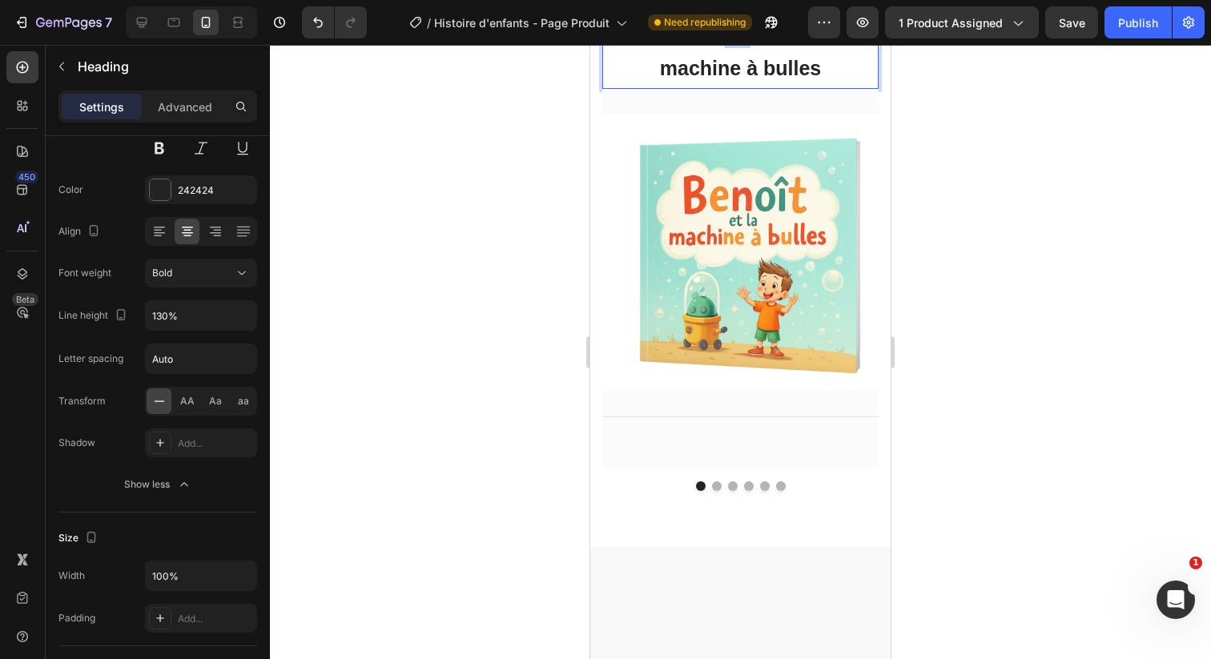
click at [710, 80] on span "[PERSON_NAME] et la machine à bulles" at bounding box center [741, 49] width 214 height 62
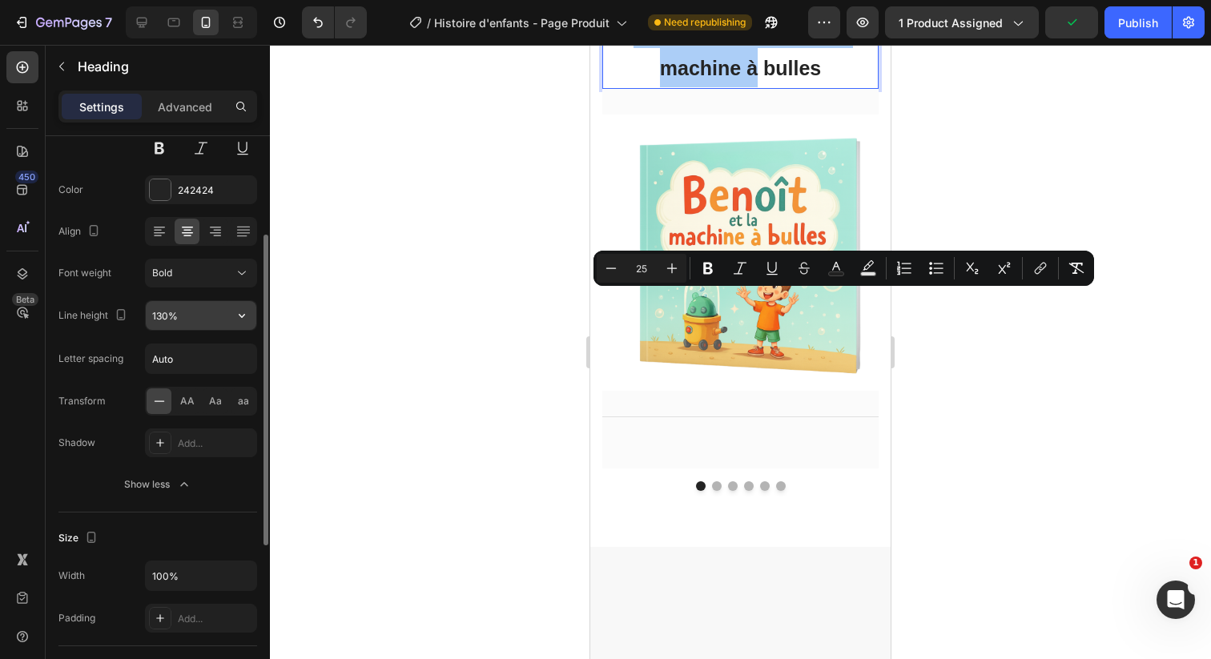
click at [183, 317] on input "130%" at bounding box center [201, 315] width 111 height 29
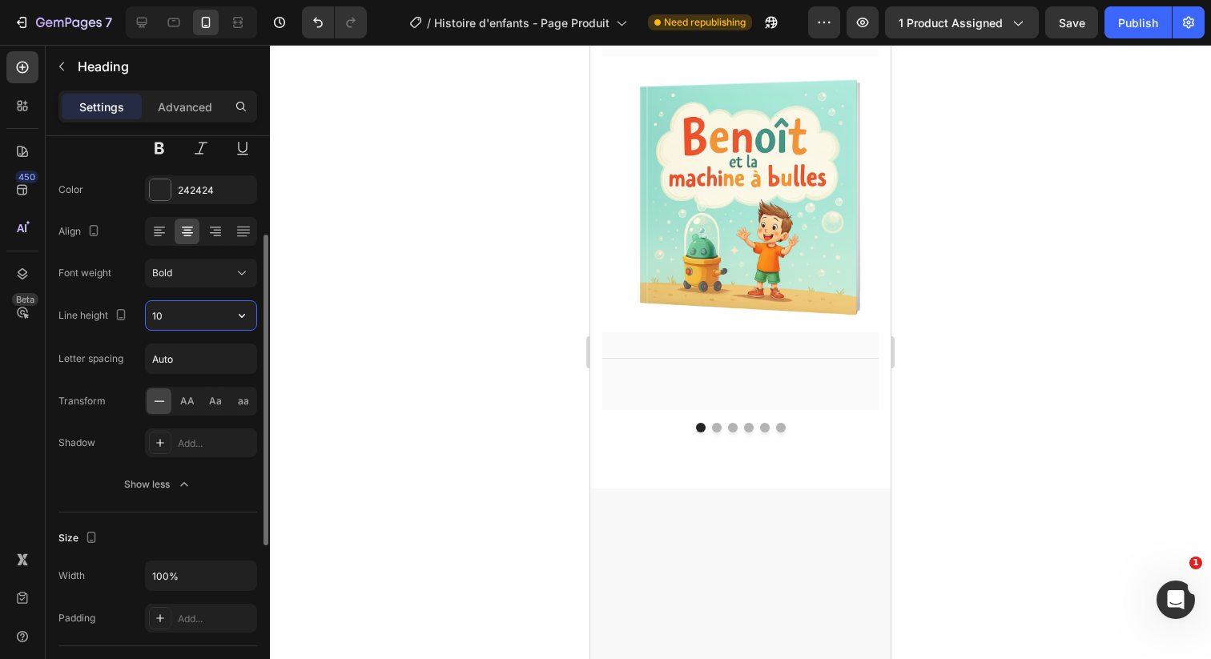
type input "1"
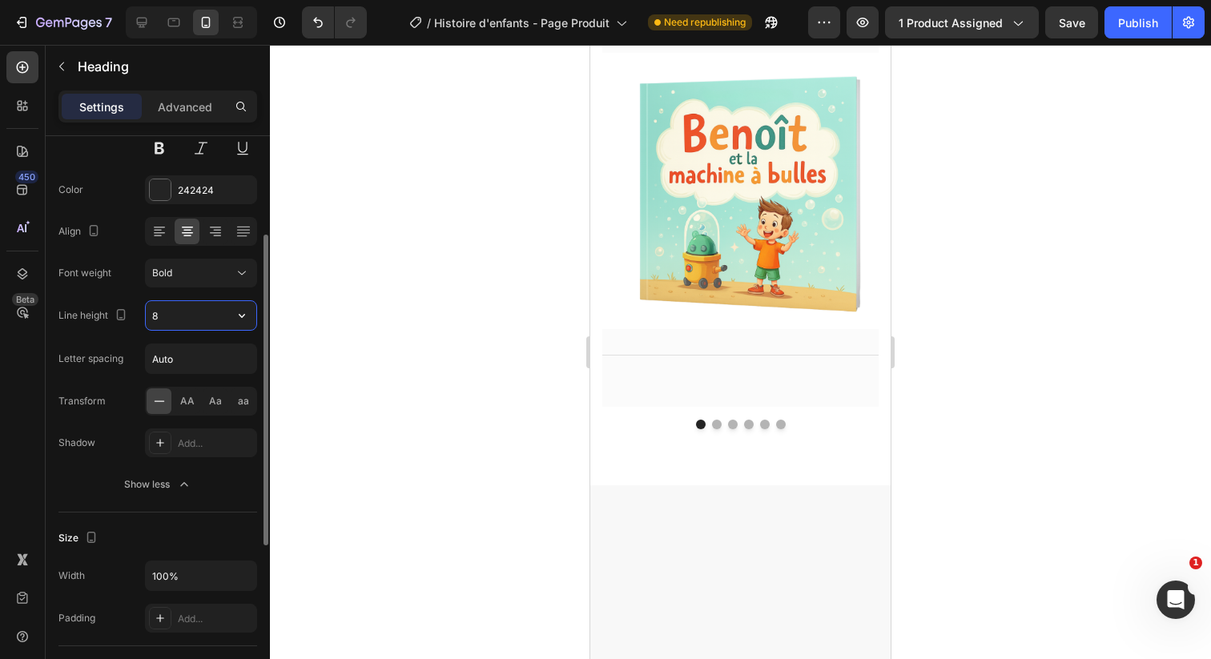
type input "80"
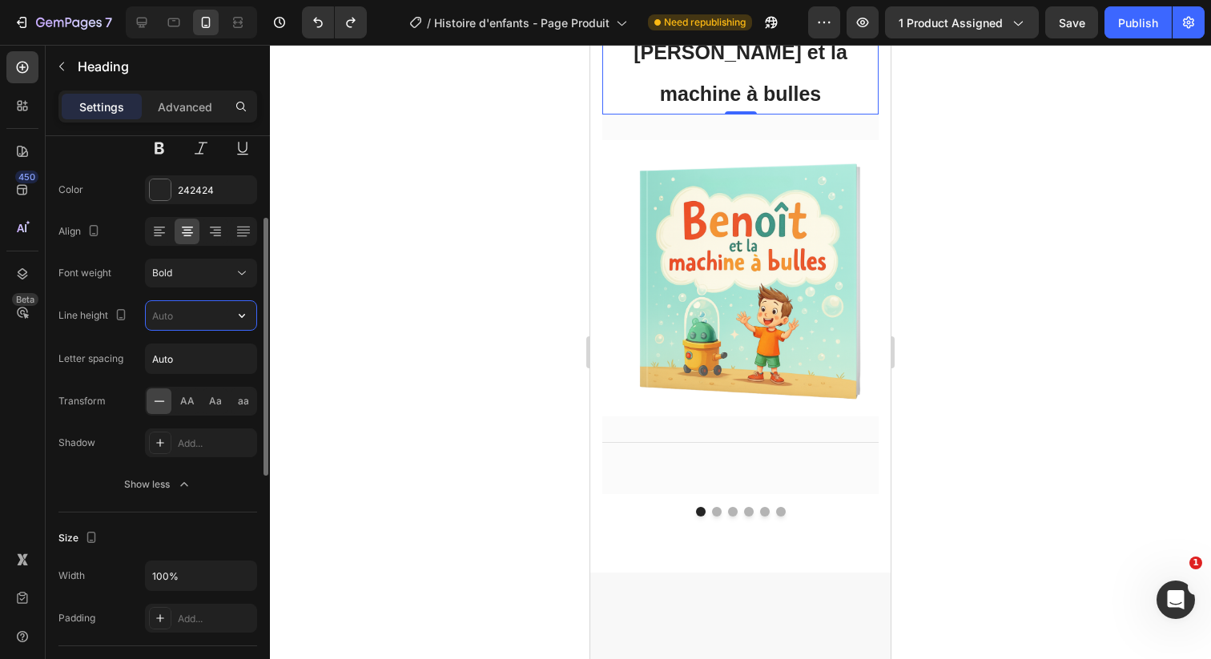
scroll to position [5393, 0]
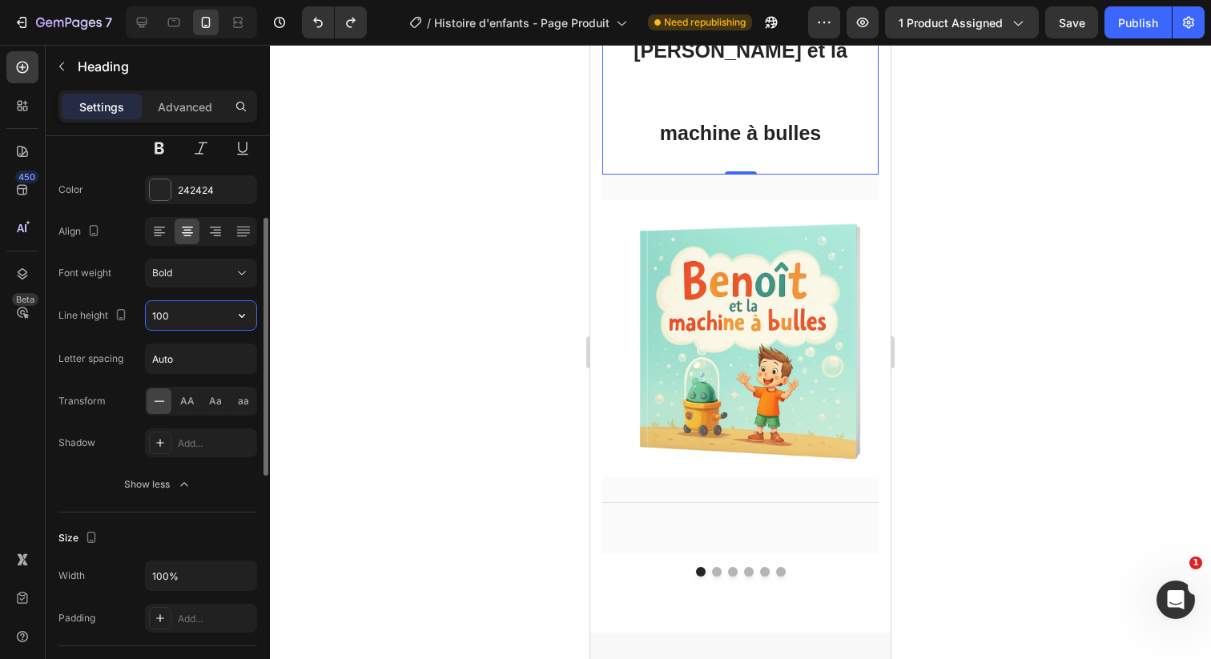
type input "130%"
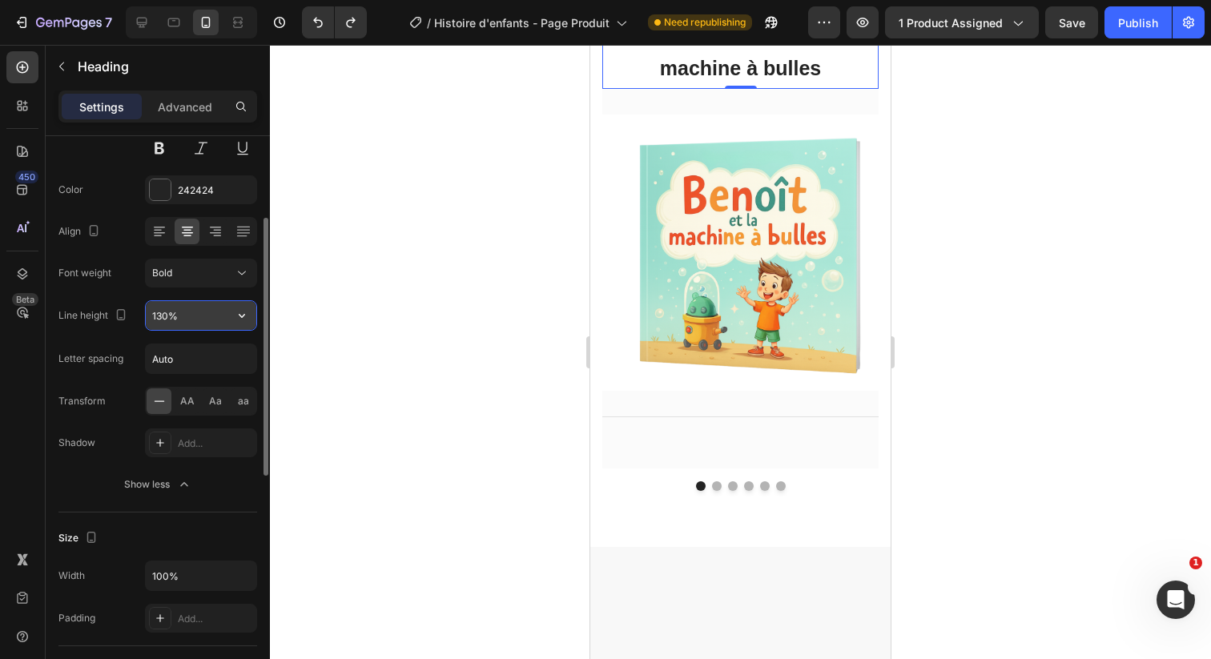
click at [248, 316] on icon "button" at bounding box center [242, 316] width 16 height 16
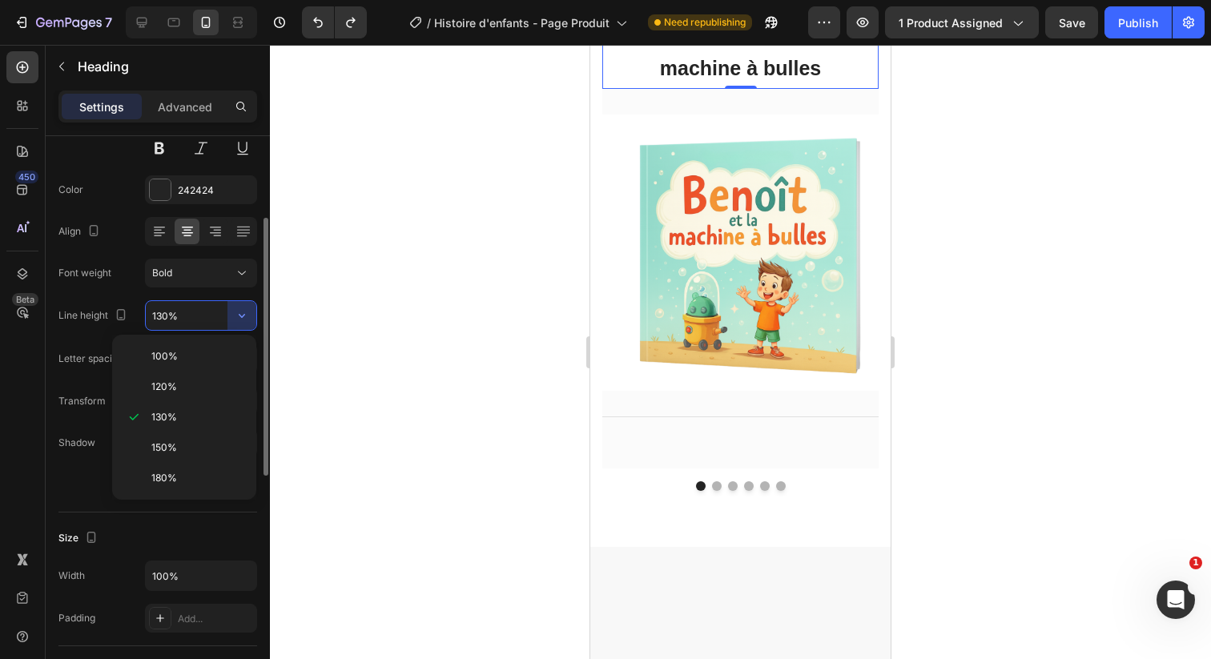
click at [87, 381] on div "Font Sans-serif Size 35 Color 242424 Align Font weight Bold Line height 130% Le…" at bounding box center [157, 274] width 199 height 450
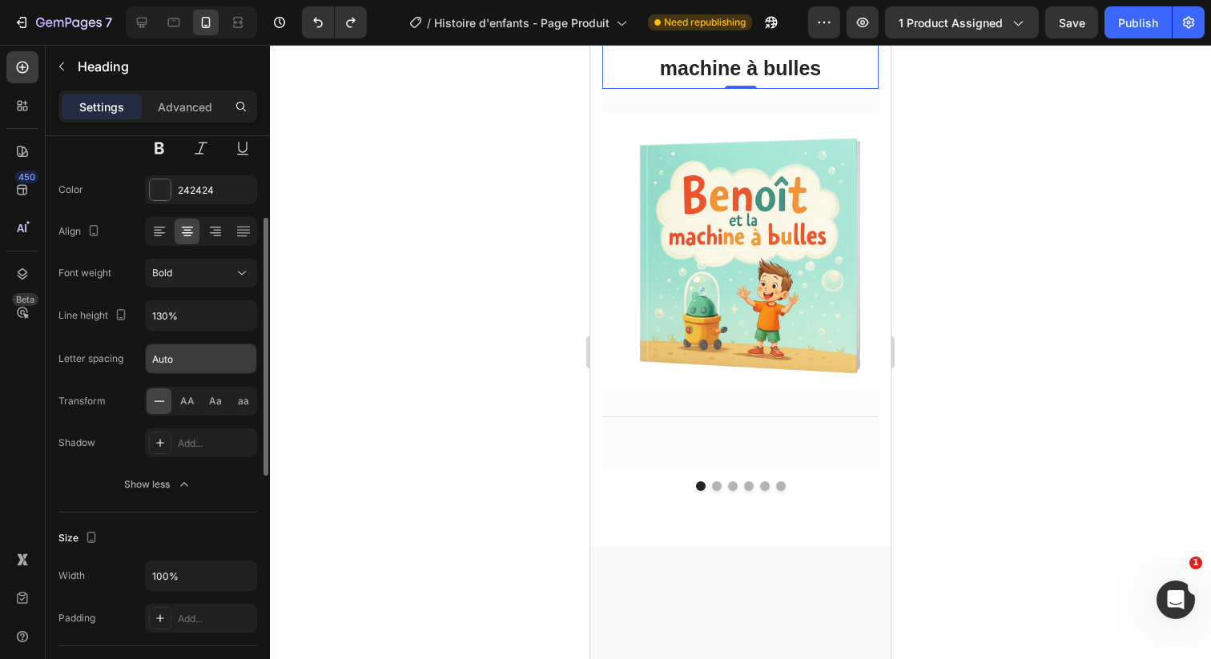
click at [179, 347] on input "Auto" at bounding box center [201, 358] width 111 height 29
click at [393, 443] on div at bounding box center [740, 352] width 941 height 614
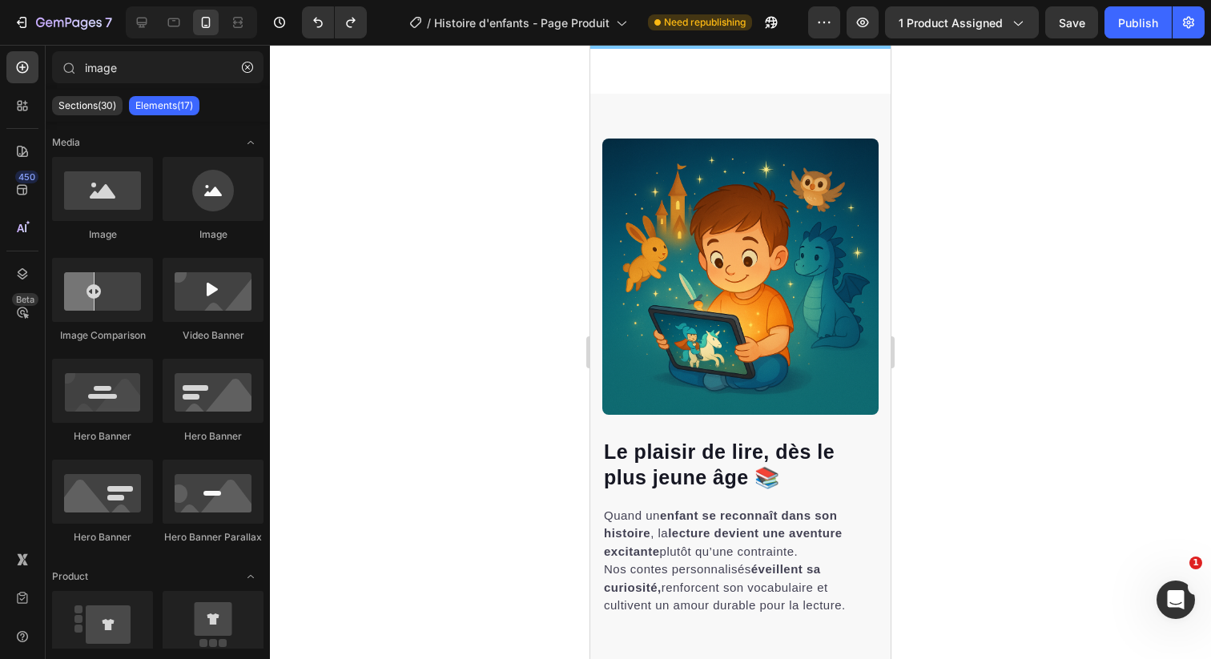
scroll to position [1658, 0]
click at [1083, 22] on span "Save" at bounding box center [1072, 23] width 26 height 14
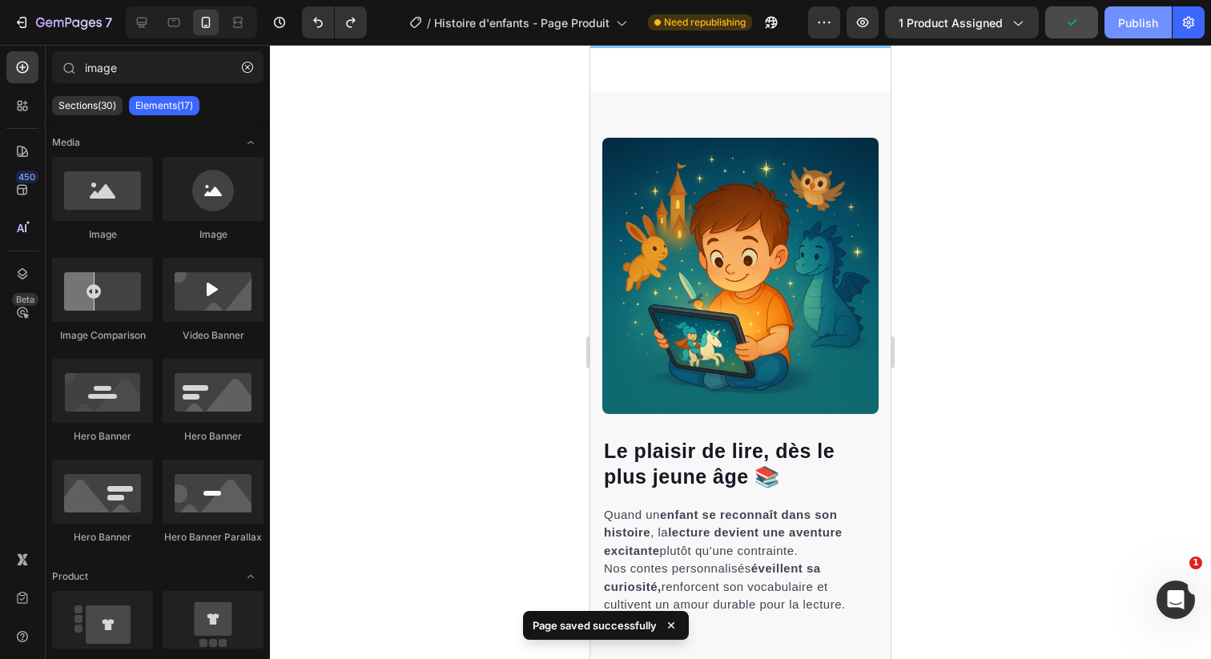
click at [1124, 28] on div "Publish" at bounding box center [1138, 22] width 40 height 17
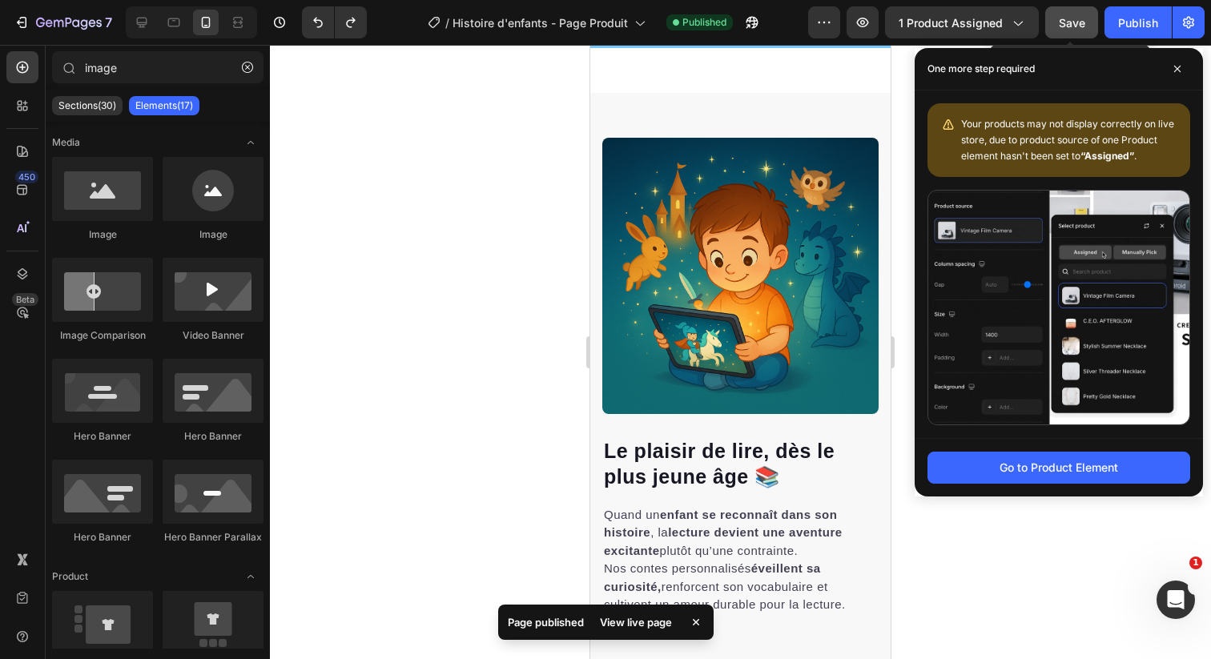
click at [1065, 26] on span "Save" at bounding box center [1072, 23] width 26 height 14
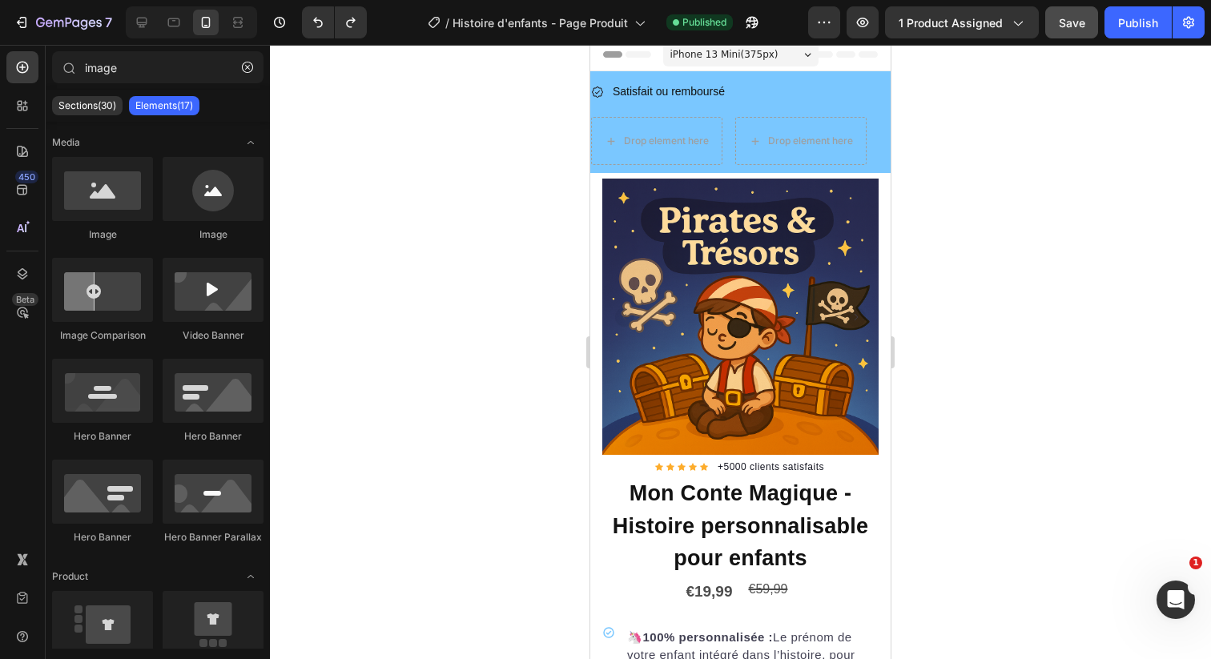
scroll to position [0, 0]
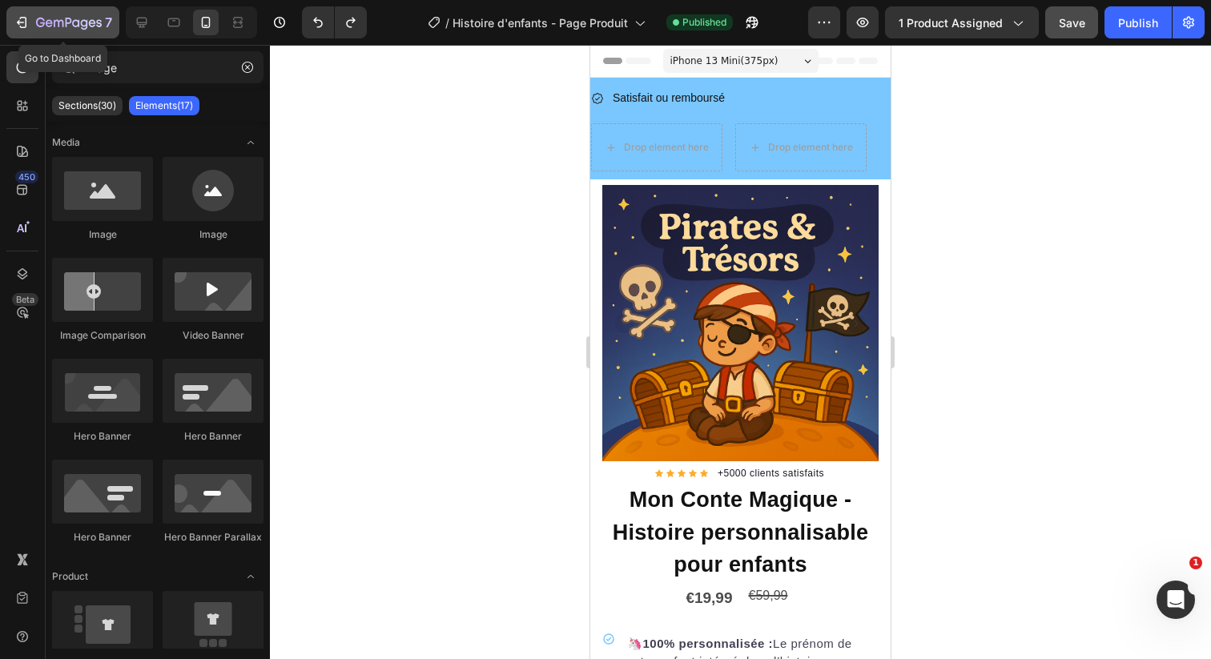
click at [63, 36] on button "7" at bounding box center [62, 22] width 113 height 32
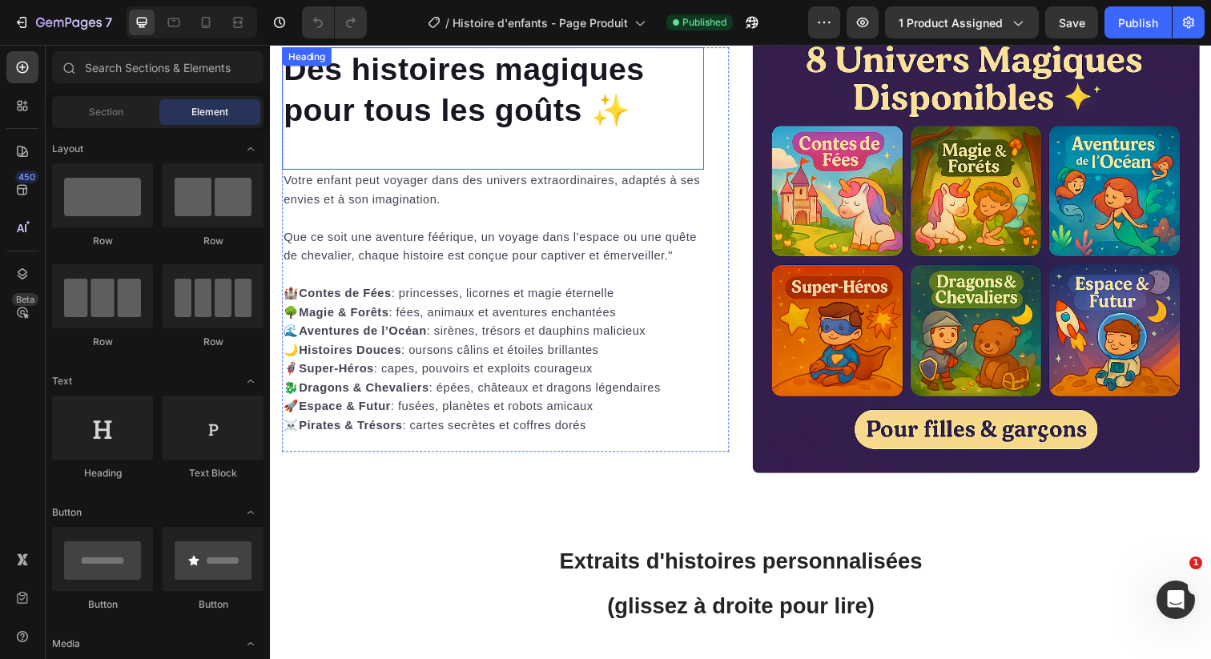
scroll to position [3149, 0]
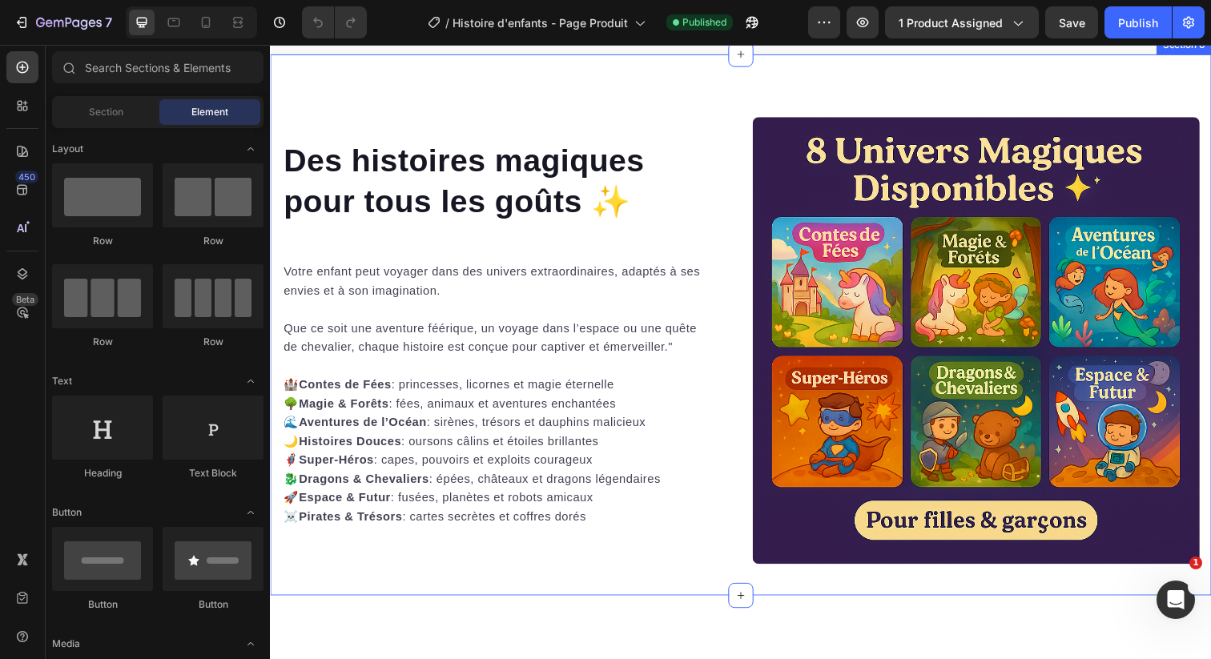
click at [718, 183] on div "Des histoires magiques pour tous les goûts ✨ Heading Votre enfant peut voyager …" at bounding box center [750, 330] width 961 height 553
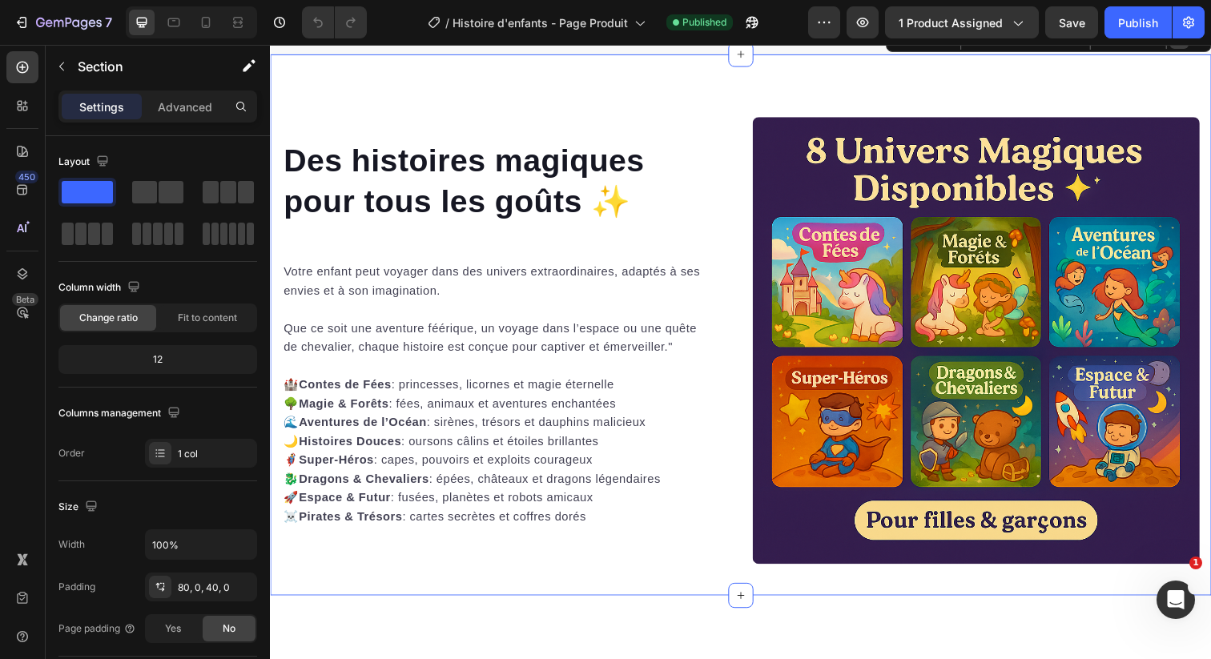
click at [1192, 46] on icon at bounding box center [1198, 39] width 13 height 13
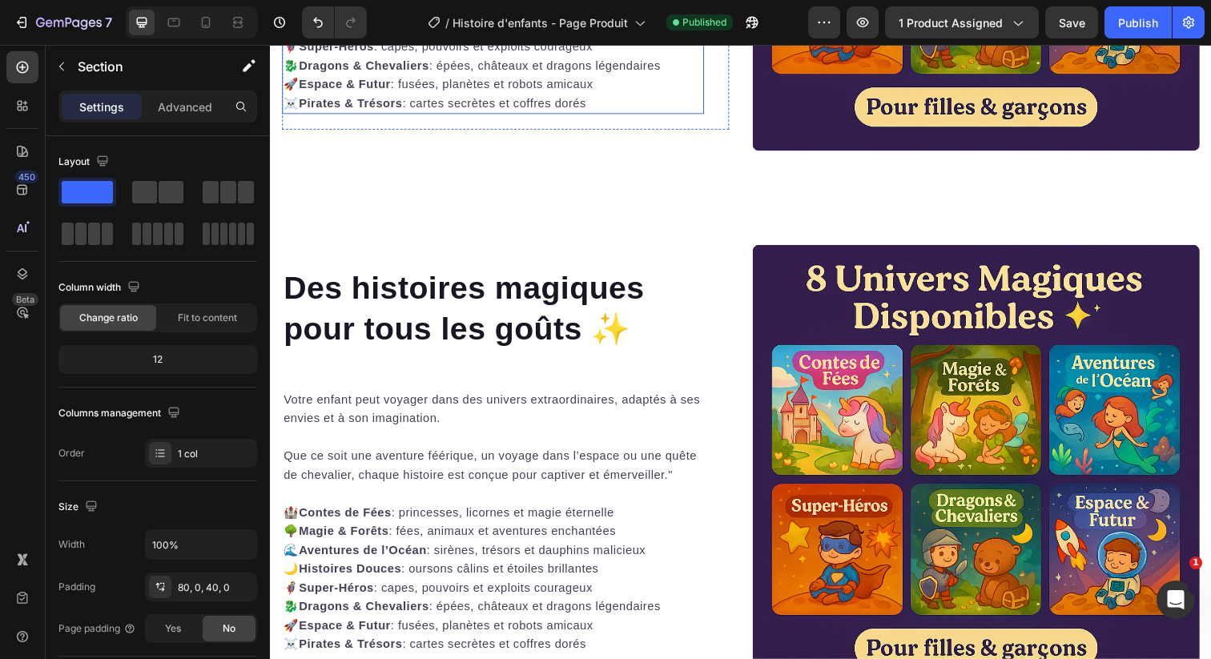
scroll to position [3743, 0]
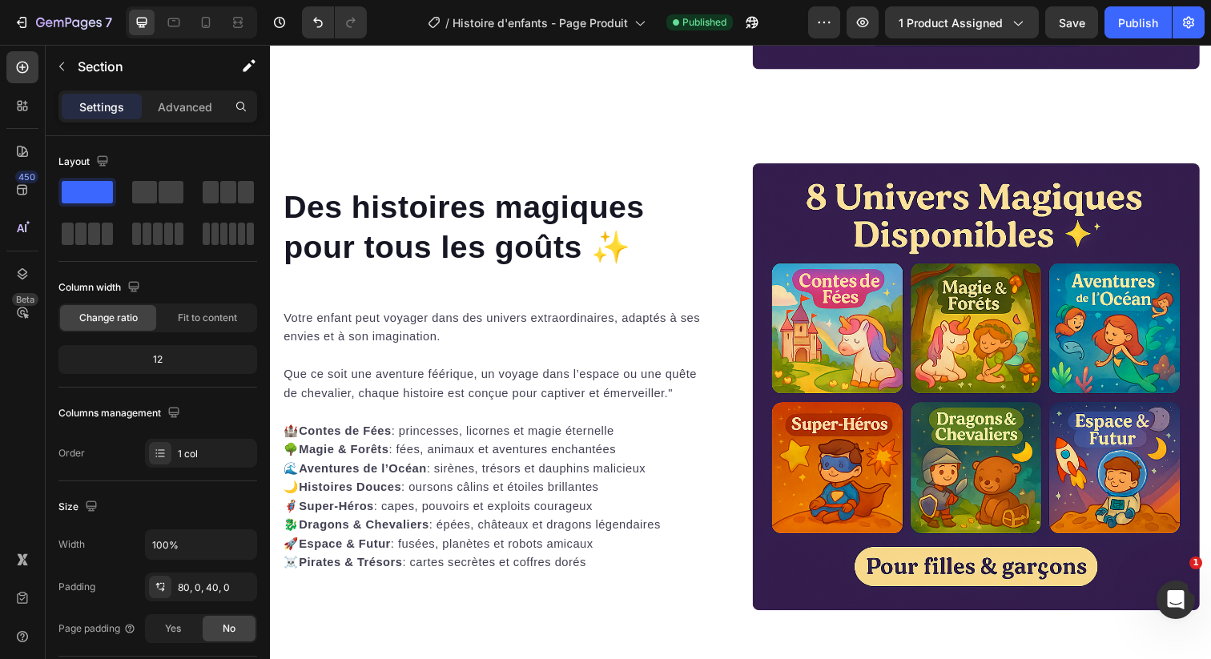
click at [544, 129] on div "Des histoires magiques pour tous les goûts ✨ Heading Votre enfant peut voyager …" at bounding box center [750, 378] width 961 height 553
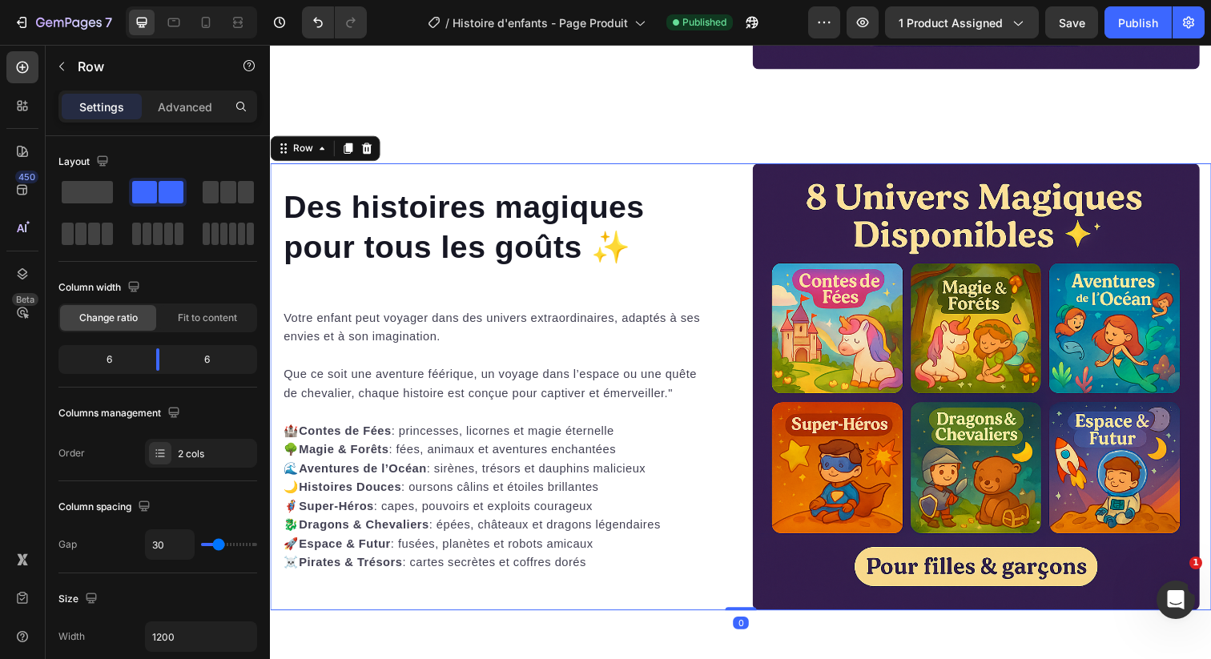
click at [748, 191] on div "Des histoires magiques pour tous les goûts ✨ Heading Votre enfant peut voyager …" at bounding box center [750, 394] width 961 height 457
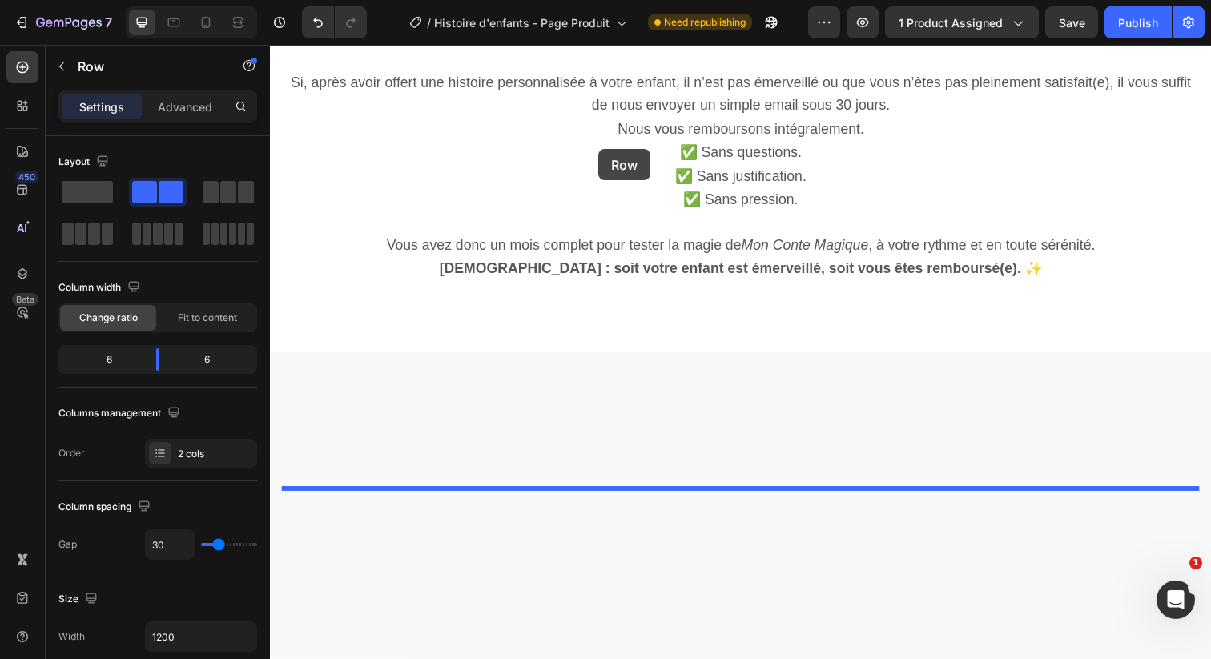
scroll to position [7933, 0]
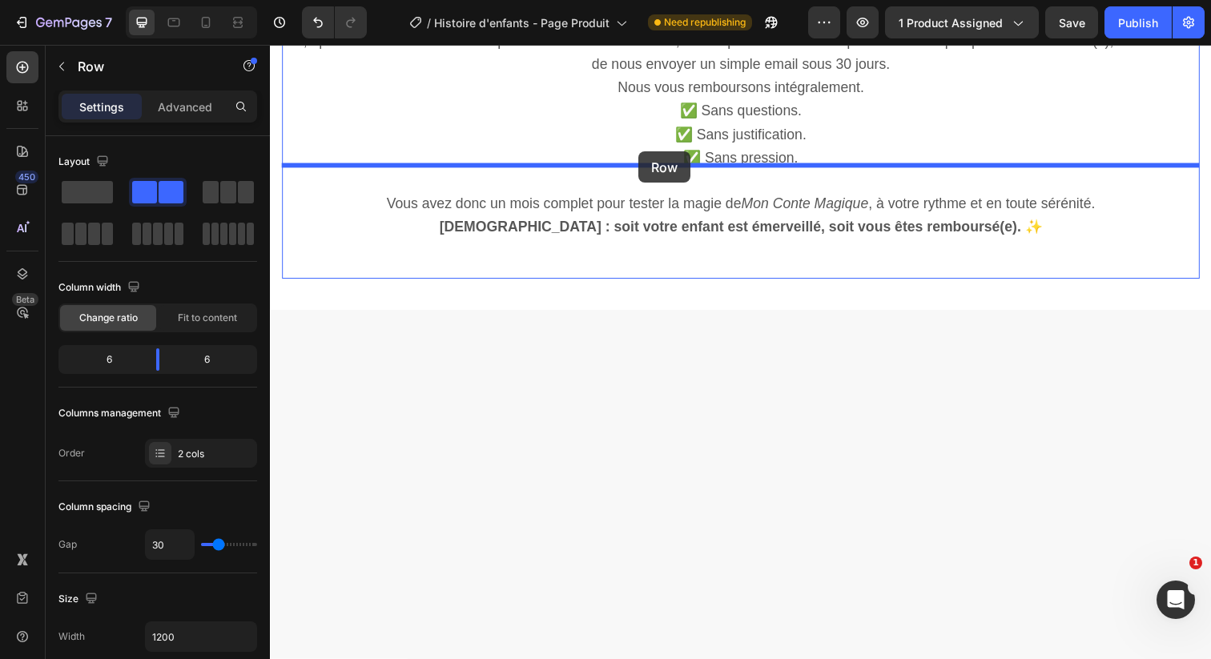
drag, startPoint x: 304, startPoint y: 151, endPoint x: 646, endPoint y: 154, distance: 342.8
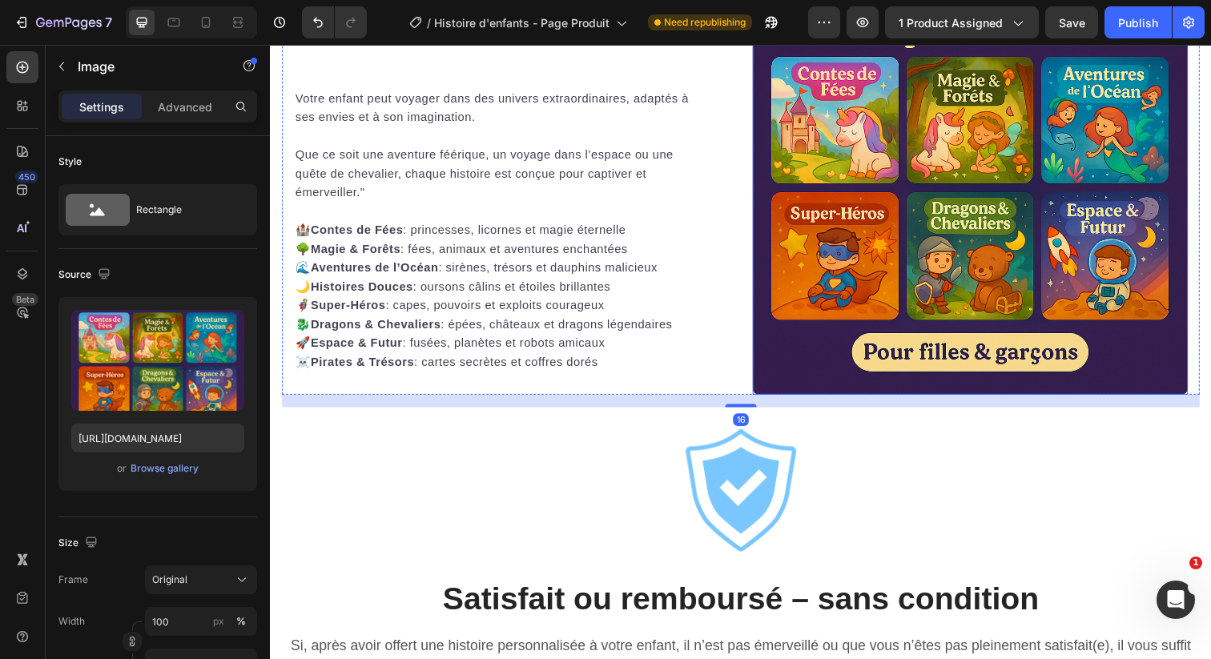
click at [909, 274] on img at bounding box center [985, 180] width 445 height 445
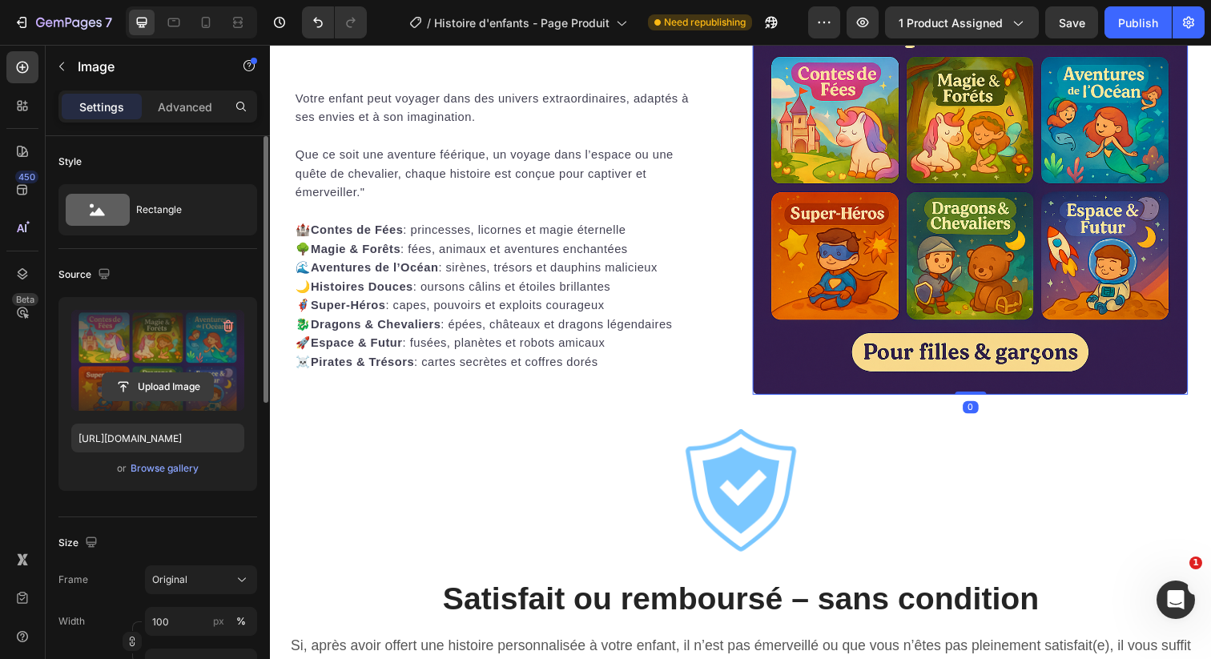
click at [173, 398] on input "file" at bounding box center [158, 386] width 111 height 27
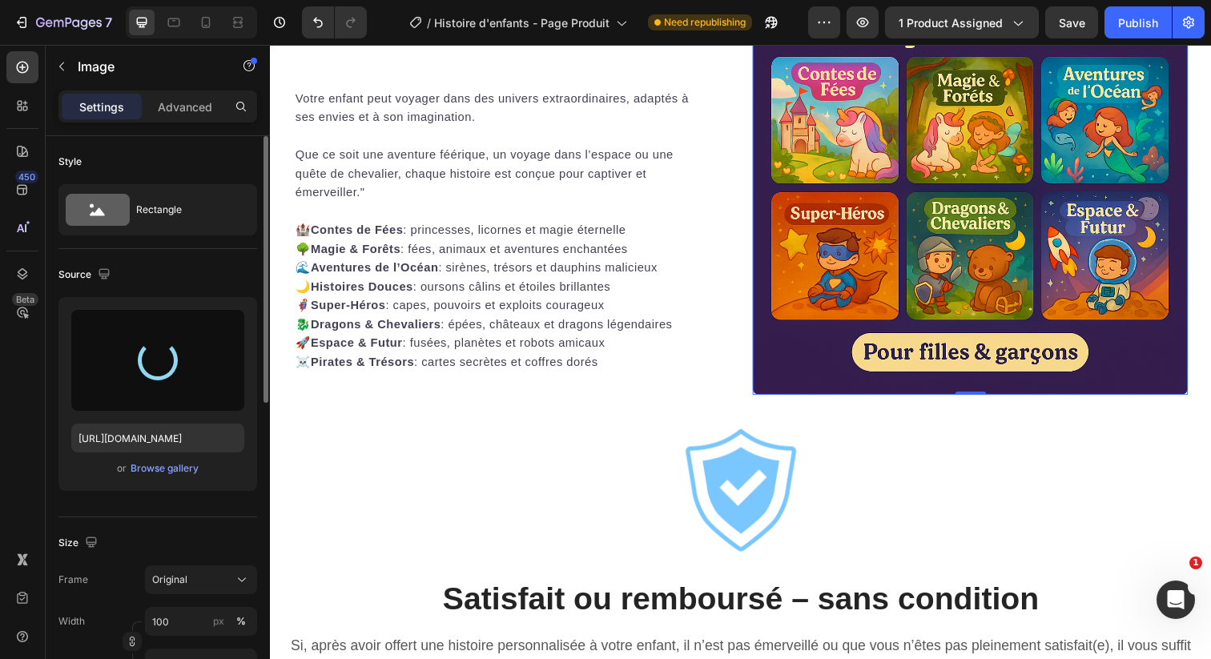
type input "https://cdn.shopify.com/s/files/1/0876/0269/2370/files/gempages_514128261119214…"
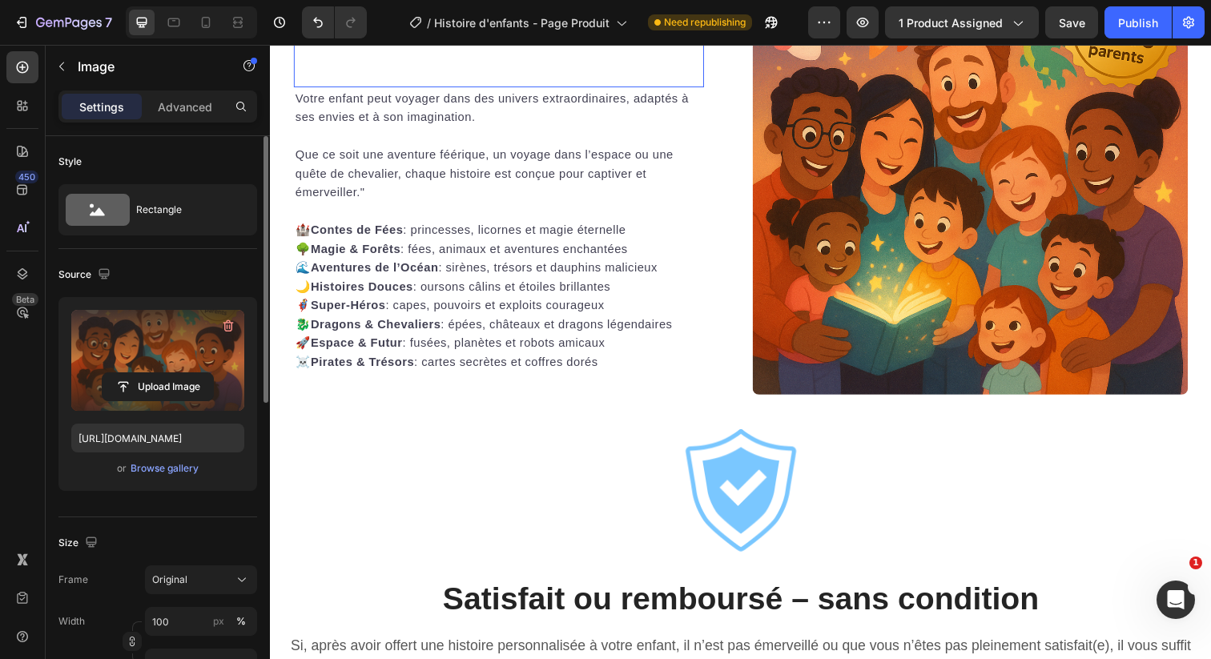
click at [584, 45] on strong "Des histoires magiques pour tous les goûts ✨" at bounding box center [480, 6] width 368 height 77
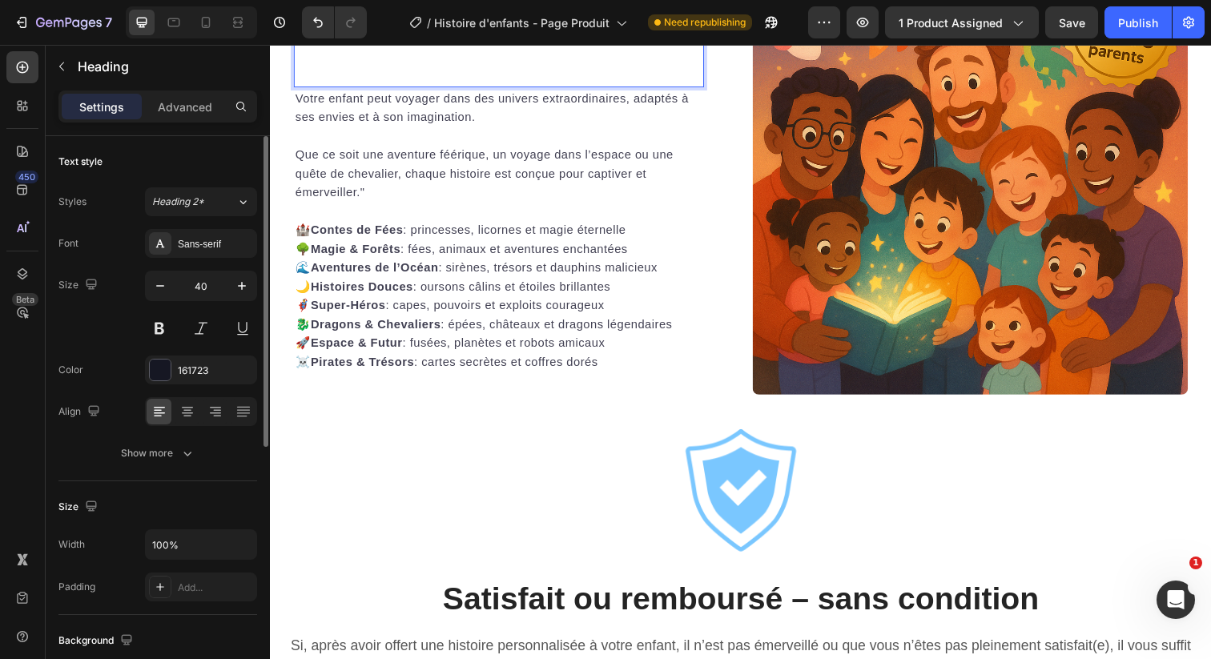
click at [584, 45] on strong "Des histoires magiques pour tous les goûts ✨" at bounding box center [480, 6] width 368 height 77
click at [553, 125] on span "Votre enfant peut voyager dans des univers extraordinaires, adaptés à ses envie…" at bounding box center [496, 108] width 401 height 33
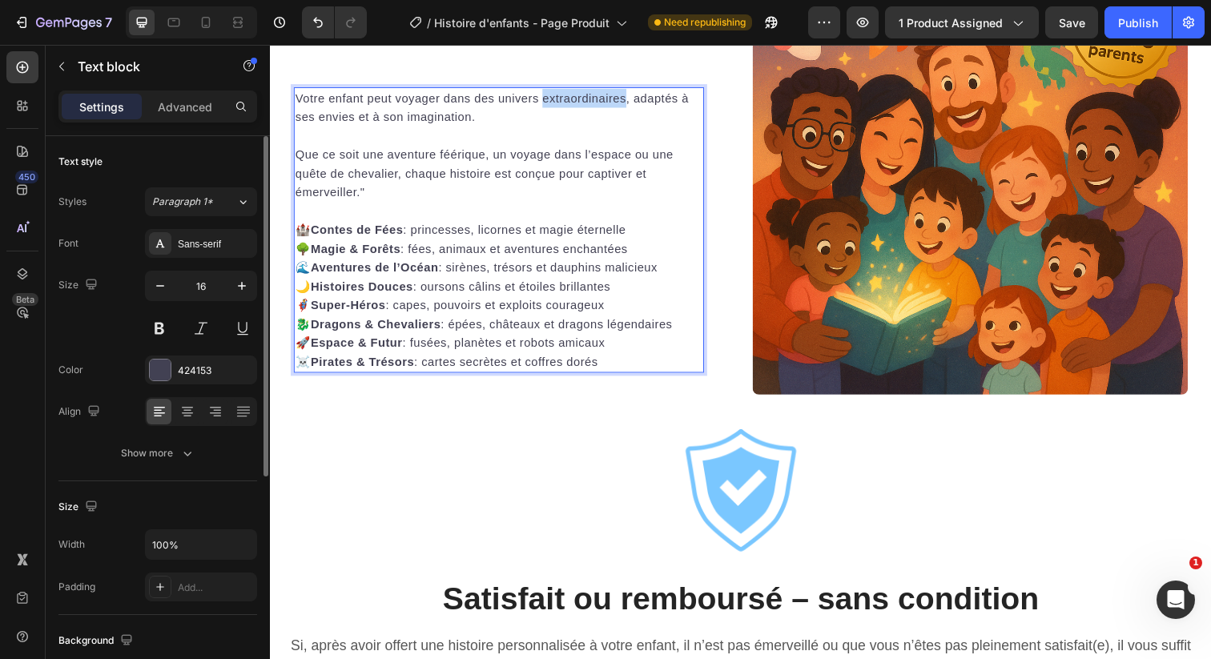
click at [553, 125] on span "Votre enfant peut voyager dans des univers extraordinaires, adaptés à ses envie…" at bounding box center [496, 108] width 401 height 33
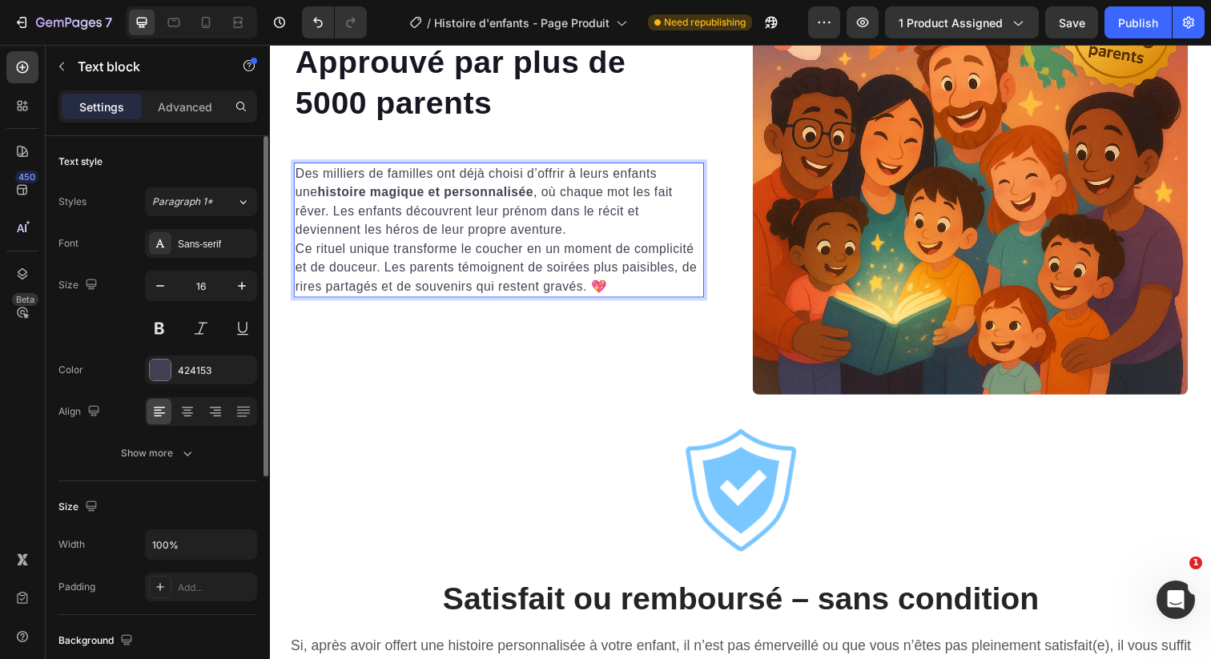
scroll to position [8013, 0]
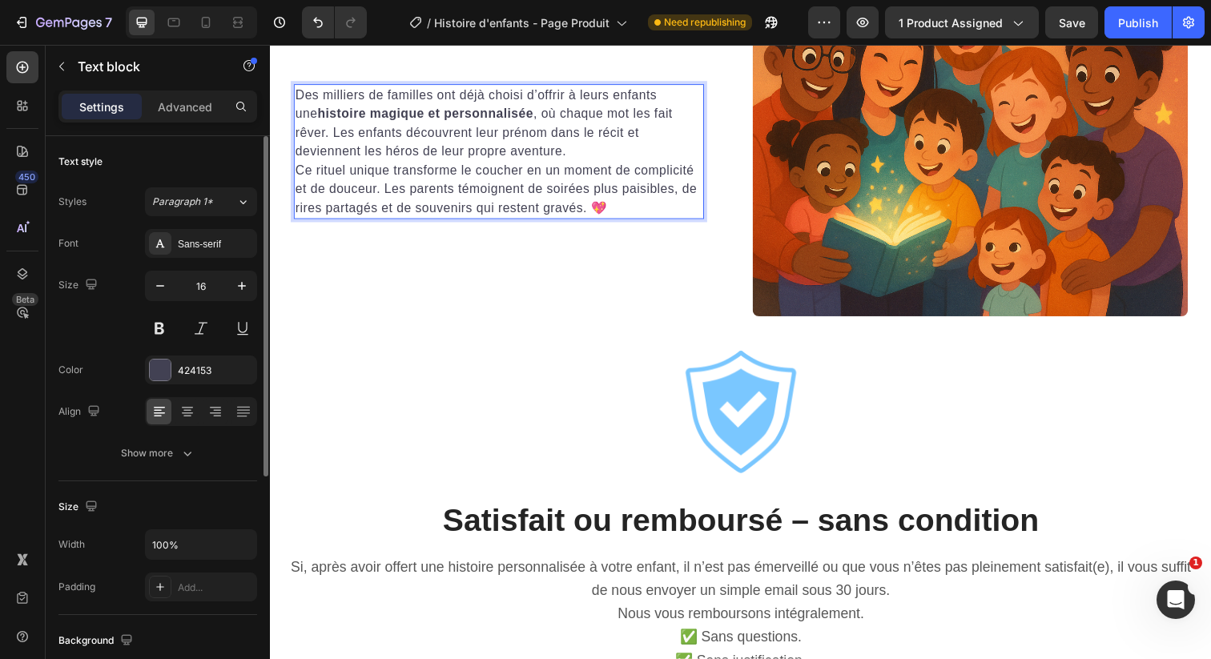
click at [511, 163] on p "Des milliers de familles ont déjà choisi d’offrir à leurs enfants une histoire …" at bounding box center [504, 125] width 416 height 77
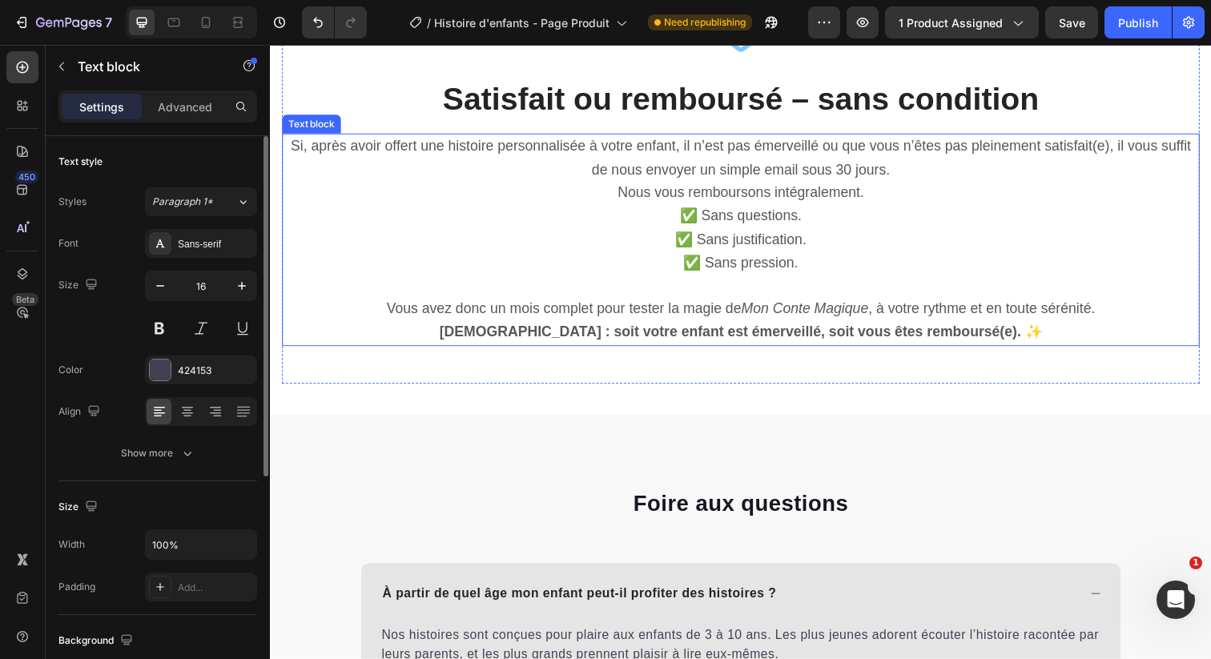
scroll to position [8681, 0]
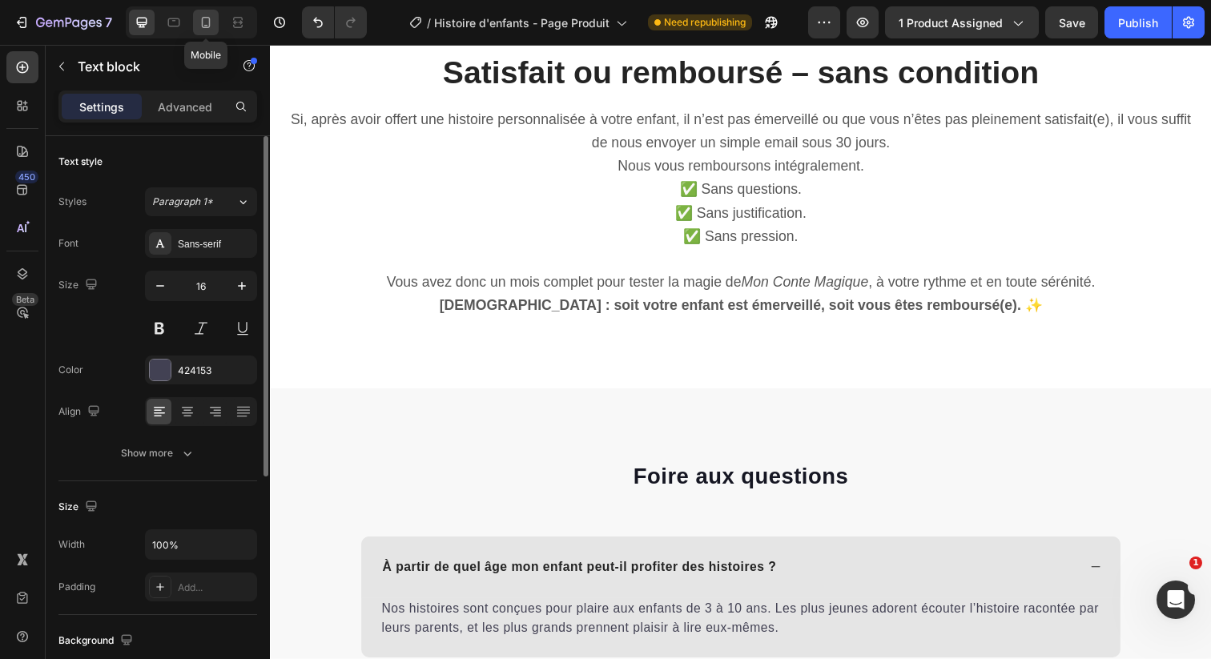
click at [203, 23] on icon at bounding box center [206, 22] width 16 height 16
type input "15"
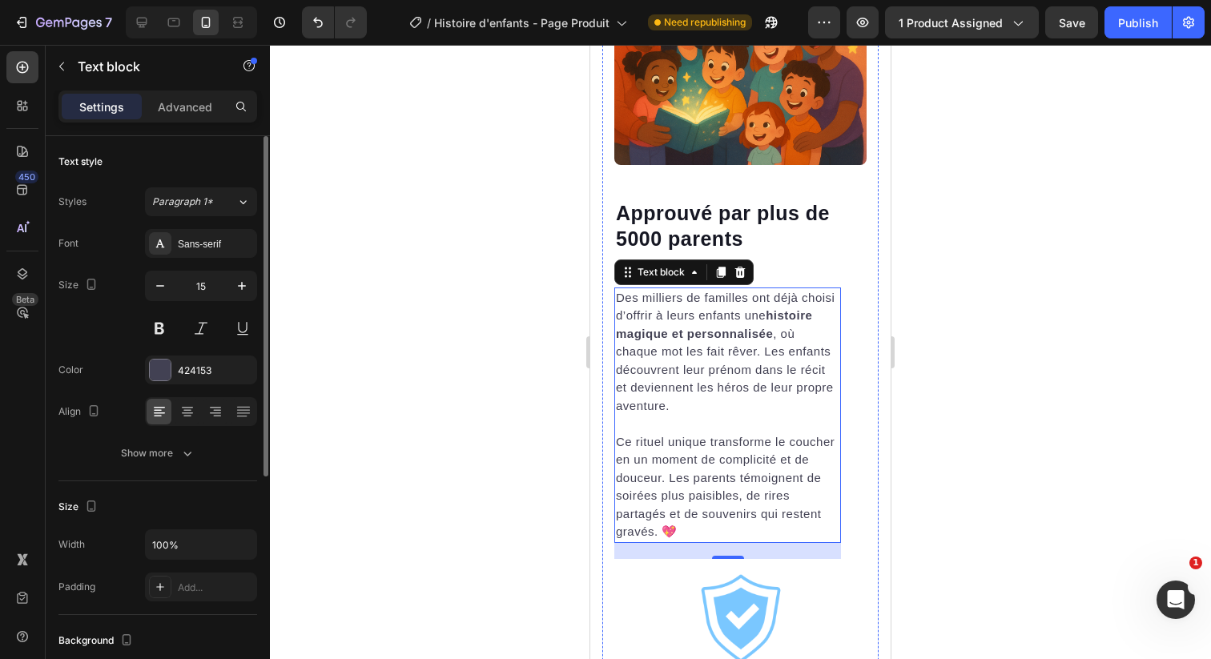
scroll to position [7846, 0]
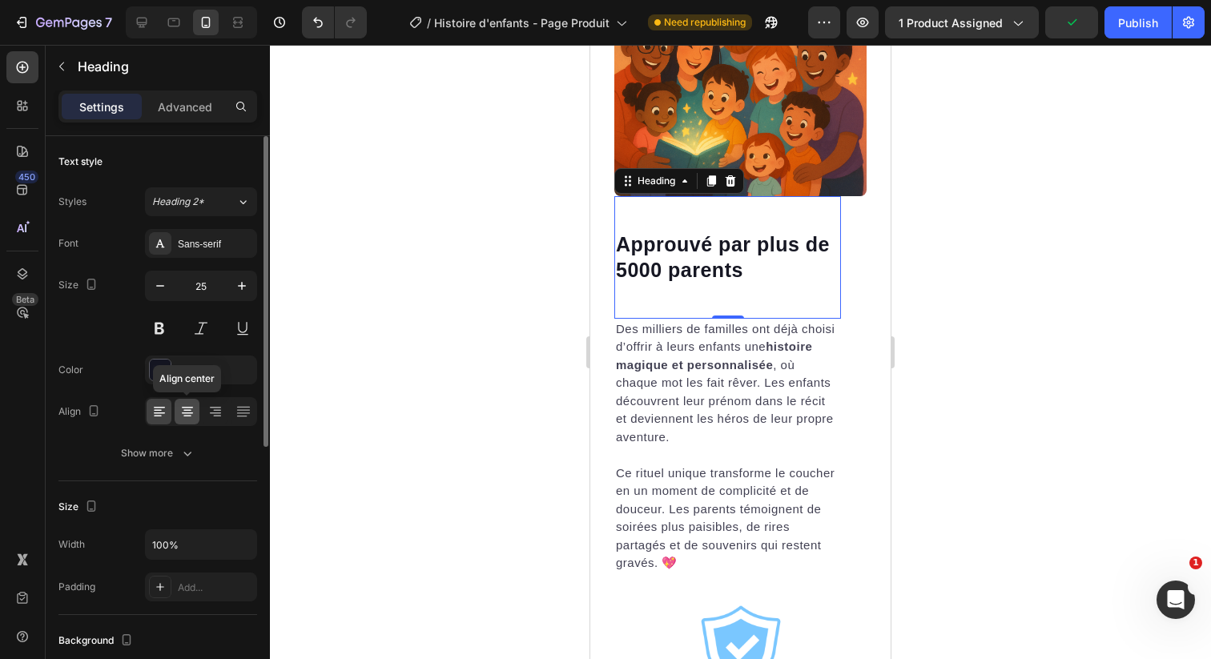
click at [179, 419] on icon at bounding box center [187, 412] width 16 height 16
click at [152, 412] on icon at bounding box center [159, 412] width 16 height 16
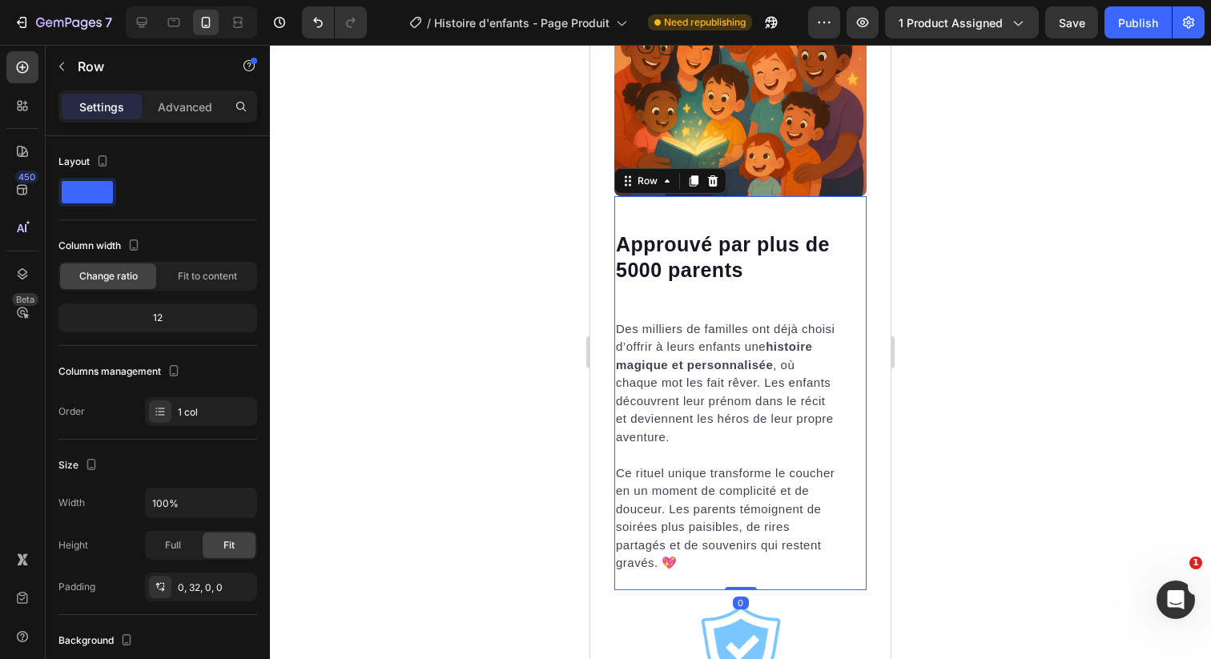
click at [855, 453] on div "⁠⁠⁠⁠⁠⁠⁠ Approuvé par plus de 5000 parents Heading Des milliers de familles ont …" at bounding box center [740, 393] width 252 height 394
click at [187, 107] on p "Advanced" at bounding box center [185, 107] width 54 height 17
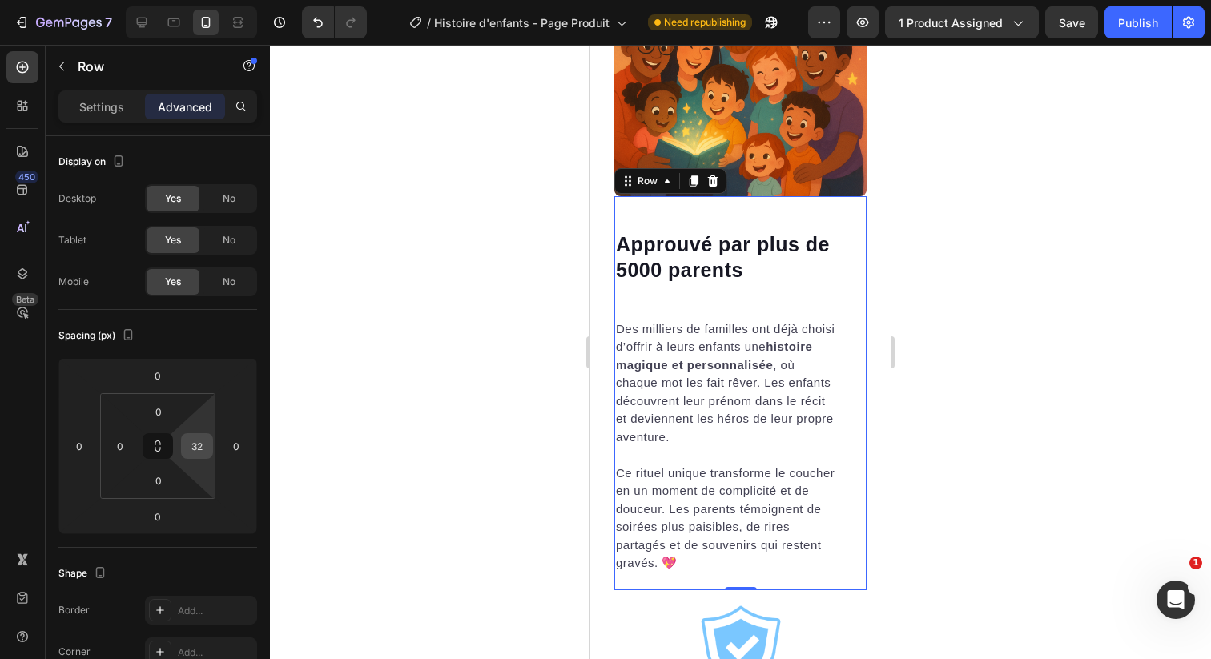
click at [187, 445] on input "32" at bounding box center [197, 446] width 24 height 24
type input "0"
click at [215, 326] on div "Spacing (px)" at bounding box center [157, 336] width 199 height 26
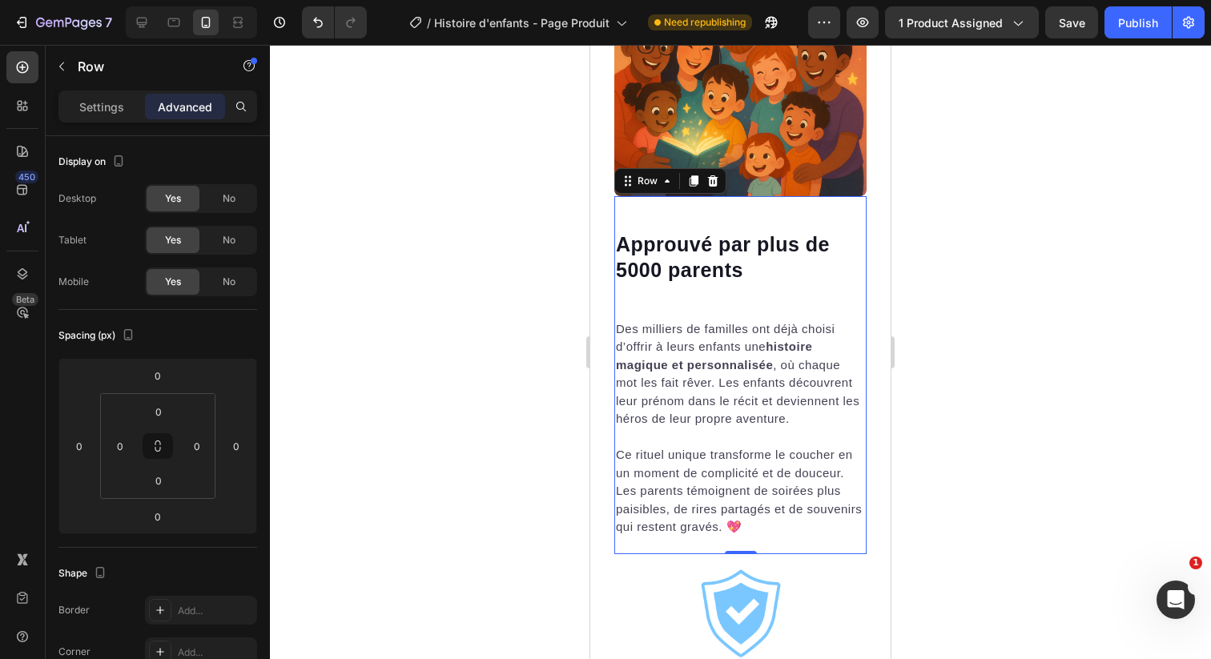
click at [960, 441] on div at bounding box center [740, 352] width 941 height 614
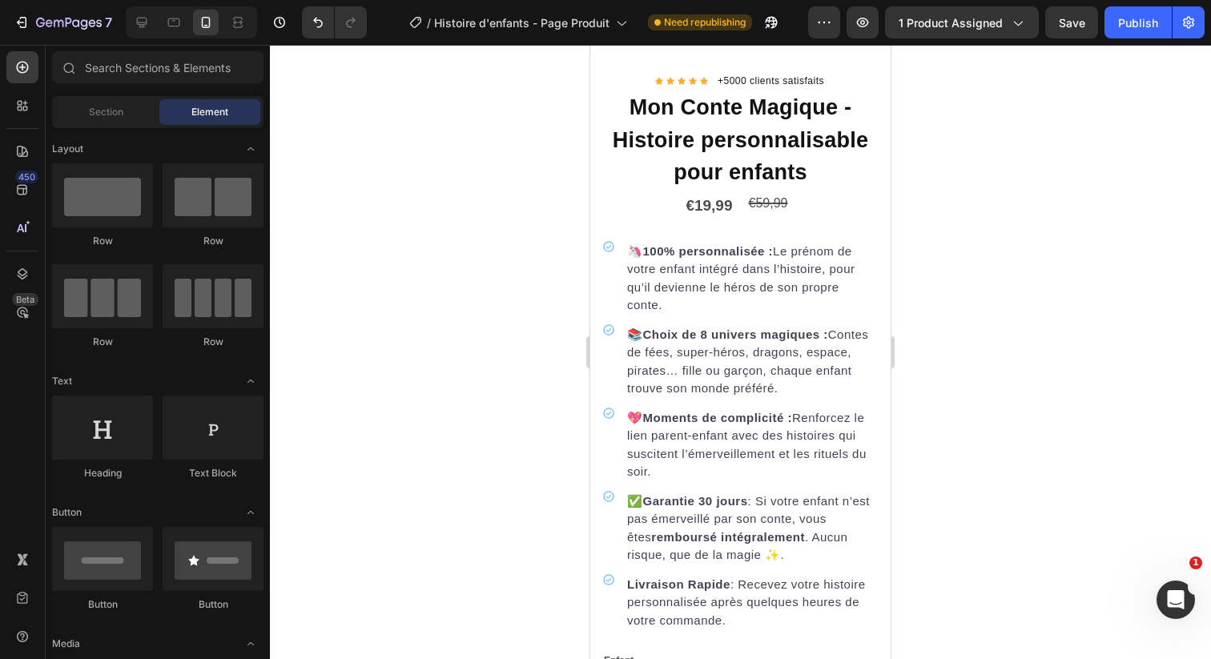
scroll to position [395, 0]
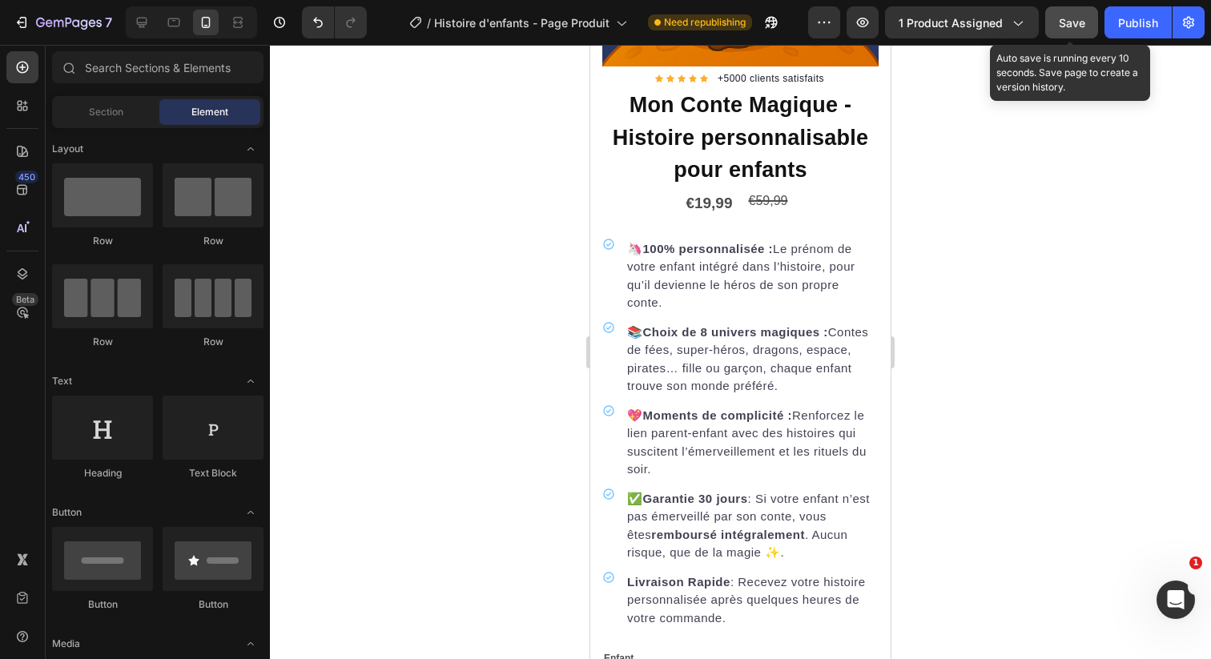
click at [1082, 19] on span "Save" at bounding box center [1072, 23] width 26 height 14
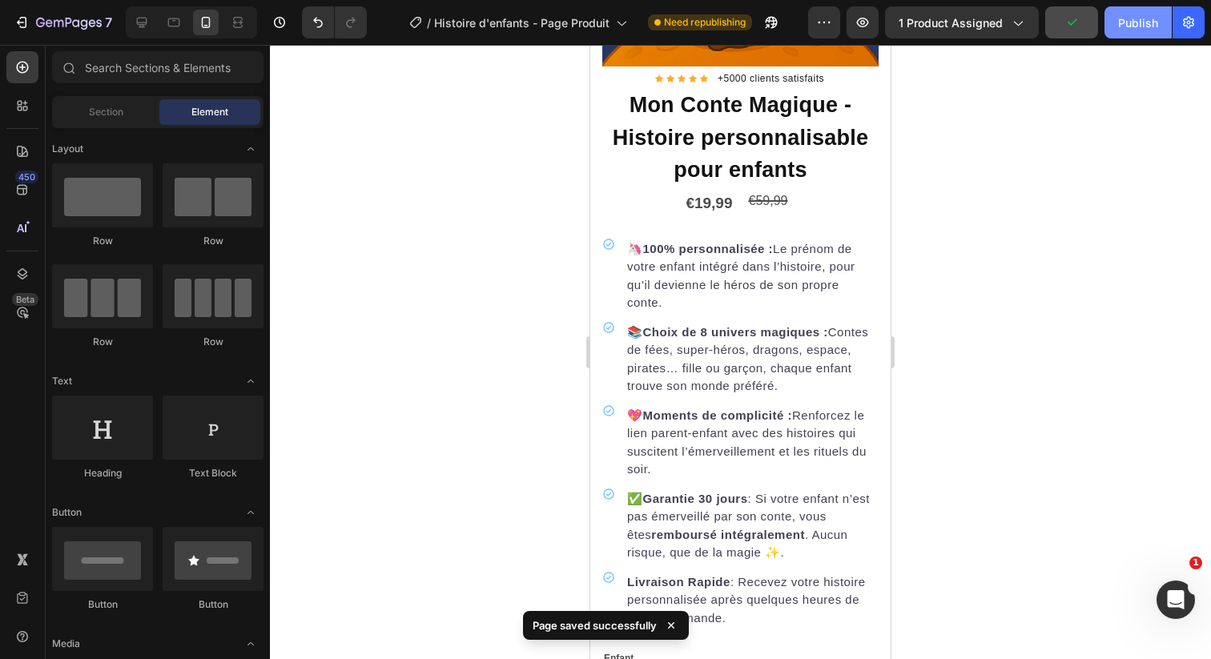
click at [1126, 35] on button "Publish" at bounding box center [1138, 22] width 67 height 32
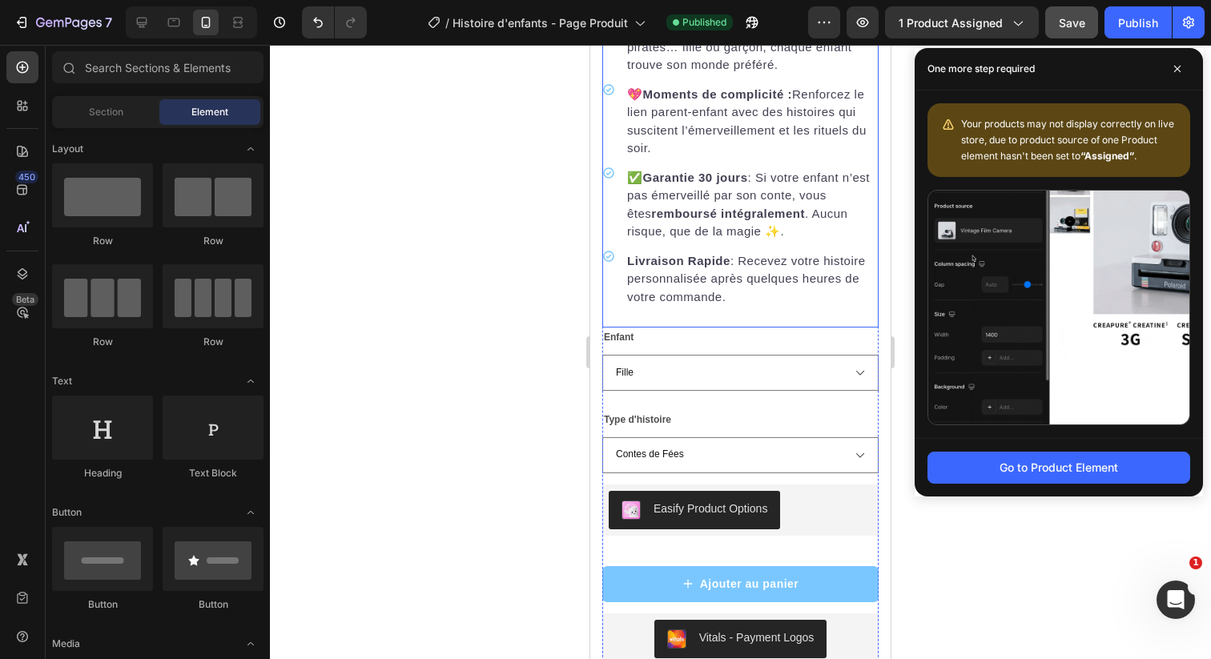
scroll to position [694, 0]
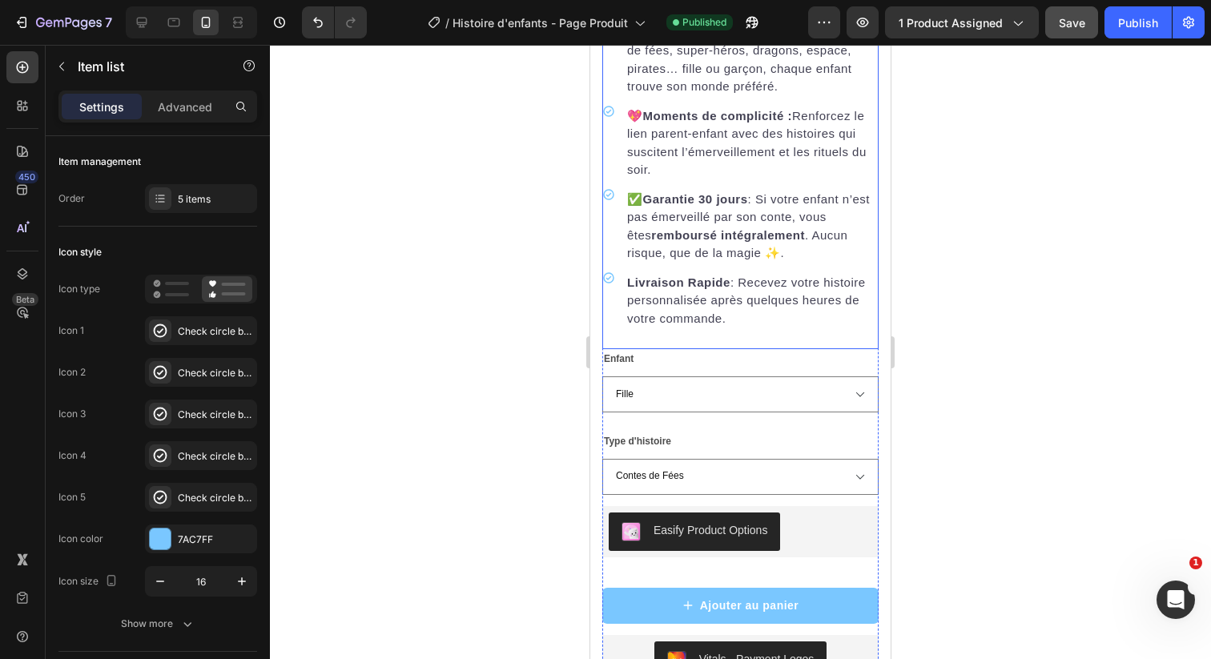
click at [661, 287] on strong "Livraison Rapide" at bounding box center [678, 283] width 103 height 14
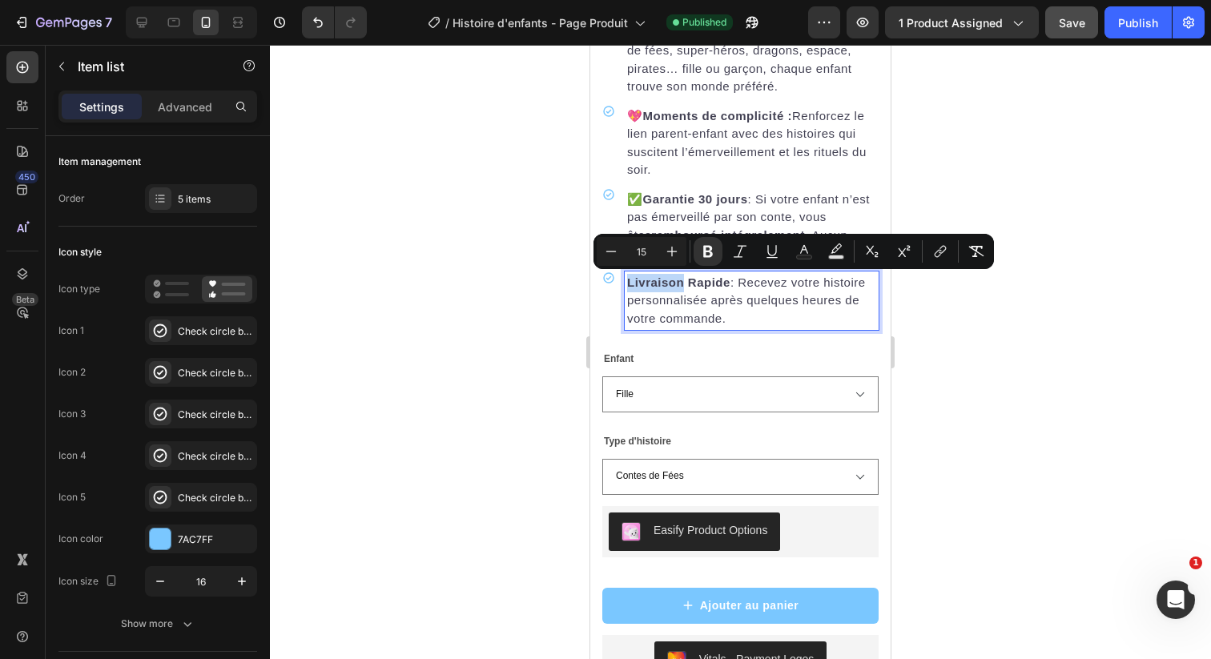
click at [629, 284] on strong "Livraison Rapide" at bounding box center [678, 283] width 103 height 14
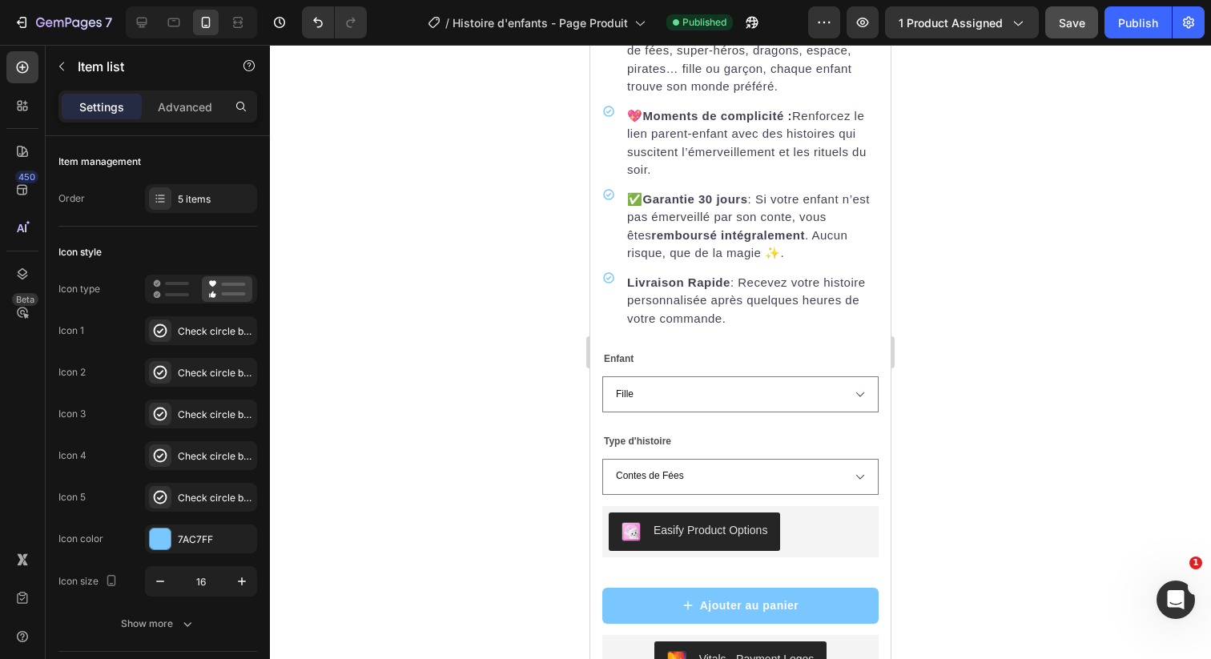
click at [973, 327] on div at bounding box center [740, 352] width 941 height 614
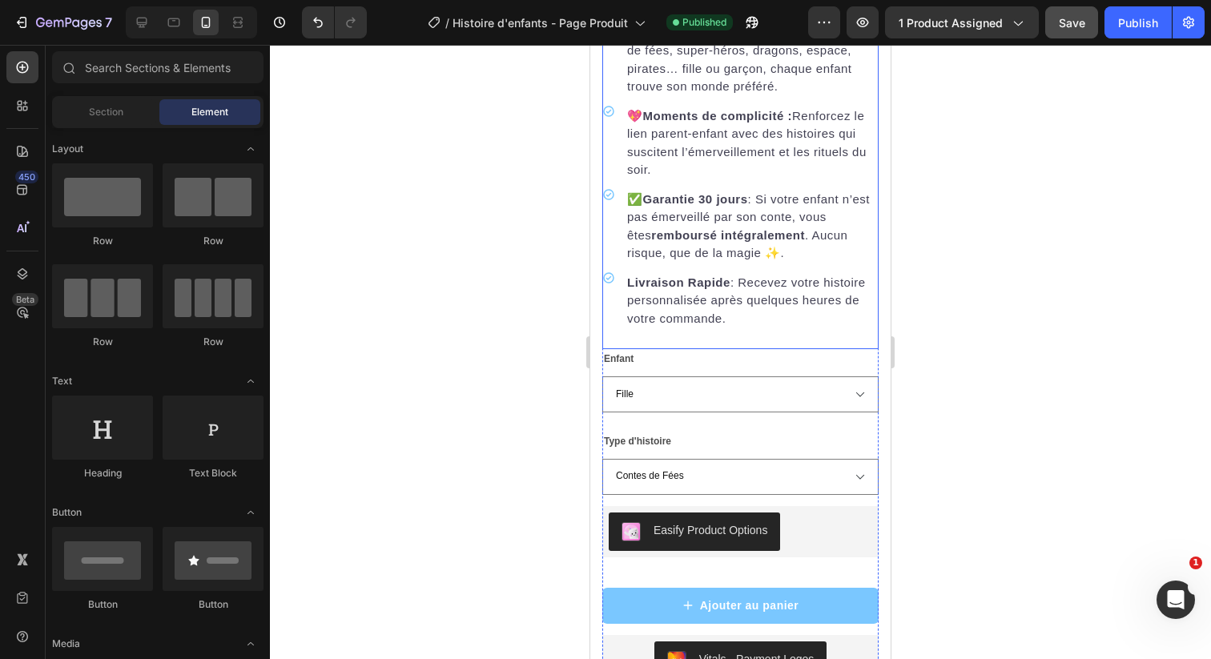
click at [633, 280] on strong "Livraison Rapide" at bounding box center [678, 283] width 103 height 14
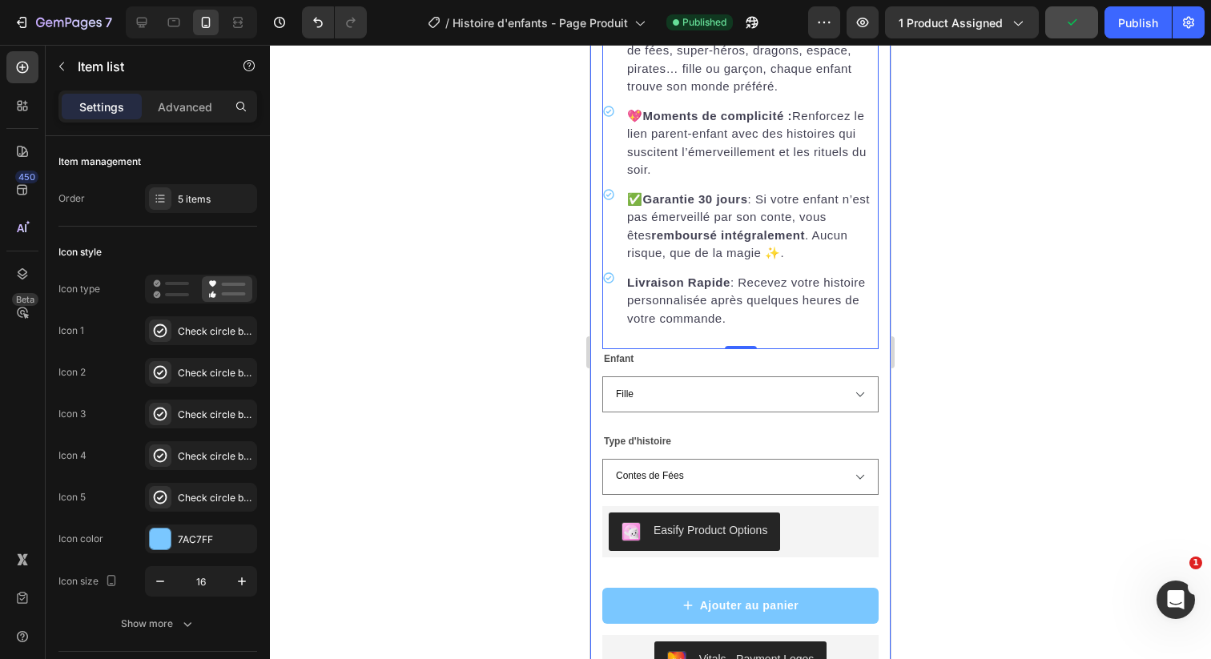
click at [531, 304] on div at bounding box center [740, 352] width 941 height 614
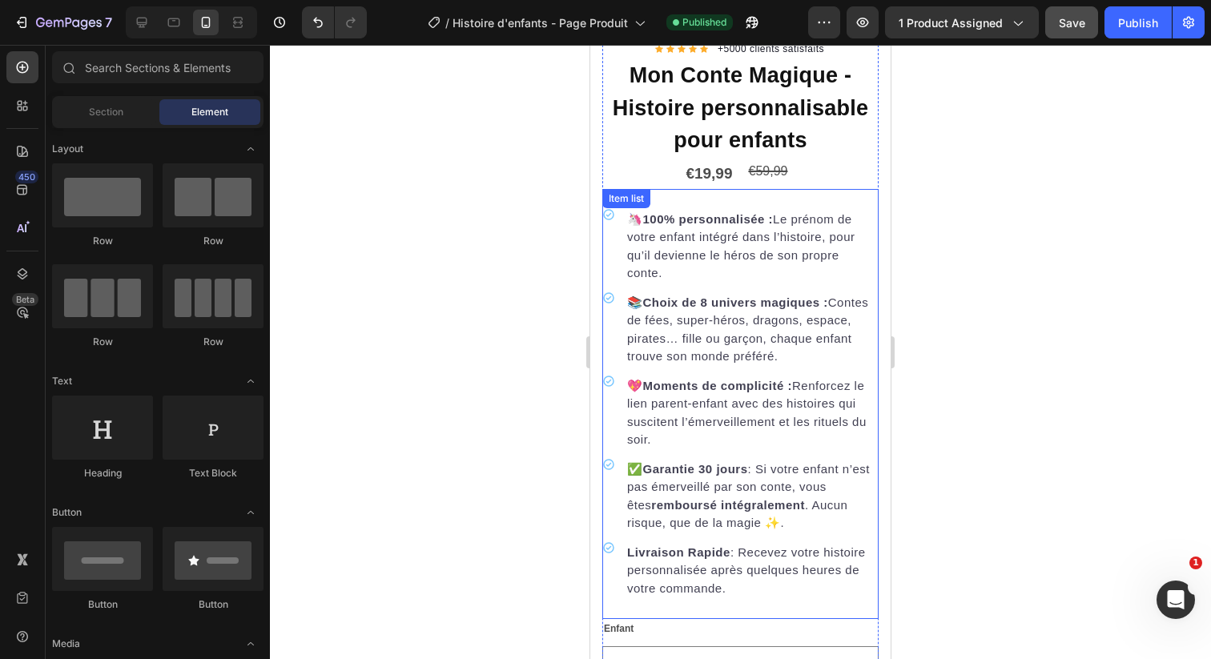
scroll to position [410, 0]
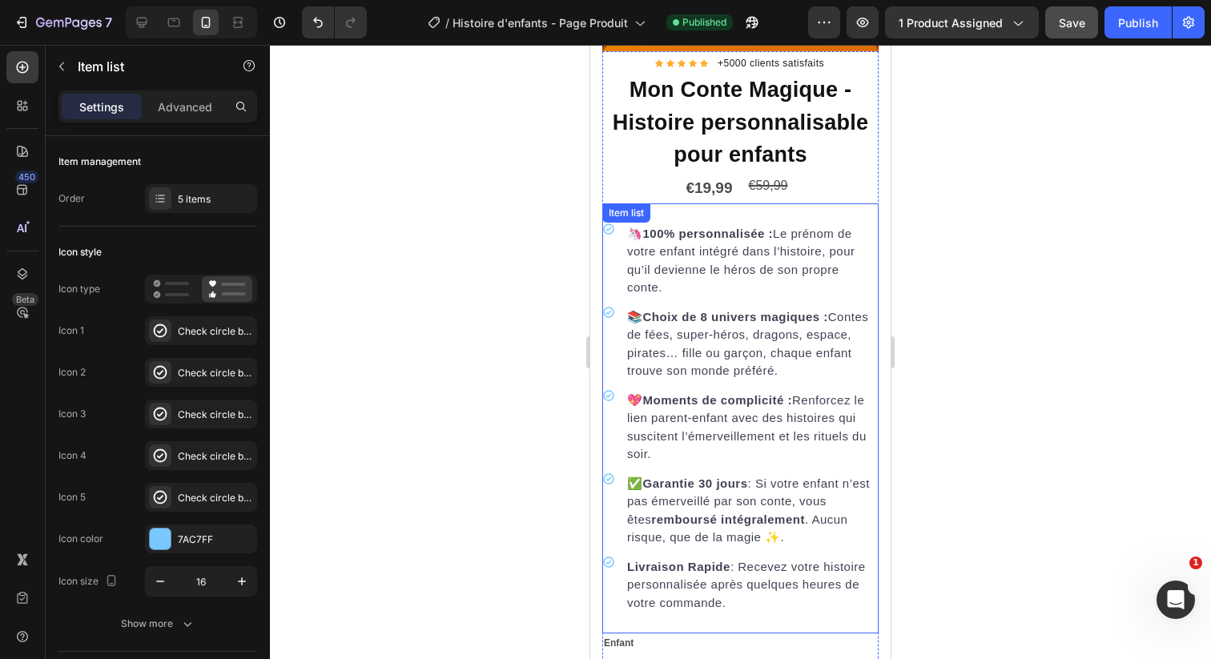
click at [726, 264] on p "🦄 100% personnalisée : Le prénom de votre enfant intégré dans l’histoire, pour …" at bounding box center [751, 261] width 249 height 72
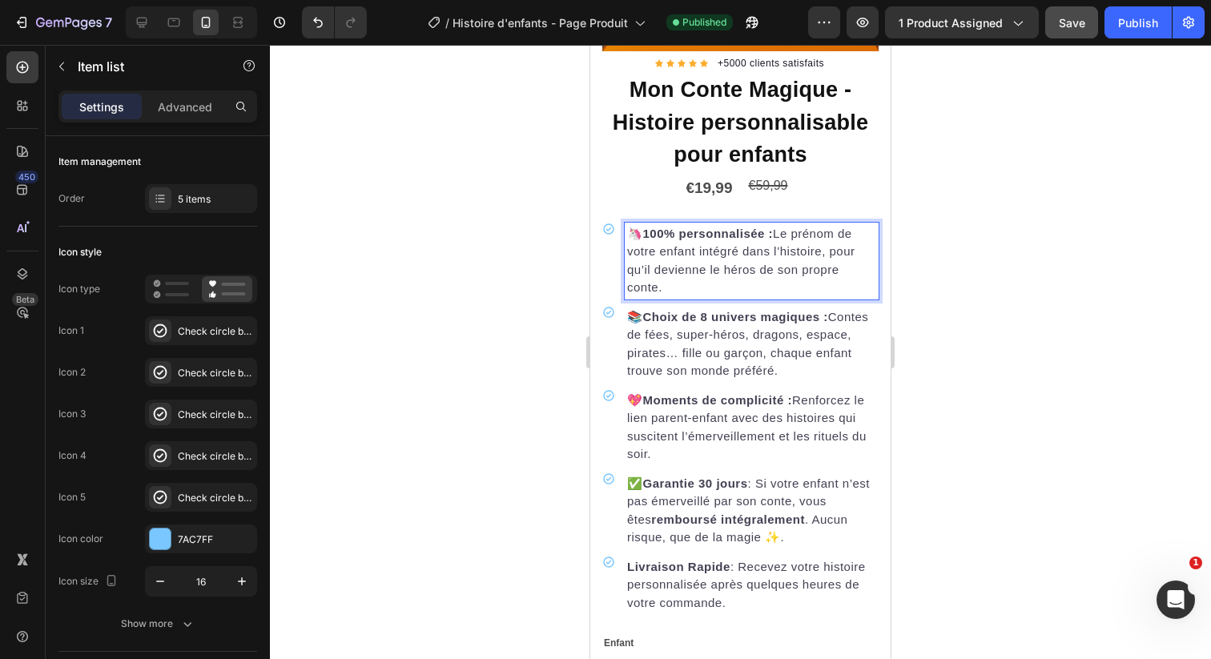
click at [691, 257] on p "🦄 100% personnalisée : Le prénom de votre enfant intégré dans l’histoire, pour …" at bounding box center [751, 261] width 249 height 72
click at [699, 256] on p "🦄 100% personnalisée : Le prénom de votre enfant intégré dans l’histoire, pour …" at bounding box center [751, 261] width 249 height 72
click at [811, 253] on p "🦄 100% personnalisée : Le prénom de votre enfant et son image intégré dans l’hi…" at bounding box center [751, 261] width 249 height 72
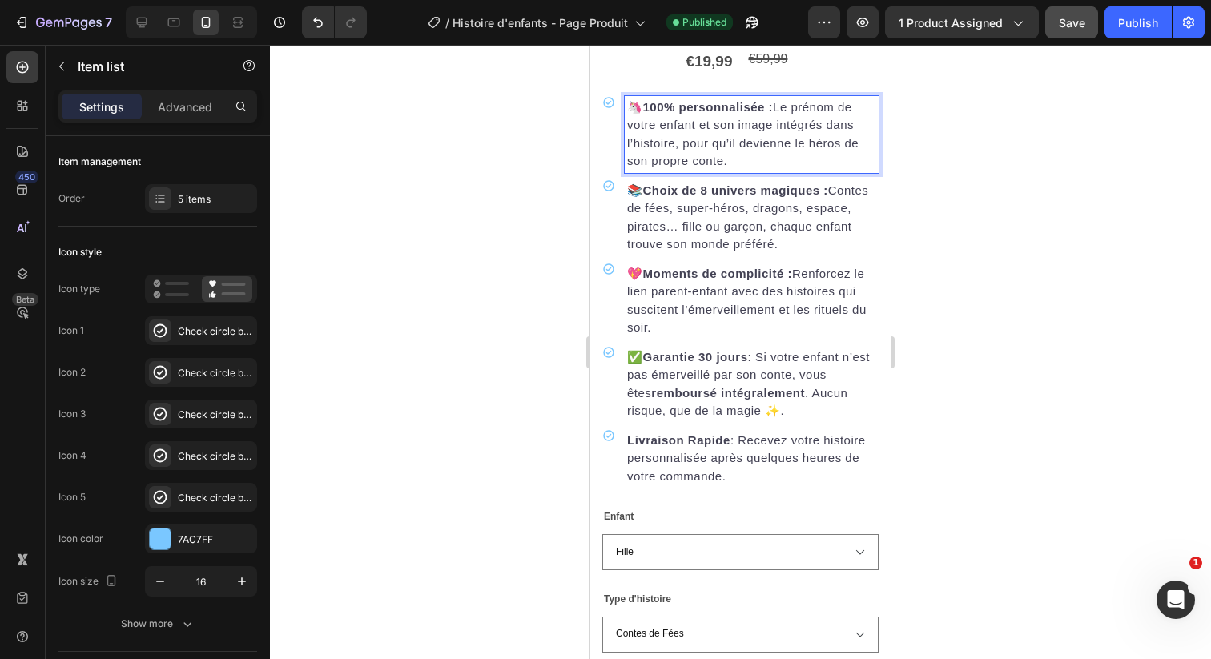
scroll to position [480, 0]
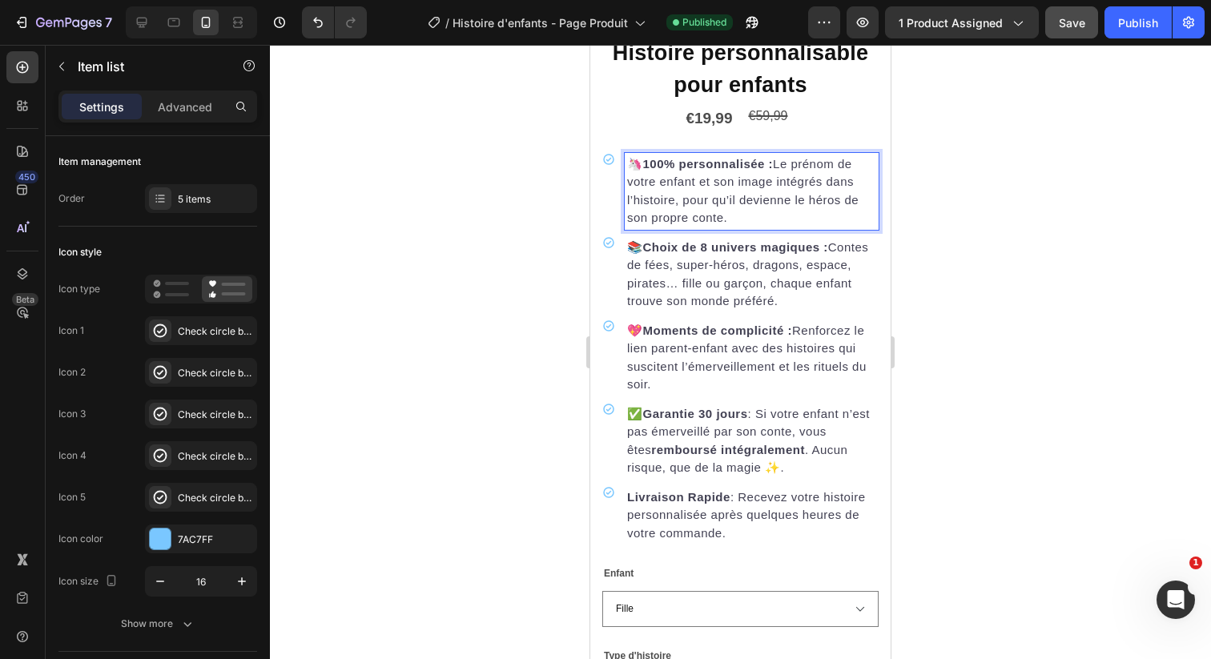
click at [795, 163] on p "🦄 100% personnalisée : Le prénom de votre enfant et son image intégrés dans l’h…" at bounding box center [751, 191] width 249 height 72
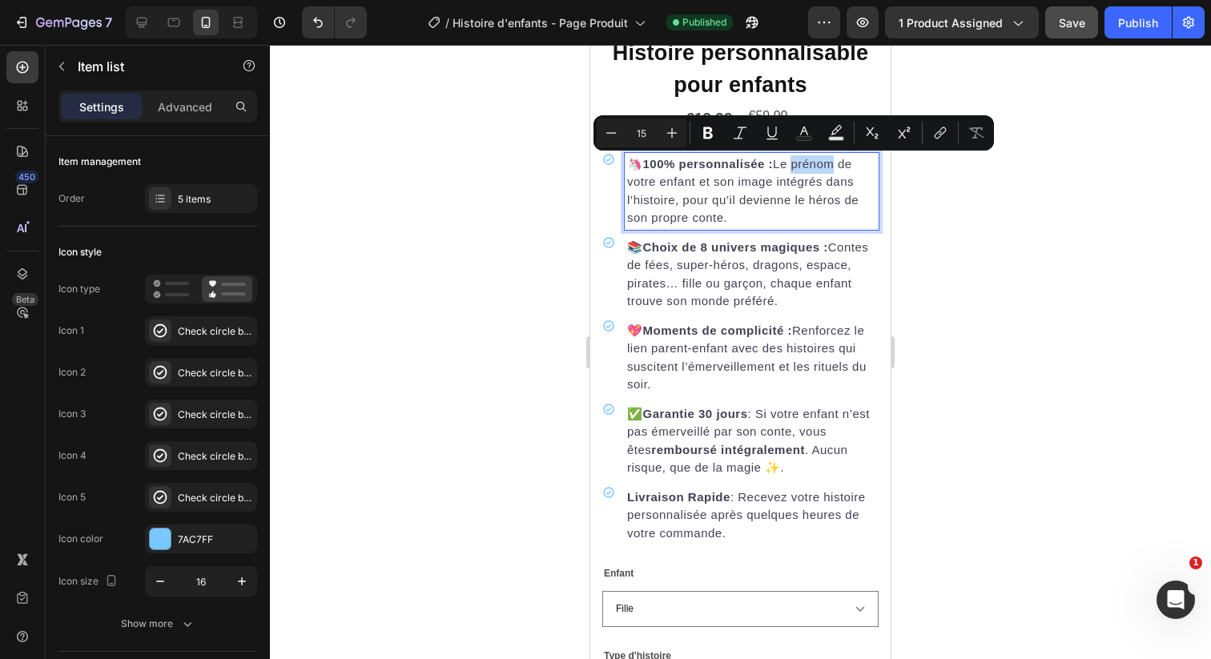
click at [817, 170] on p "🦄 100% personnalisée : Le prénom de votre enfant et son image intégrés dans l’h…" at bounding box center [751, 191] width 249 height 72
drag, startPoint x: 795, startPoint y: 163, endPoint x: 695, endPoint y: 187, distance: 103.0
click at [695, 187] on p "🦄 100% personnalisée : Le prénom de votre enfant et son image intégrés dans l’h…" at bounding box center [751, 191] width 249 height 72
click at [706, 137] on icon "Editor contextual toolbar" at bounding box center [708, 133] width 10 height 12
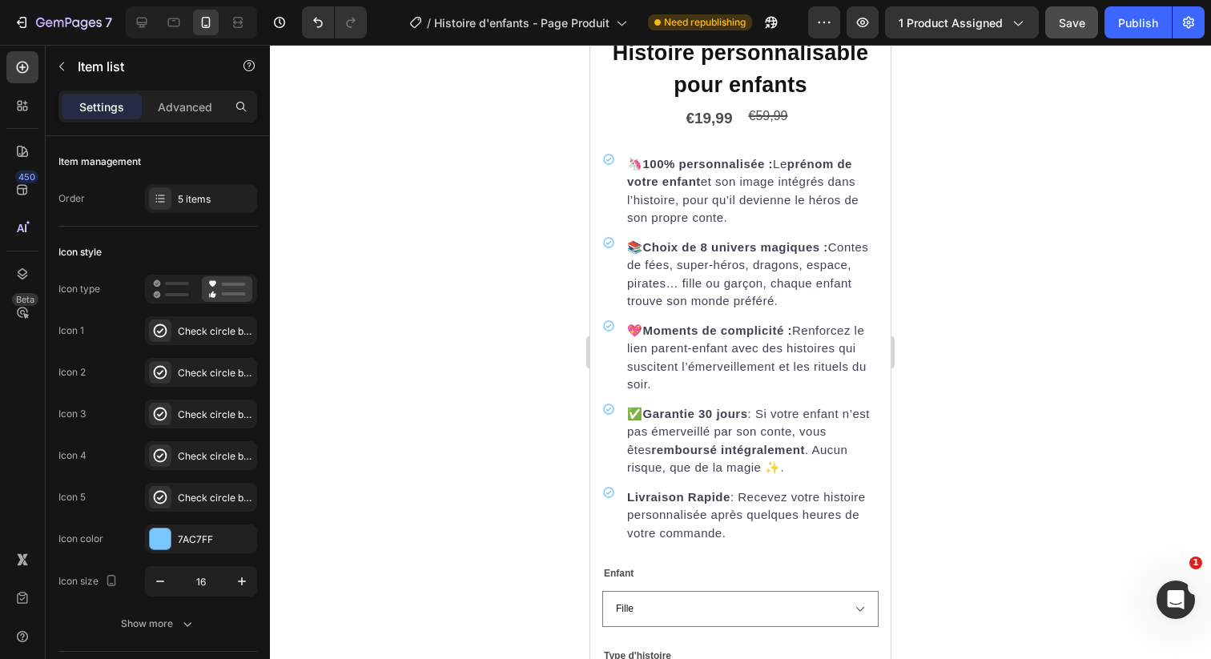
click at [724, 186] on p "🦄 100% personnalisée : Le prénom de votre enfant et son image intégrés dans l’h…" at bounding box center [751, 191] width 249 height 72
drag, startPoint x: 722, startPoint y: 186, endPoint x: 778, endPoint y: 187, distance: 56.1
click at [778, 187] on p "🦄 100% personnalisée : Le prénom de votre enfant et son image intégrés dans l’h…" at bounding box center [751, 191] width 249 height 72
click at [730, 186] on p "🦄 100% personnalisée : Le prénom de votre enfant et son image intégrés dans l’h…" at bounding box center [751, 191] width 249 height 72
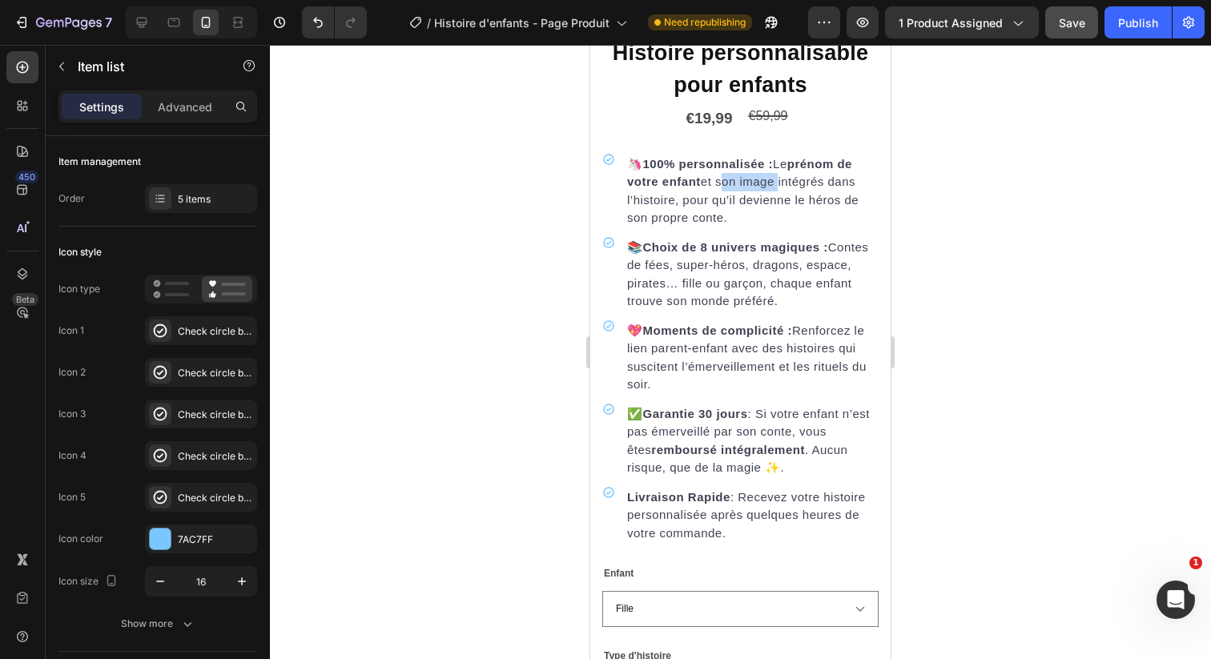
click at [730, 186] on p "🦄 100% personnalisée : Le prénom de votre enfant et son image intégrés dans l’h…" at bounding box center [751, 191] width 249 height 72
click at [791, 193] on p "🦄 100% personnalisée : Le prénom de votre enfant et son image intégrés dans l’h…" at bounding box center [751, 191] width 249 height 72
click at [783, 179] on p "🦄 100% personnalisée : Le prénom de votre enfant et son image intégrés dans l’h…" at bounding box center [751, 191] width 249 height 72
click at [820, 249] on strong "Choix de 8 univers magiques :" at bounding box center [735, 247] width 185 height 14
click at [772, 191] on p "🦄 100% personnalisée : Le prénom de votre enfant et son image intégrés dans l’h…" at bounding box center [751, 191] width 249 height 72
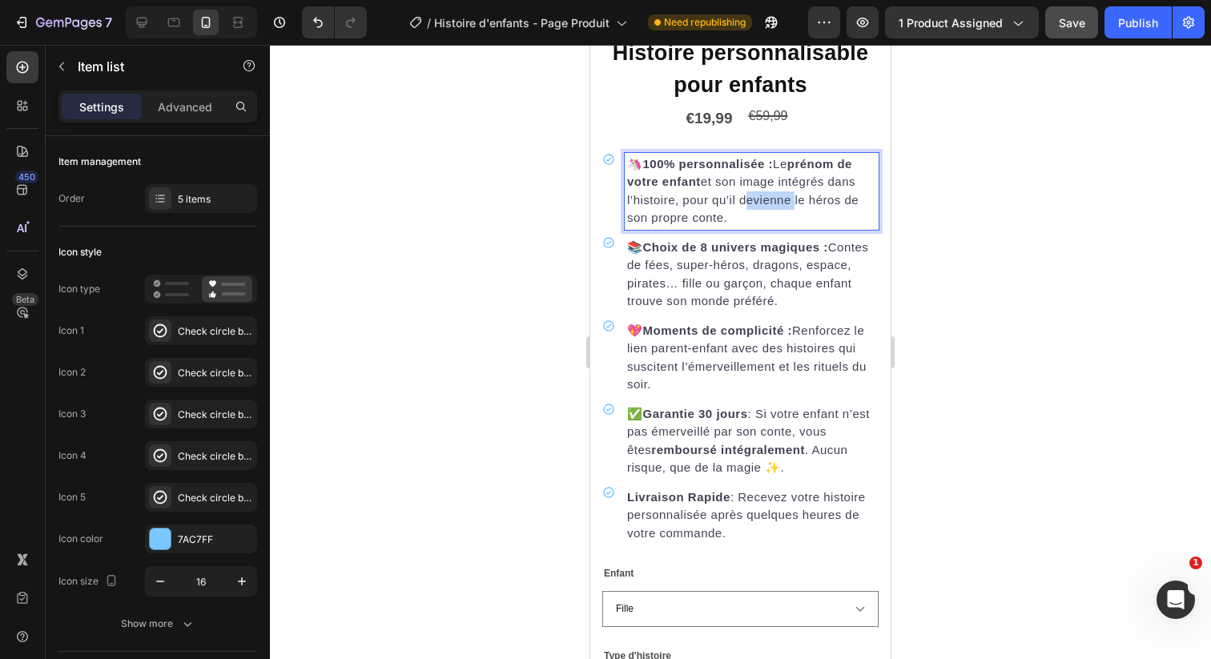
click at [772, 191] on p "🦄 100% personnalisée : Le prénom de votre enfant et son image intégrés dans l’h…" at bounding box center [751, 191] width 249 height 72
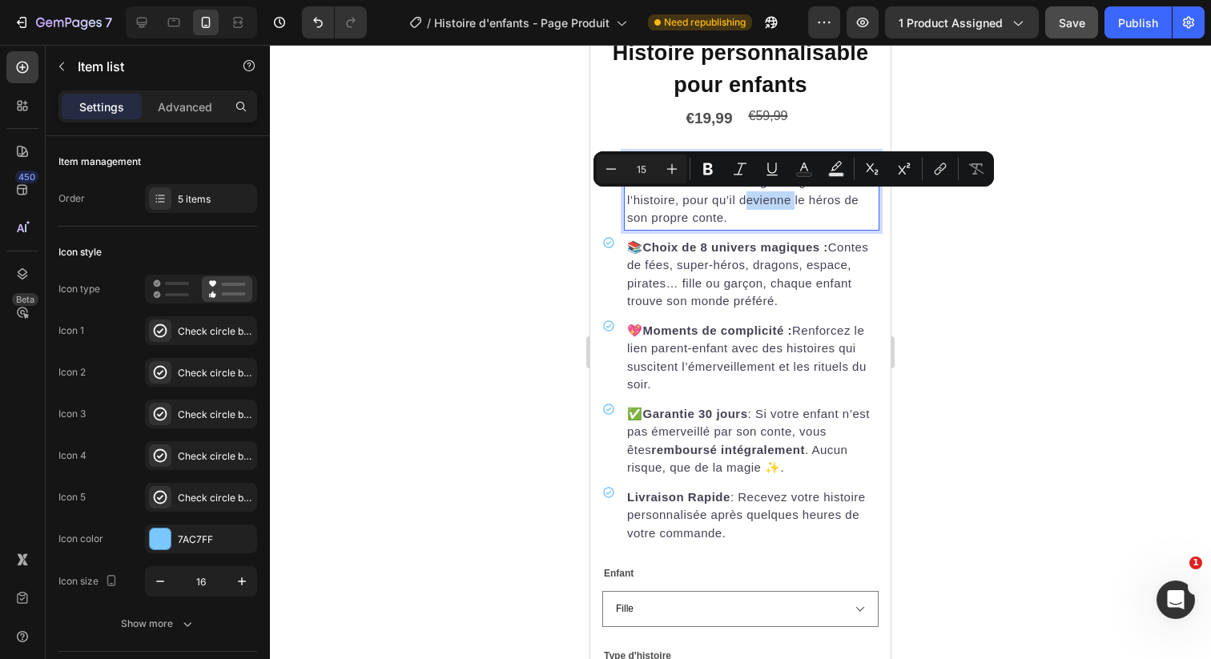
click at [773, 183] on div "Minus 15 Plus Bold Italic Underline Text Color Text Background Color Subscript …" at bounding box center [794, 168] width 400 height 35
click at [771, 207] on p "🦄 100% personnalisée : Le prénom de votre enfant et son image intégrés dans l’h…" at bounding box center [751, 191] width 249 height 72
click at [748, 272] on p "📚 Choix de 8 univers magiques : Contes de fées, super-héros, dragons, espace, p…" at bounding box center [751, 275] width 249 height 72
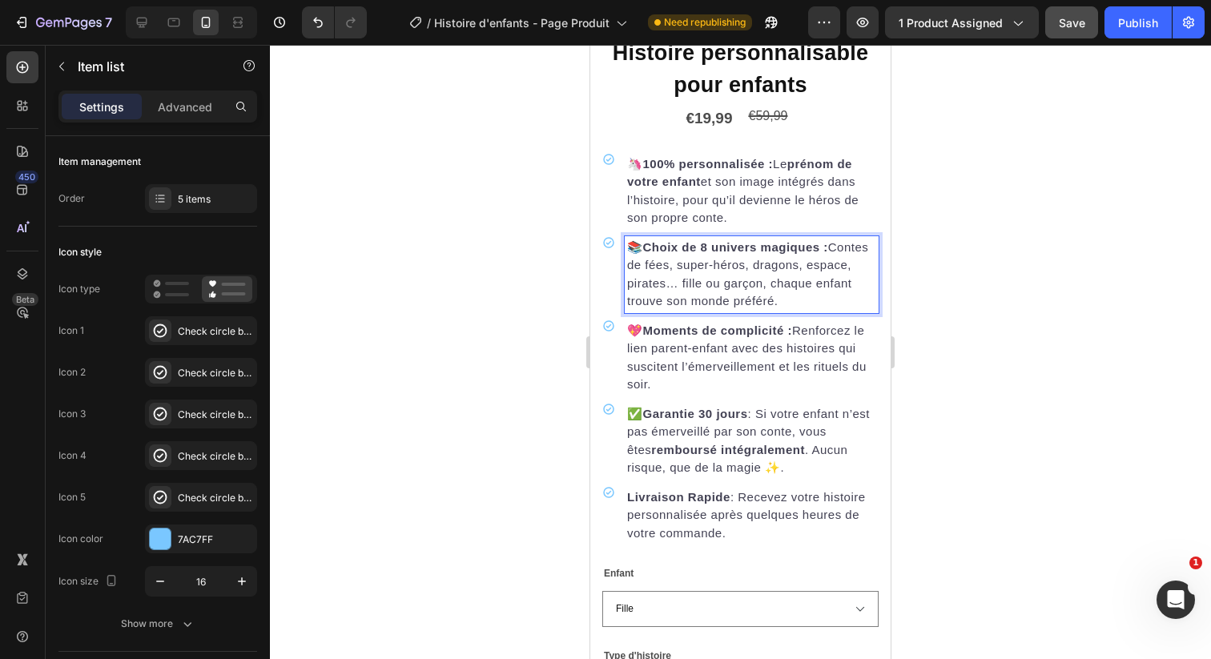
click at [771, 203] on p "🦄 100% personnalisée : Le prénom de votre enfant et son image intégrés dans l’h…" at bounding box center [751, 191] width 249 height 72
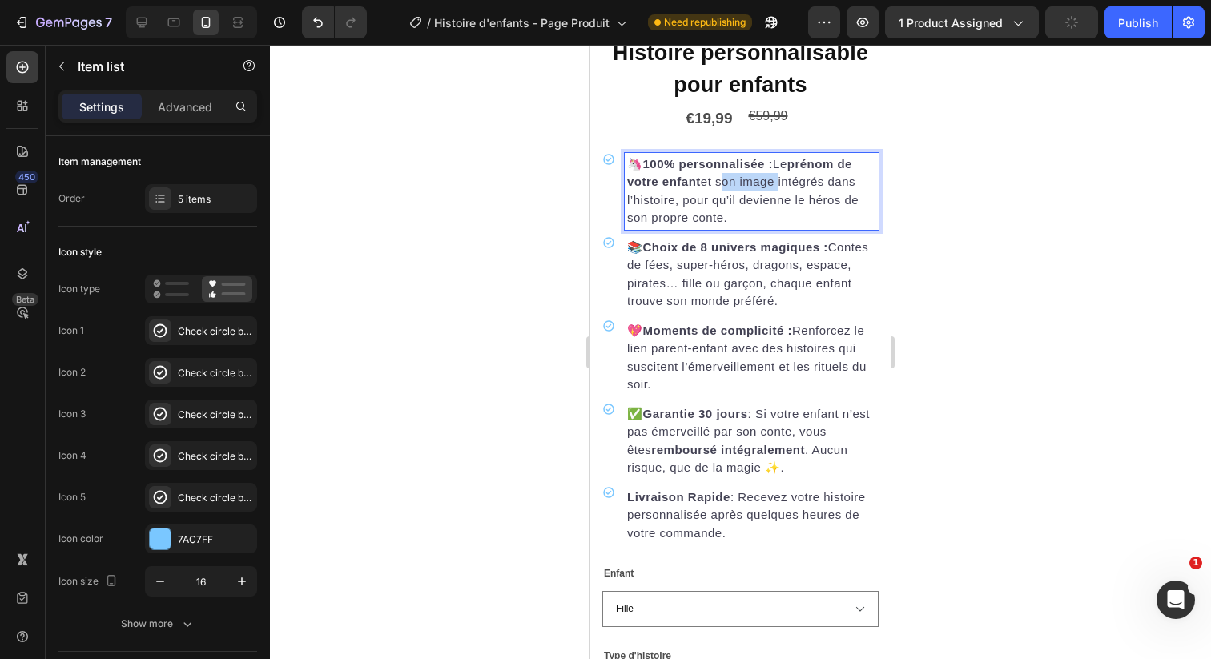
drag, startPoint x: 719, startPoint y: 183, endPoint x: 778, endPoint y: 184, distance: 58.5
click at [778, 184] on p "🦄 100% personnalisée : Le prénom de votre enfant et son image intégrés dans l’h…" at bounding box center [751, 191] width 249 height 72
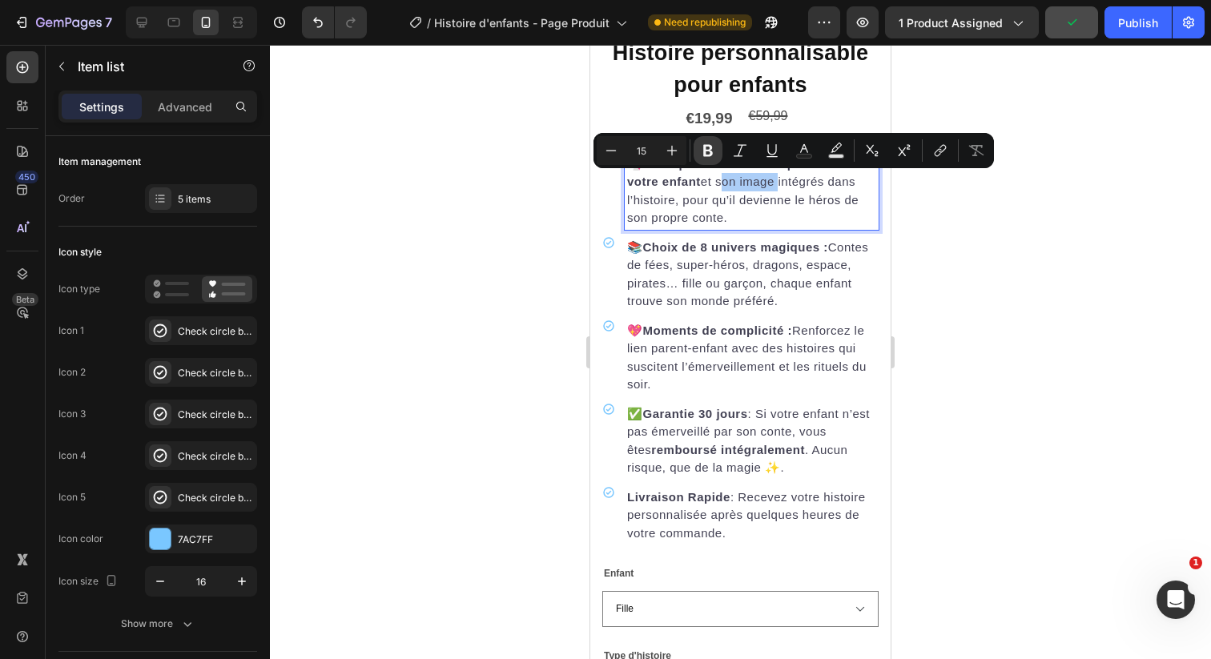
click at [707, 156] on icon "Editor contextual toolbar" at bounding box center [708, 151] width 10 height 12
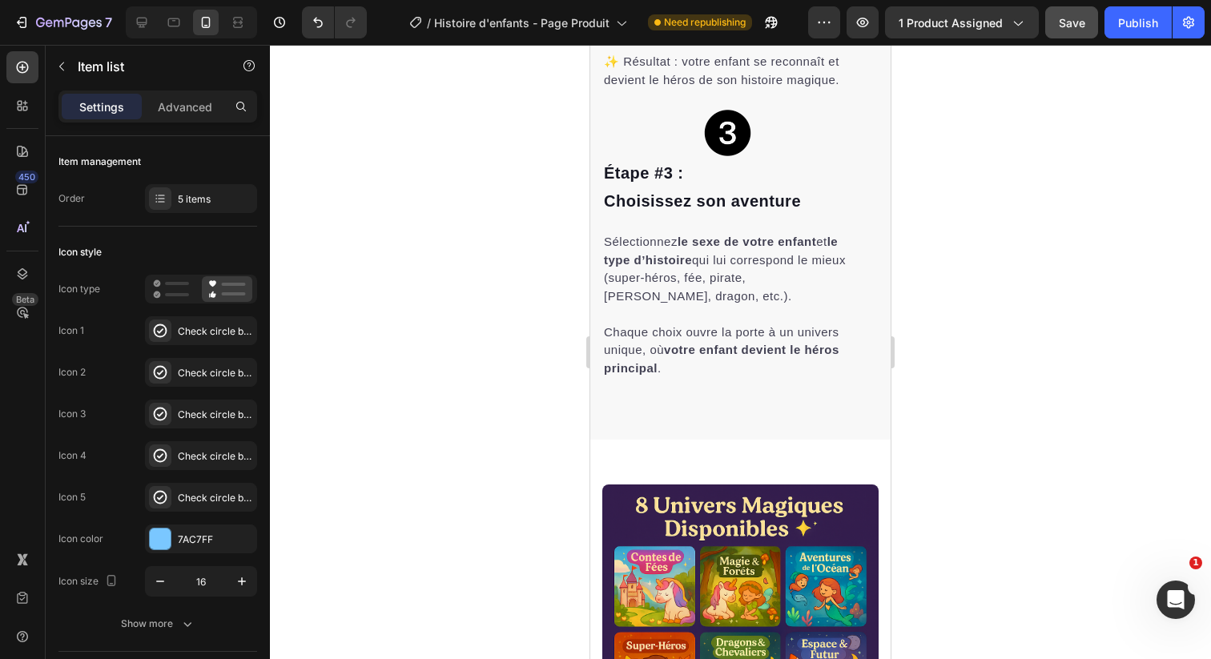
scroll to position [4049, 0]
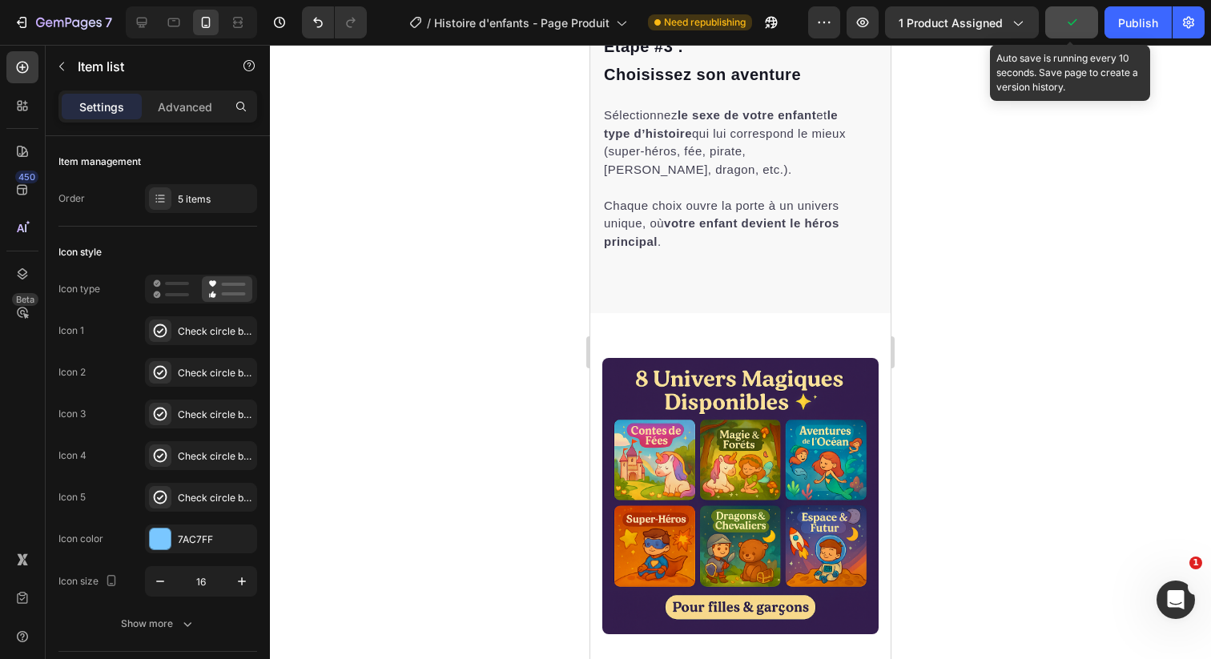
click at [1073, 28] on icon "button" at bounding box center [1072, 22] width 16 height 16
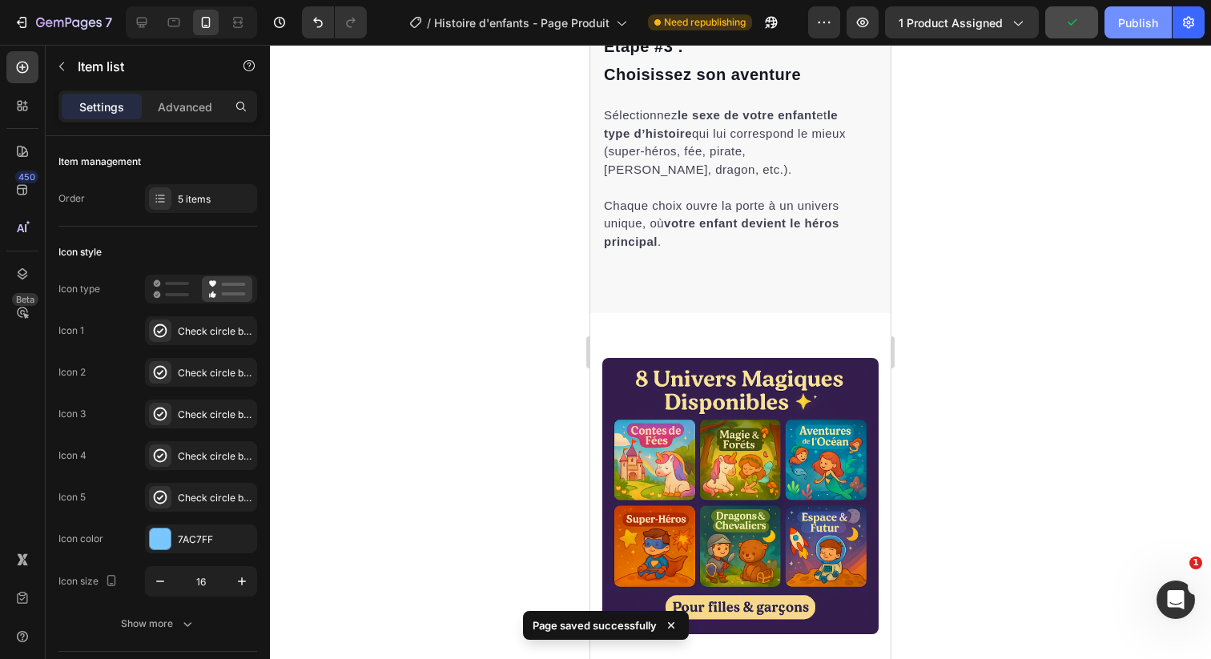
click at [1134, 28] on div "Publish" at bounding box center [1138, 22] width 40 height 17
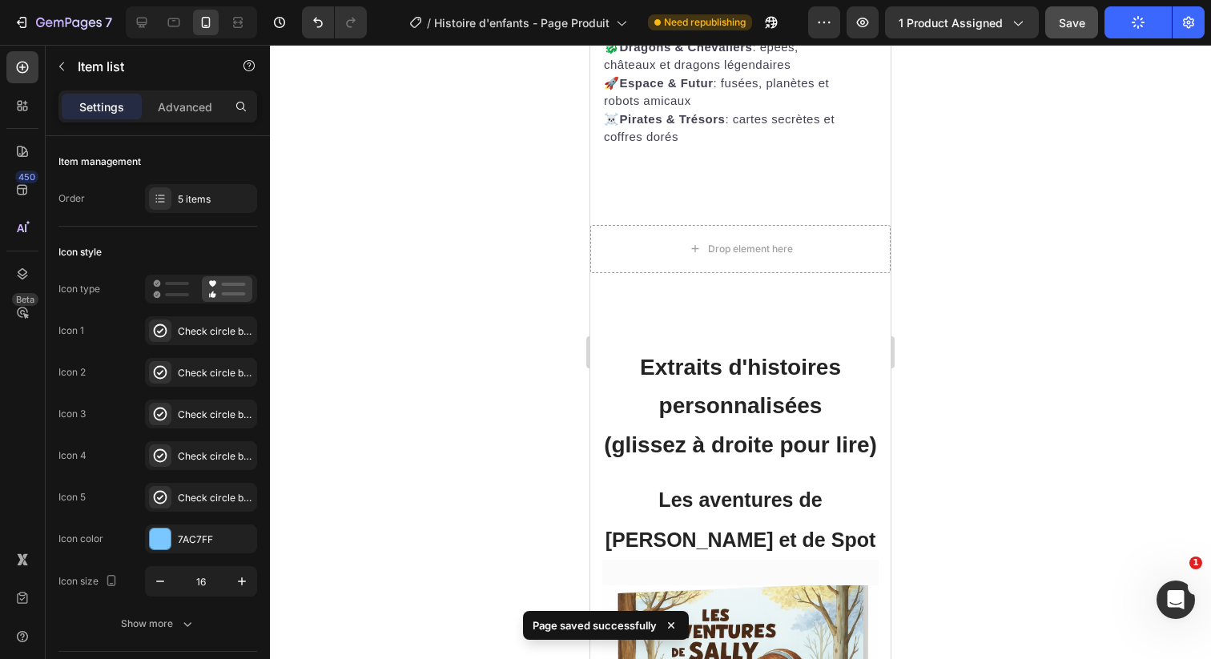
scroll to position [5235, 0]
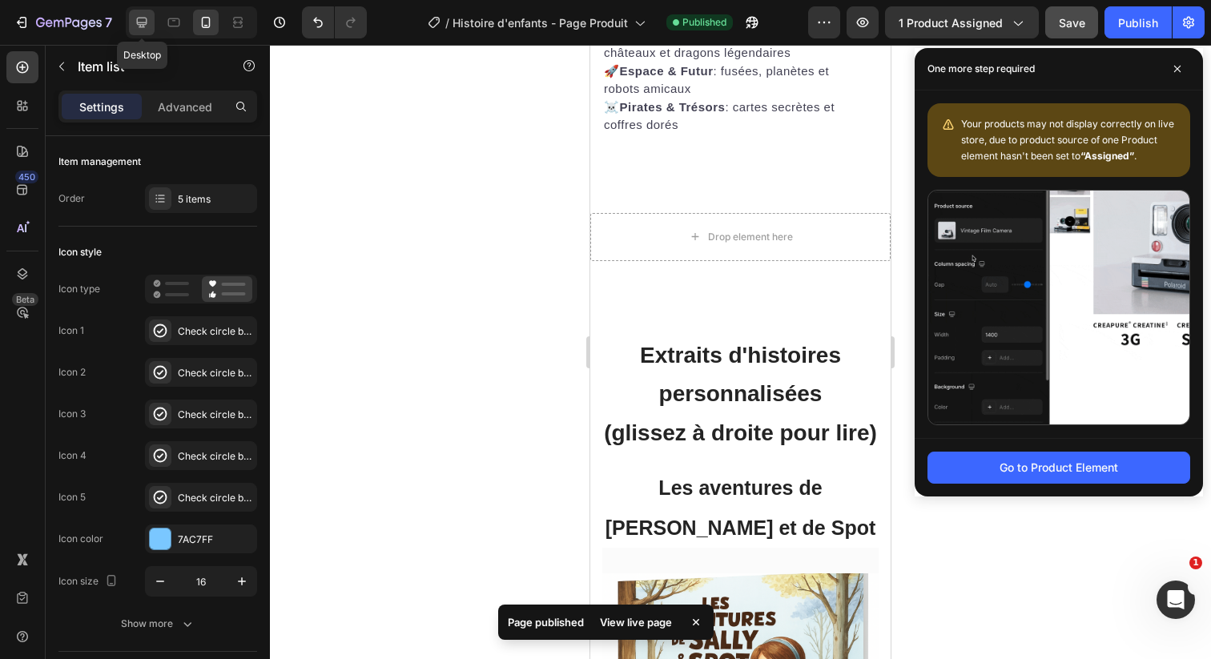
click at [141, 26] on icon at bounding box center [142, 22] width 16 height 16
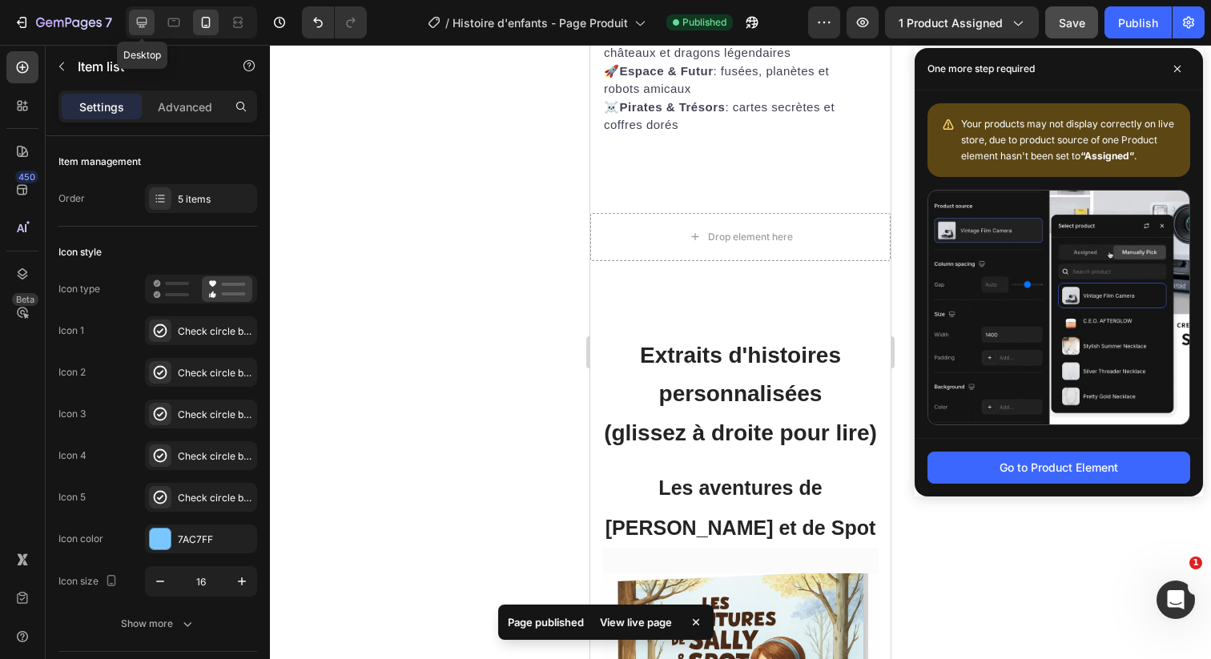
type input "22"
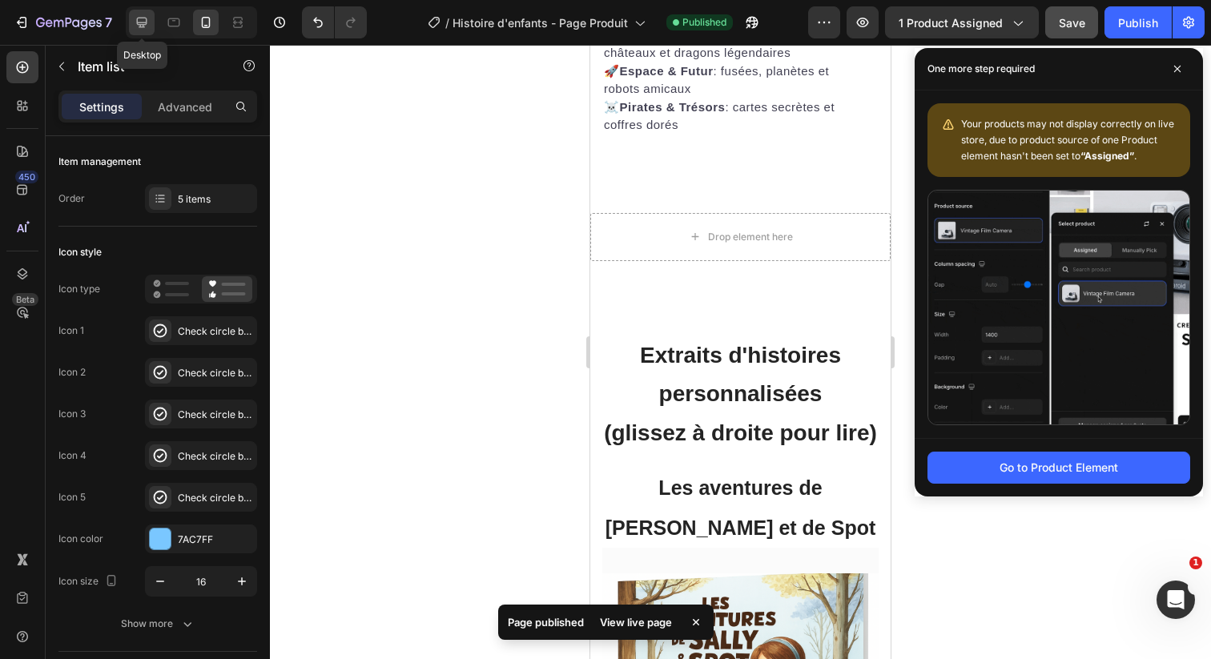
type input "16"
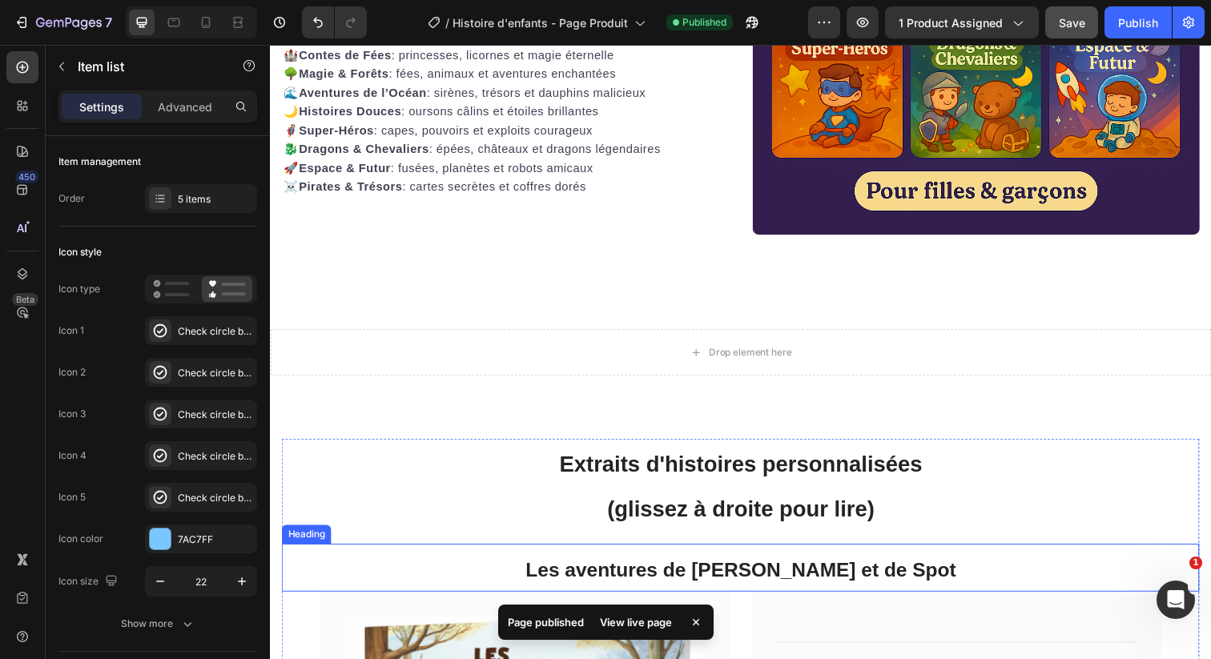
scroll to position [4866, 0]
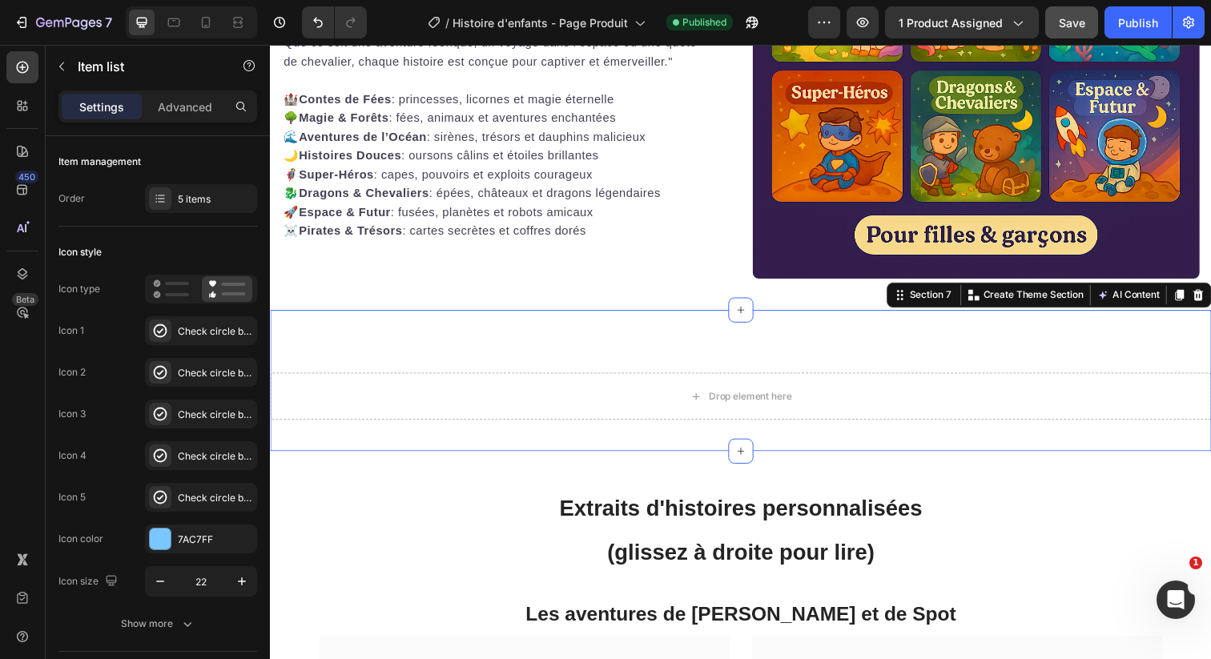
click at [580, 379] on div "Drop element here Section 7 Create Theme Section AI Content Write with GemAI Wh…" at bounding box center [750, 388] width 961 height 144
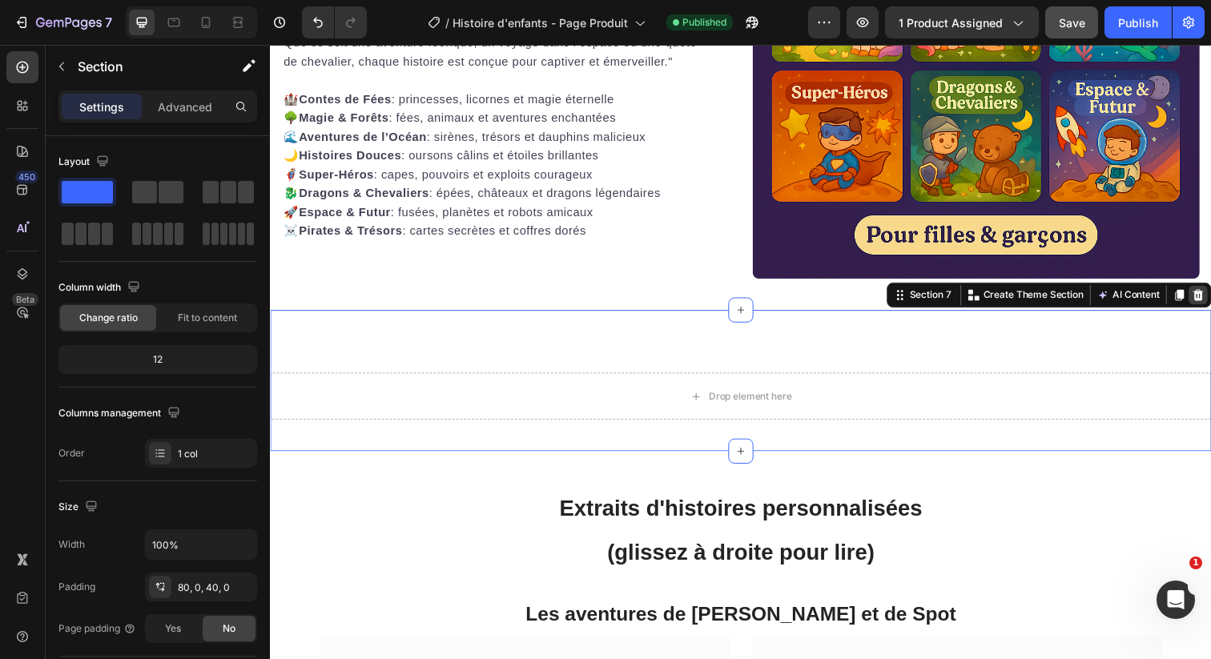
click at [1210, 305] on icon at bounding box center [1218, 300] width 10 height 11
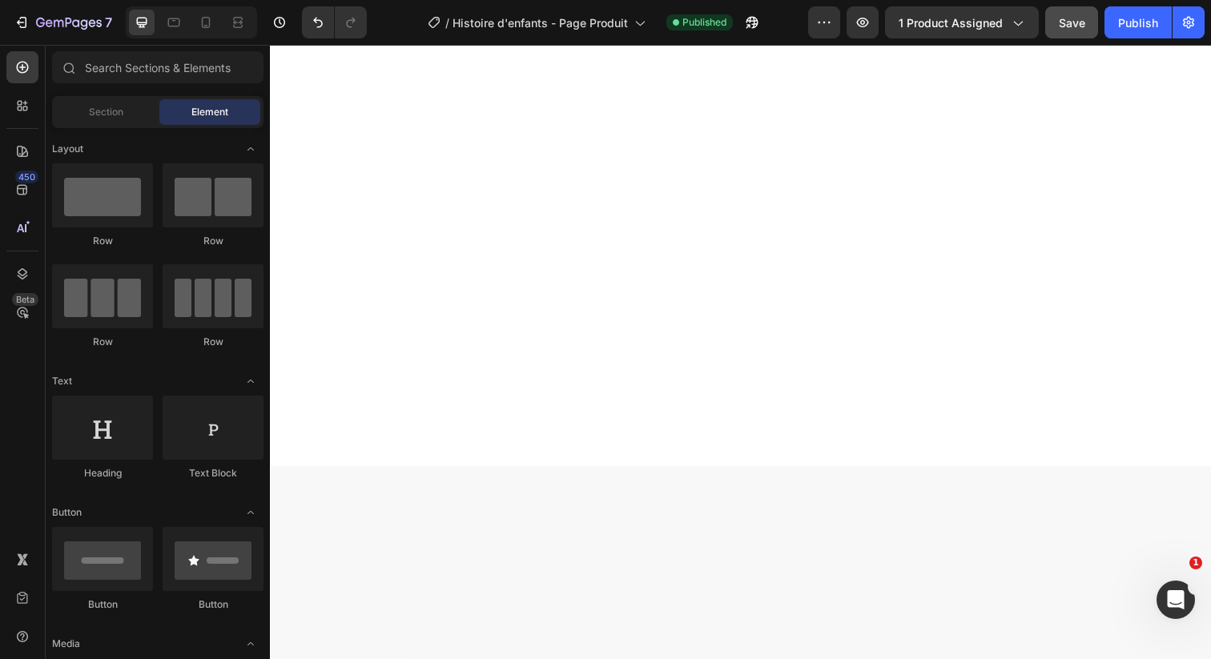
scroll to position [657, 0]
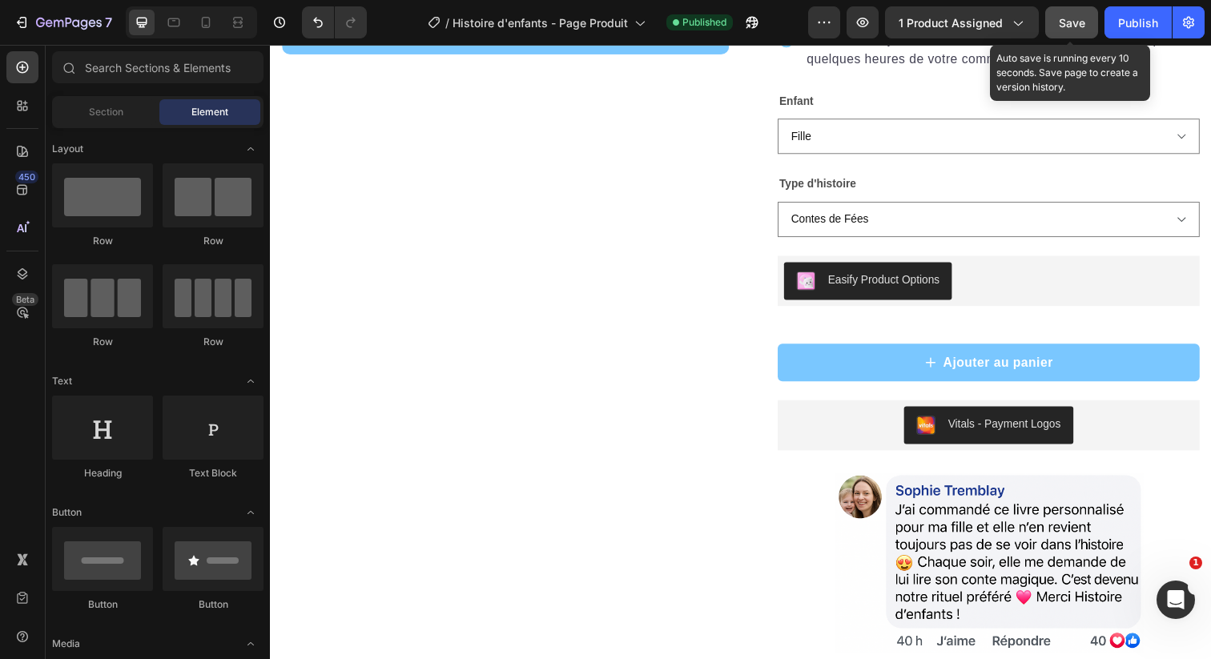
click at [1082, 22] on span "Save" at bounding box center [1072, 23] width 26 height 14
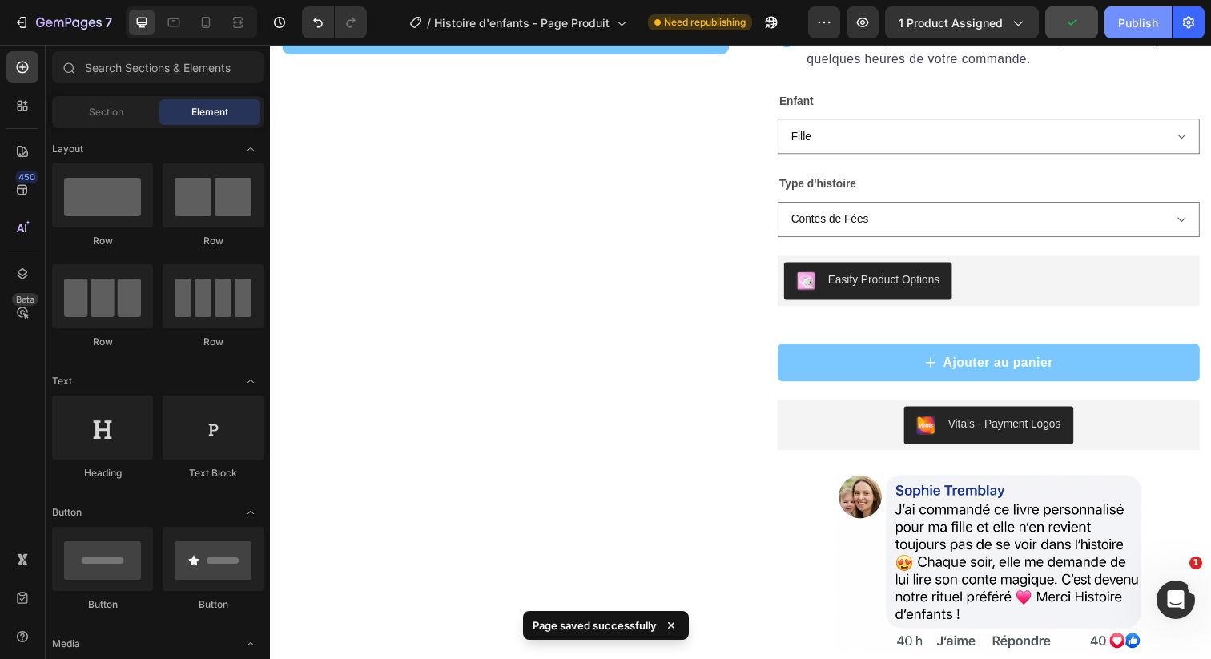
click at [1121, 30] on div "Publish" at bounding box center [1138, 22] width 40 height 17
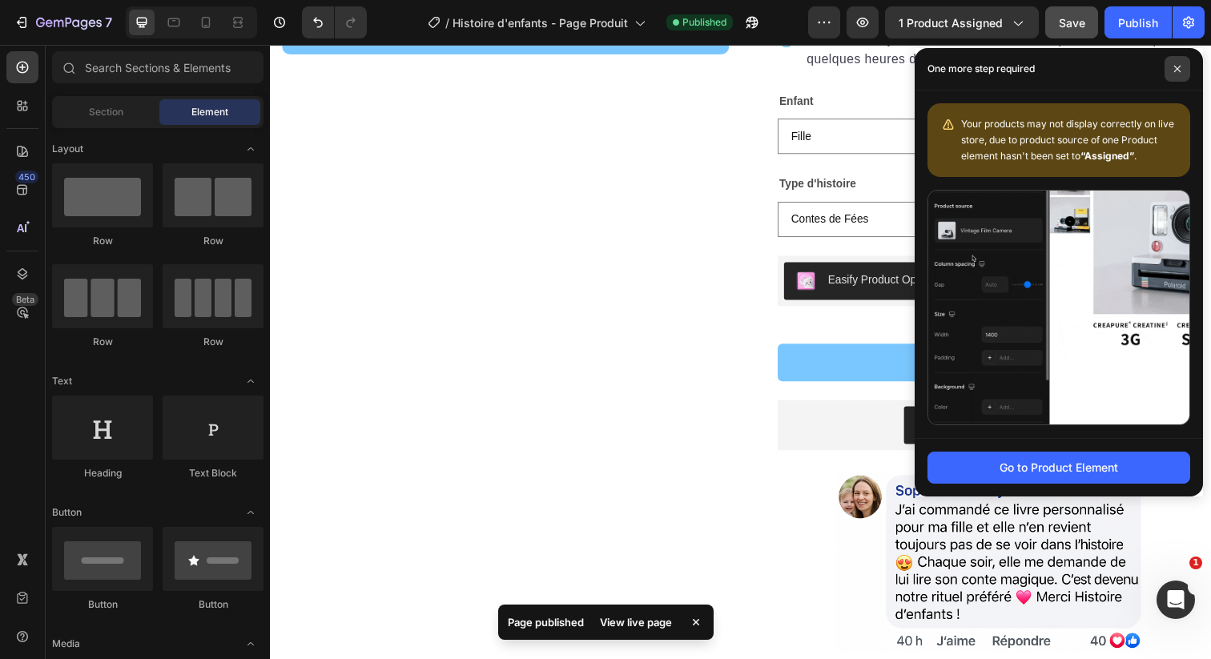
click at [1176, 67] on icon at bounding box center [1177, 69] width 6 height 6
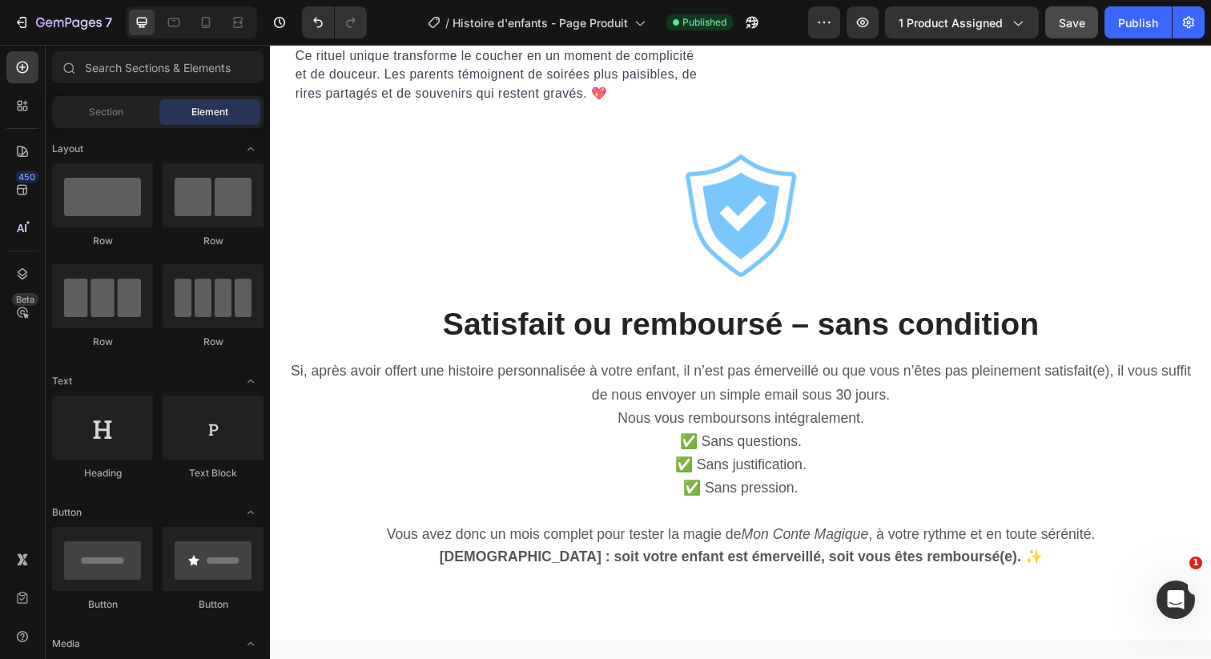
scroll to position [8030, 0]
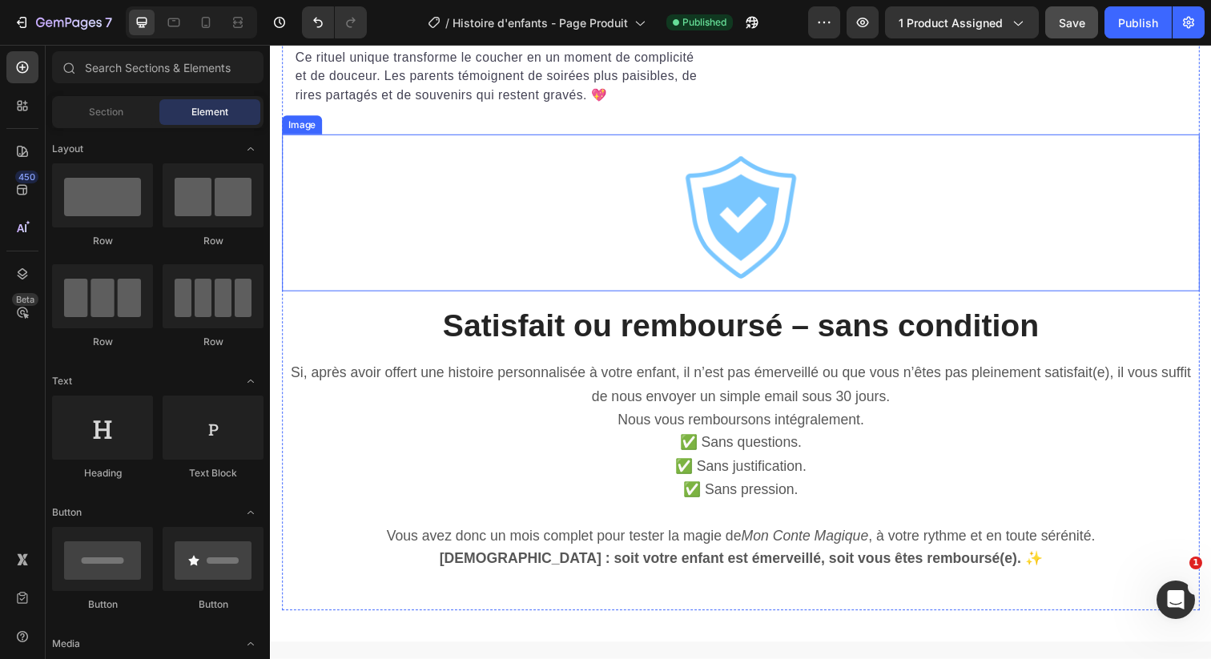
click at [368, 296] on div at bounding box center [750, 216] width 937 height 160
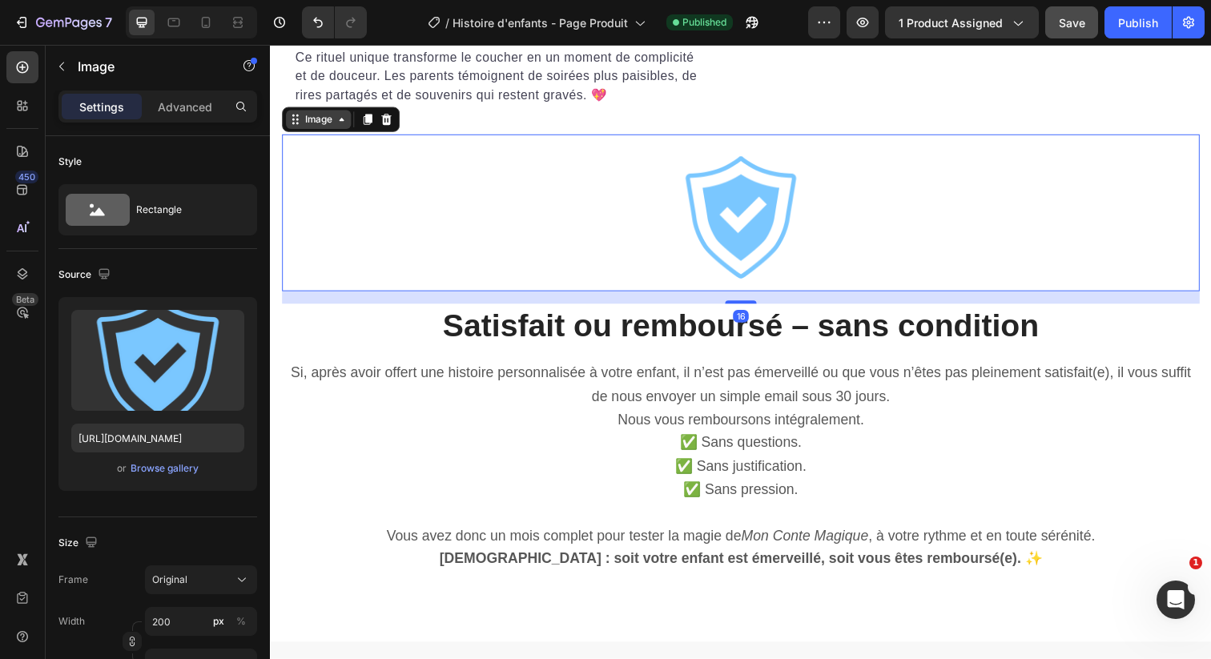
click at [316, 128] on div "Image" at bounding box center [319, 121] width 34 height 14
click at [503, 296] on div at bounding box center [750, 216] width 937 height 160
click at [176, 103] on p "Advanced" at bounding box center [185, 107] width 54 height 17
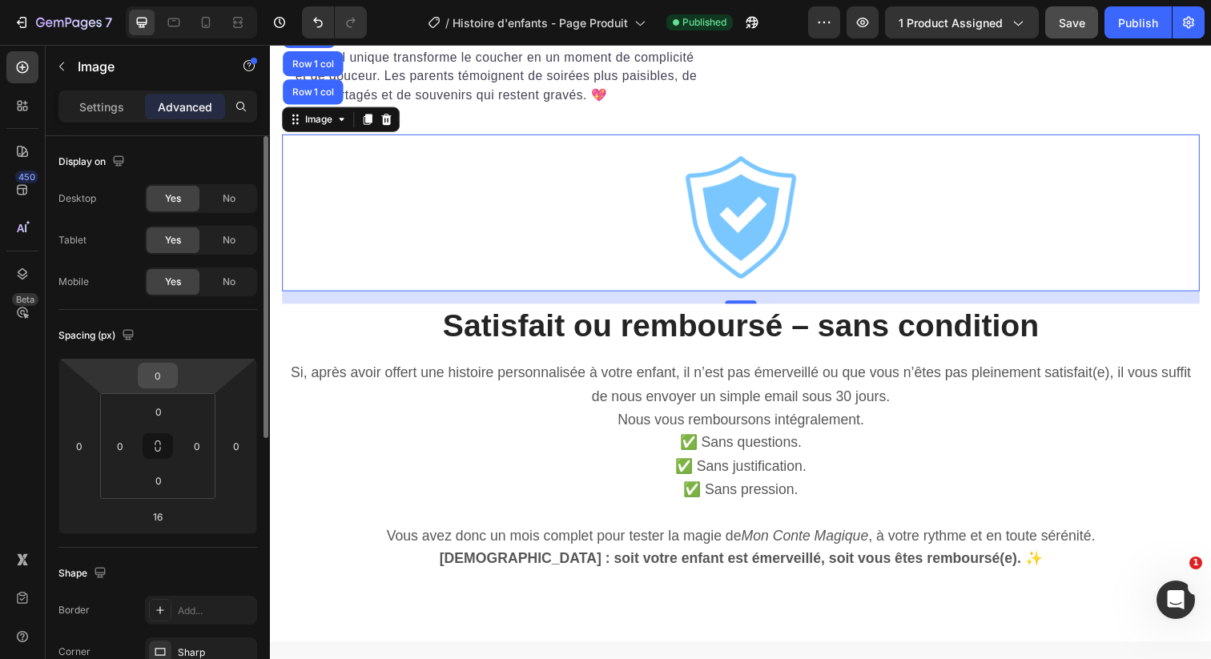
click at [163, 383] on input "0" at bounding box center [158, 376] width 32 height 24
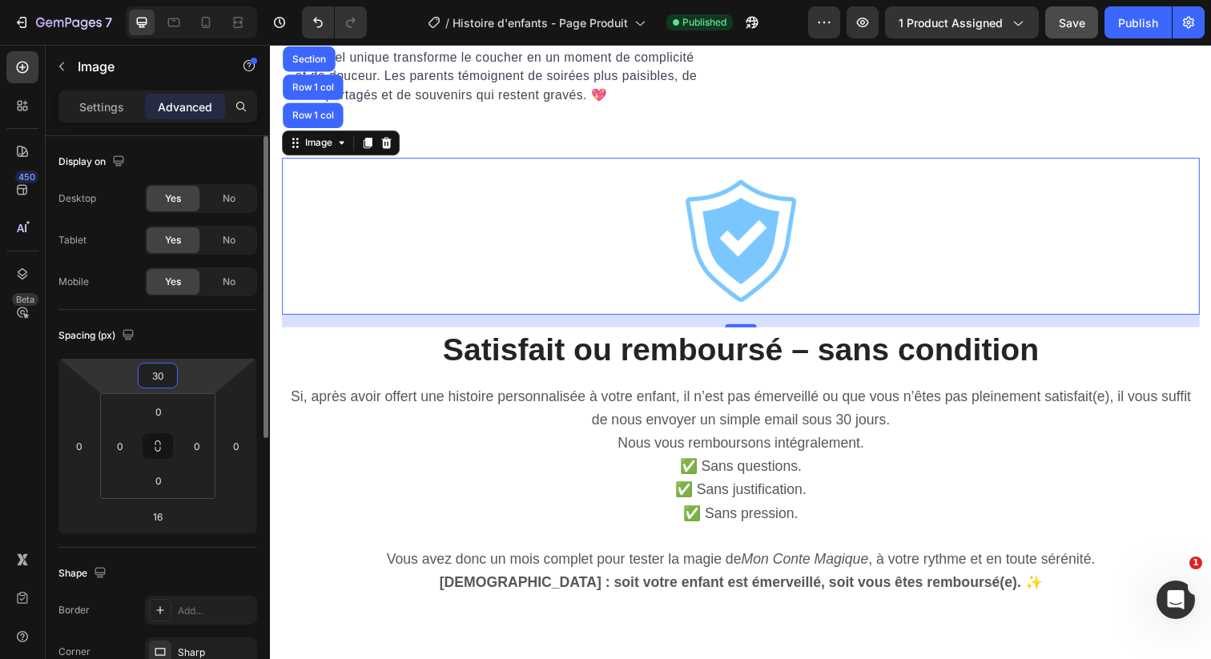
type input "3"
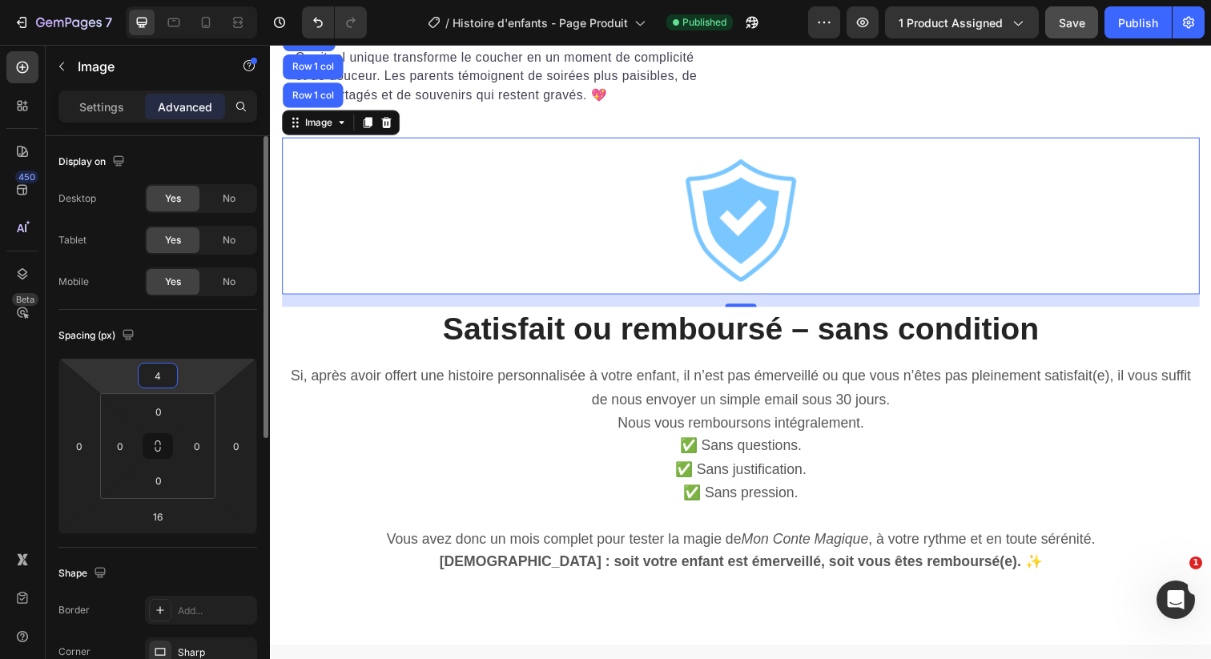
type input "40"
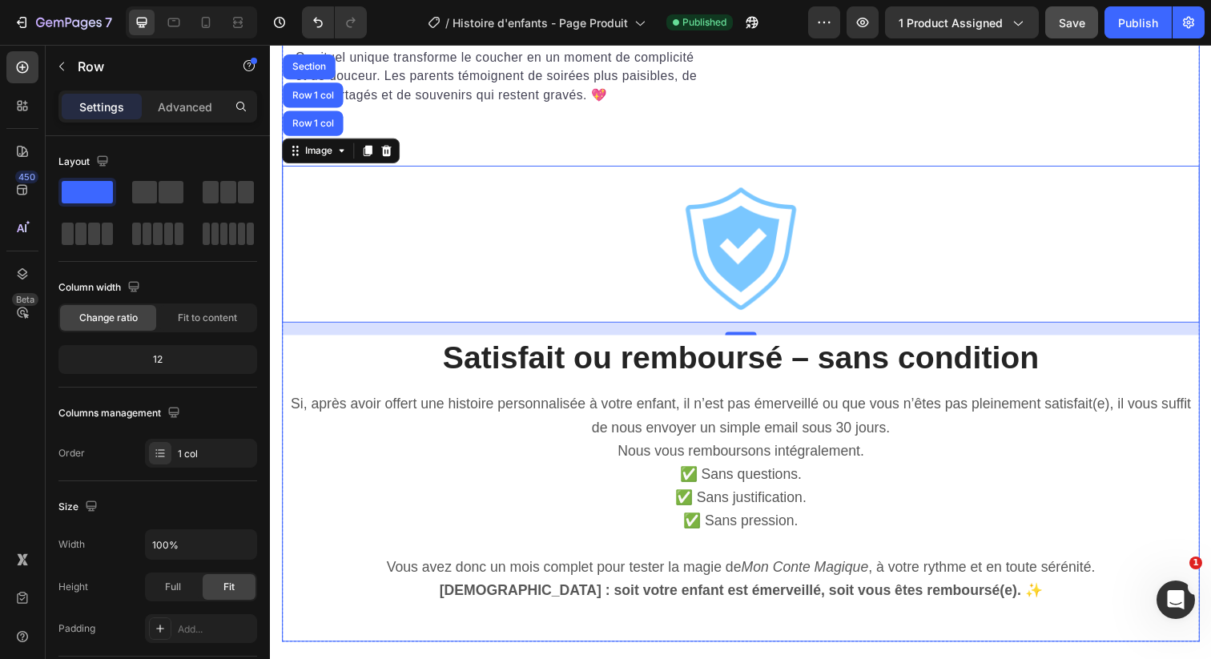
click at [787, 297] on div "Approuvé par plus de 5000 parents Heading Des milliers de familles ont déjà cho…" at bounding box center [750, 239] width 937 height 829
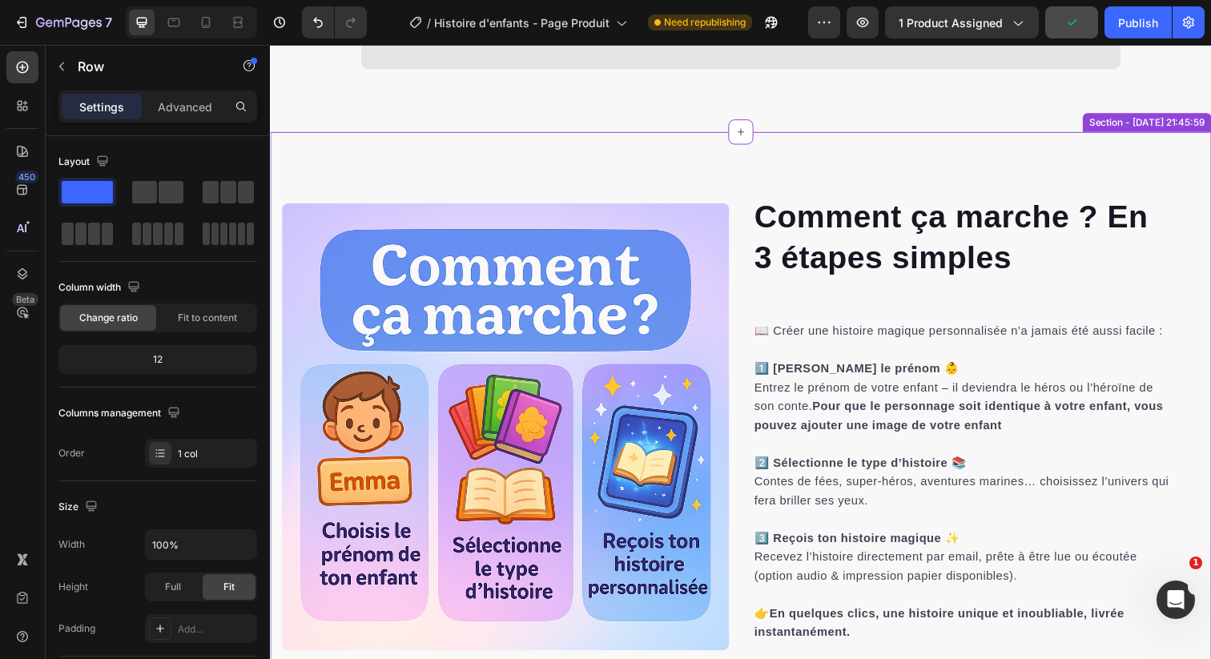
scroll to position [9503, 0]
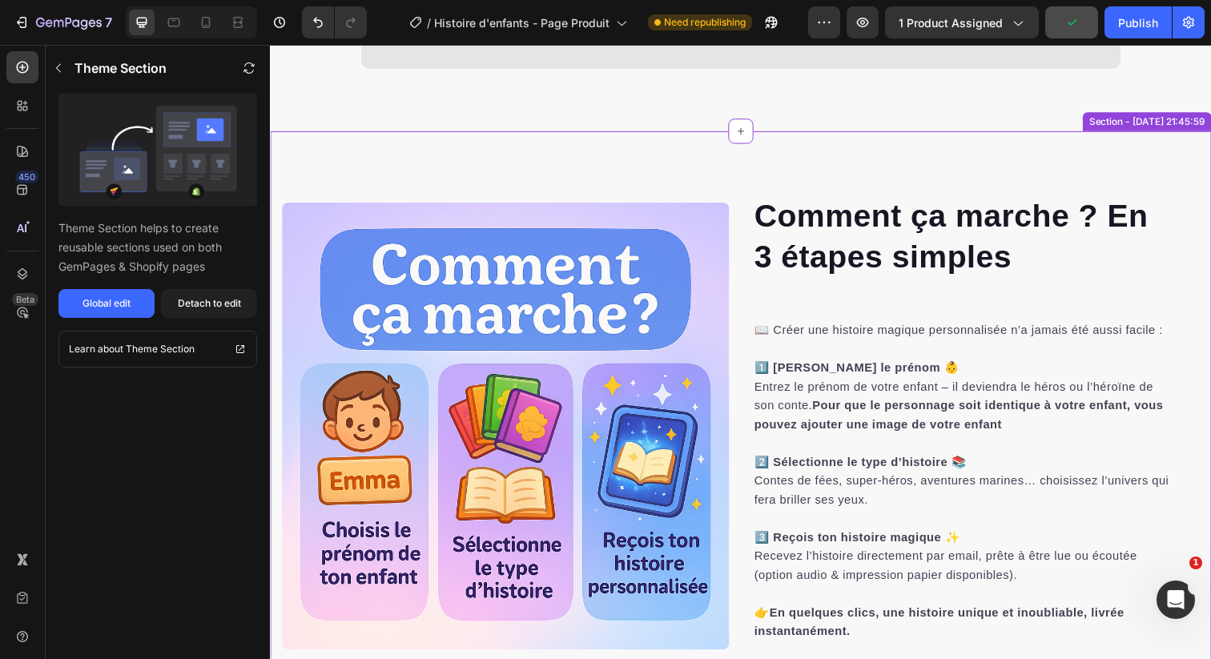
click at [743, 167] on div "Comment ça marche ? En 3 étapes simples Heading 📖 Créer une histoire magique pe…" at bounding box center [750, 434] width 961 height 602
click at [1210, 117] on icon at bounding box center [1218, 117] width 13 height 13
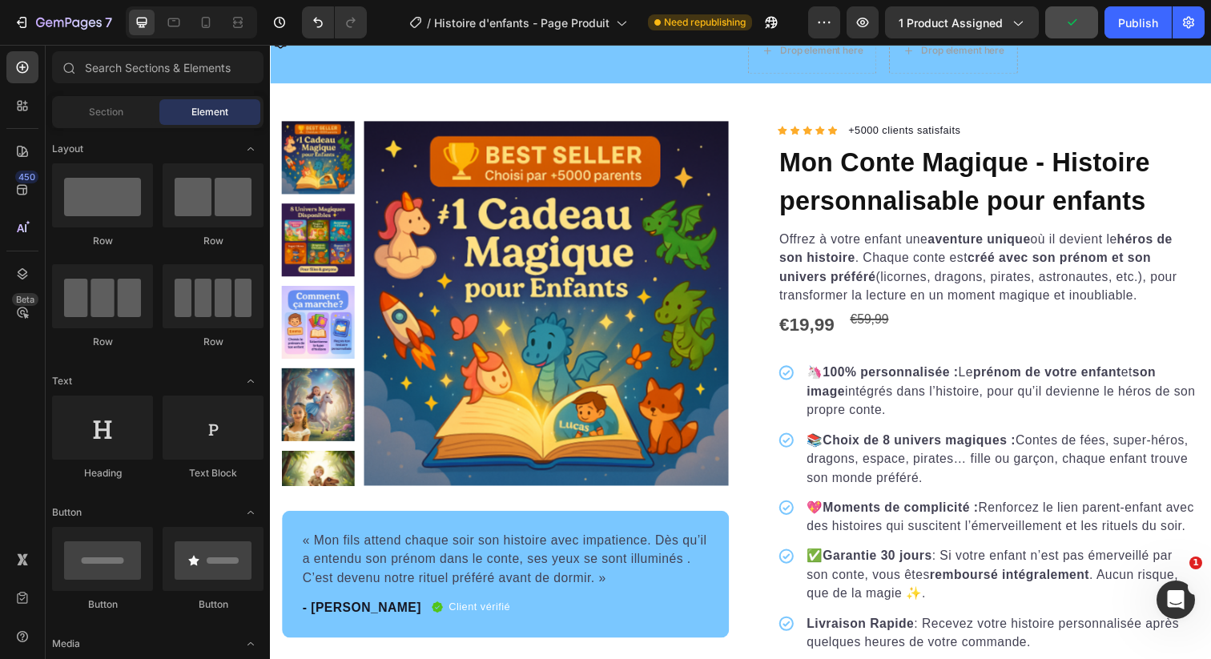
scroll to position [0, 0]
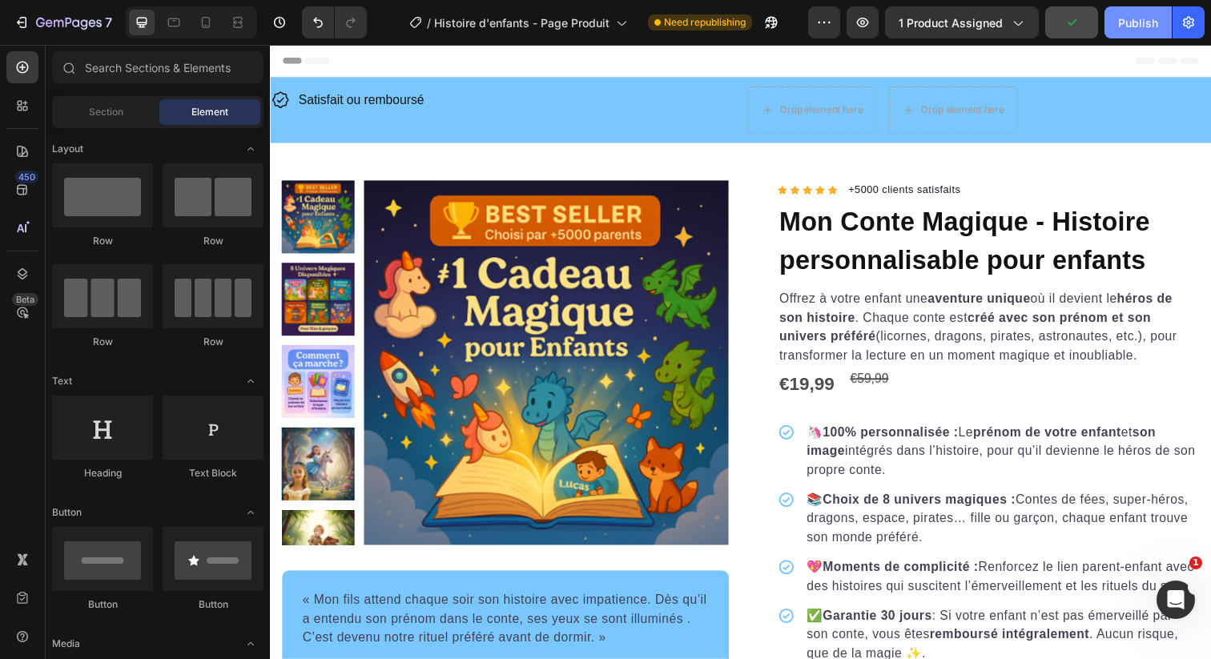
click at [1125, 19] on div "Publish" at bounding box center [1138, 22] width 40 height 17
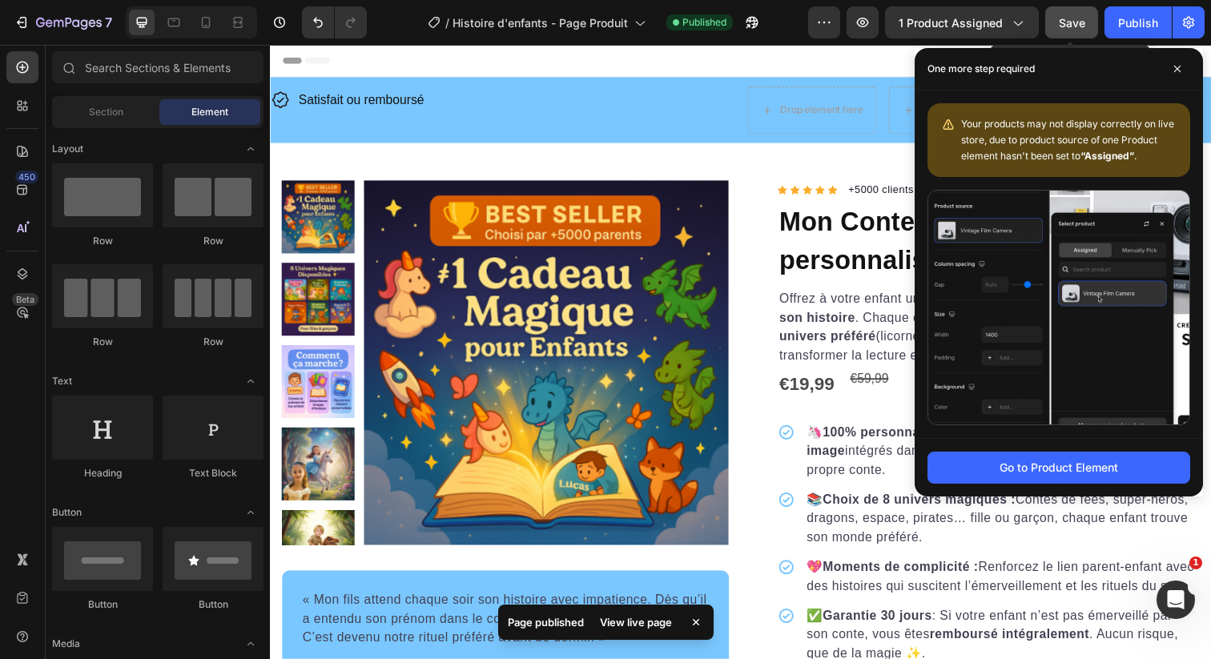
click at [1078, 23] on span "Save" at bounding box center [1072, 23] width 26 height 14
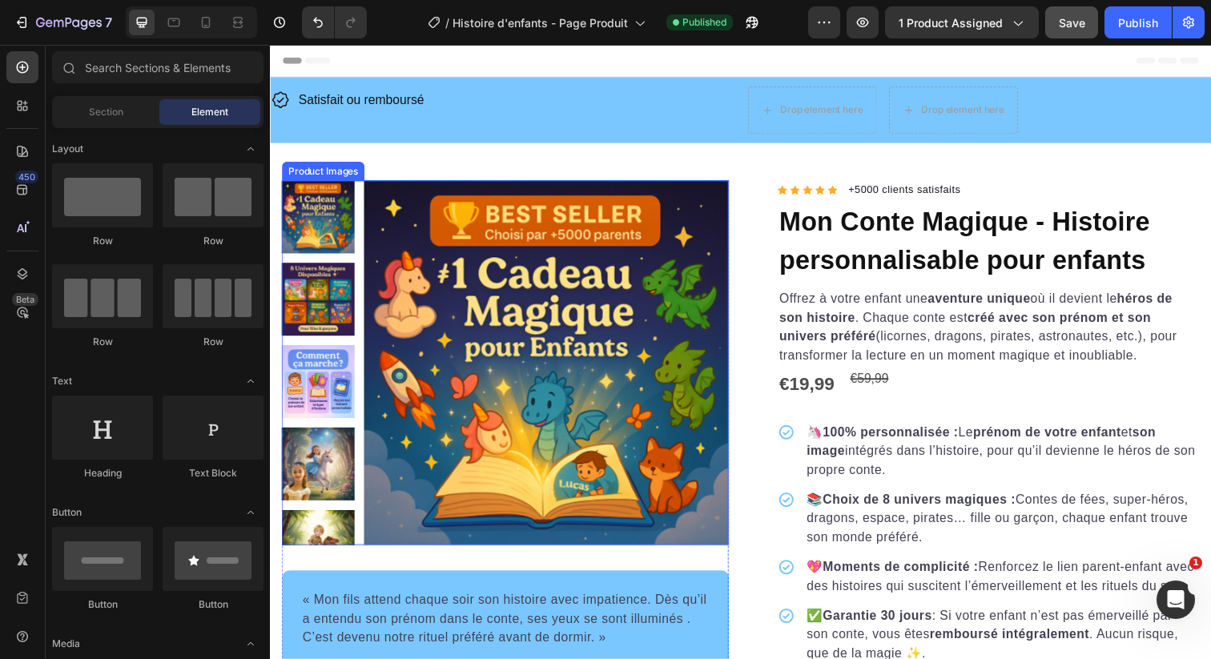
scroll to position [41, 0]
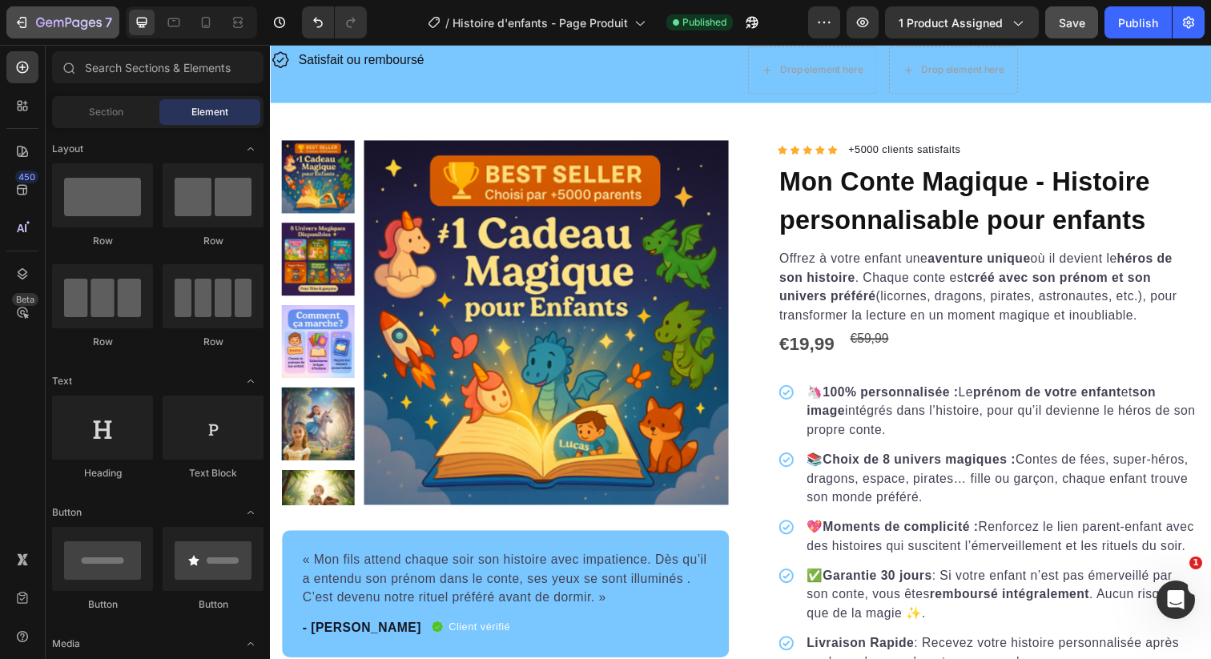
click at [22, 31] on div "7" at bounding box center [63, 22] width 99 height 19
